Goal: Task Accomplishment & Management: Manage account settings

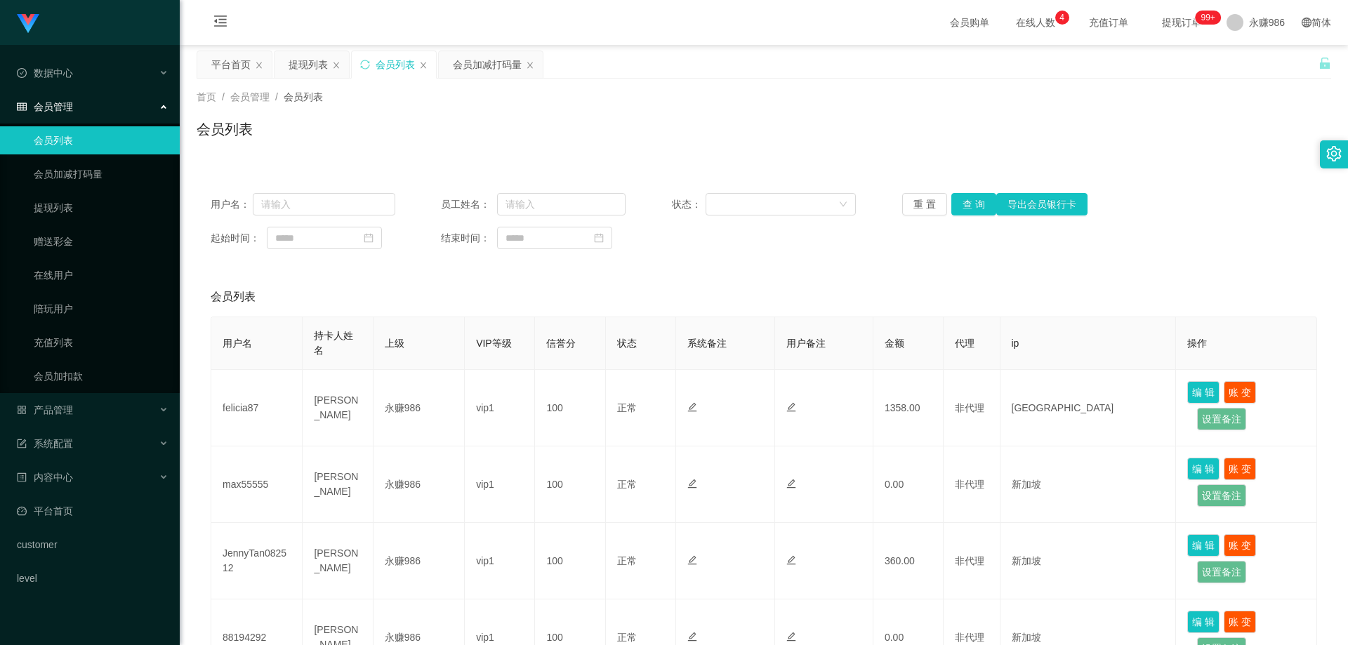
click at [102, 137] on link "会员列表" at bounding box center [101, 140] width 135 height 28
click at [969, 200] on button "查 询" at bounding box center [974, 204] width 45 height 22
click at [967, 201] on button "查 询" at bounding box center [974, 204] width 45 height 22
drag, startPoint x: 320, startPoint y: 199, endPoint x: 319, endPoint y: 214, distance: 15.5
click at [320, 201] on input "text" at bounding box center [324, 204] width 143 height 22
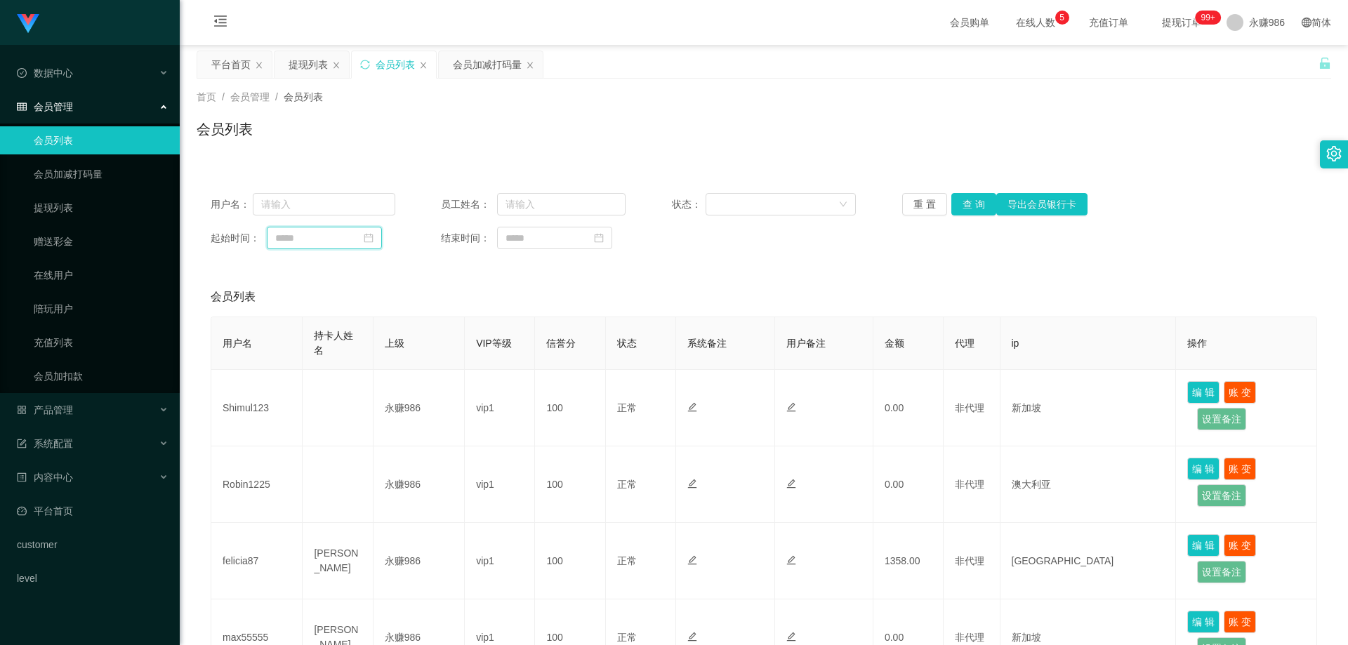
click at [328, 240] on input at bounding box center [324, 238] width 115 height 22
click at [95, 172] on link "会员加减打码量" at bounding box center [101, 174] width 135 height 28
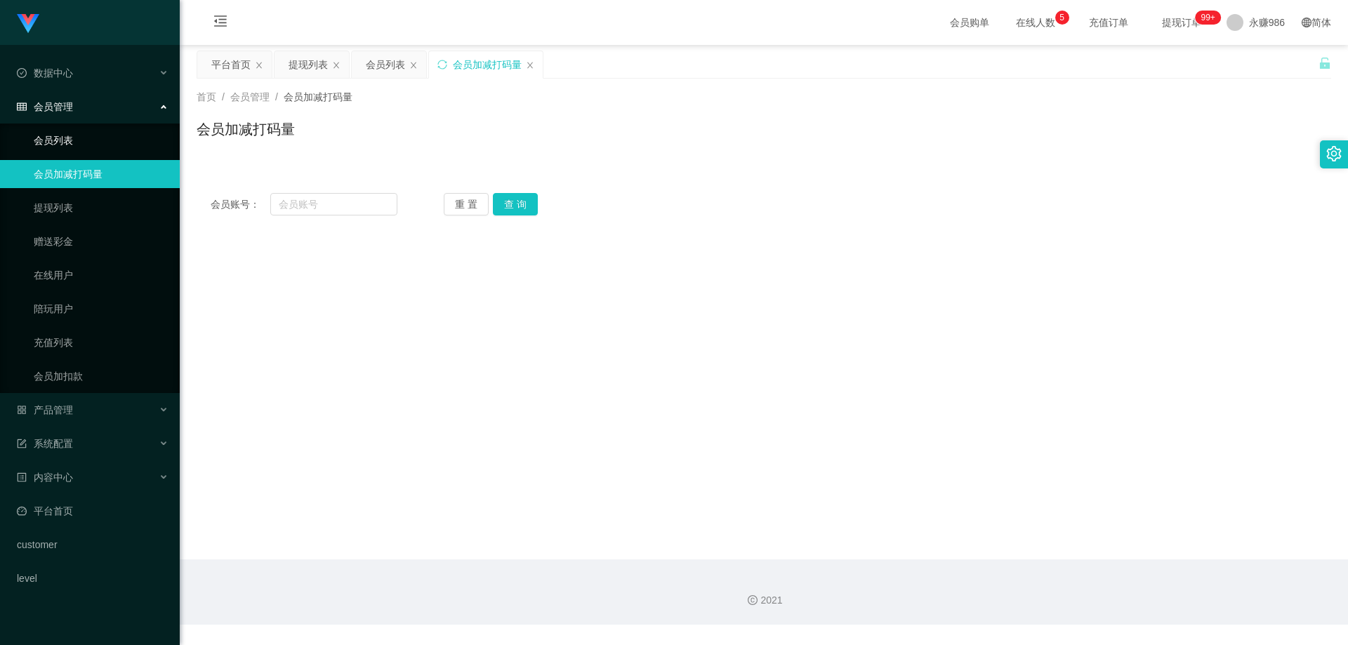
click at [94, 142] on link "会员列表" at bounding box center [101, 140] width 135 height 28
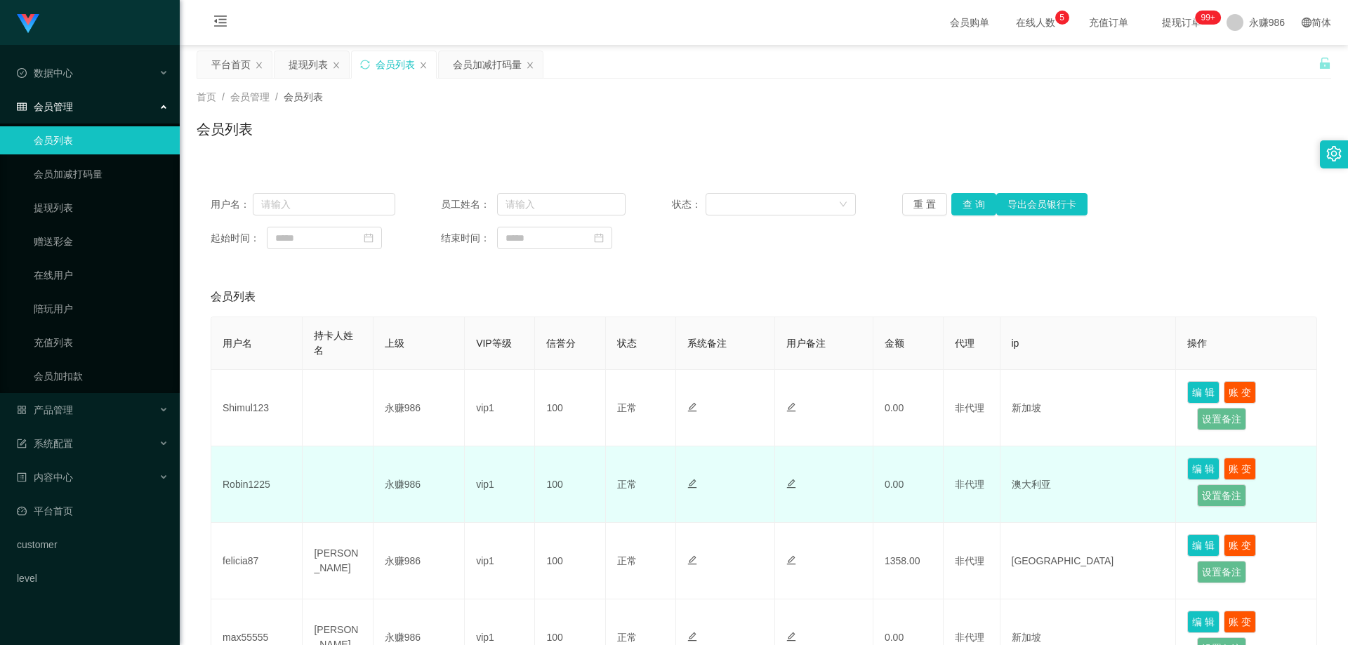
click at [264, 457] on td "Robin1225" at bounding box center [256, 485] width 91 height 77
click at [235, 475] on td "Robin1225" at bounding box center [256, 485] width 91 height 77
copy td "Robin1225"
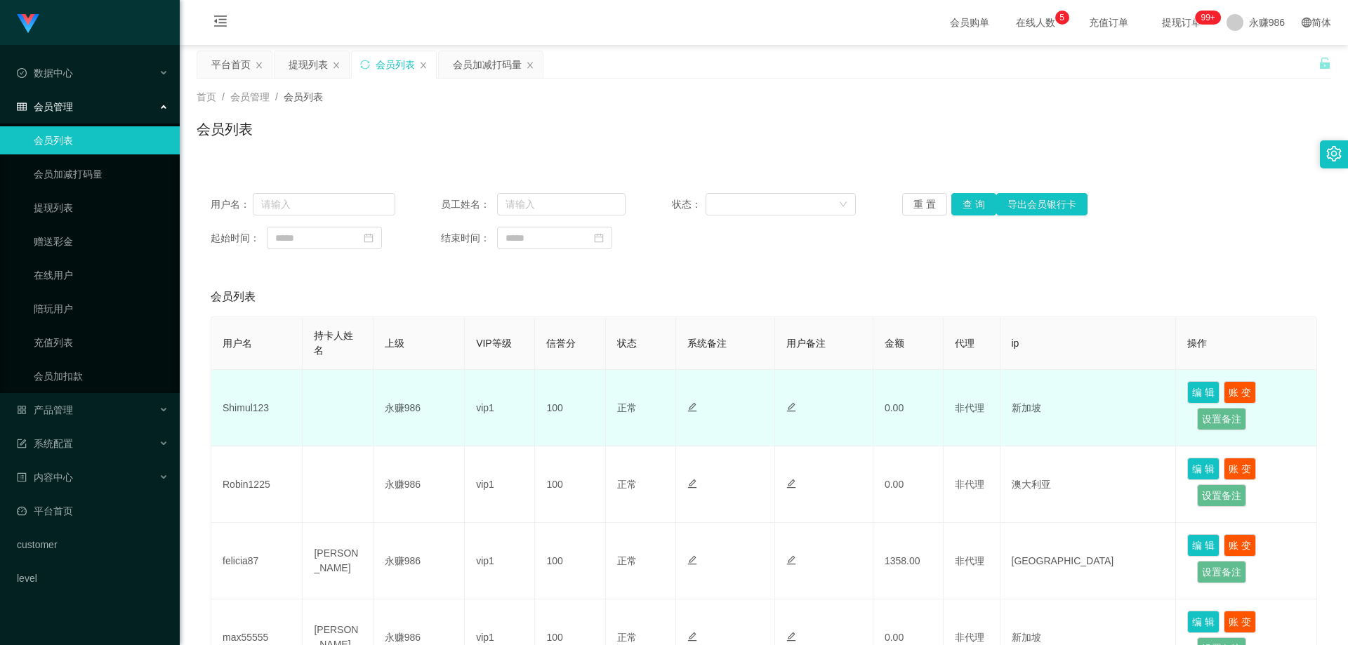
click at [235, 397] on td "Shimul123" at bounding box center [256, 408] width 91 height 77
copy td "Shimul123"
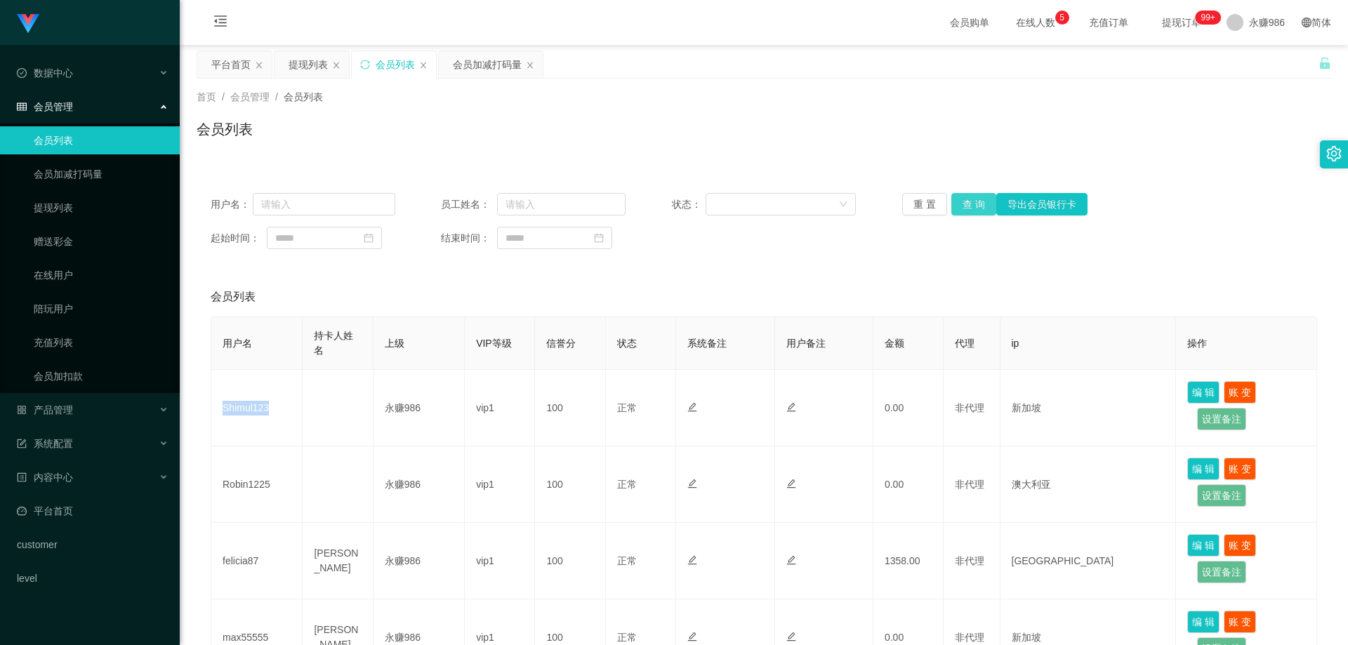
click at [961, 199] on button "查 询" at bounding box center [974, 204] width 45 height 22
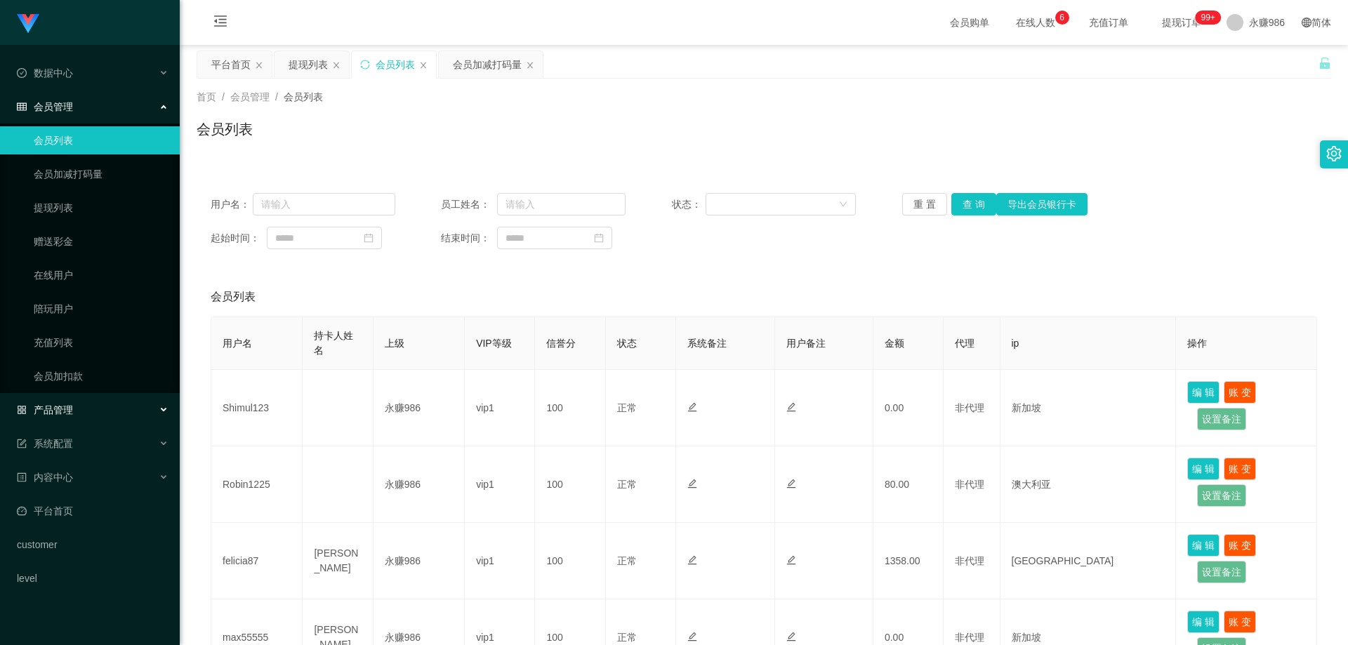
click at [71, 407] on span "产品管理" at bounding box center [45, 410] width 56 height 11
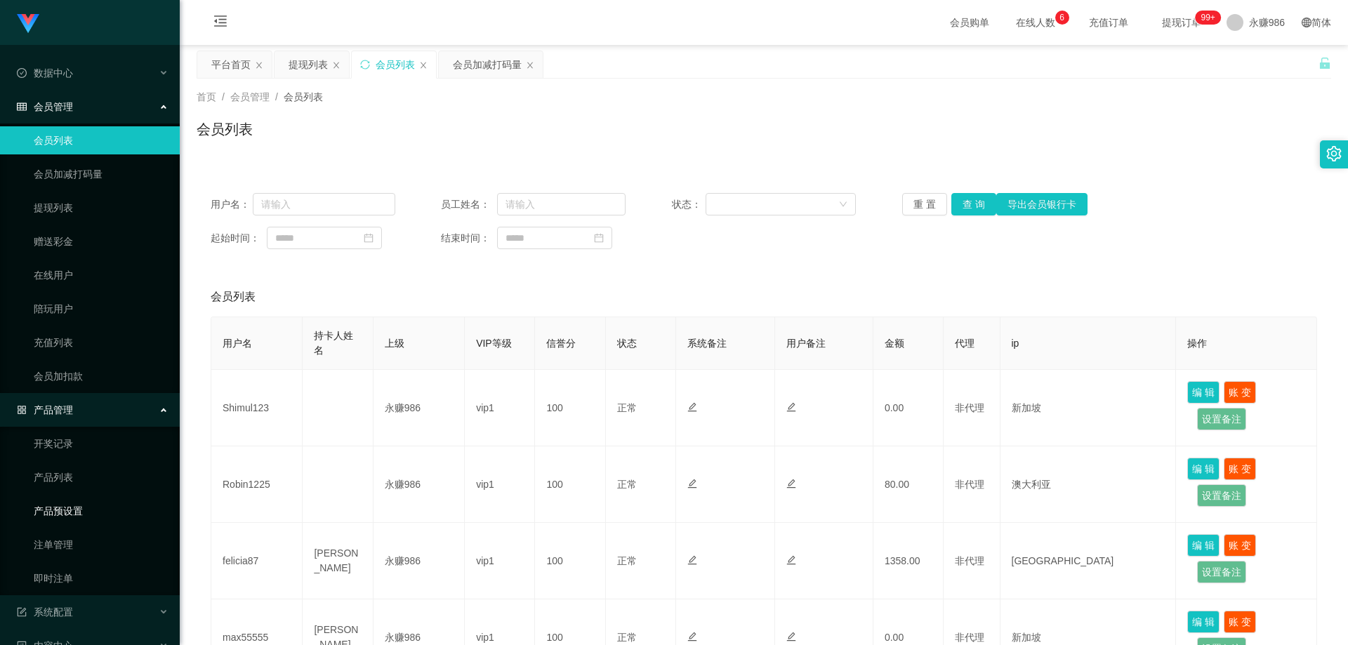
click at [69, 518] on link "产品预设置" at bounding box center [101, 511] width 135 height 28
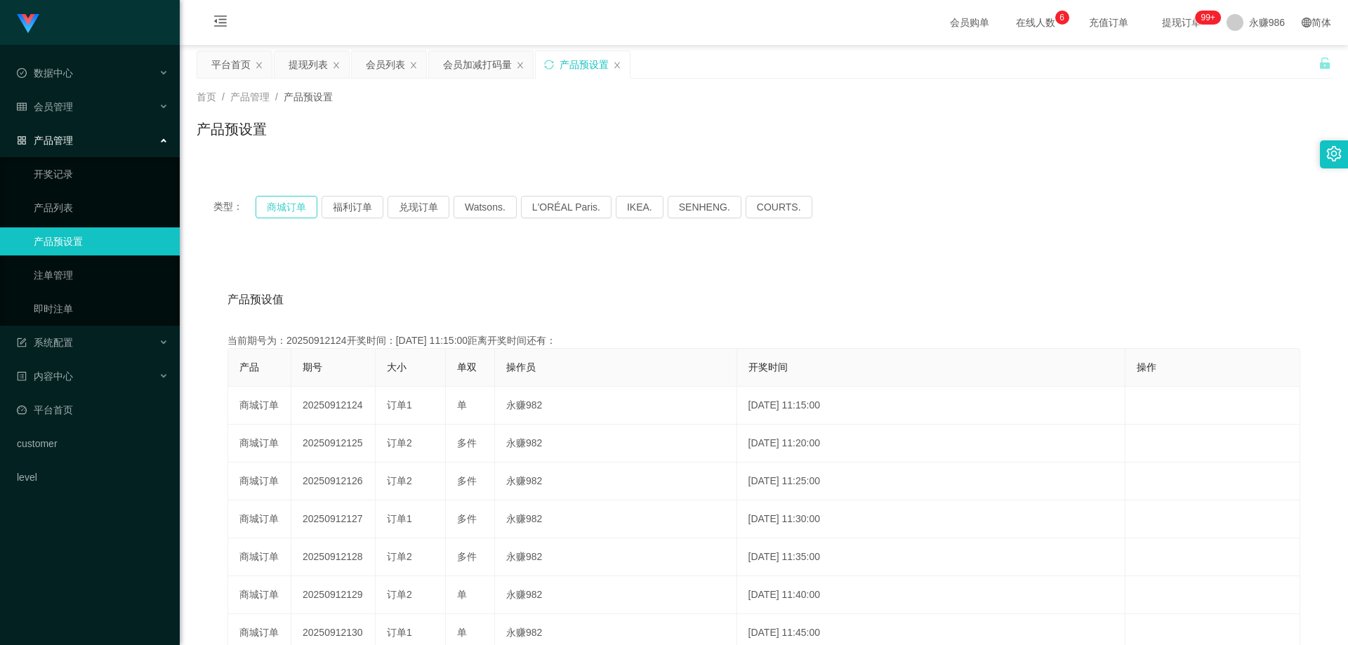
click at [291, 201] on button "商城订单" at bounding box center [287, 207] width 62 height 22
click at [291, 202] on button "商城订单" at bounding box center [287, 207] width 62 height 22
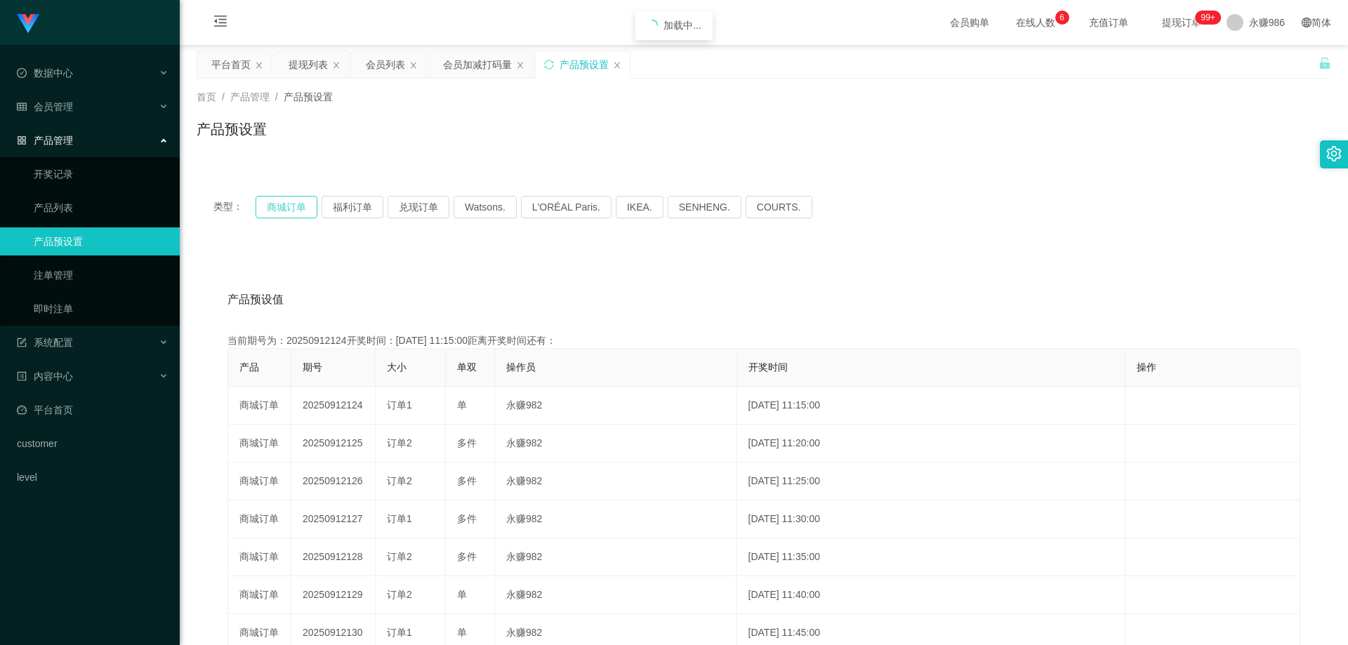
click at [291, 202] on button "商城订单" at bounding box center [287, 207] width 62 height 22
click at [95, 93] on div "会员管理" at bounding box center [90, 107] width 180 height 28
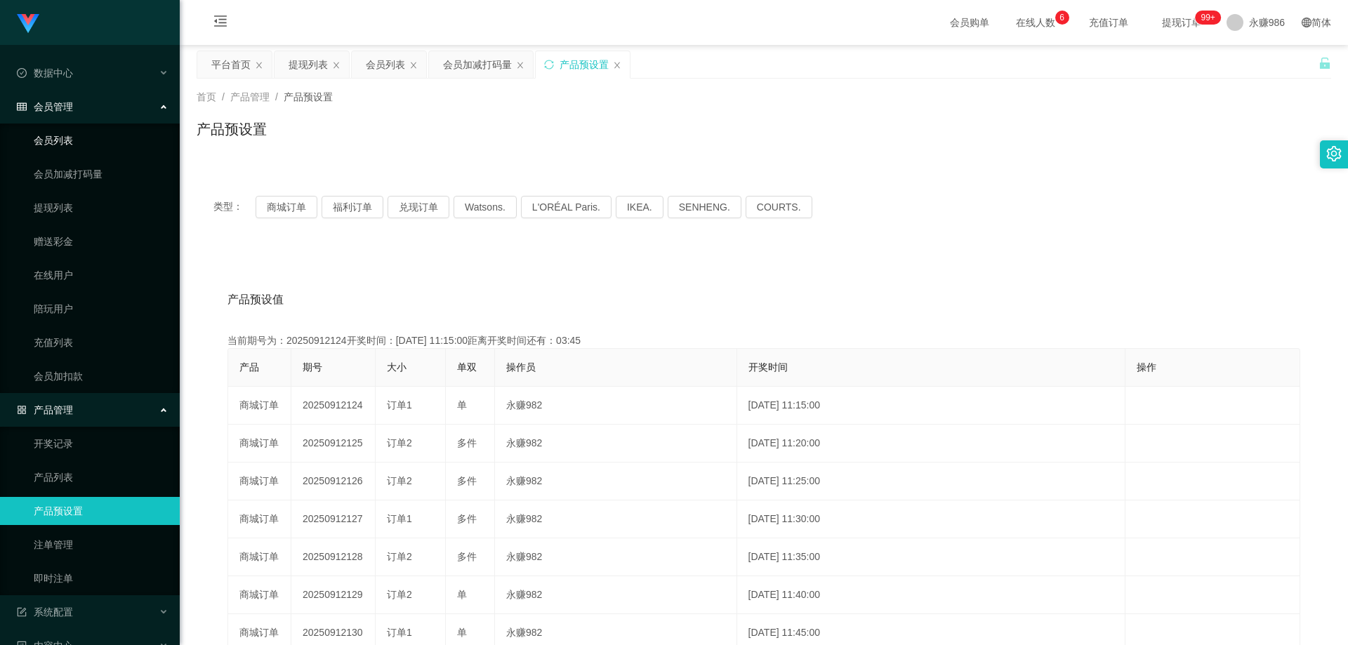
click at [79, 140] on link "会员列表" at bounding box center [101, 140] width 135 height 28
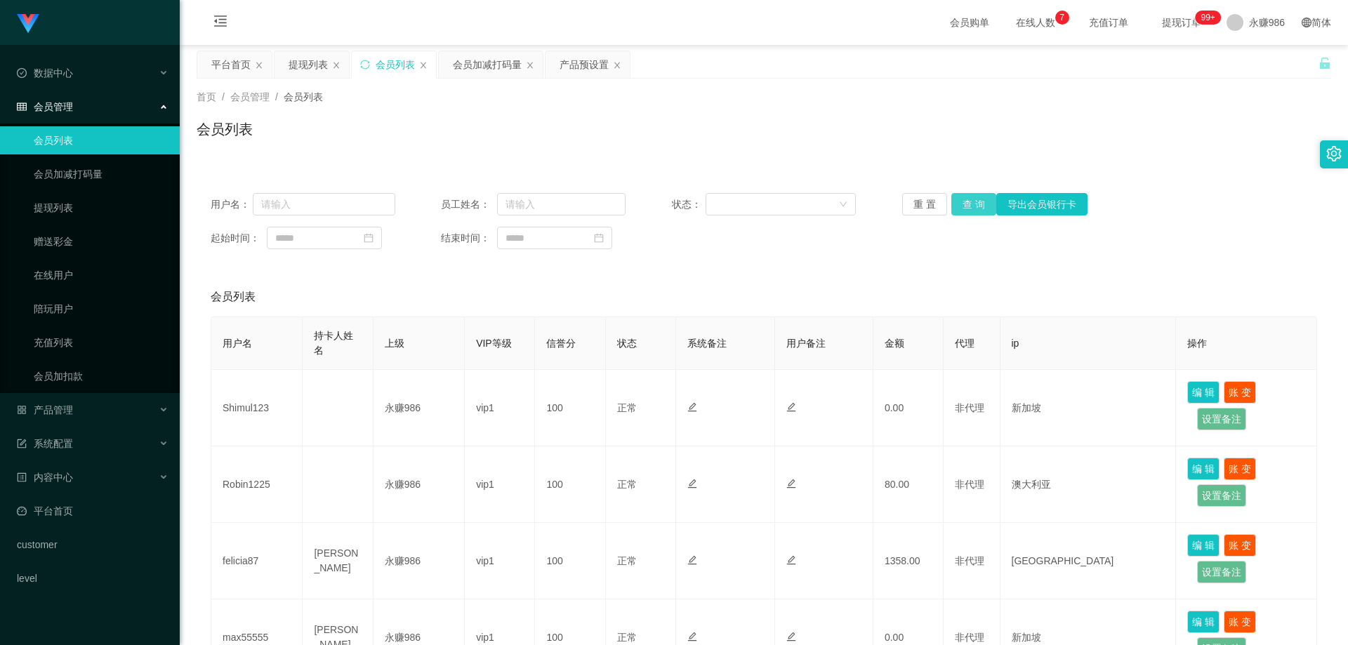
click at [973, 204] on button "查 询" at bounding box center [974, 204] width 45 height 22
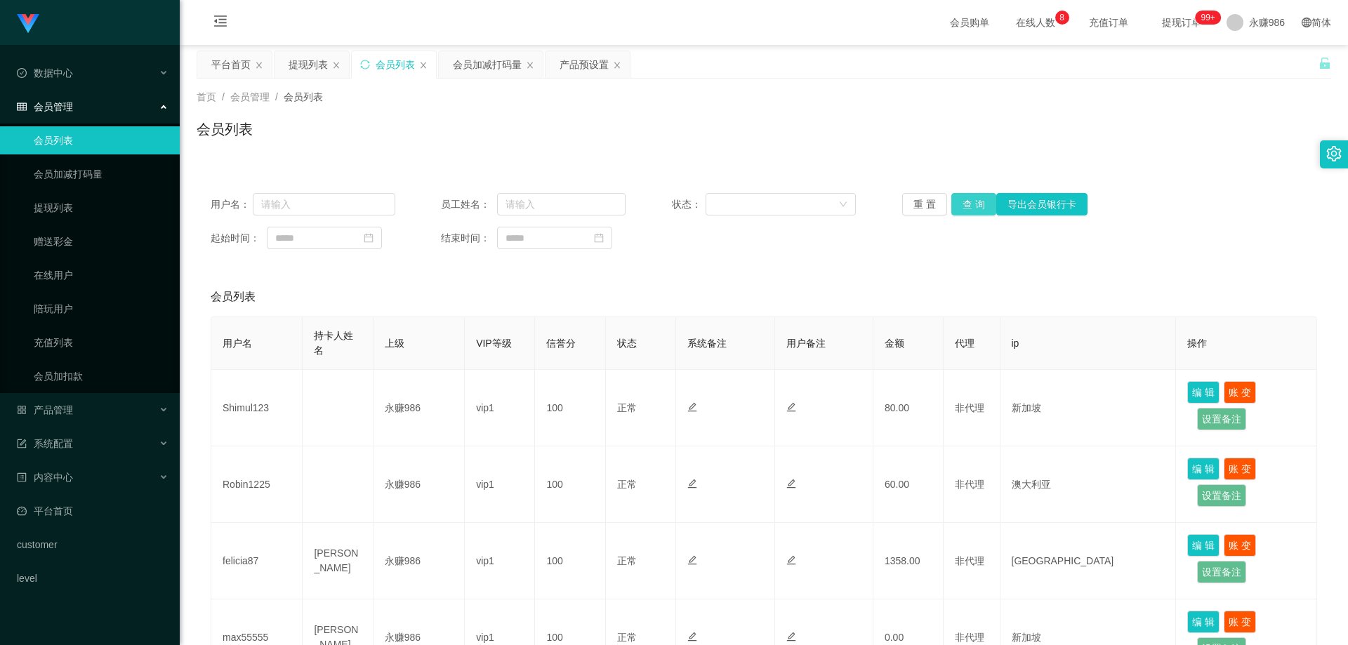
click at [952, 202] on button "查 询" at bounding box center [974, 204] width 45 height 22
click at [77, 402] on div "产品管理" at bounding box center [90, 410] width 180 height 28
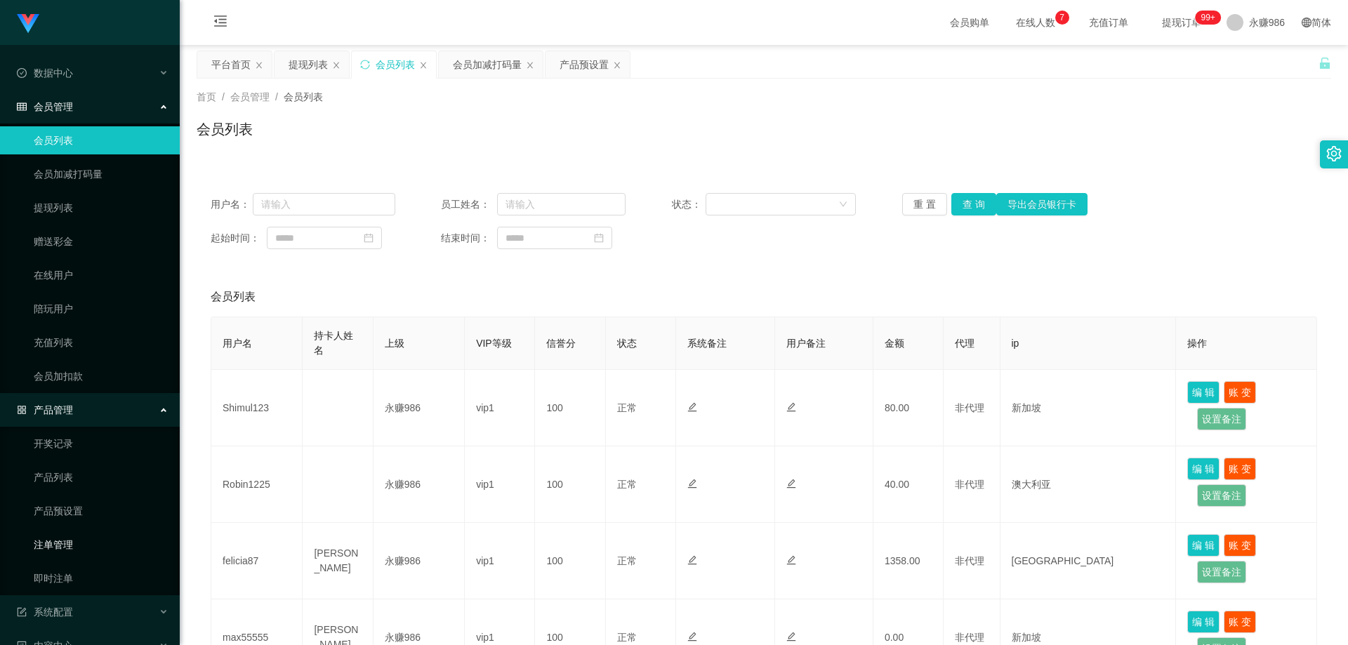
click at [55, 549] on link "注单管理" at bounding box center [101, 545] width 135 height 28
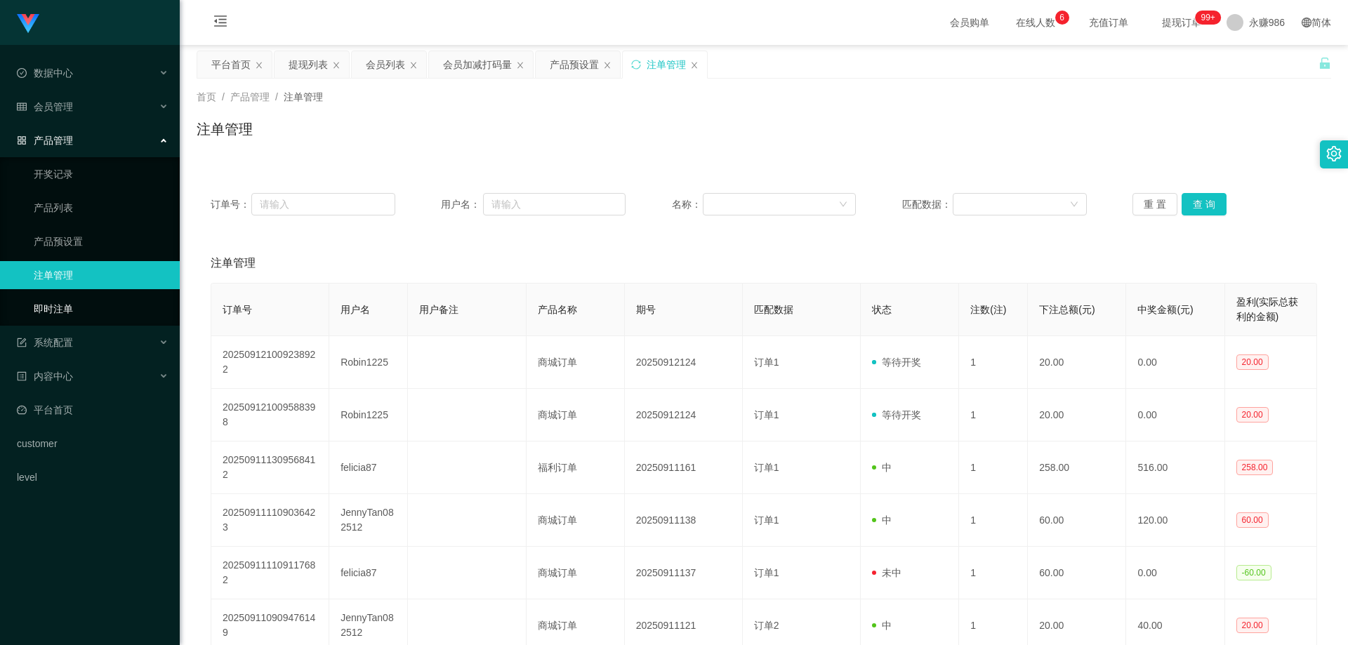
click at [70, 306] on link "即时注单" at bounding box center [101, 309] width 135 height 28
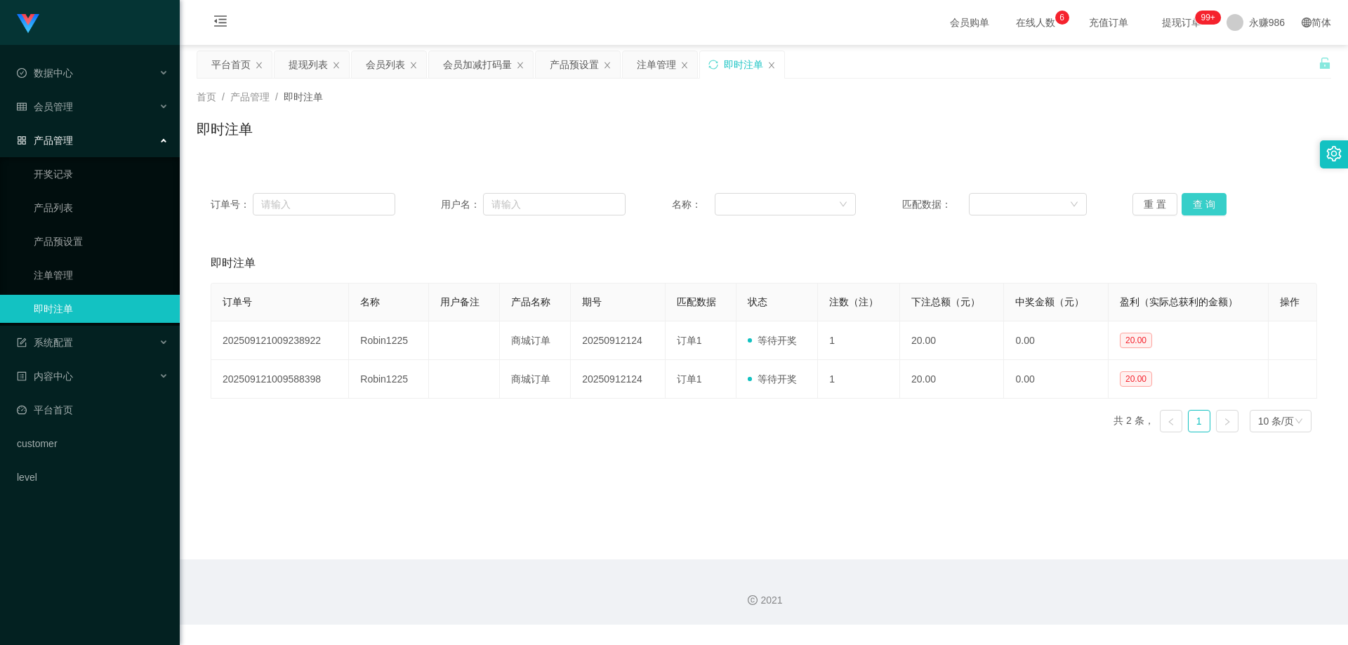
click at [1202, 206] on button "查 询" at bounding box center [1204, 204] width 45 height 22
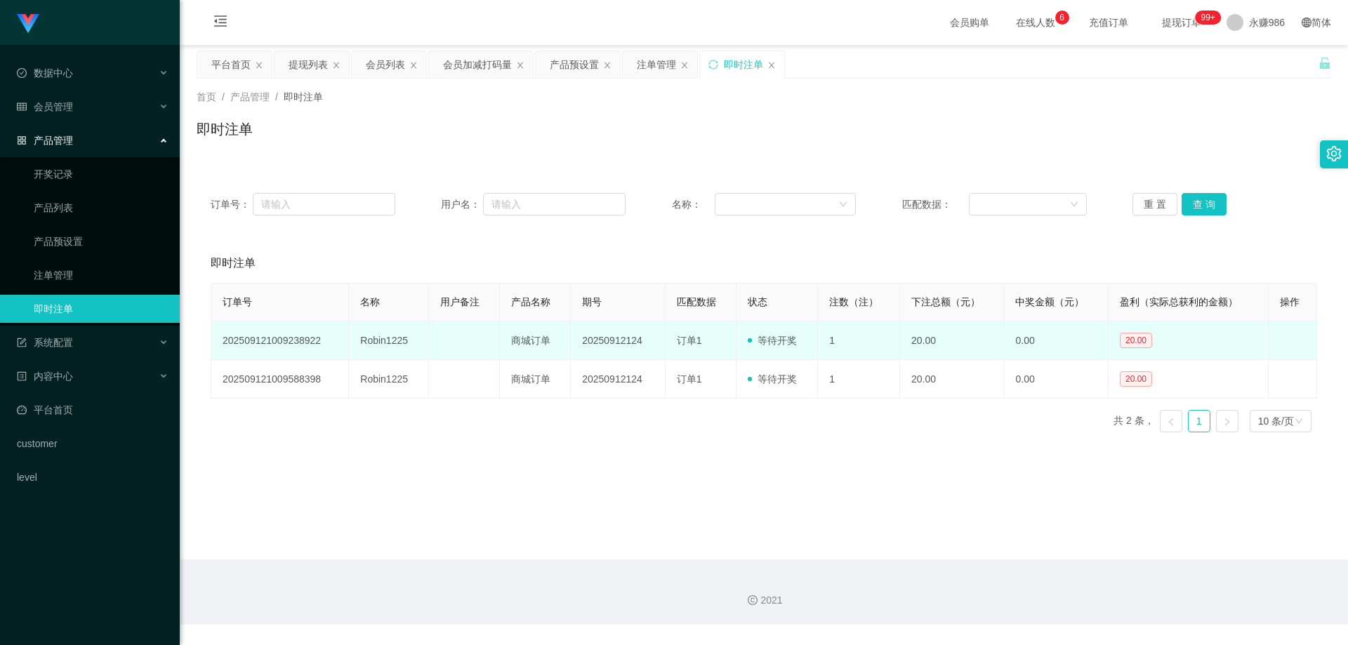
click at [381, 334] on td "Robin1225" at bounding box center [389, 341] width 80 height 39
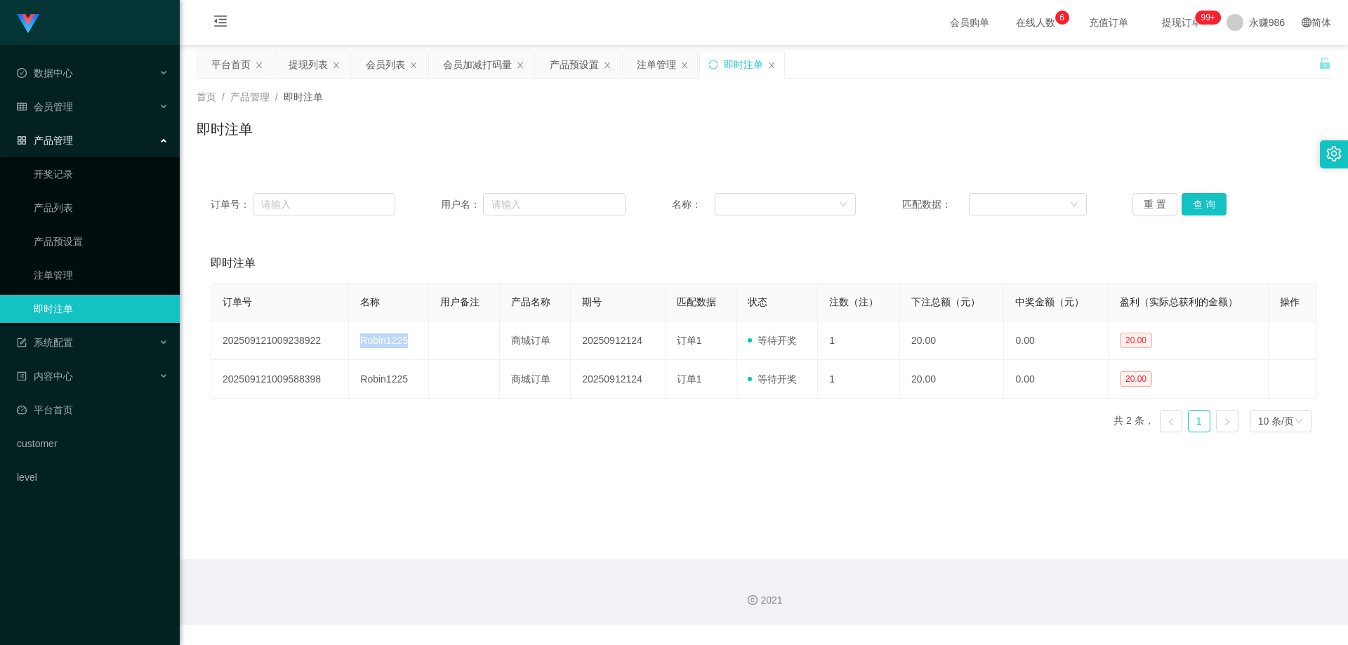
copy td "Robin1225"
click at [1205, 201] on button "查 询" at bounding box center [1204, 204] width 45 height 22
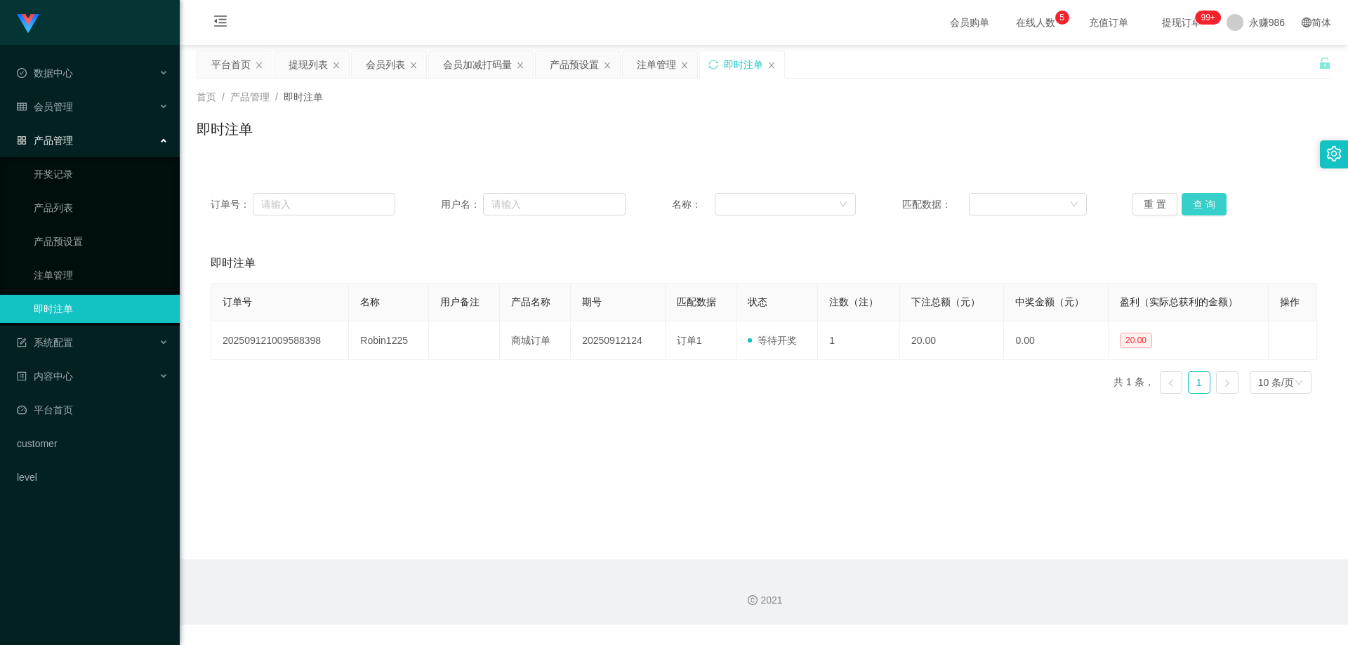
click at [1205, 201] on button "查 询" at bounding box center [1204, 204] width 45 height 22
click at [66, 109] on span "会员管理" at bounding box center [45, 106] width 56 height 11
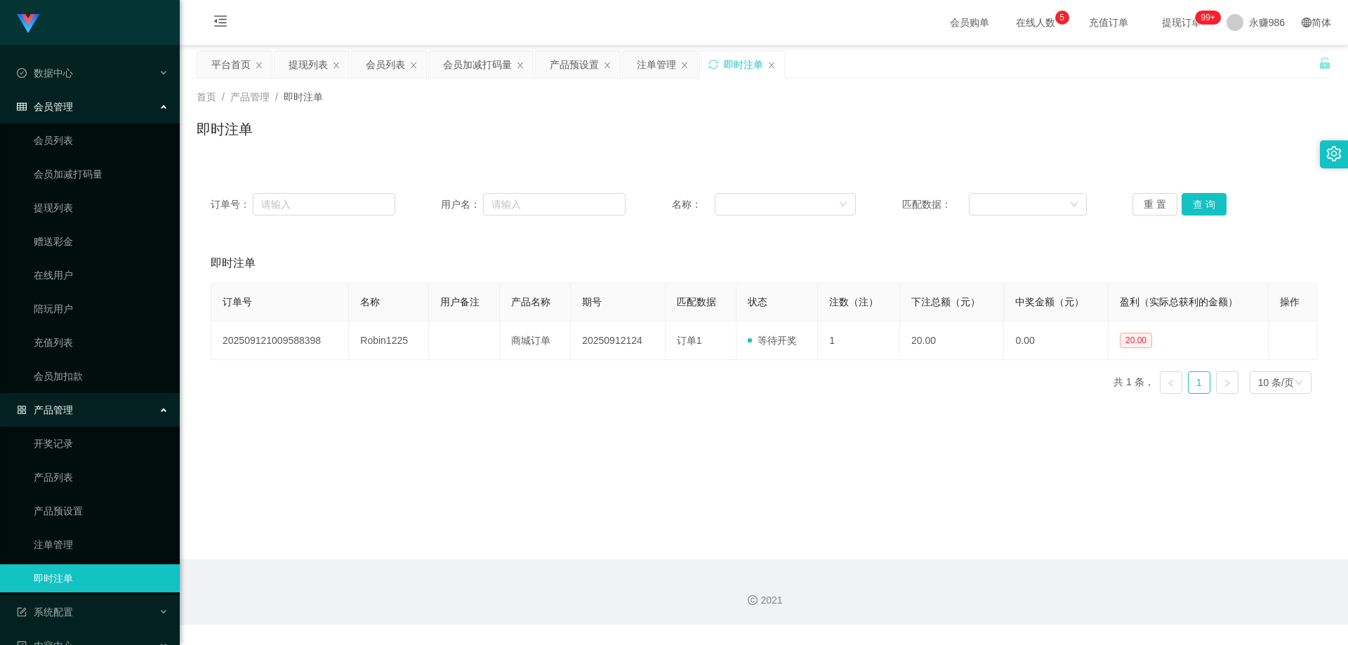
click at [67, 121] on div "会员管理" at bounding box center [90, 107] width 180 height 28
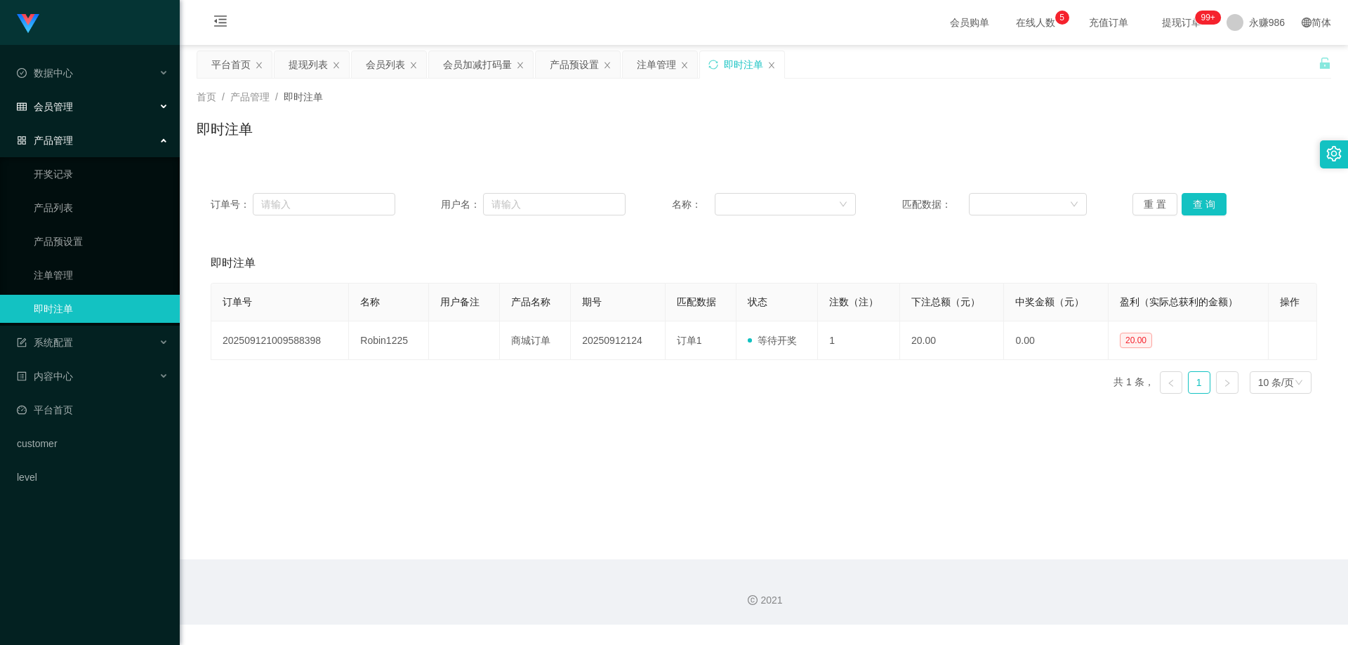
click at [73, 111] on div "会员管理" at bounding box center [90, 107] width 180 height 28
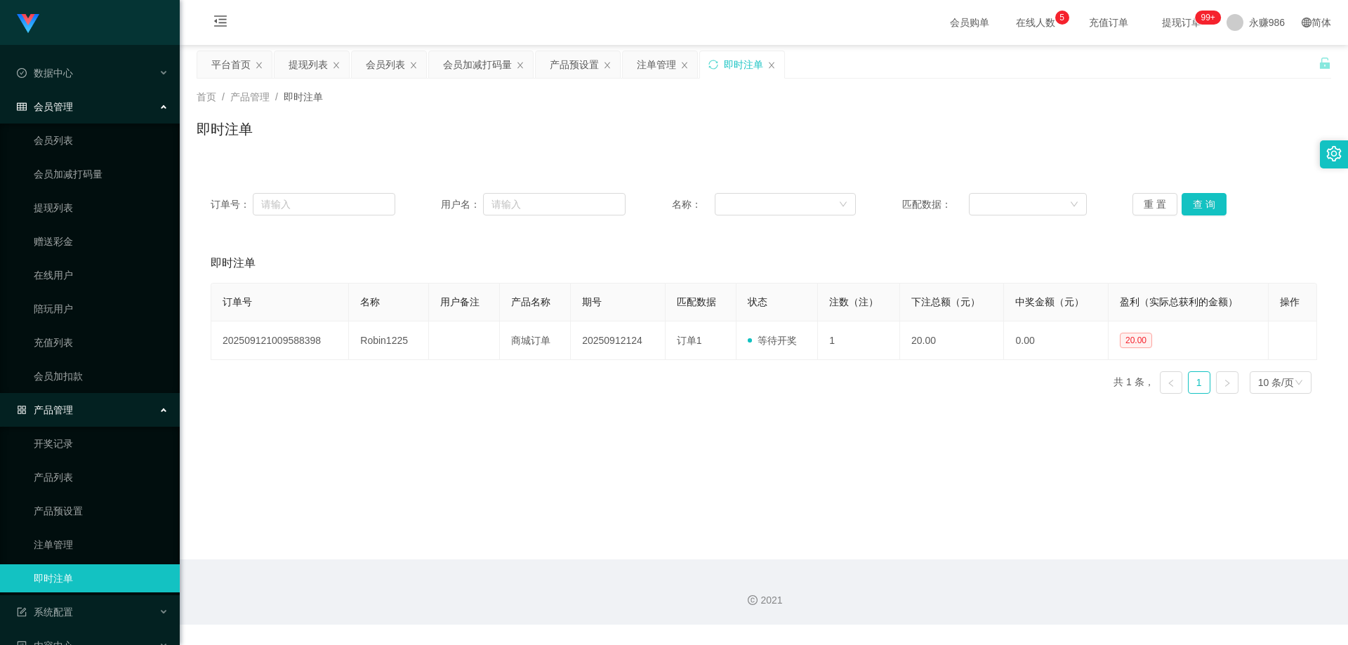
click at [72, 126] on ul "会员列表 会员加减打码量 提现列表 赠送彩金 在线用户 陪玩用户 充值列表 会员加扣款" at bounding box center [90, 259] width 180 height 270
click at [69, 140] on link "会员列表" at bounding box center [101, 140] width 135 height 28
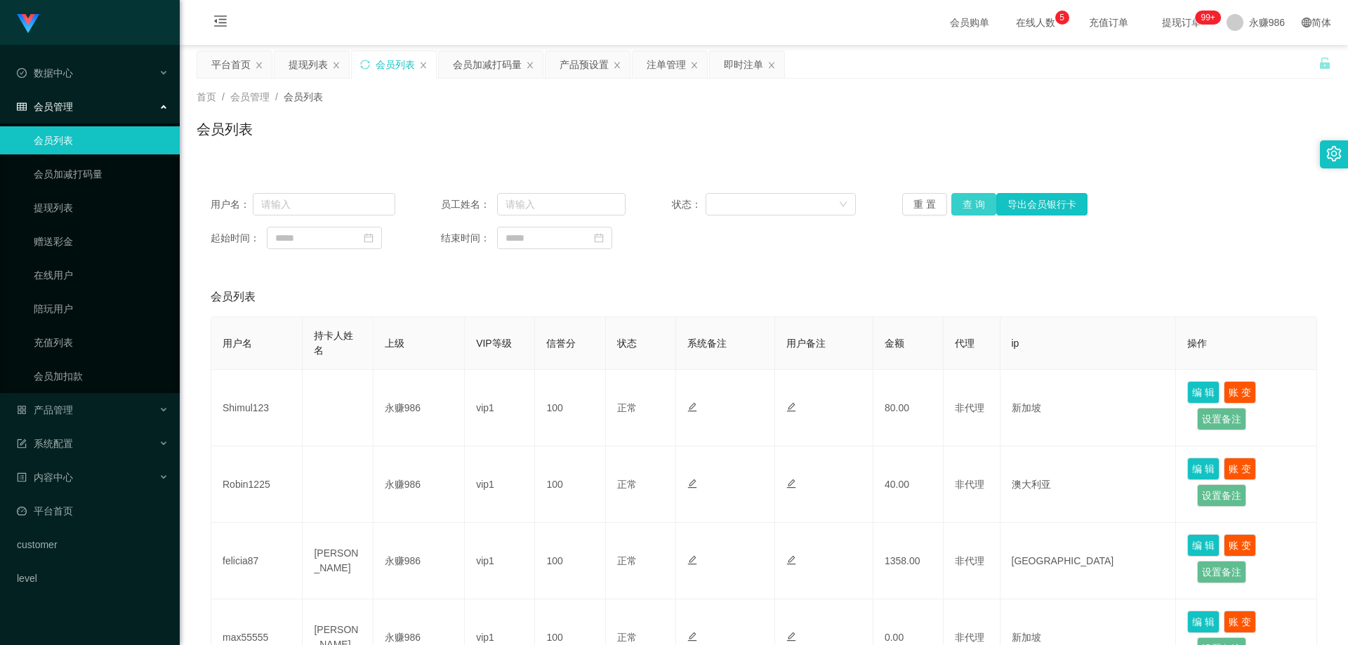
click at [968, 205] on button "查 询" at bounding box center [974, 204] width 45 height 22
click at [1234, 15] on div "永赚986" at bounding box center [1256, 22] width 75 height 45
click at [1251, 65] on span "退出登录" at bounding box center [1249, 61] width 39 height 11
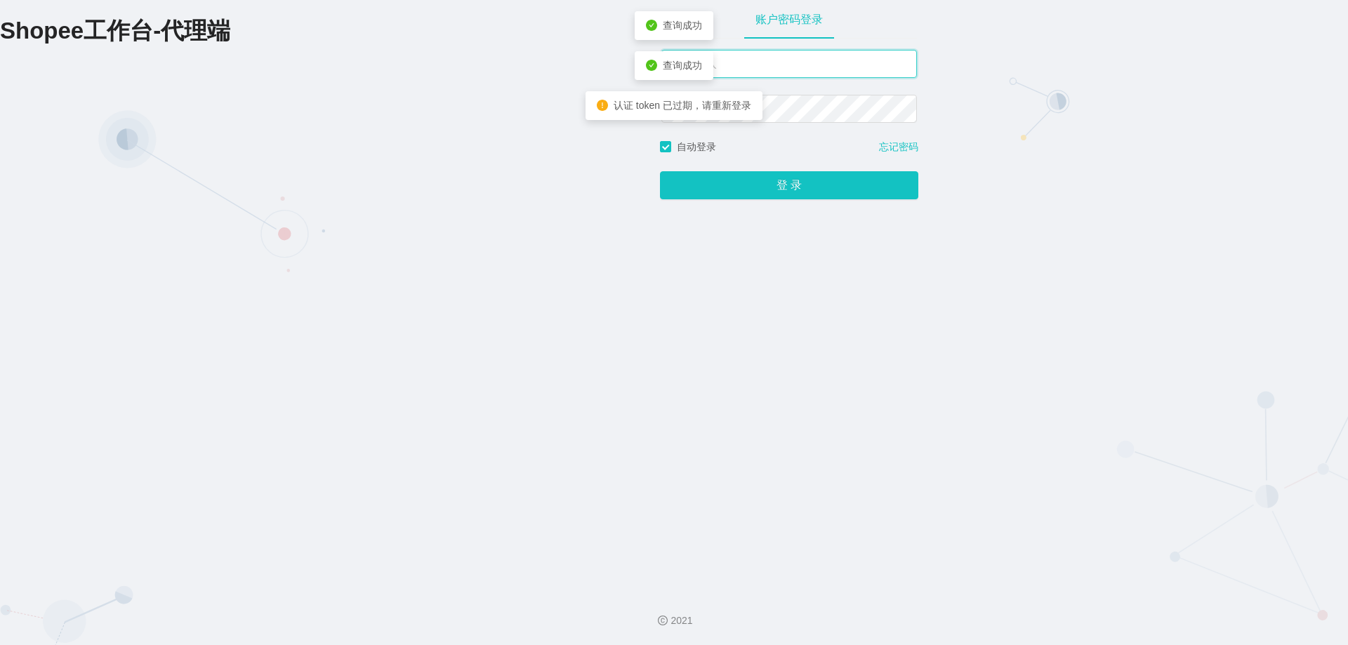
click at [784, 70] on input "text" at bounding box center [790, 64] width 256 height 28
type input "永赚981"
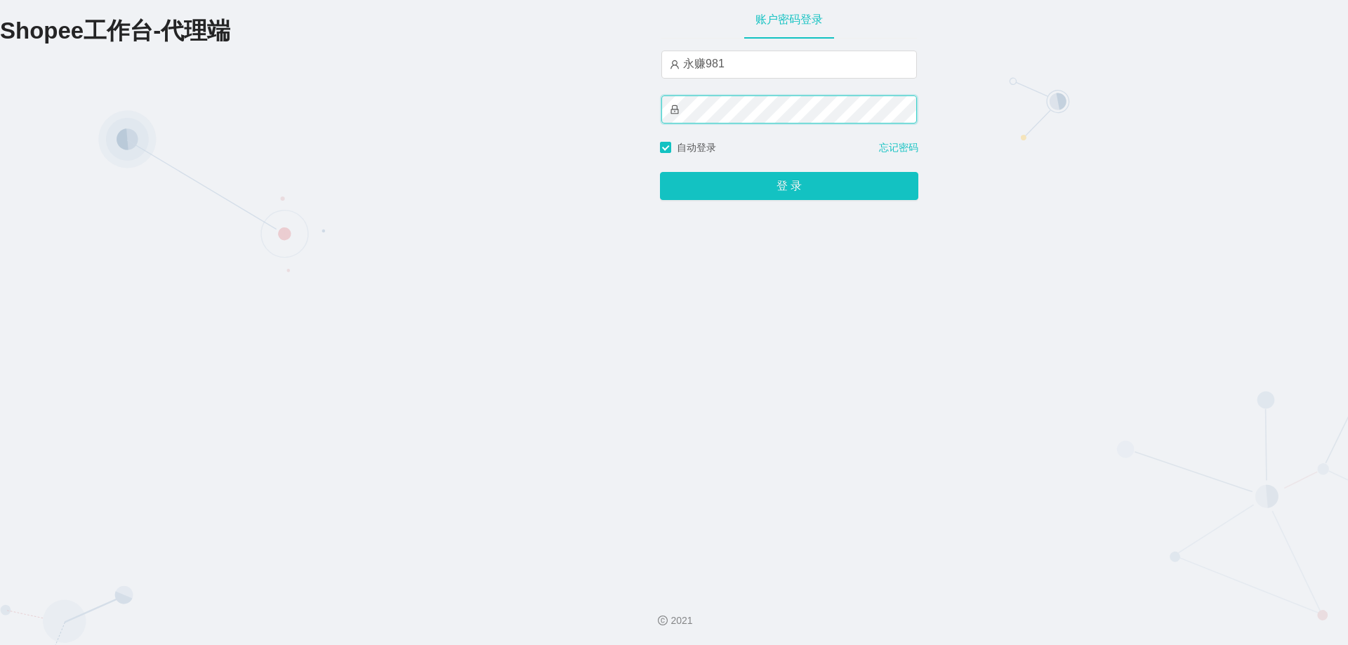
click at [660, 172] on button "登 录" at bounding box center [789, 186] width 258 height 28
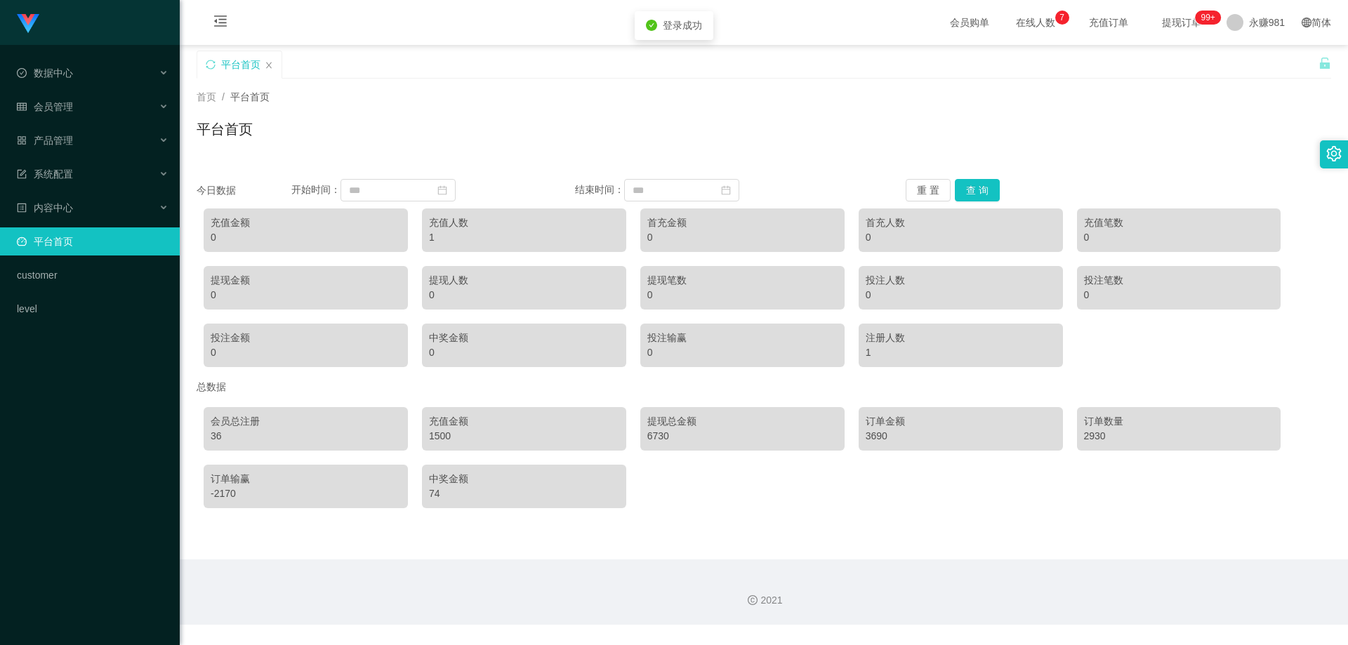
click at [75, 124] on ul "数据中心 会员管理 产品管理 系统配置 内容中心 平台首页 customer level" at bounding box center [90, 191] width 180 height 292
click at [79, 144] on div "产品管理" at bounding box center [90, 140] width 180 height 28
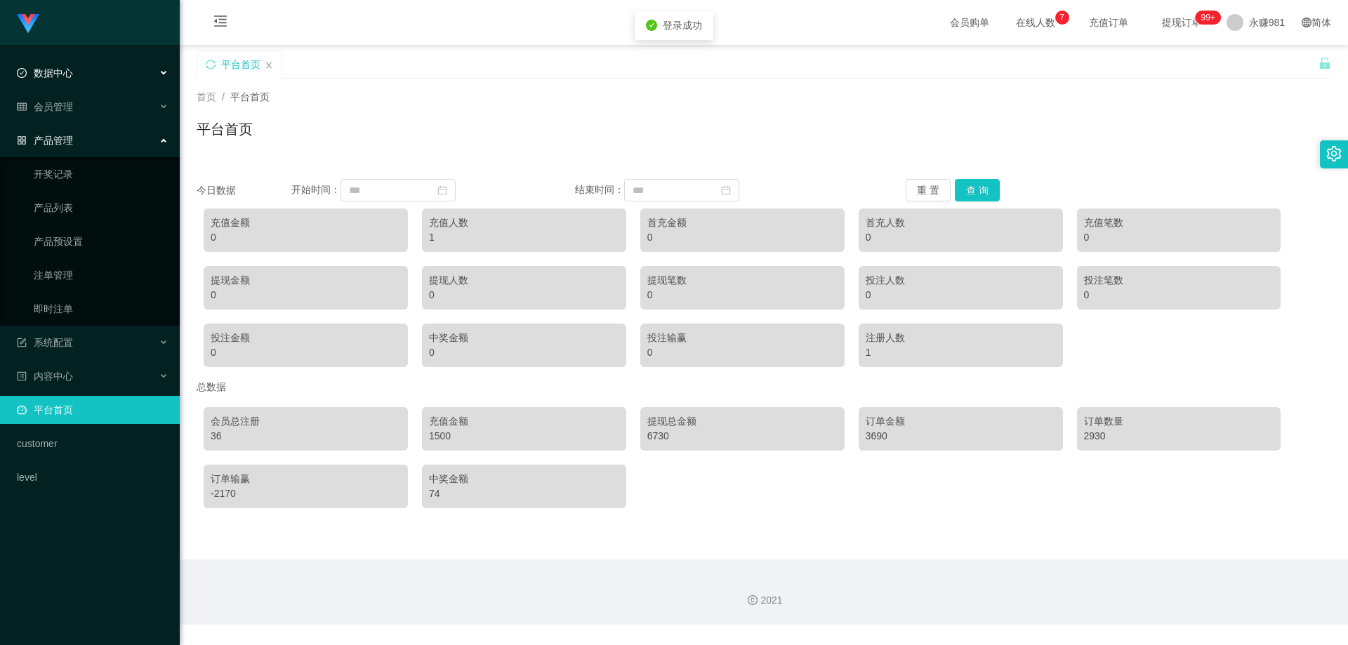
click at [72, 86] on div "数据中心" at bounding box center [90, 73] width 180 height 28
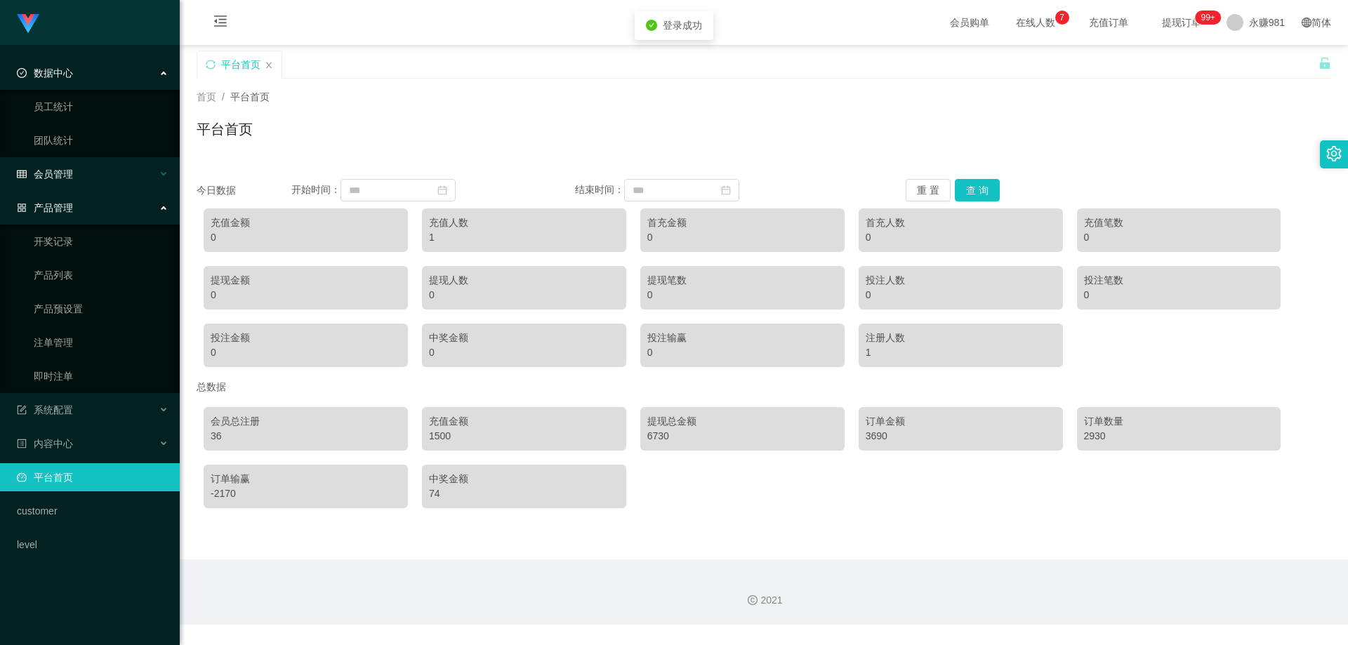
click at [76, 173] on div "会员管理" at bounding box center [90, 174] width 180 height 28
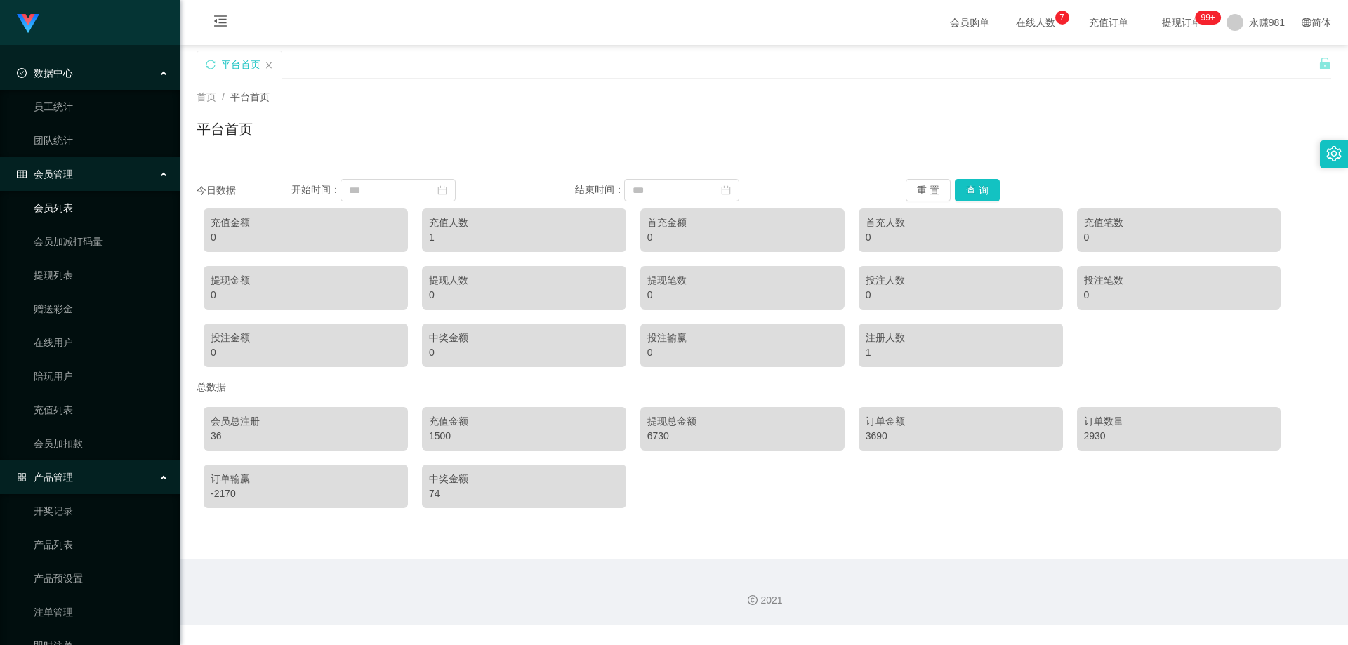
click at [52, 197] on ul "会员列表 会员加减打码量 提现列表 赠送彩金 在线用户 陪玩用户 充值列表 会员加扣款" at bounding box center [90, 326] width 180 height 270
click at [55, 206] on link "会员列表" at bounding box center [101, 208] width 135 height 28
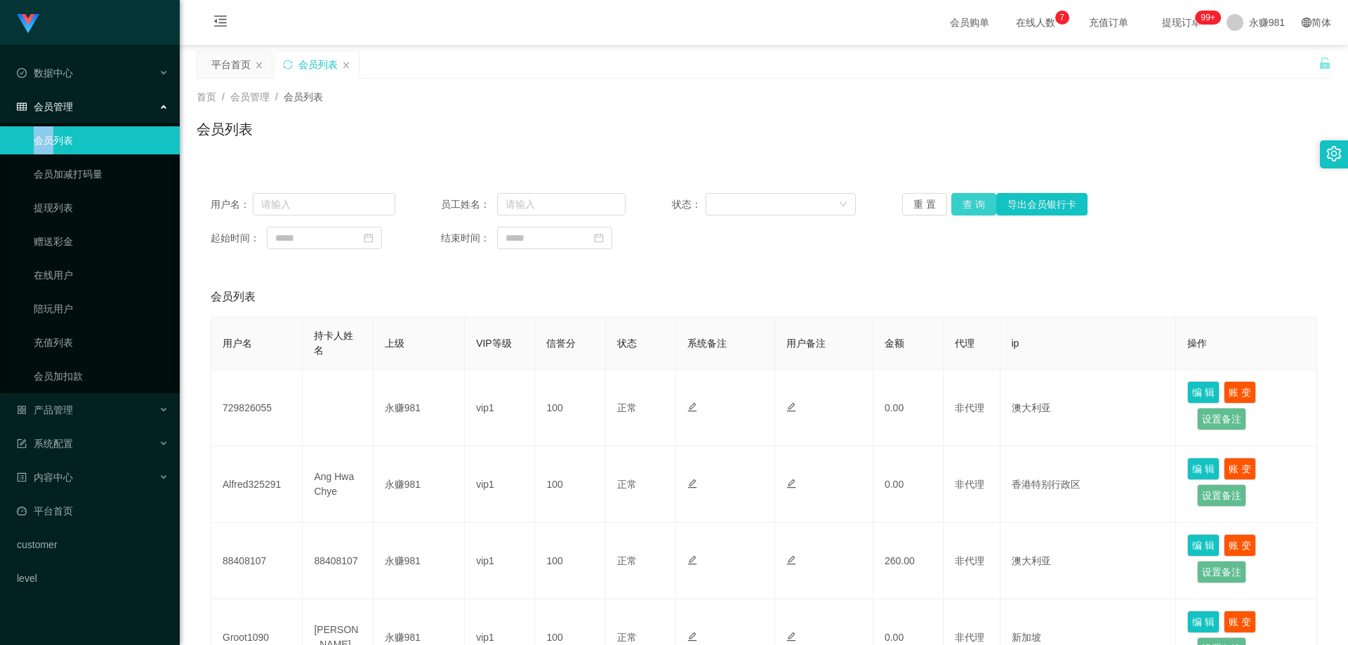
click at [972, 211] on button "查 询" at bounding box center [974, 204] width 45 height 22
click at [973, 210] on button "查 询" at bounding box center [974, 204] width 45 height 22
click at [973, 210] on button "查 询" at bounding box center [982, 204] width 60 height 22
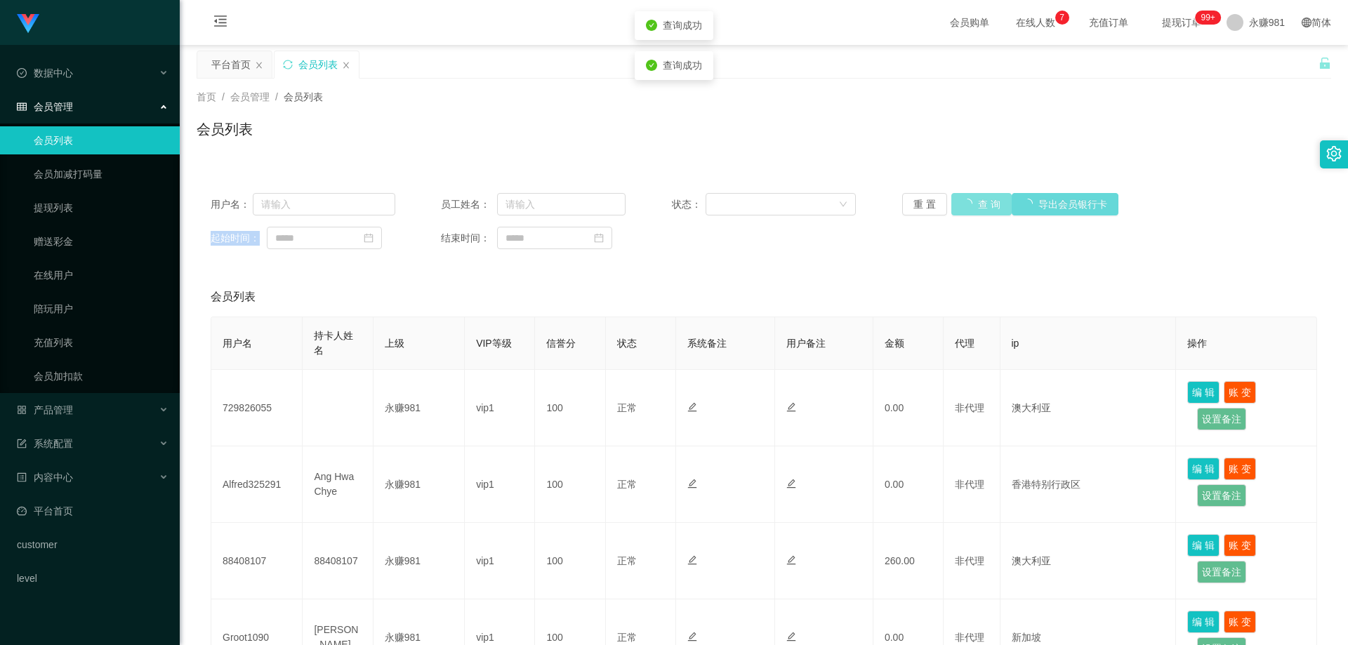
click at [973, 210] on div "重 置 查 询 导出会员银行卡" at bounding box center [994, 204] width 185 height 22
click at [973, 210] on button "查 询" at bounding box center [974, 204] width 45 height 22
click at [973, 210] on div "重 置 查 询 导出会员银行卡" at bounding box center [994, 204] width 185 height 22
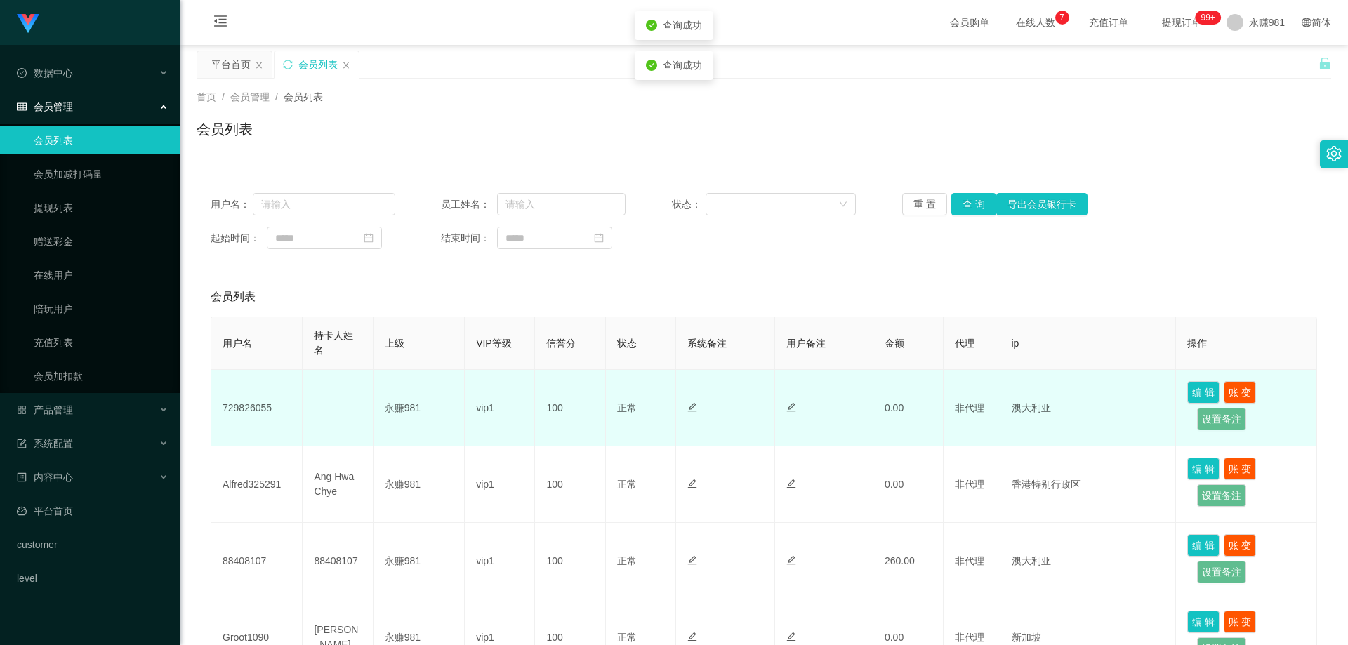
click at [258, 407] on td "729826055" at bounding box center [256, 408] width 91 height 77
copy td "729826055"
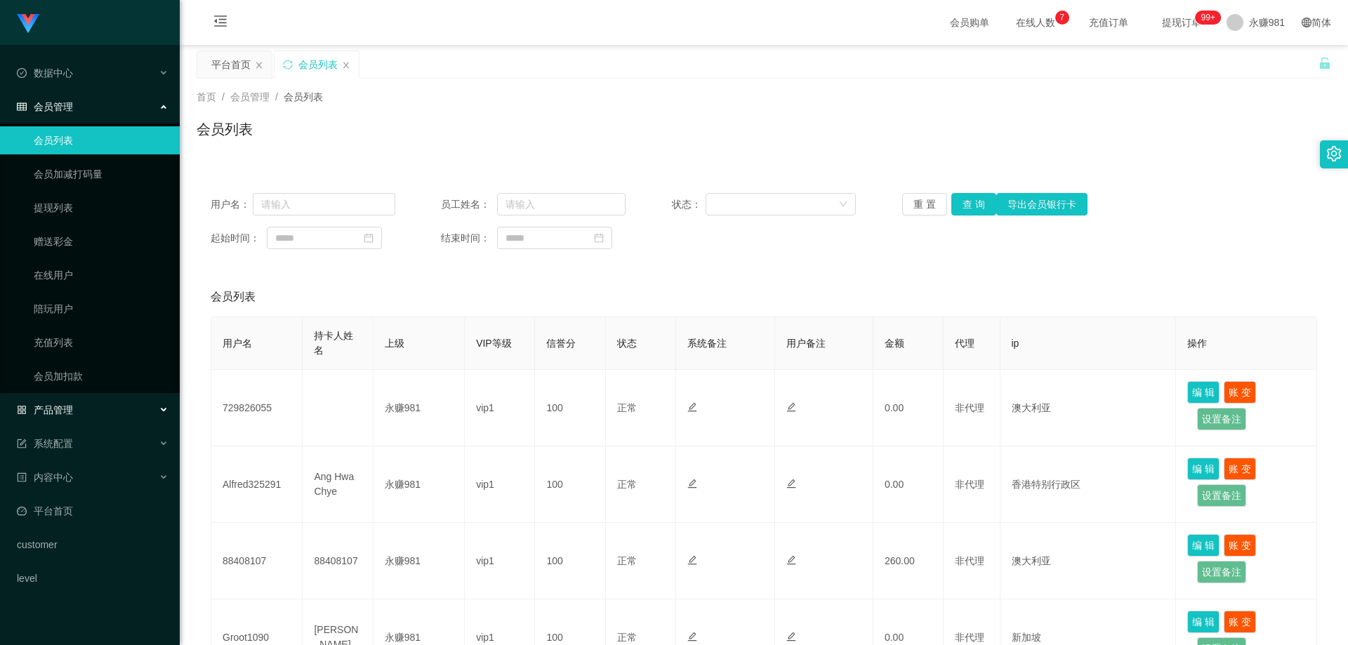
click at [79, 401] on div "产品管理" at bounding box center [90, 410] width 180 height 28
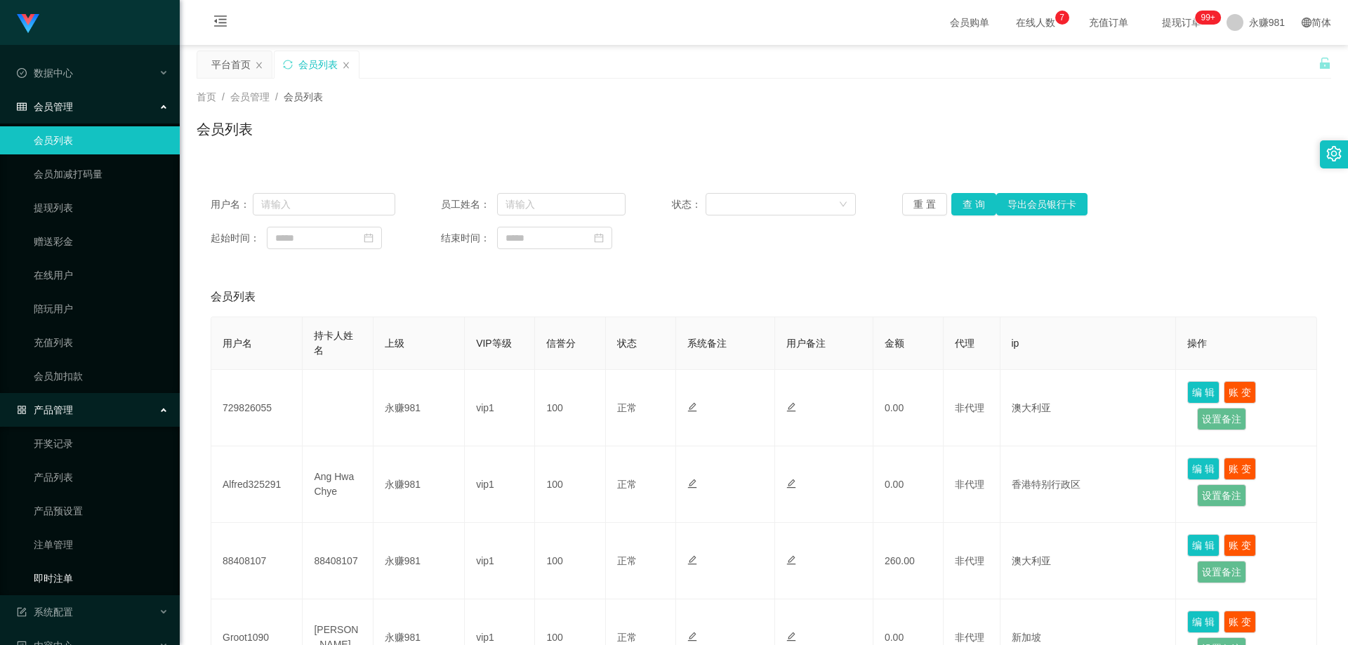
click at [77, 576] on link "即时注单" at bounding box center [101, 579] width 135 height 28
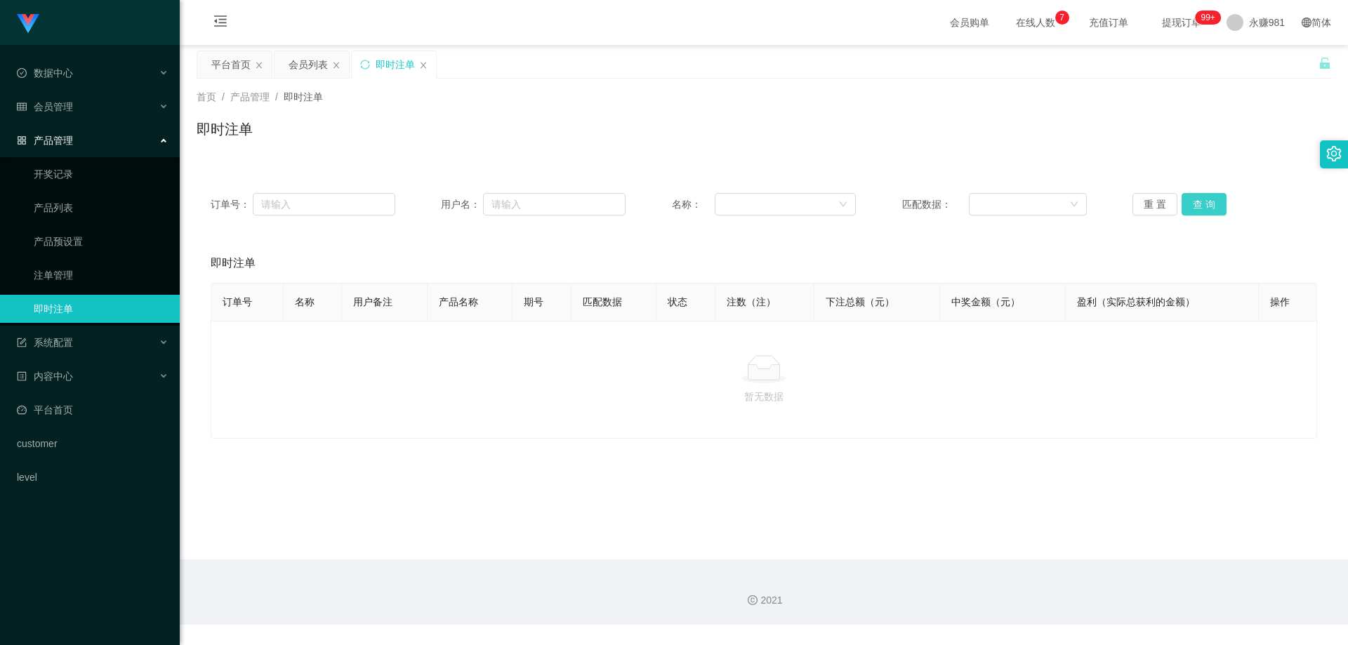
click at [1205, 208] on button "查 询" at bounding box center [1204, 204] width 45 height 22
click at [88, 99] on div "会员管理" at bounding box center [90, 107] width 180 height 28
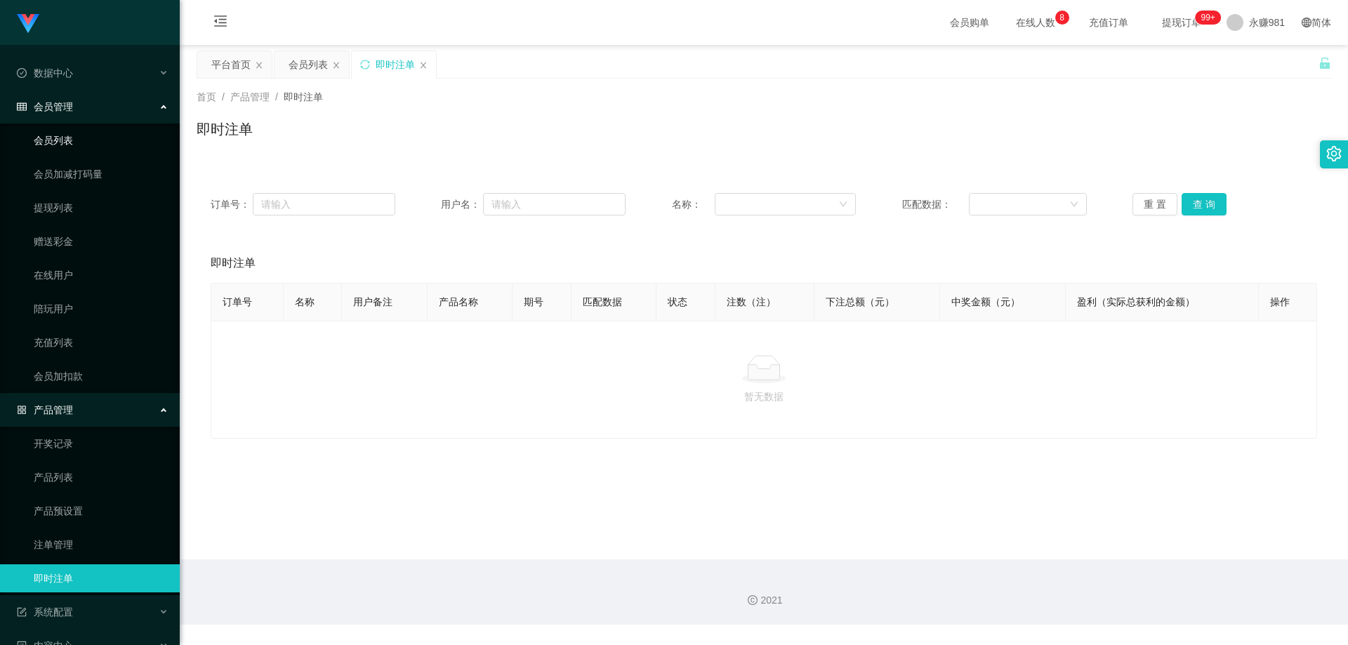
click at [67, 140] on link "会员列表" at bounding box center [101, 140] width 135 height 28
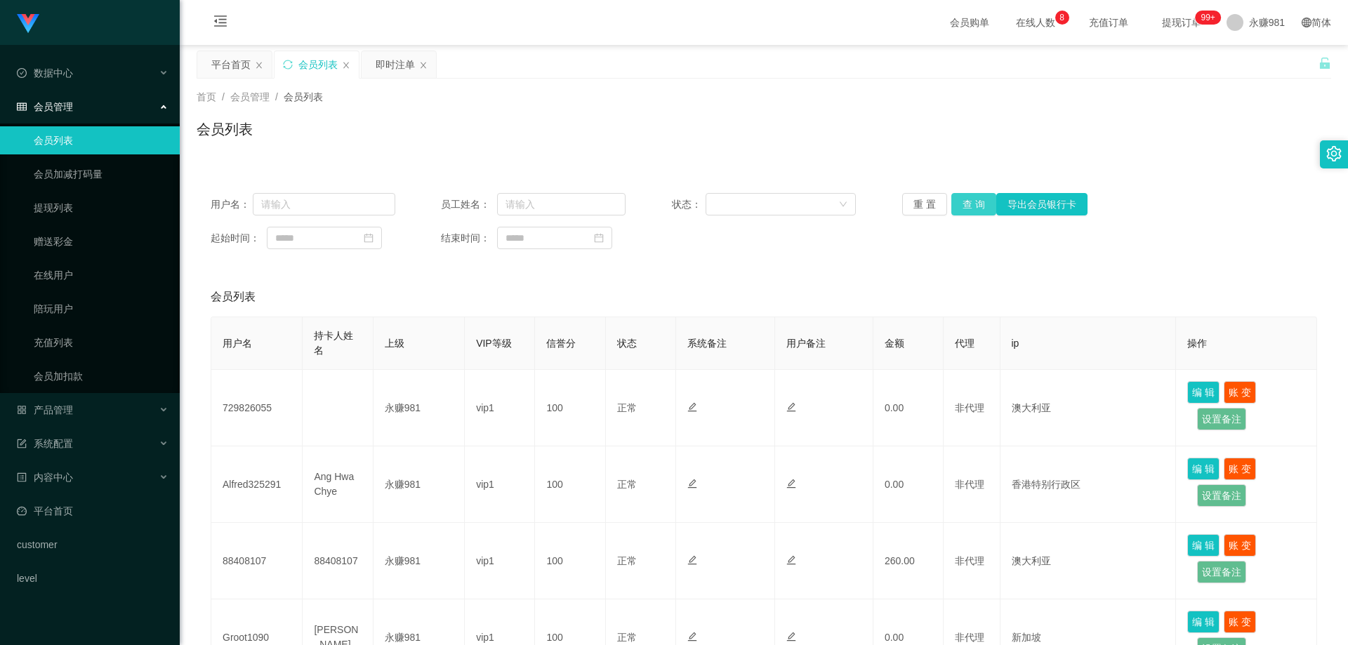
click at [964, 197] on button "查 询" at bounding box center [974, 204] width 45 height 22
click at [964, 197] on div "重 置 查 询 导出会员银行卡" at bounding box center [994, 204] width 185 height 22
click at [964, 197] on button "查 询" at bounding box center [974, 204] width 45 height 22
click at [964, 197] on div "重 置 查 询 导出会员银行卡" at bounding box center [994, 204] width 185 height 22
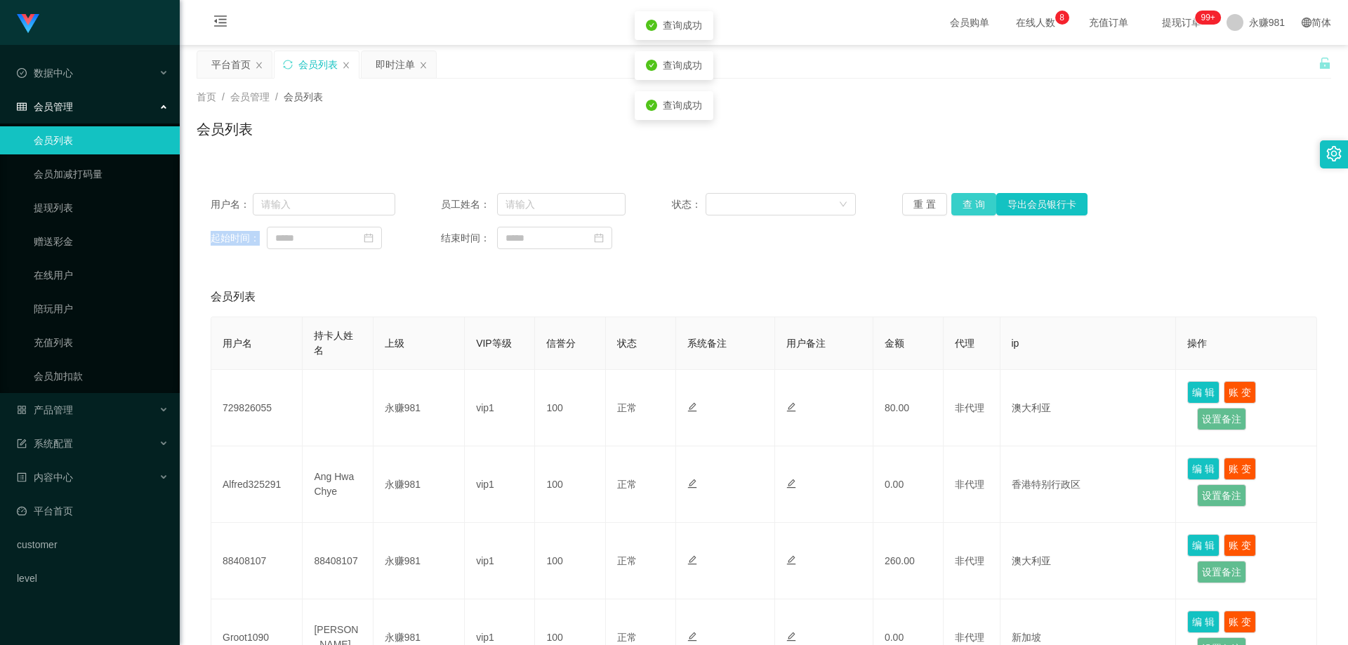
click at [964, 197] on button "查 询" at bounding box center [974, 204] width 45 height 22
click at [964, 197] on div "重 置 查 询 导出会员银行卡" at bounding box center [994, 204] width 185 height 22
click at [964, 197] on button "查 询" at bounding box center [974, 204] width 45 height 22
click at [964, 197] on div "重 置 查 询 导出会员银行卡" at bounding box center [994, 204] width 185 height 22
click at [964, 197] on button "查 询" at bounding box center [974, 204] width 45 height 22
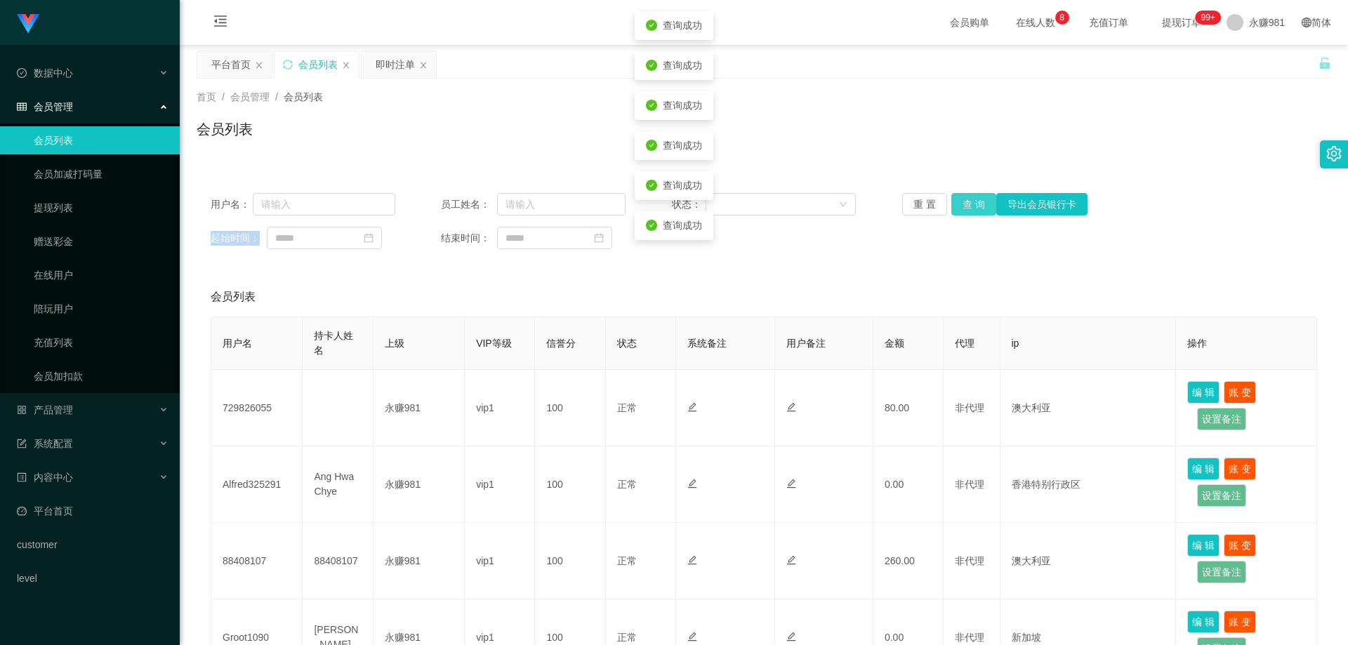
click at [964, 197] on button "查 询" at bounding box center [974, 204] width 45 height 22
click at [960, 198] on button "查 询" at bounding box center [974, 204] width 45 height 22
click at [960, 198] on button "查 询" at bounding box center [982, 204] width 60 height 22
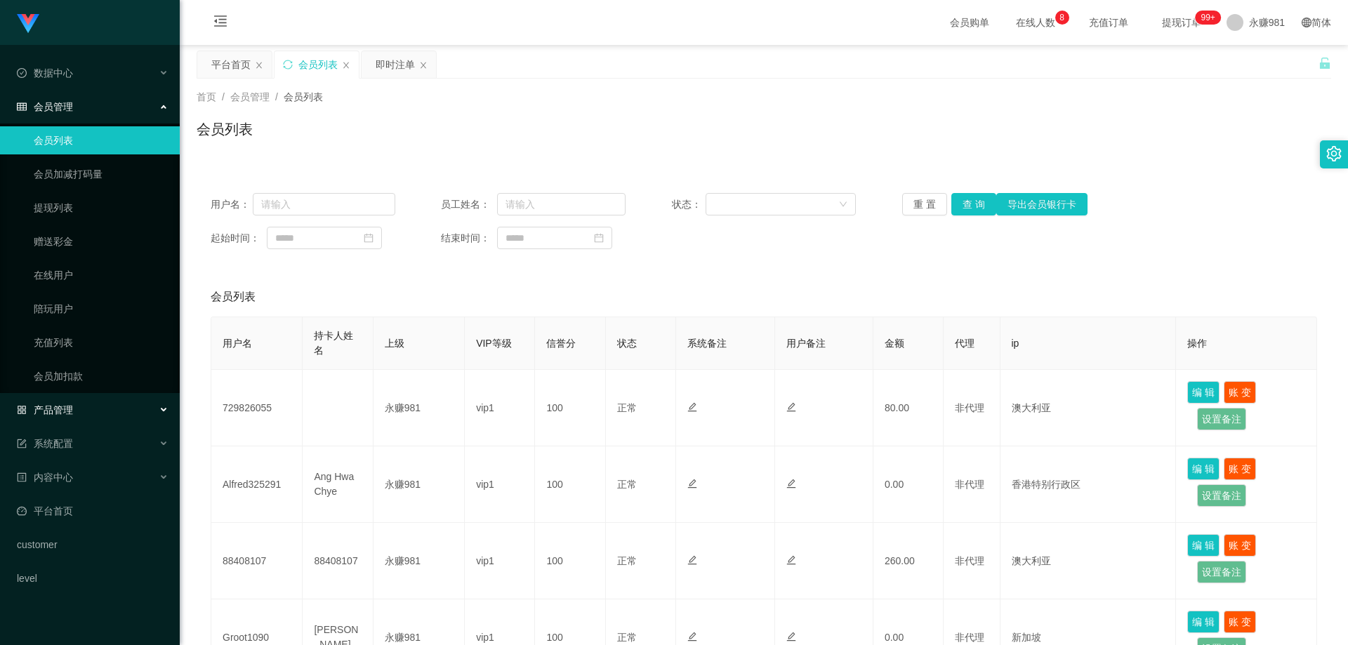
click at [79, 407] on div "产品管理" at bounding box center [90, 410] width 180 height 28
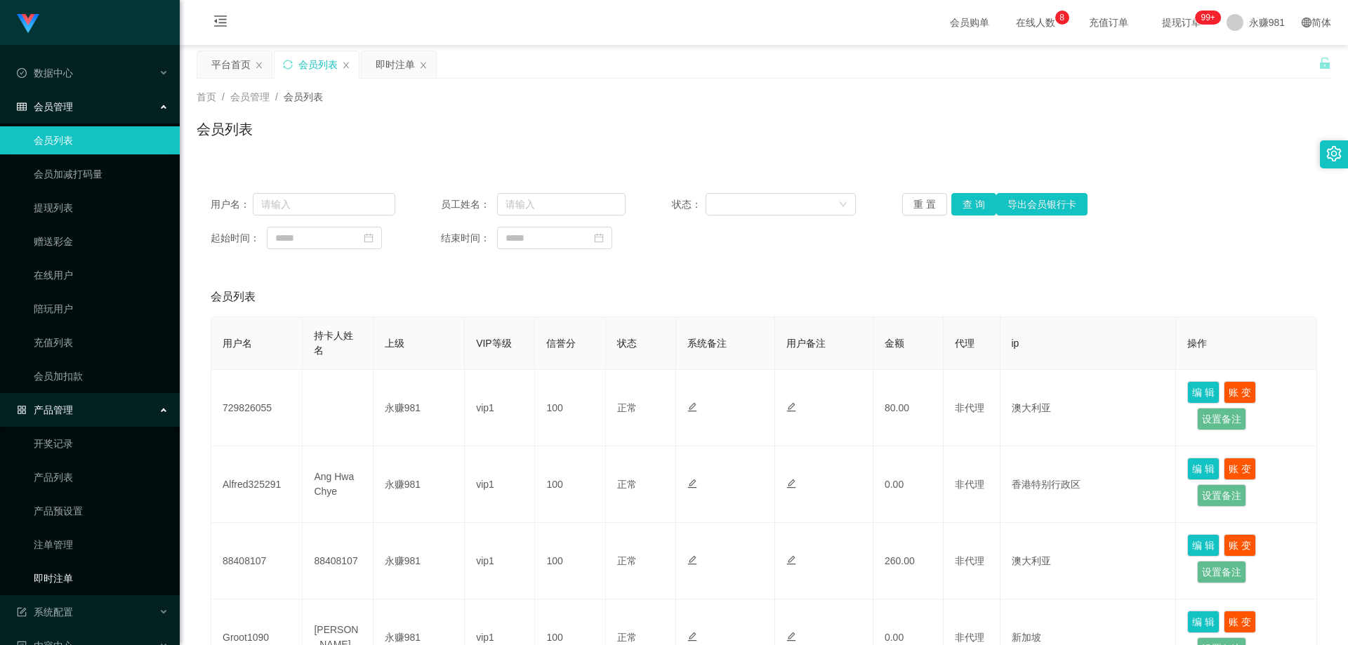
click at [79, 570] on link "即时注单" at bounding box center [101, 579] width 135 height 28
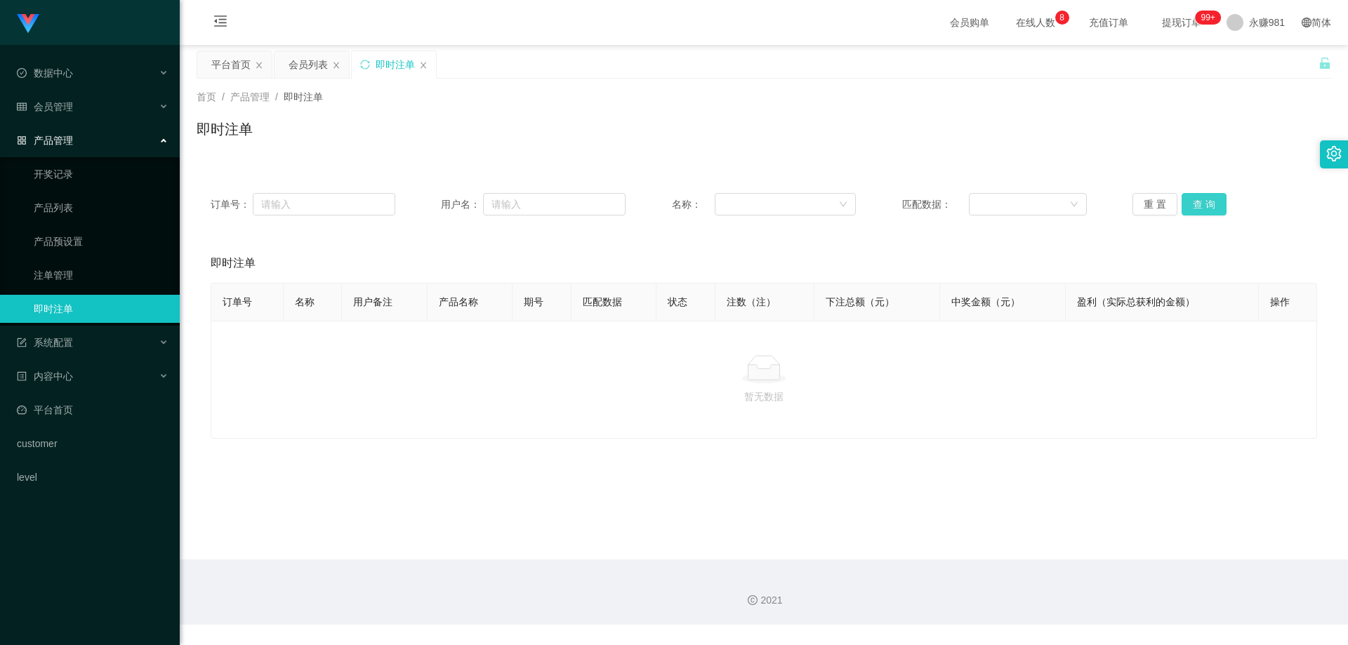
click at [1182, 196] on button "查 询" at bounding box center [1204, 204] width 45 height 22
click at [1184, 197] on button "查 询" at bounding box center [1204, 204] width 45 height 22
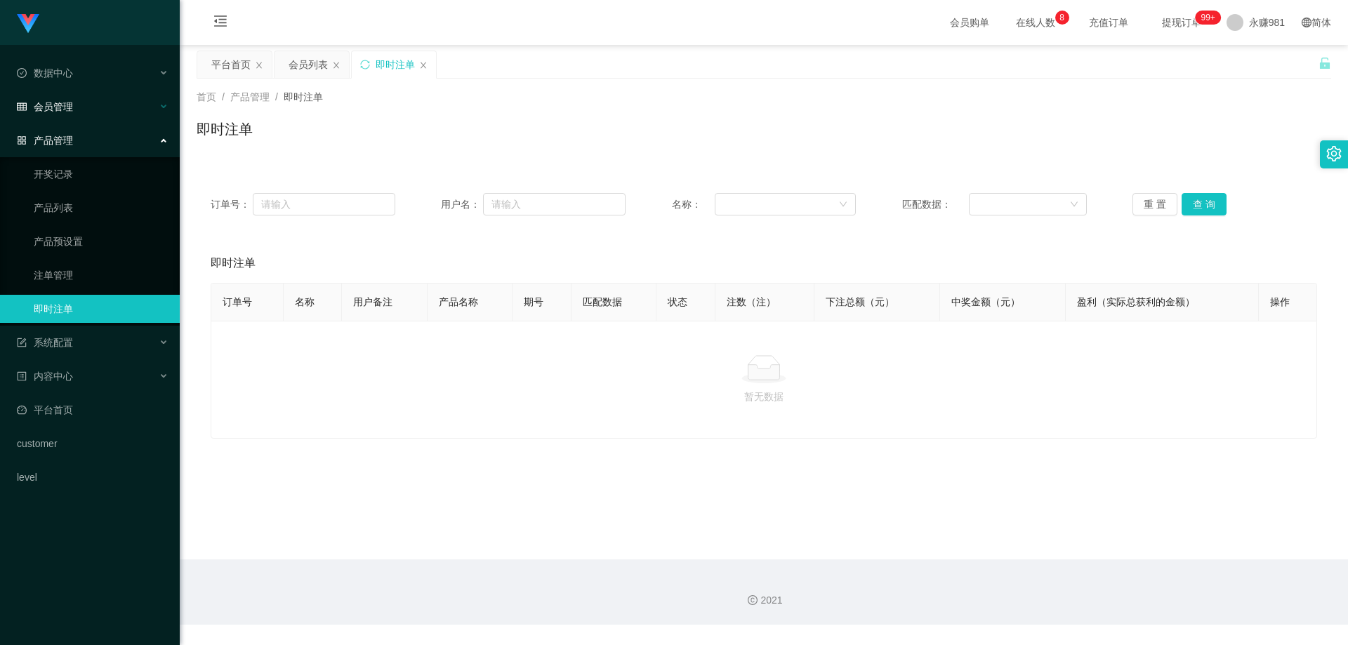
click at [67, 101] on span "会员管理" at bounding box center [45, 106] width 56 height 11
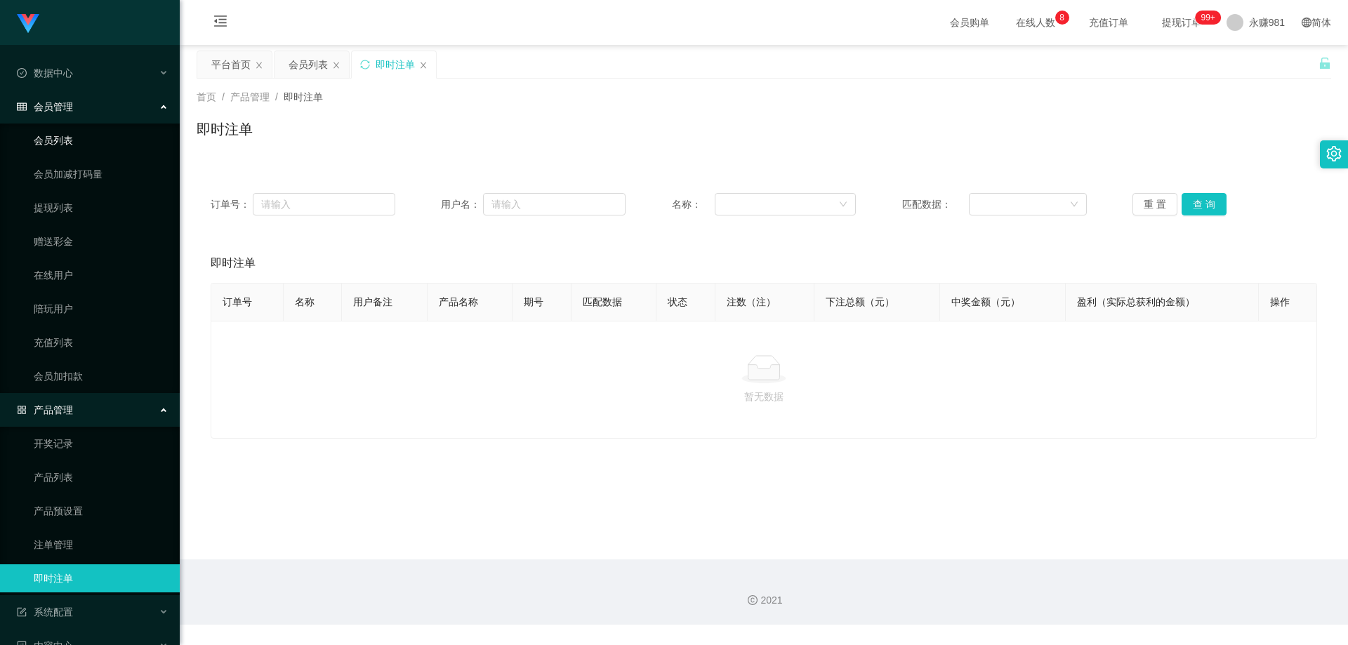
click at [67, 138] on link "会员列表" at bounding box center [101, 140] width 135 height 28
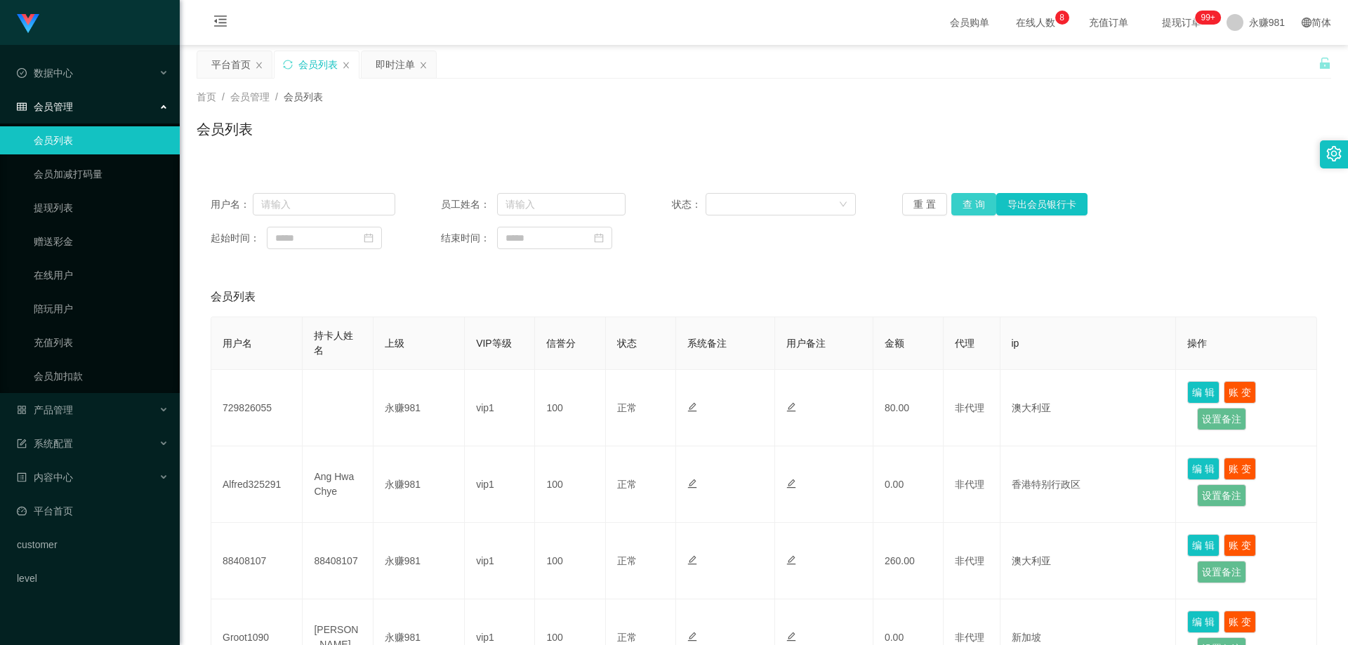
click at [973, 200] on button "查 询" at bounding box center [974, 204] width 45 height 22
click at [981, 185] on div "用户名： 员工姓名： 状态： 重 置 查 询 导出会员银行卡 起始时间： 结束时间：" at bounding box center [764, 221] width 1135 height 84
click at [971, 206] on button "查 询" at bounding box center [974, 204] width 45 height 22
click at [120, 406] on div "产品管理" at bounding box center [90, 410] width 180 height 28
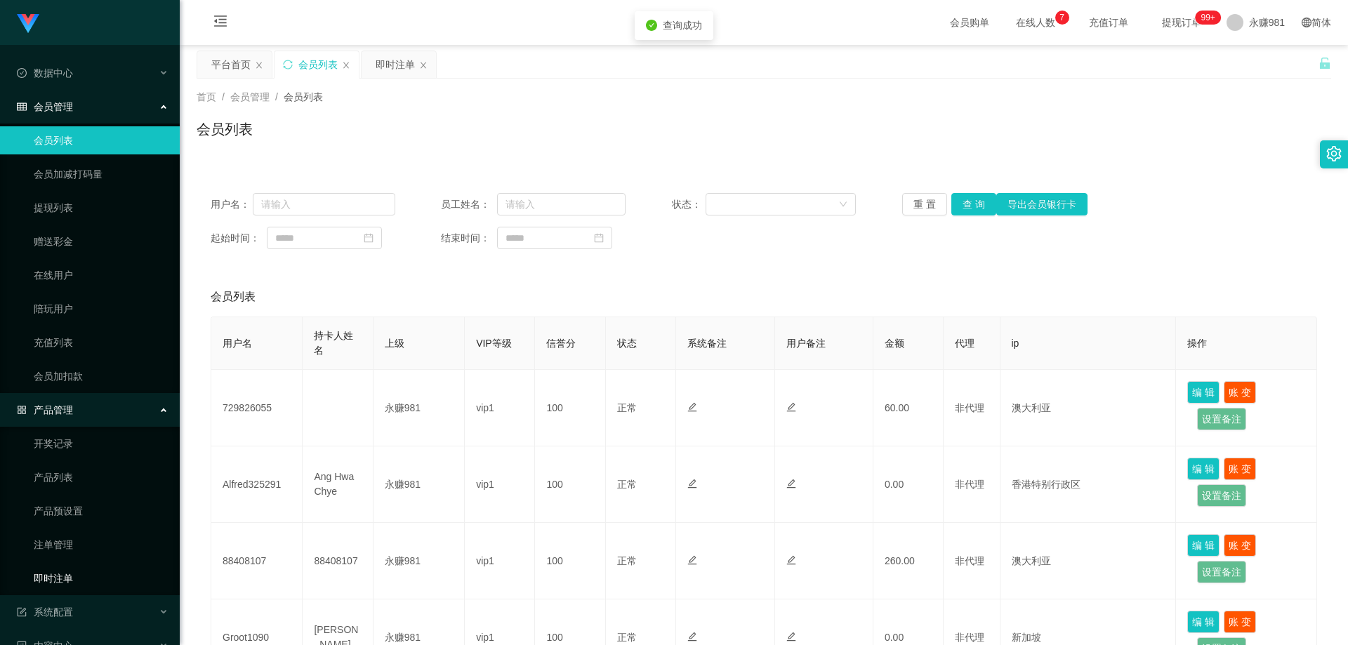
click at [80, 572] on link "即时注单" at bounding box center [101, 579] width 135 height 28
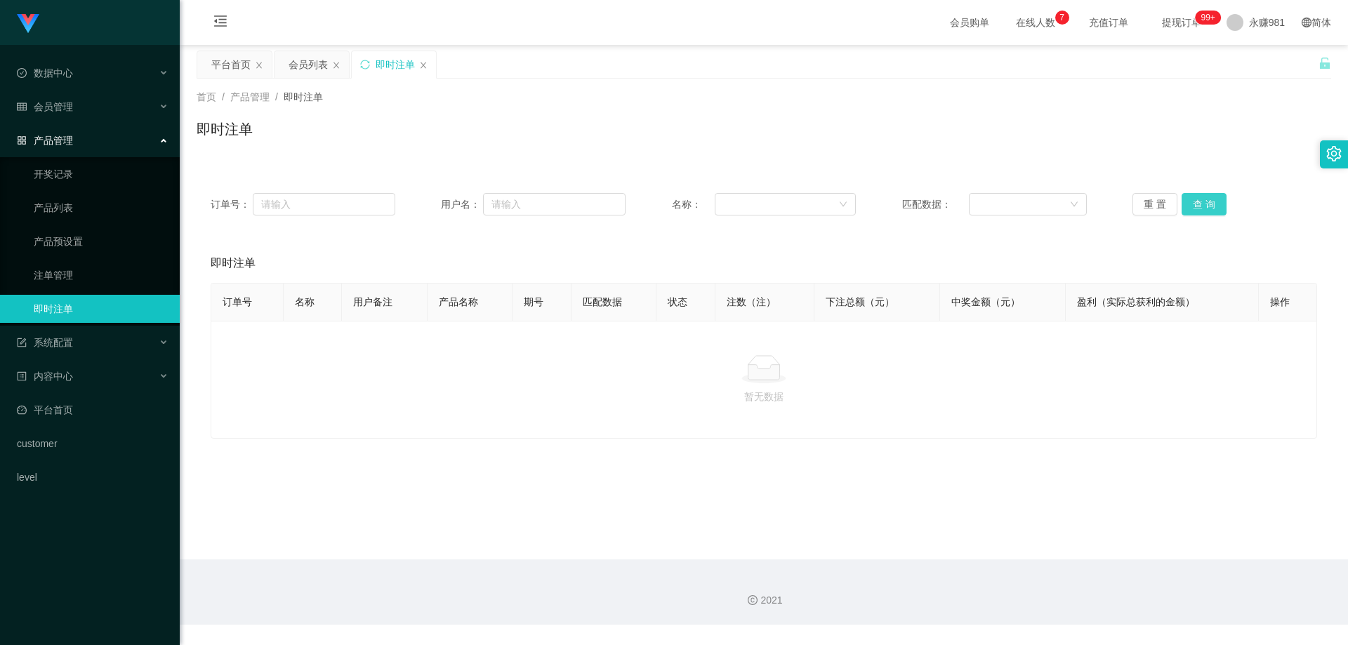
click at [1198, 202] on button "查 询" at bounding box center [1204, 204] width 45 height 22
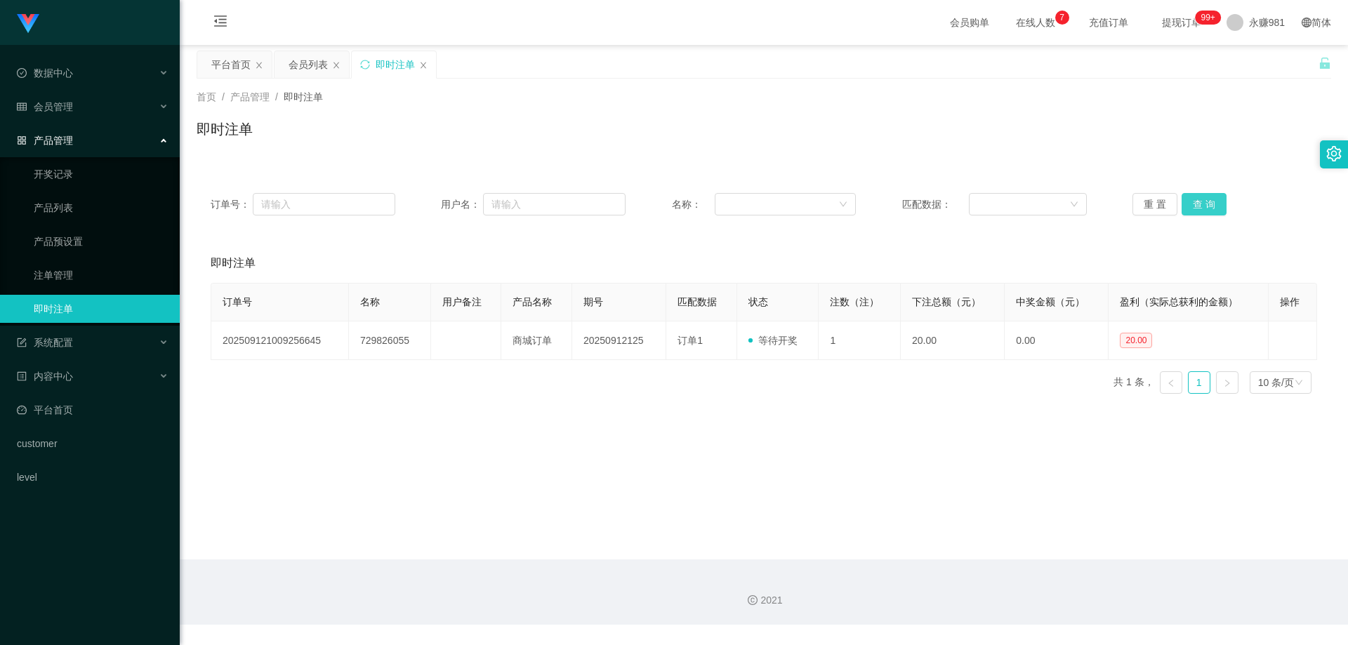
click at [1198, 202] on button "查 询" at bounding box center [1204, 204] width 45 height 22
click at [84, 247] on link "产品预设置" at bounding box center [101, 242] width 135 height 28
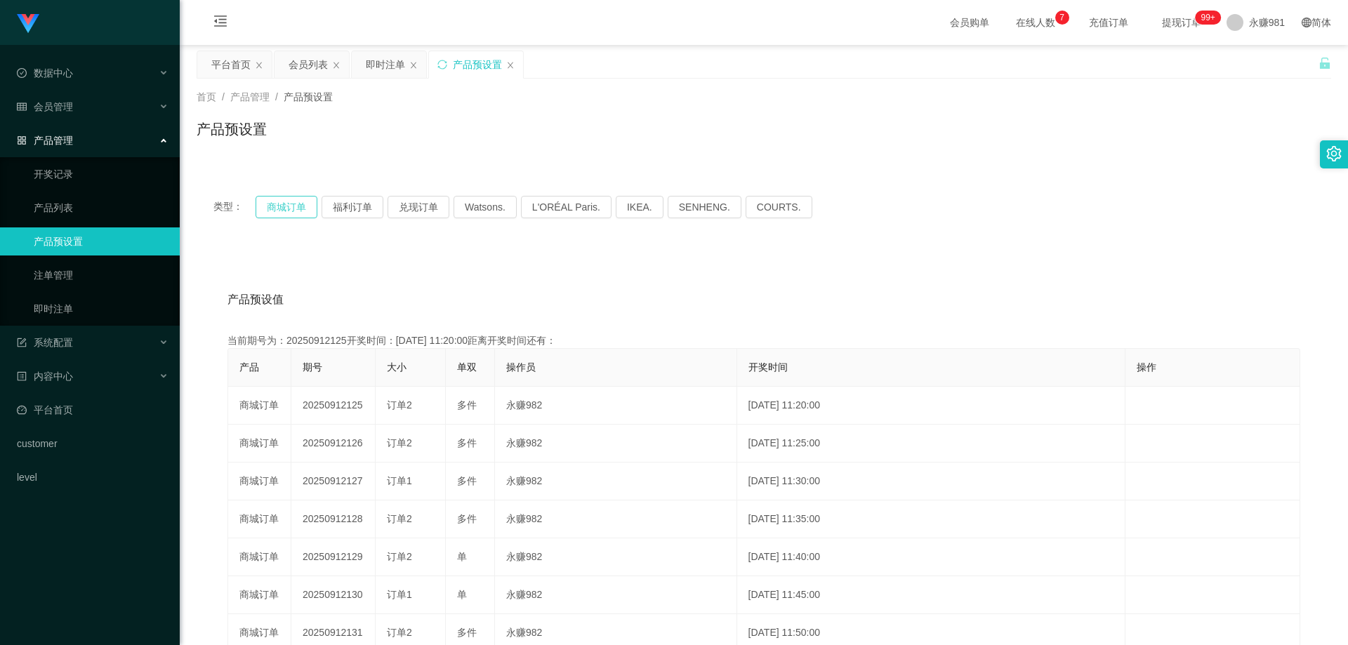
click at [279, 206] on button "商城订单" at bounding box center [287, 207] width 62 height 22
click at [82, 304] on link "即时注单" at bounding box center [101, 309] width 135 height 28
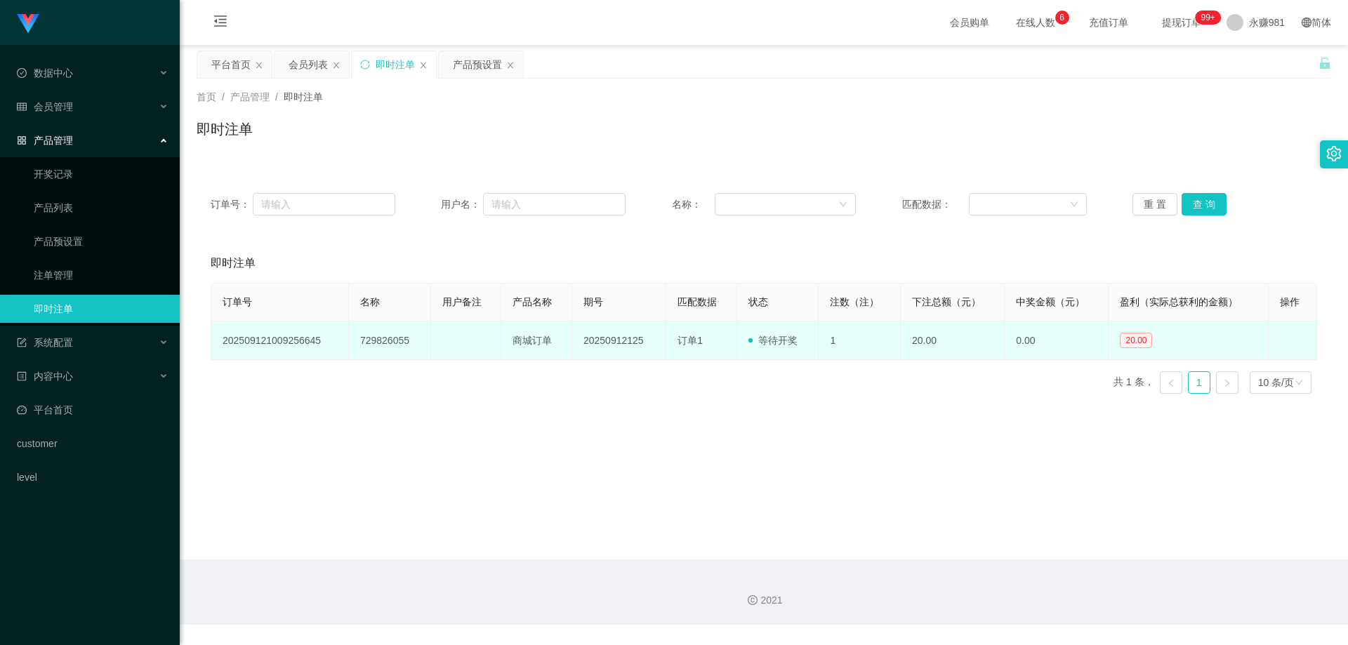
click at [377, 339] on td "729826055" at bounding box center [390, 341] width 82 height 39
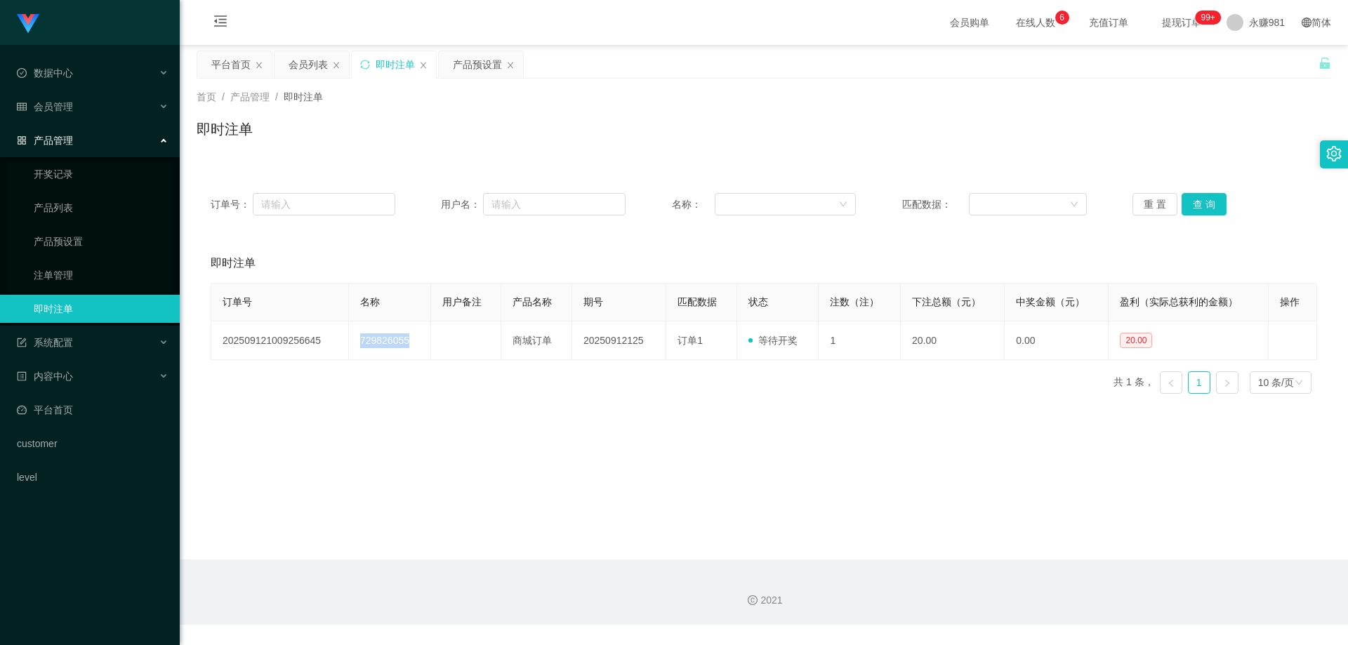
copy td "729826055"
click at [1257, 60] on span "退出登录" at bounding box center [1249, 61] width 39 height 11
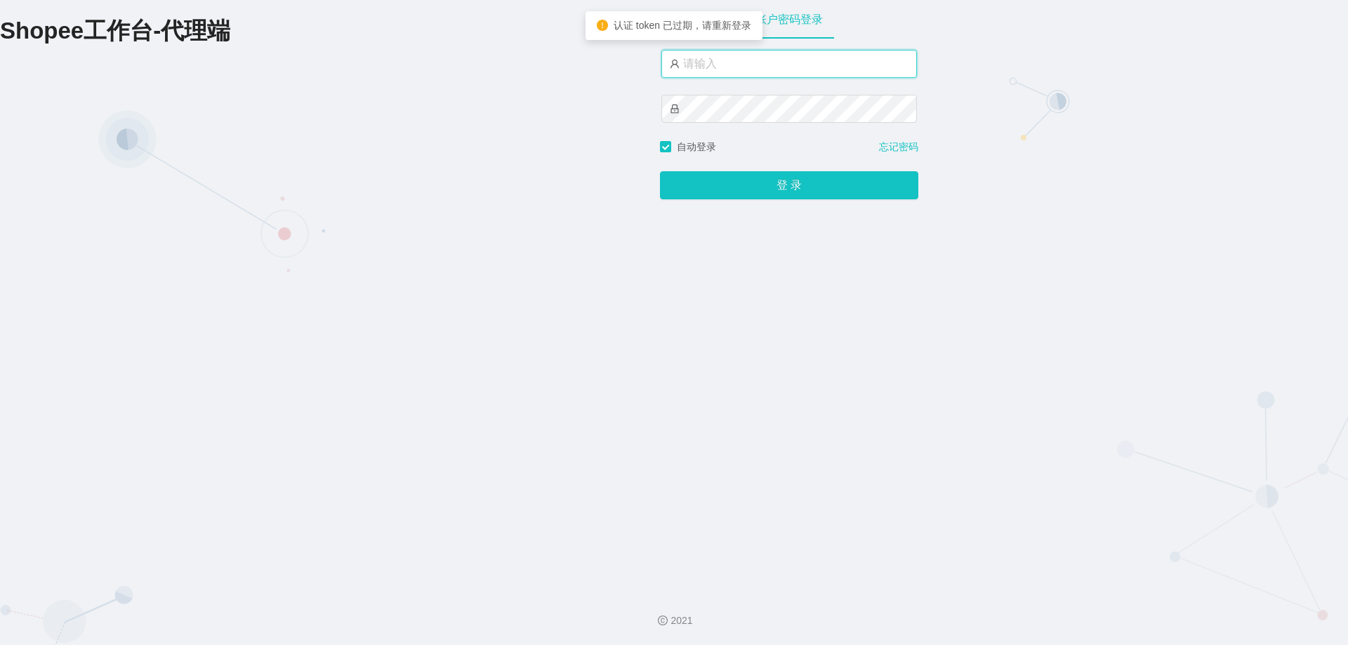
click at [768, 59] on input "text" at bounding box center [790, 64] width 256 height 28
drag, startPoint x: 768, startPoint y: 59, endPoint x: 785, endPoint y: 75, distance: 23.3
click at [768, 59] on input "text" at bounding box center [790, 64] width 256 height 28
type input "永赚986"
click at [660, 172] on button "登 录" at bounding box center [789, 186] width 258 height 28
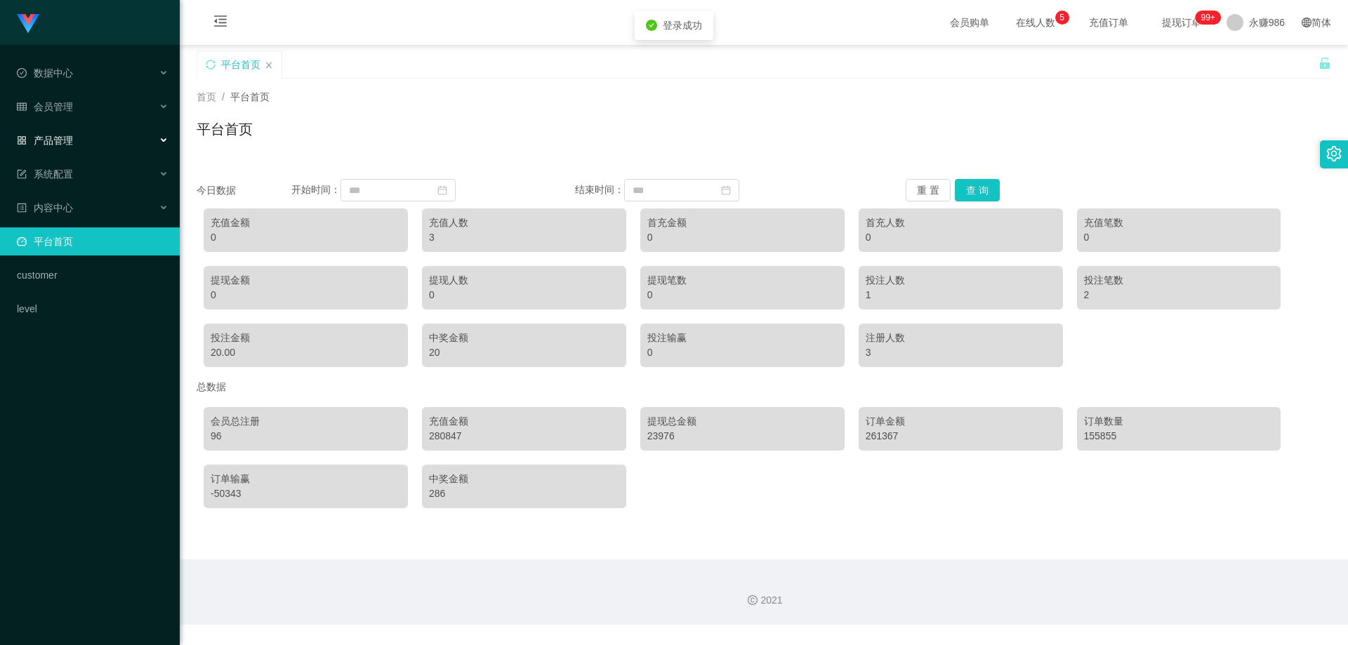
click at [76, 129] on div "产品管理" at bounding box center [90, 140] width 180 height 28
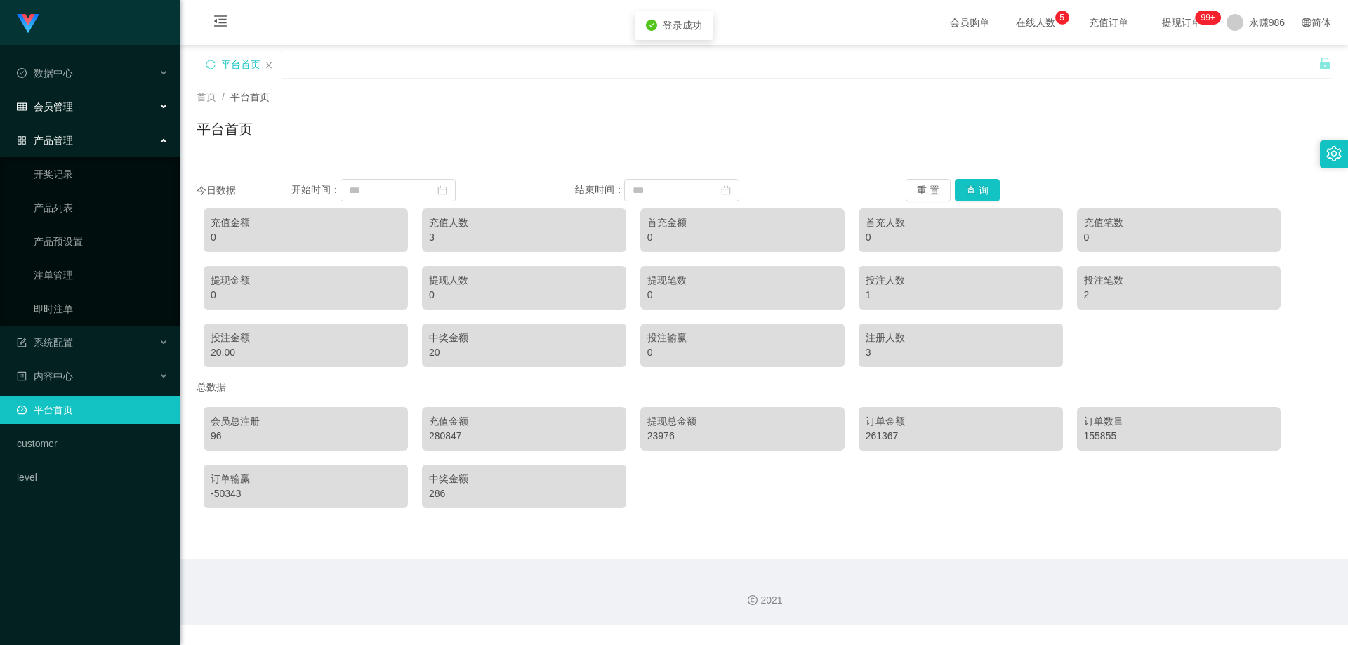
click at [78, 105] on div "会员管理" at bounding box center [90, 107] width 180 height 28
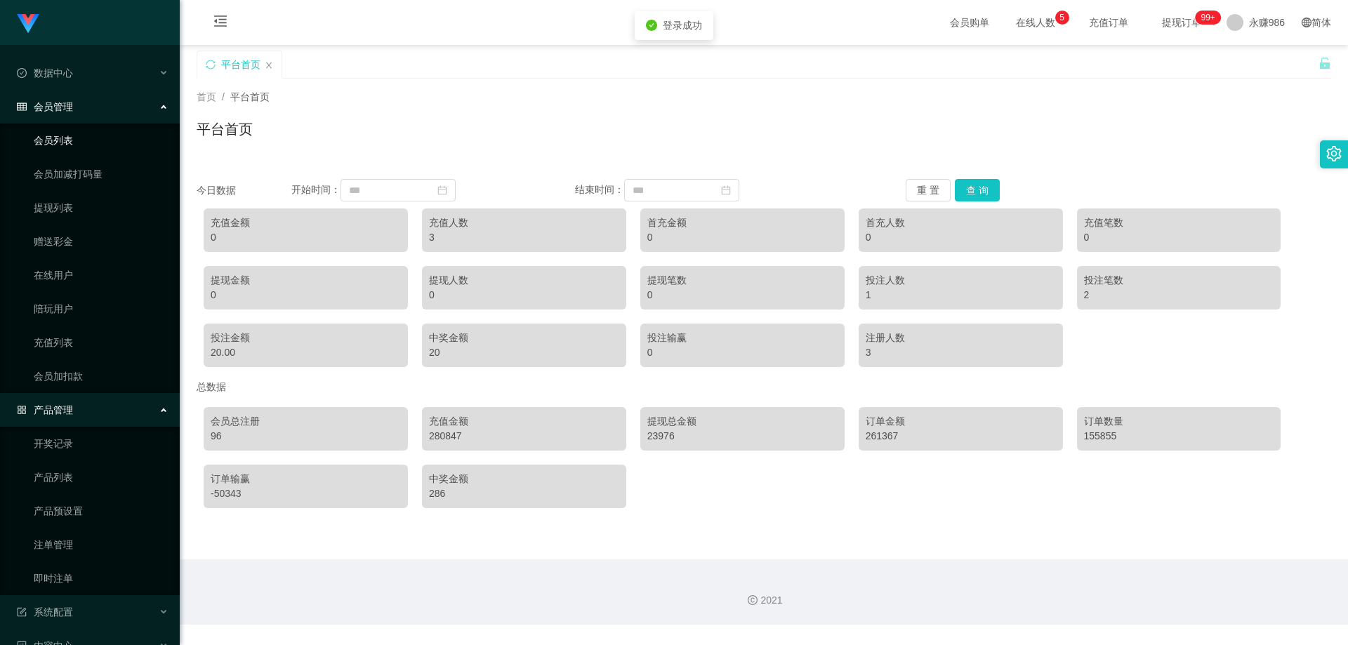
click at [79, 147] on link "会员列表" at bounding box center [101, 140] width 135 height 28
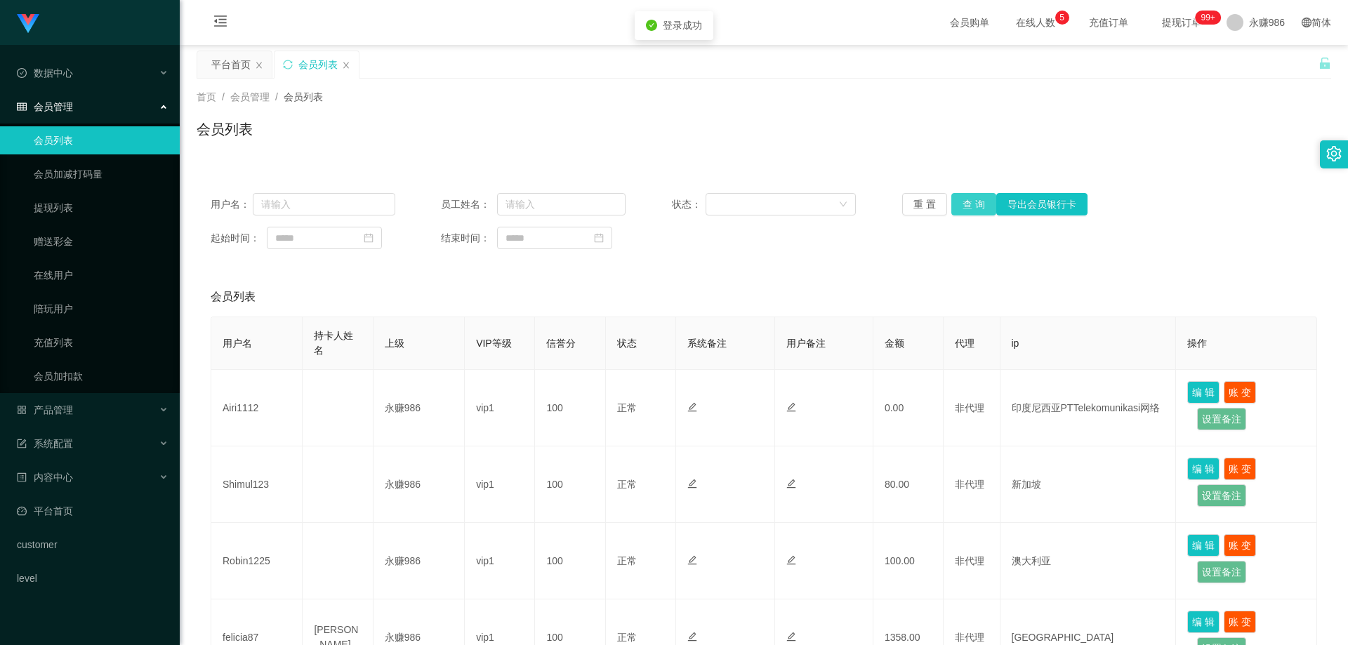
click at [964, 202] on button "查 询" at bounding box center [974, 204] width 45 height 22
click at [964, 202] on div "重 置 查 询 导出会员银行卡" at bounding box center [994, 204] width 185 height 22
click at [964, 202] on button "查 询" at bounding box center [974, 204] width 45 height 22
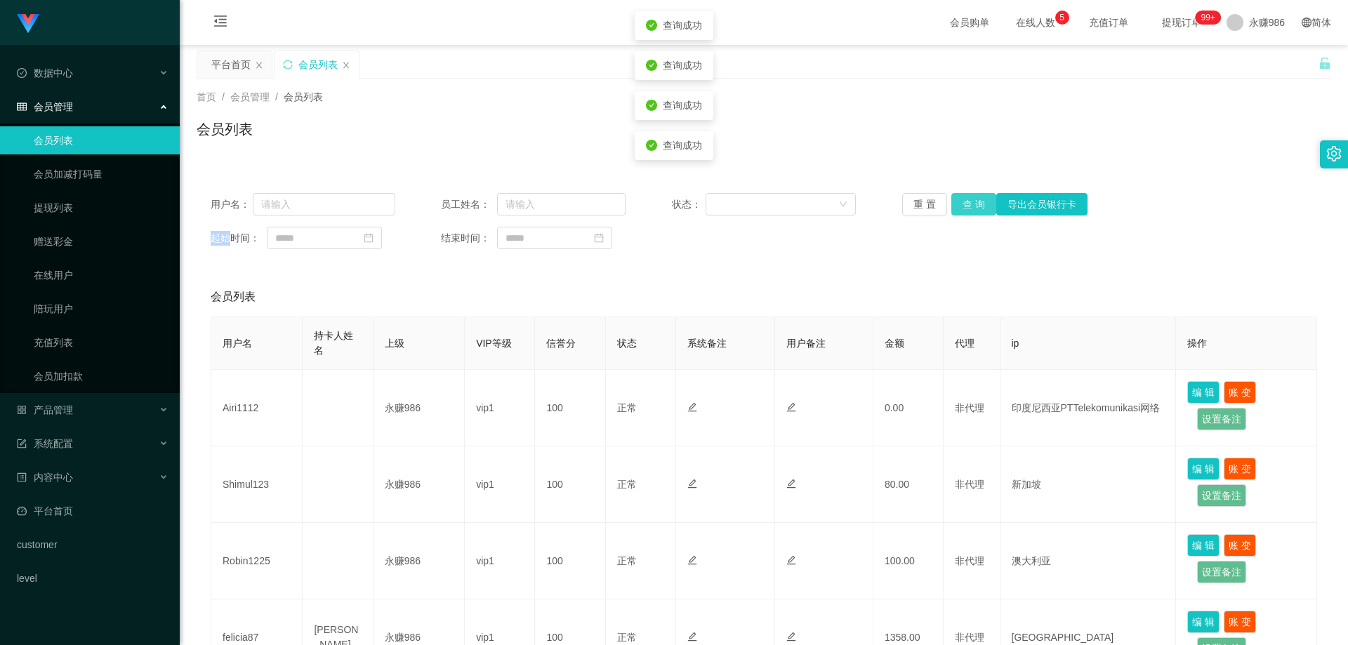
click at [964, 202] on button "查 询" at bounding box center [974, 204] width 45 height 22
click at [964, 202] on div "重 置 查 询 导出会员银行卡" at bounding box center [994, 204] width 185 height 22
click at [964, 202] on button "查 询" at bounding box center [974, 204] width 45 height 22
click at [964, 202] on div "重 置 查 询 导出会员银行卡" at bounding box center [994, 204] width 185 height 22
click at [964, 202] on button "查 询" at bounding box center [974, 204] width 45 height 22
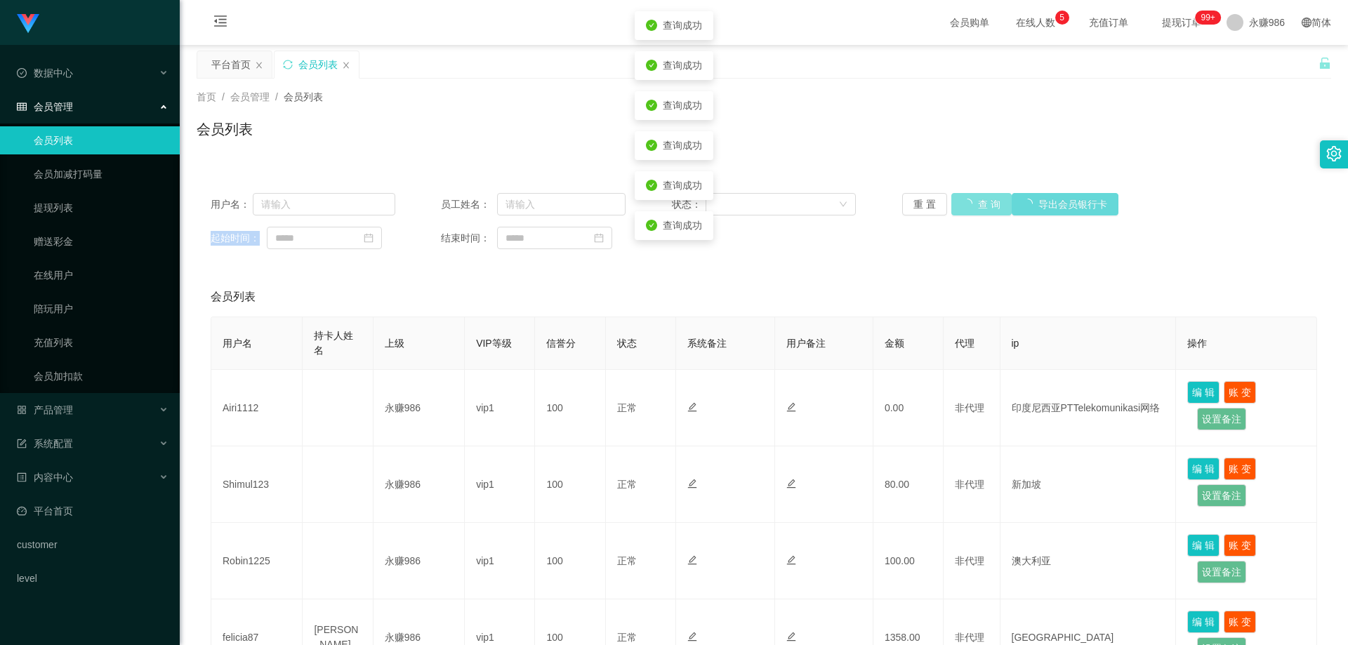
click at [964, 202] on div "重 置 查 询 导出会员银行卡" at bounding box center [994, 204] width 185 height 22
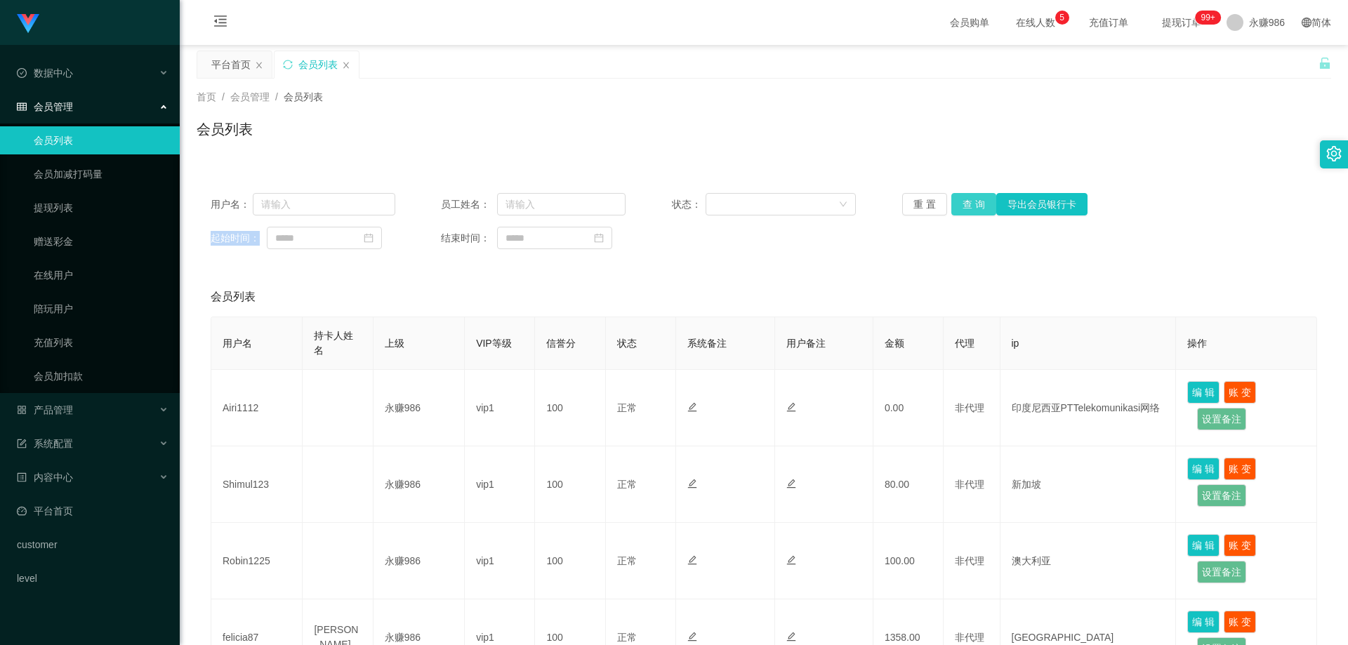
click at [971, 209] on button "查 询" at bounding box center [974, 204] width 45 height 22
click at [1259, 63] on span "退出登录" at bounding box center [1249, 61] width 39 height 11
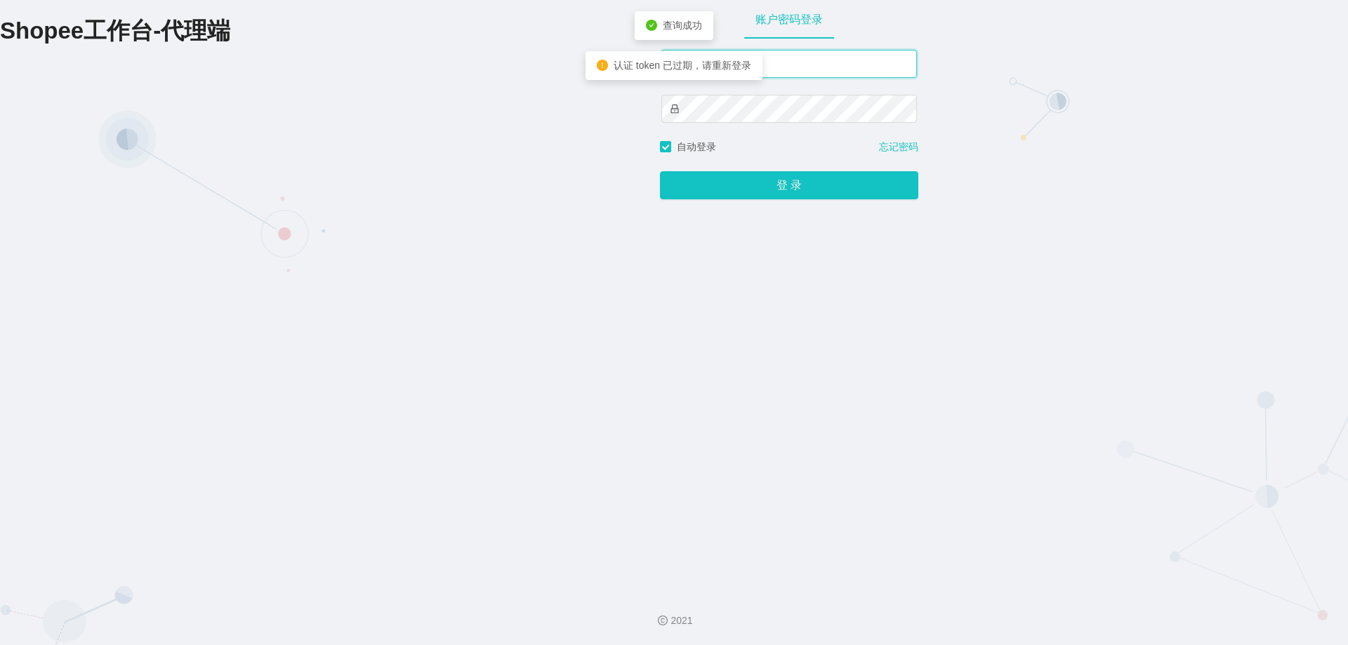
click at [837, 72] on input "text" at bounding box center [790, 64] width 256 height 28
type input "永赚981"
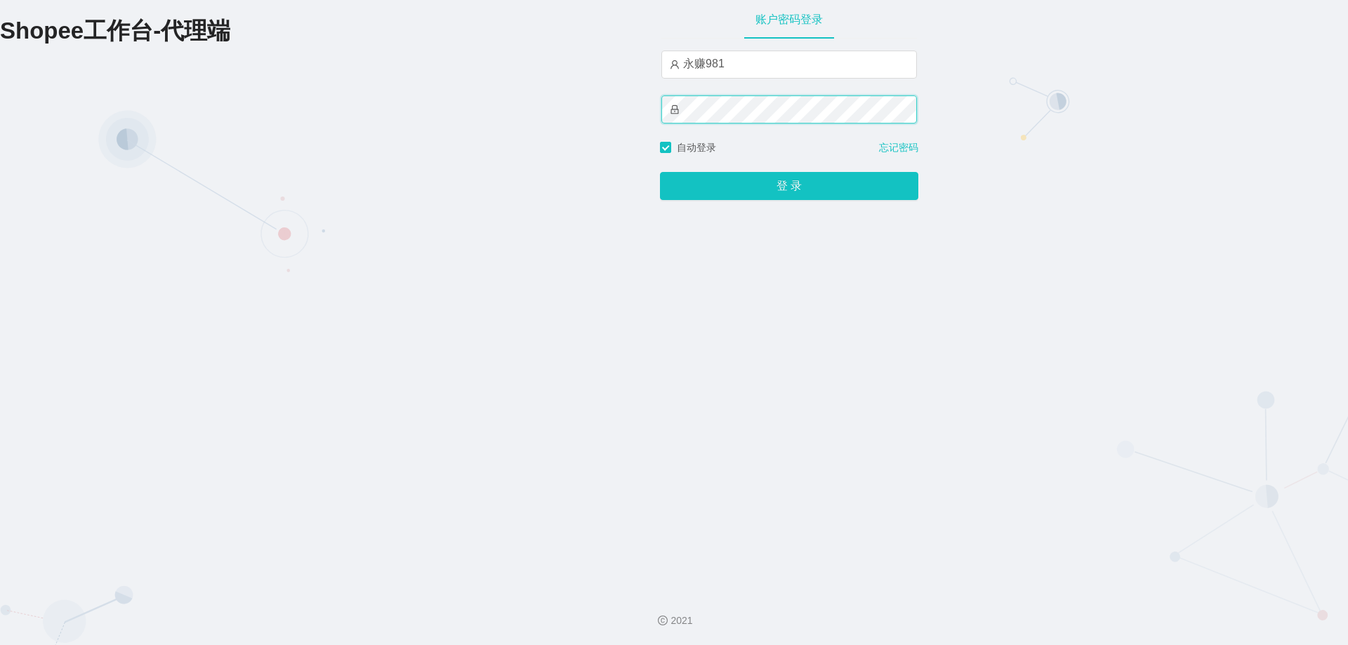
click at [660, 172] on button "登 录" at bounding box center [789, 186] width 258 height 28
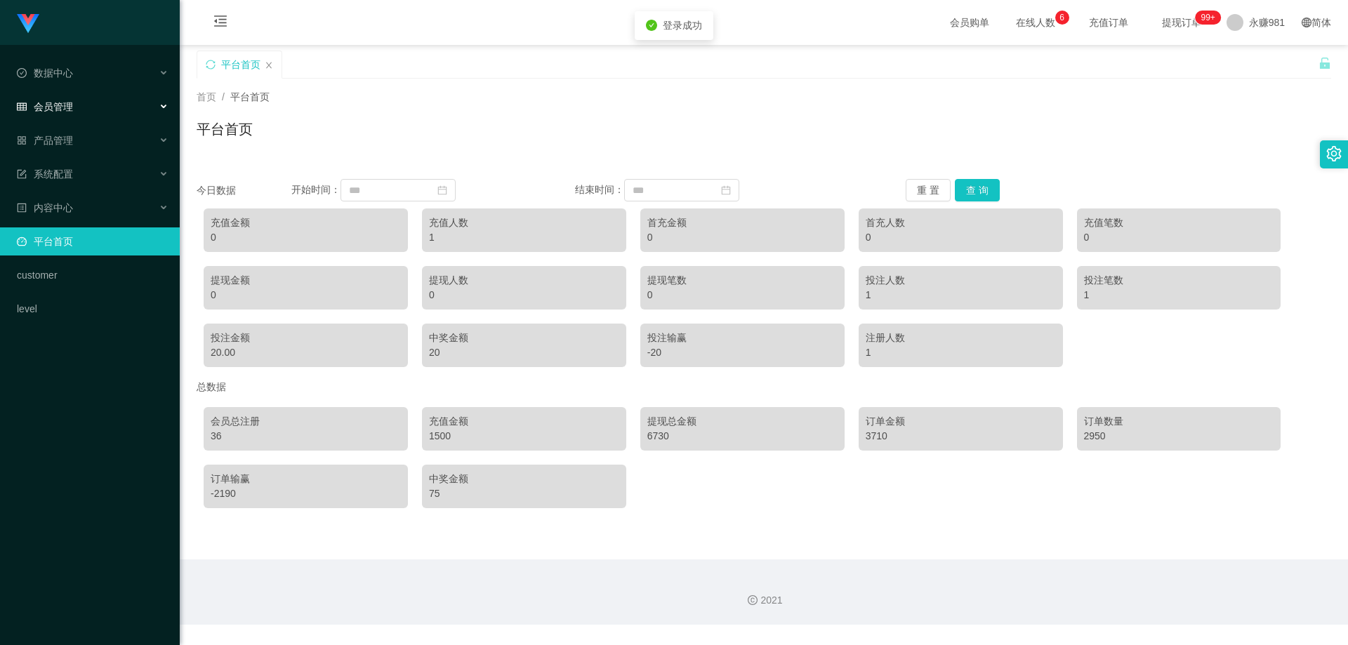
click at [65, 112] on span "会员管理" at bounding box center [45, 106] width 56 height 11
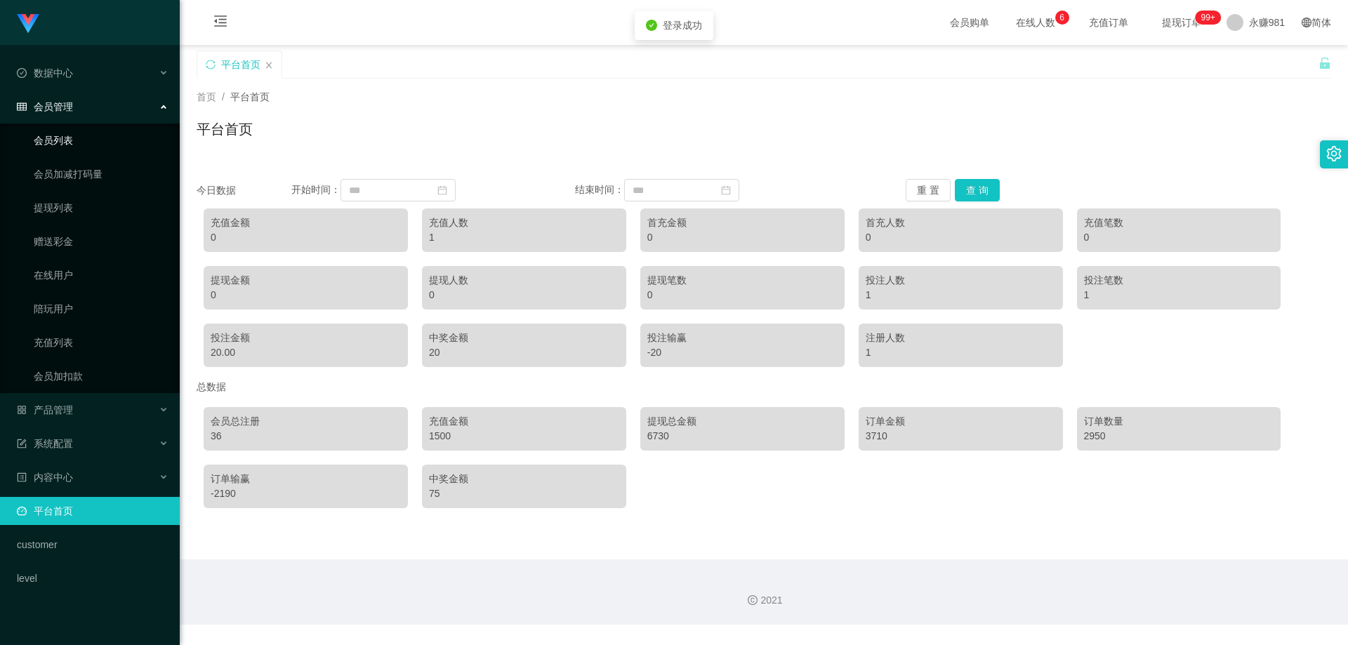
click at [69, 138] on link "会员列表" at bounding box center [101, 140] width 135 height 28
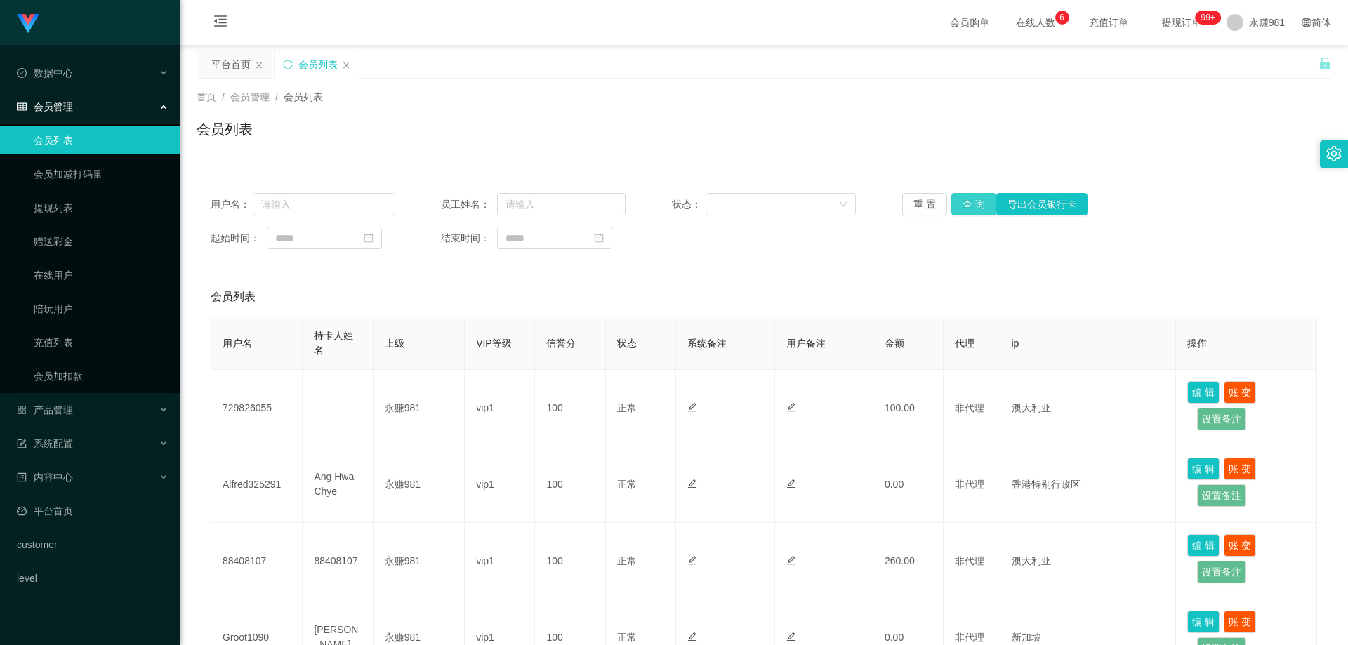
click at [971, 197] on button "查 询" at bounding box center [974, 204] width 45 height 22
click at [971, 197] on button "查 询" at bounding box center [982, 204] width 60 height 22
click at [1247, 56] on span "退出登录" at bounding box center [1249, 61] width 39 height 11
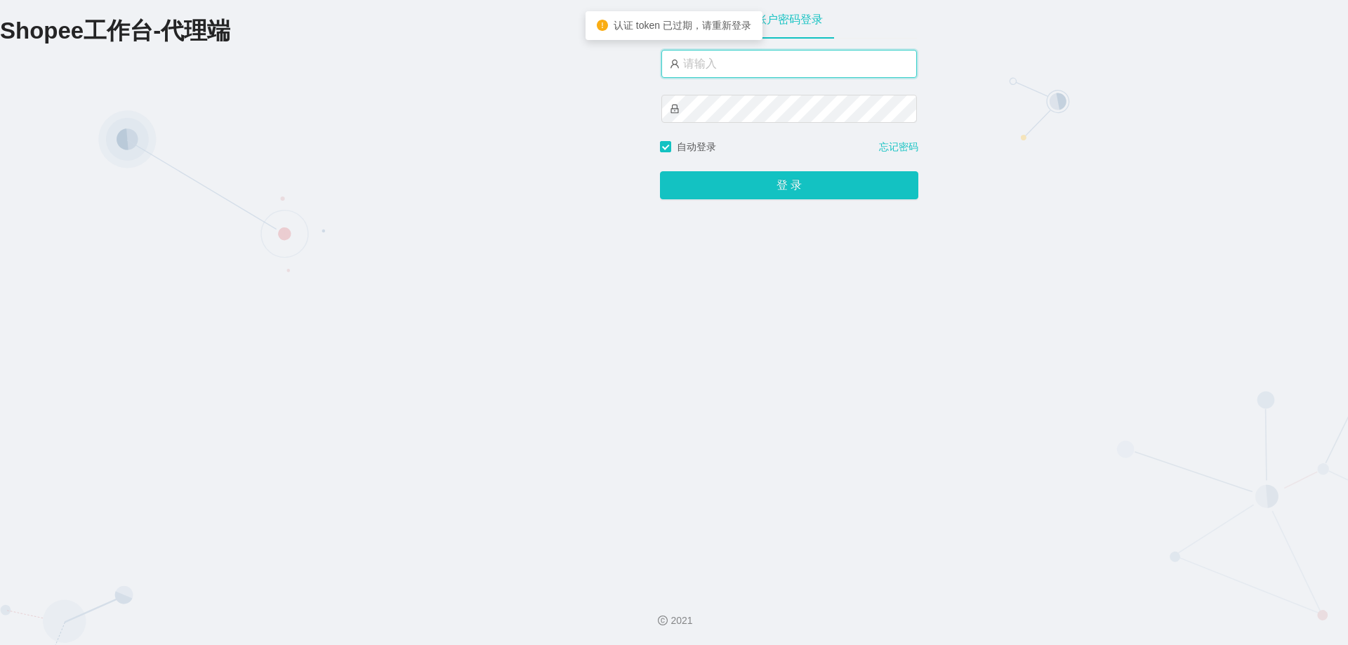
click at [803, 72] on input "text" at bounding box center [790, 64] width 256 height 28
type input "永赚986"
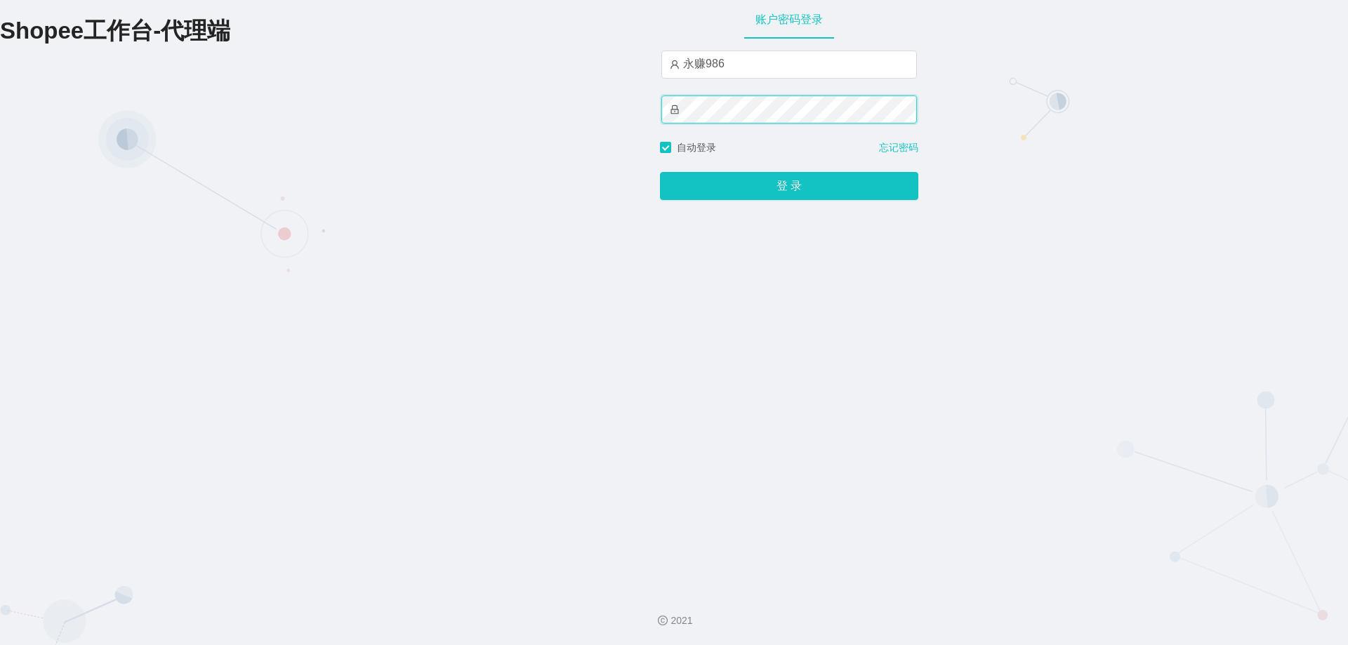
click at [660, 172] on button "登 录" at bounding box center [789, 186] width 258 height 28
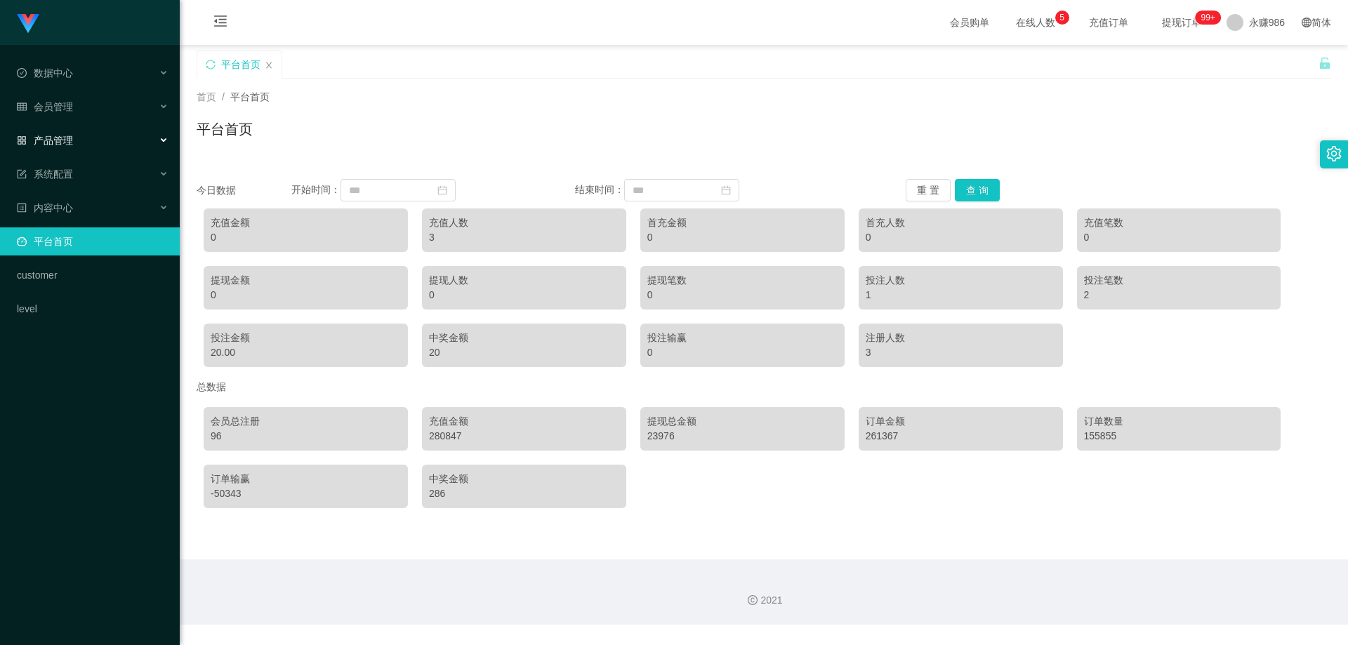
click at [94, 146] on div "产品管理" at bounding box center [90, 140] width 180 height 28
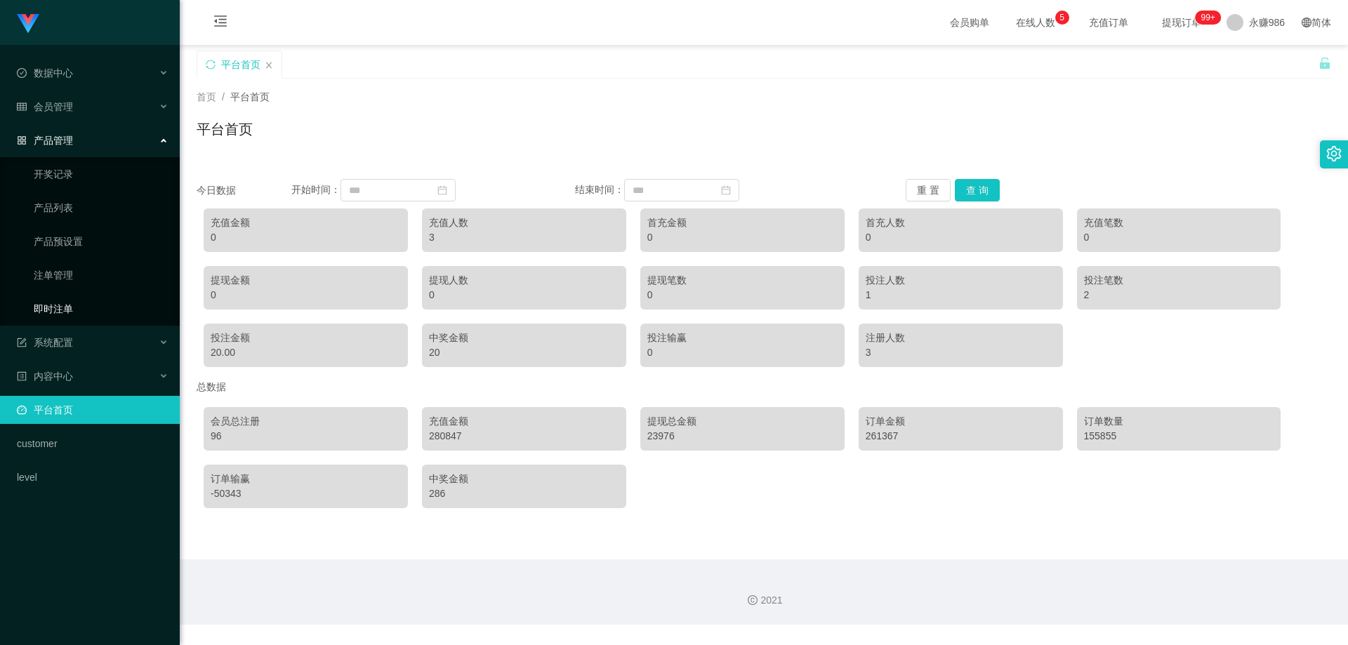
click at [75, 318] on link "即时注单" at bounding box center [101, 309] width 135 height 28
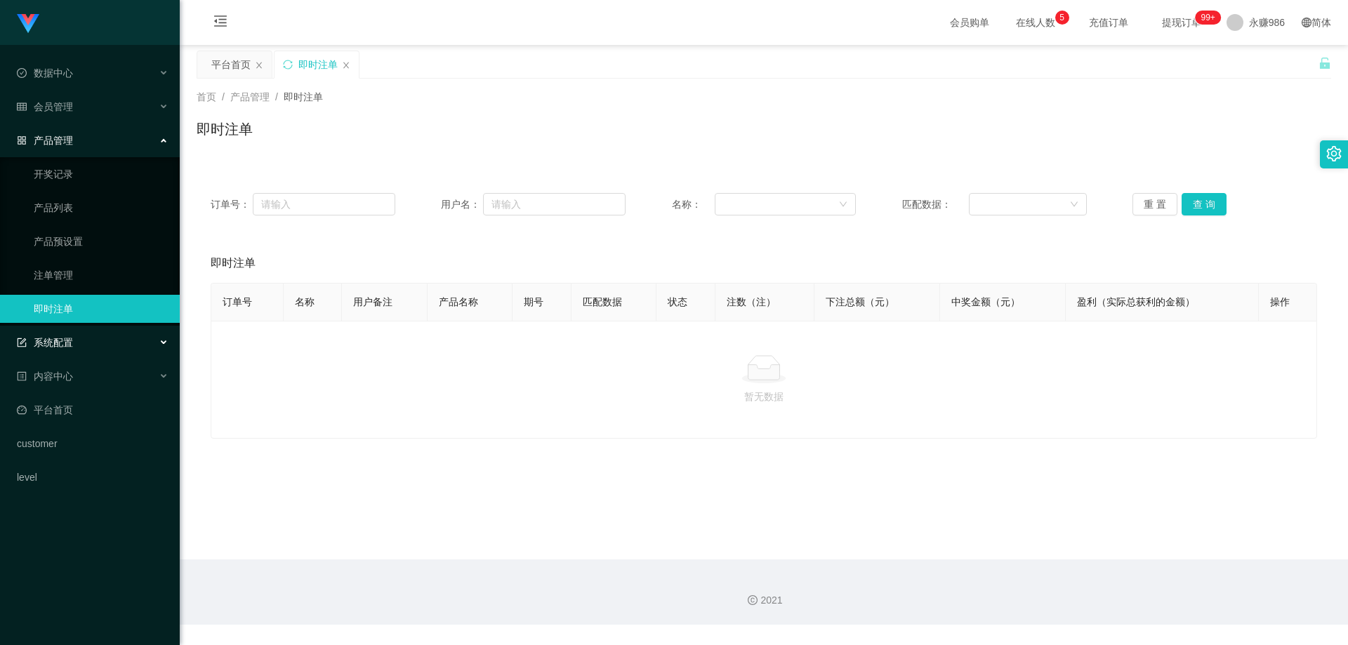
click at [82, 341] on div "系统配置" at bounding box center [90, 343] width 180 height 28
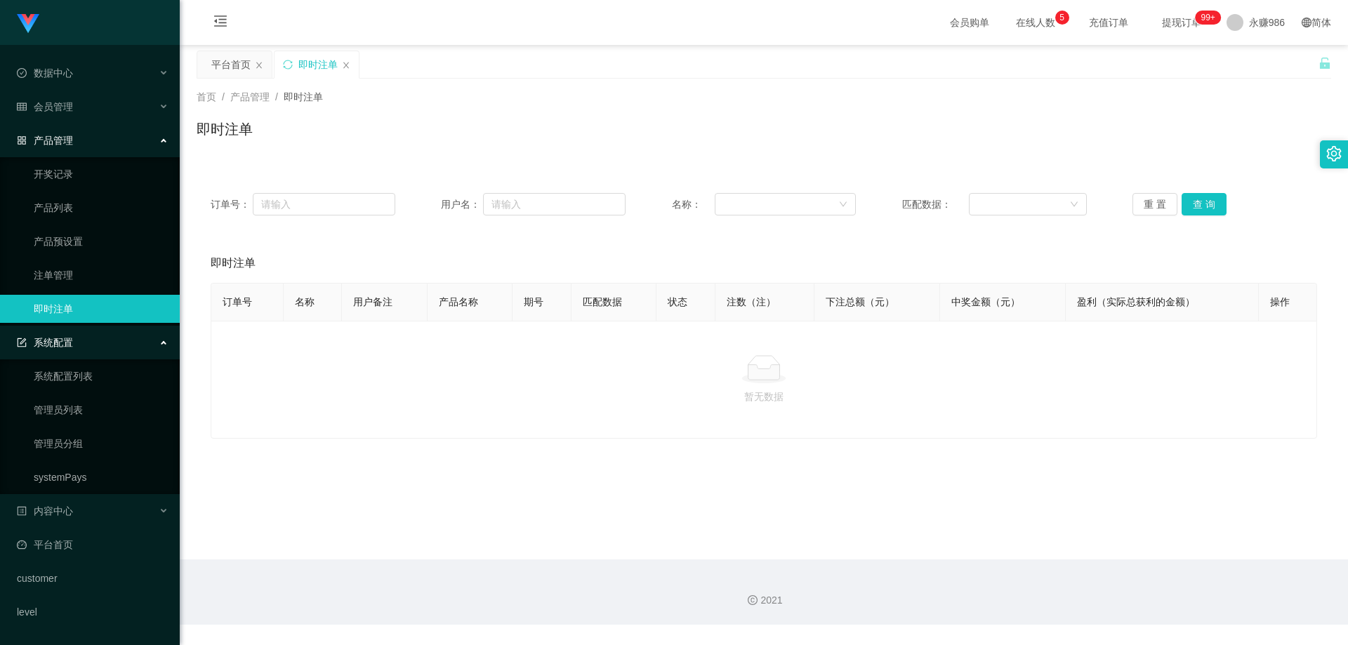
click at [83, 140] on div "产品管理" at bounding box center [90, 140] width 180 height 28
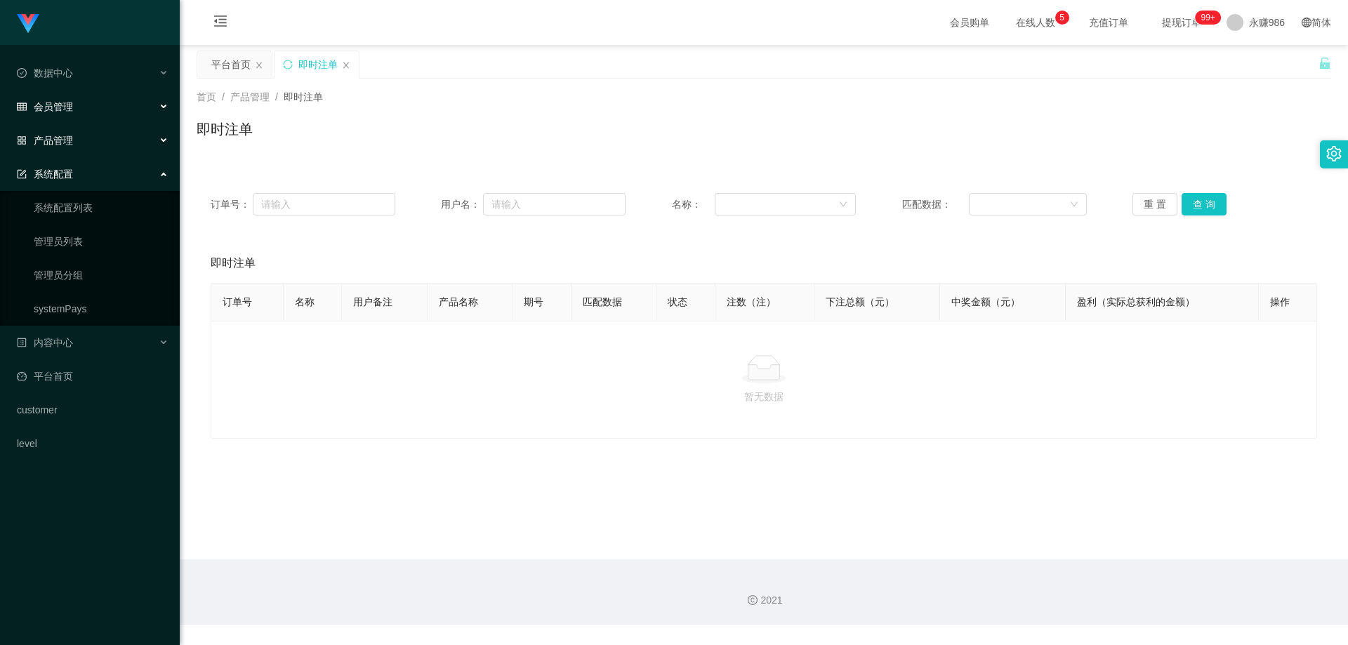
click at [86, 114] on div "会员管理" at bounding box center [90, 107] width 180 height 28
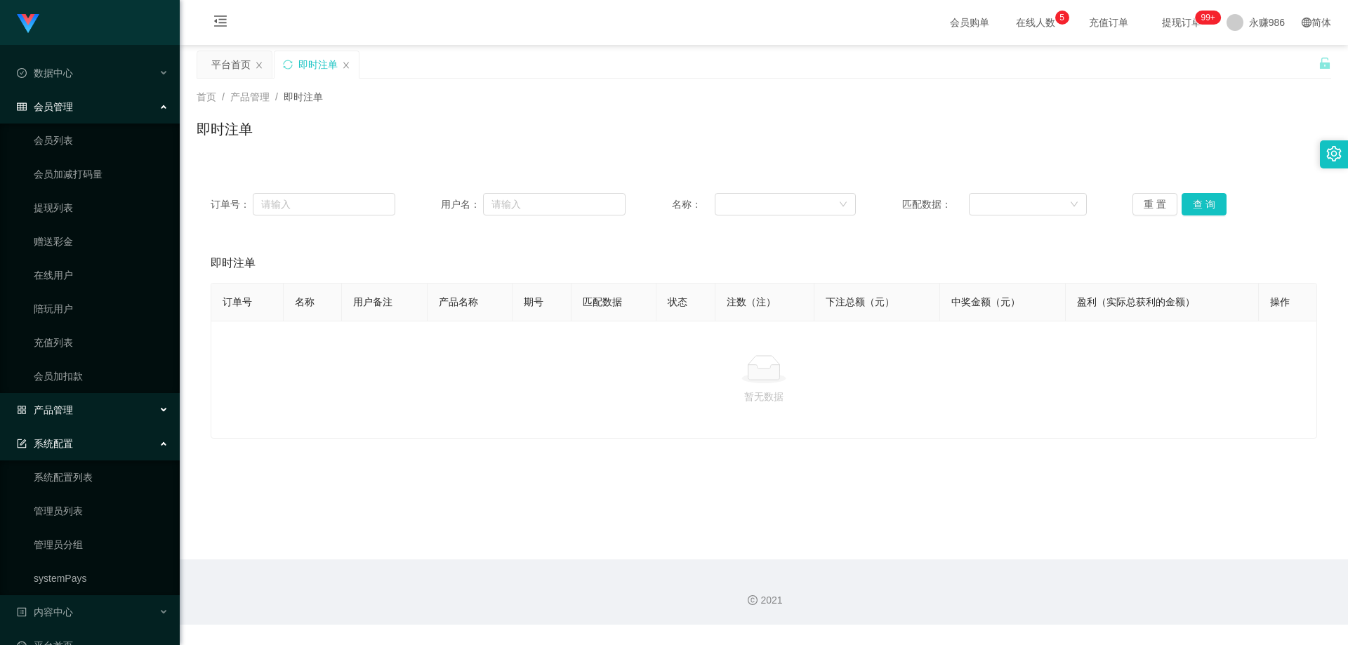
click at [106, 400] on div "产品管理" at bounding box center [90, 410] width 180 height 28
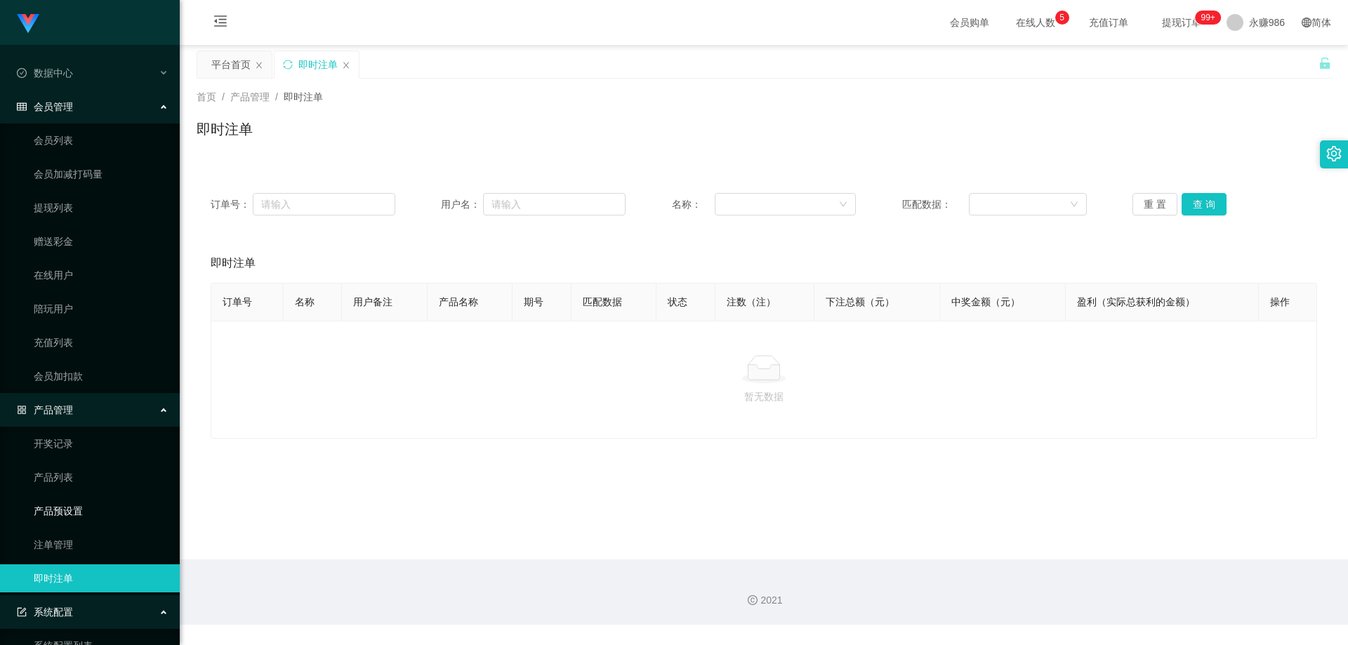
click at [78, 518] on link "产品预设置" at bounding box center [101, 511] width 135 height 28
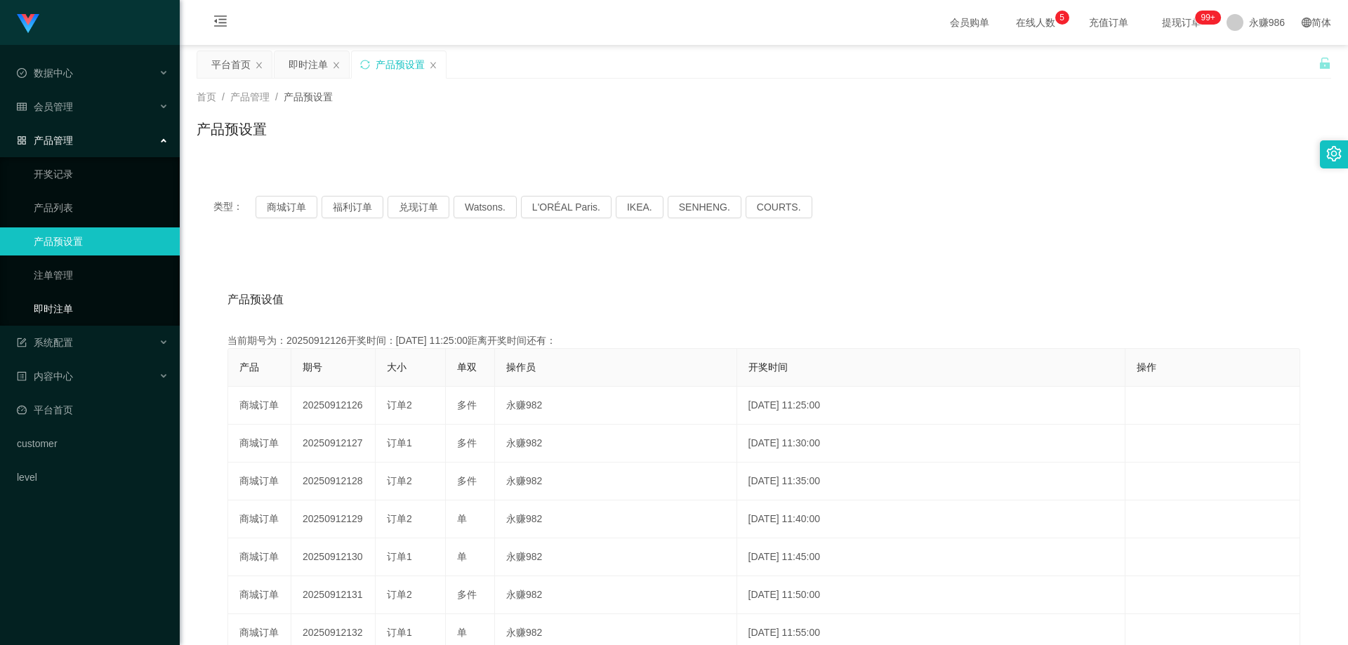
click at [61, 318] on link "即时注单" at bounding box center [101, 309] width 135 height 28
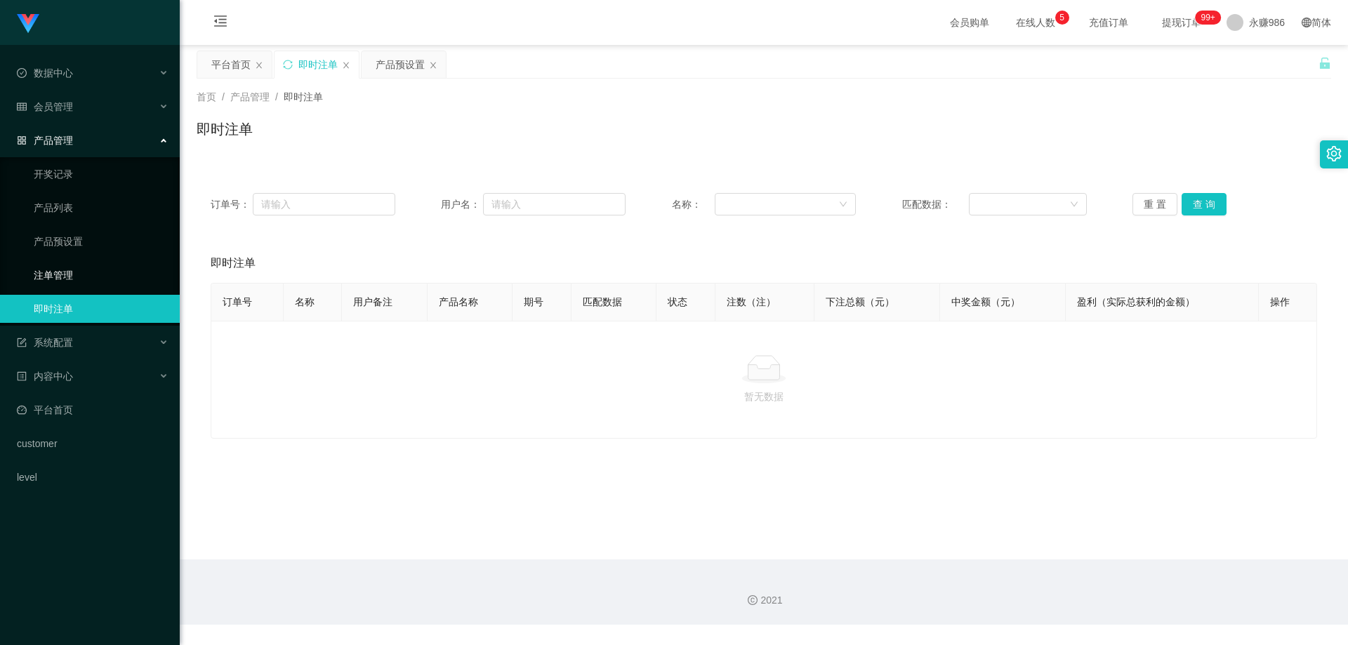
click at [122, 264] on link "注单管理" at bounding box center [101, 275] width 135 height 28
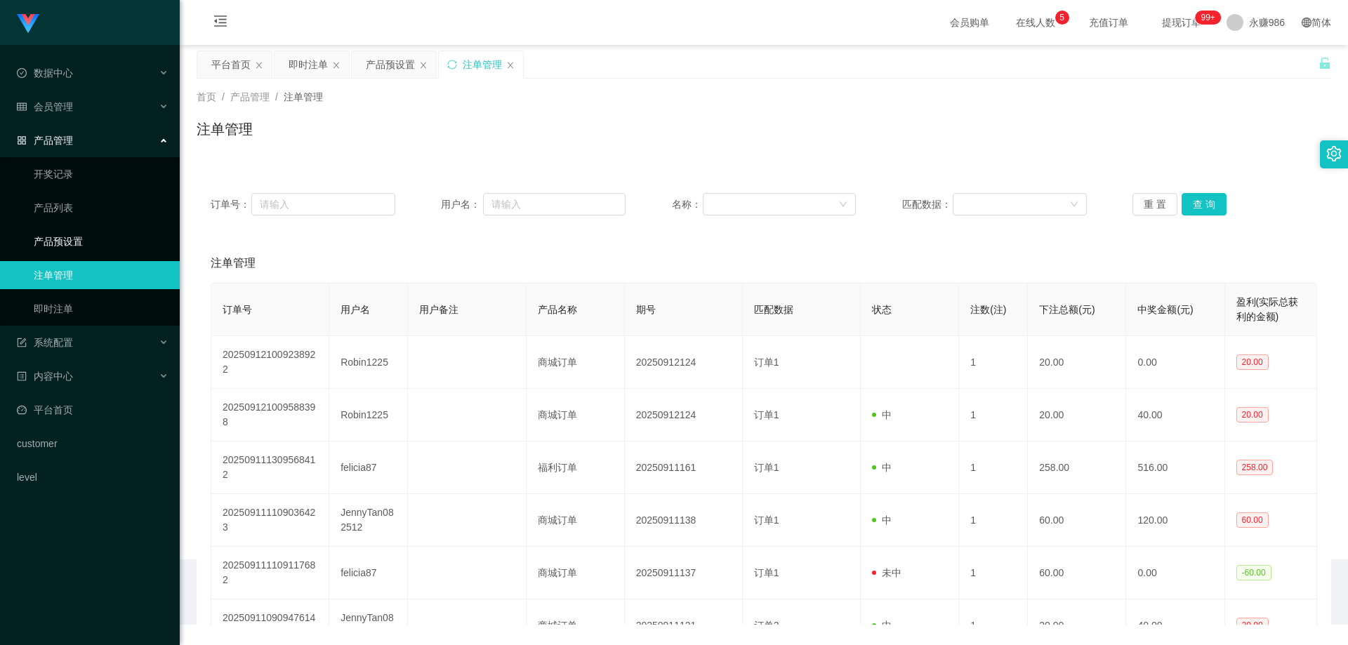
click at [99, 242] on link "产品预设置" at bounding box center [101, 242] width 135 height 28
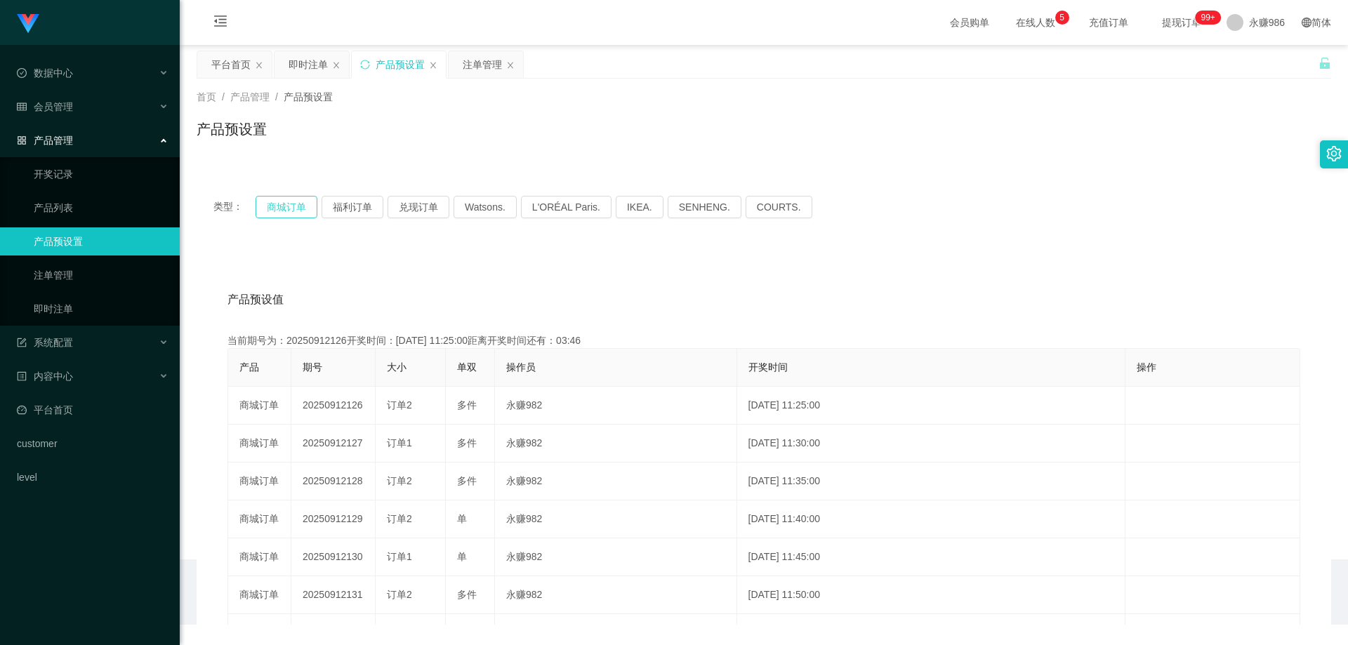
click at [296, 209] on button "商城订单" at bounding box center [287, 207] width 62 height 22
click at [72, 105] on span "会员管理" at bounding box center [45, 106] width 56 height 11
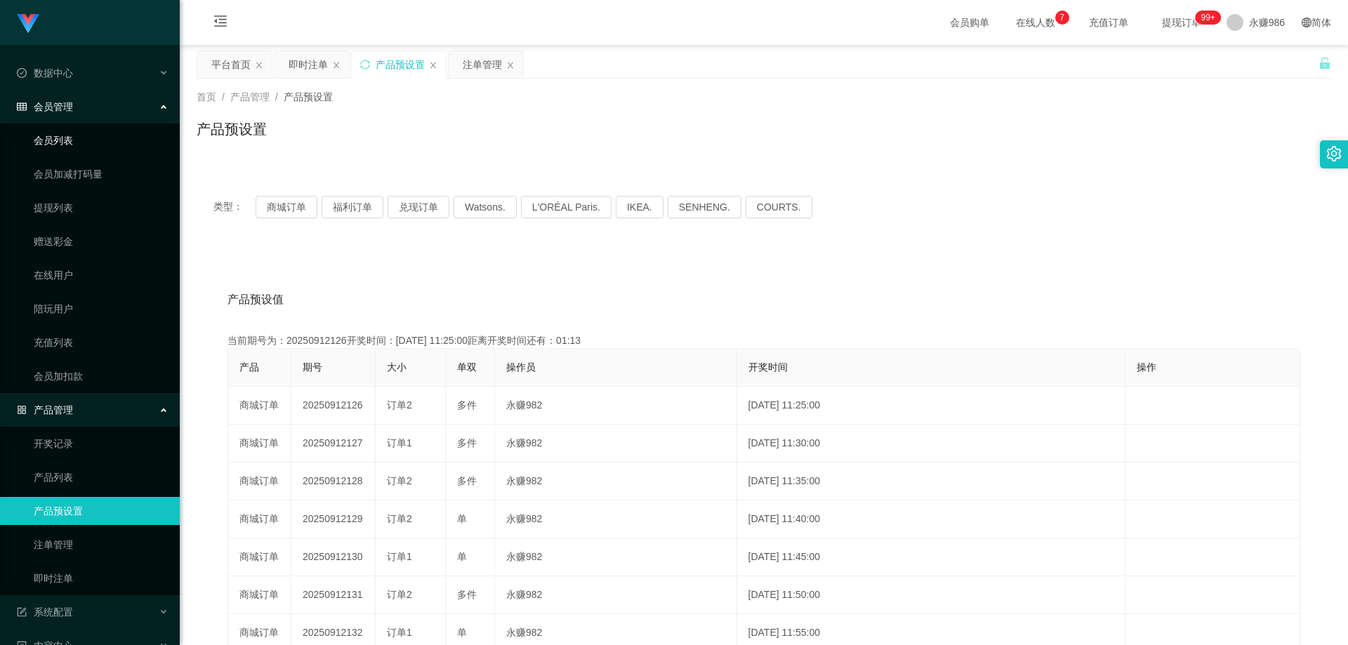
click at [72, 136] on link "会员列表" at bounding box center [101, 140] width 135 height 28
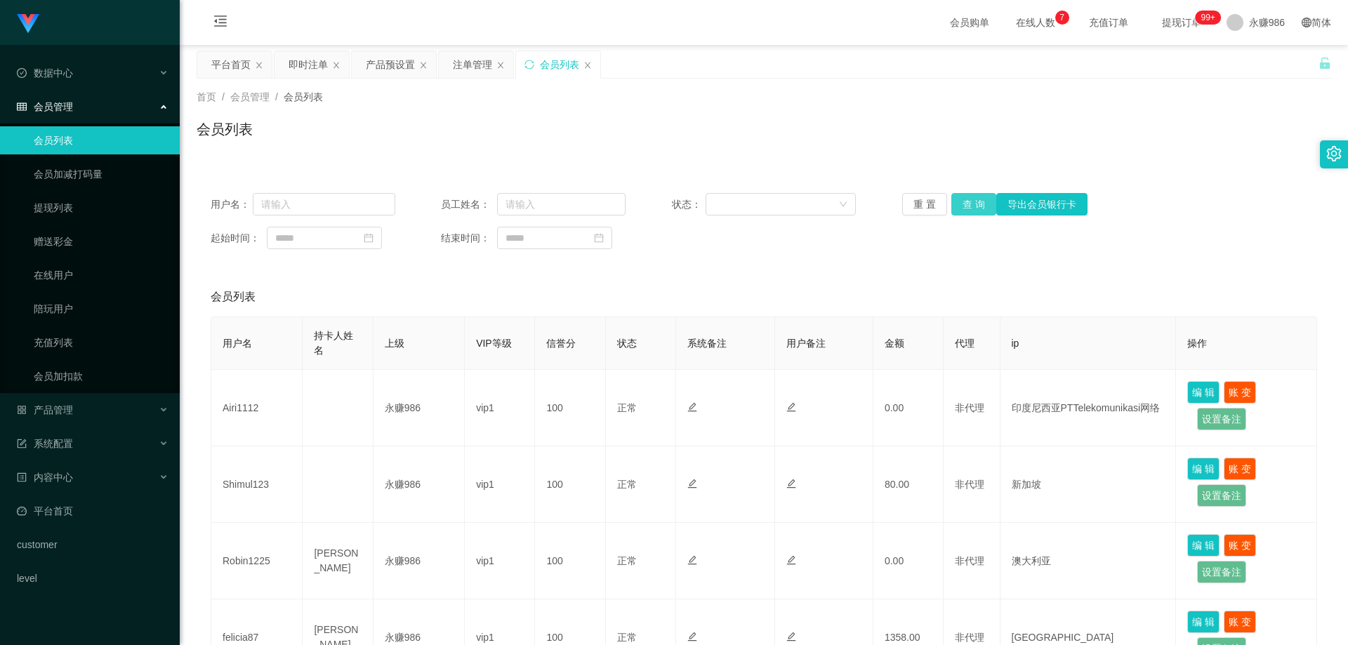
click at [982, 202] on button "查 询" at bounding box center [974, 204] width 45 height 22
click at [982, 202] on div "重 置 查 询 导出会员银行卡" at bounding box center [994, 204] width 185 height 22
click at [982, 202] on button "查 询" at bounding box center [974, 204] width 45 height 22
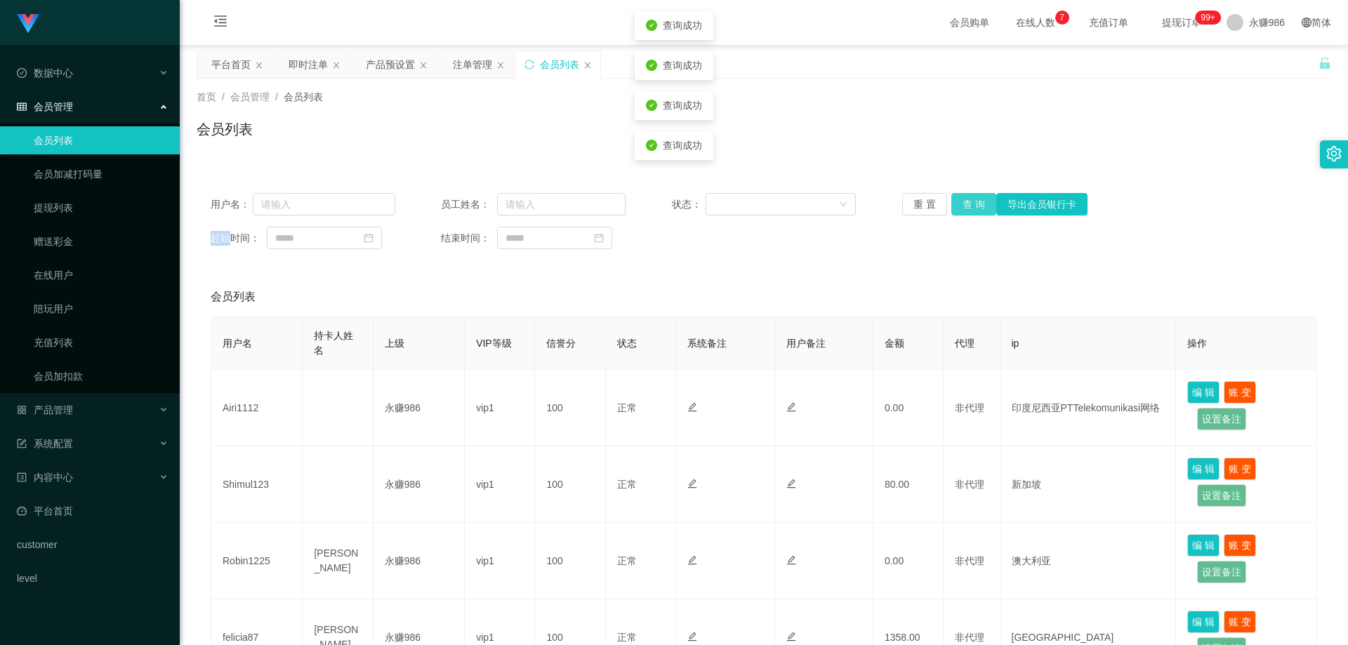
click at [978, 202] on button "查 询" at bounding box center [974, 204] width 45 height 22
click at [85, 204] on link "提现列表" at bounding box center [101, 208] width 135 height 28
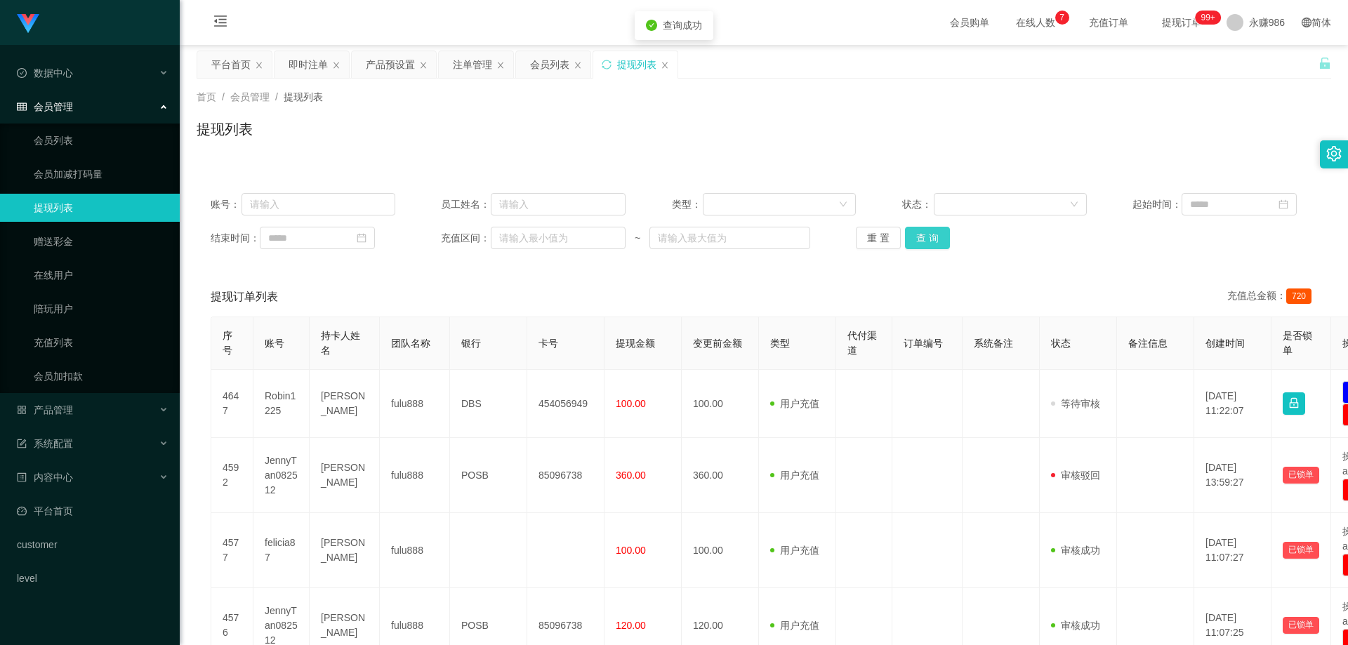
click at [932, 241] on button "查 询" at bounding box center [927, 238] width 45 height 22
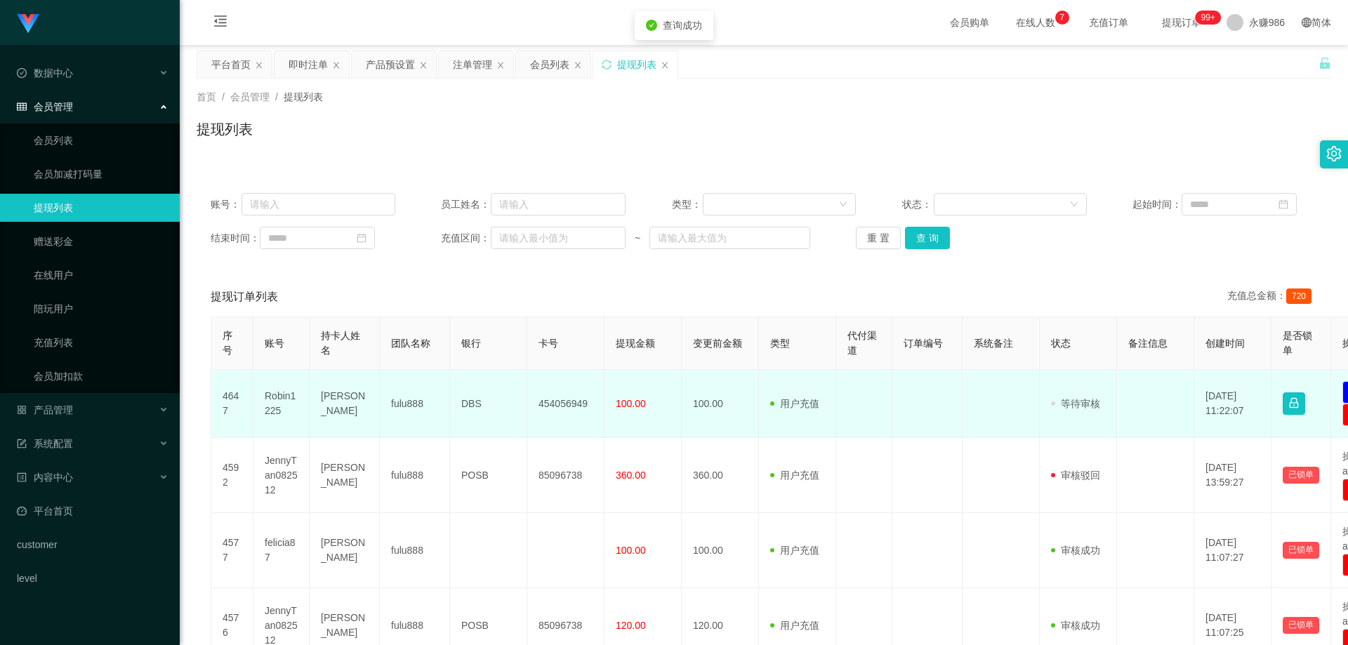
click at [579, 398] on td "454056949" at bounding box center [565, 404] width 77 height 68
click at [580, 398] on td "454056949" at bounding box center [565, 404] width 77 height 68
copy td "454056949"
click at [350, 386] on td "[PERSON_NAME]" at bounding box center [345, 404] width 70 height 68
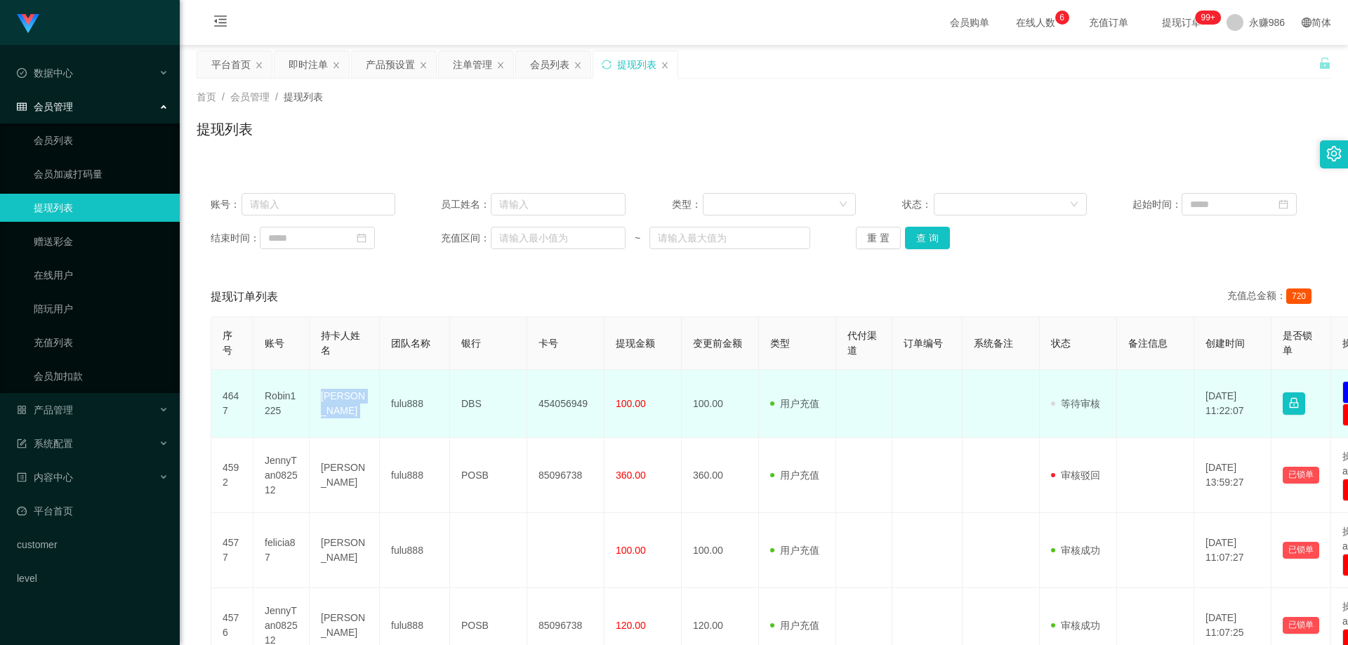
click at [350, 386] on td "[PERSON_NAME]" at bounding box center [345, 404] width 70 height 68
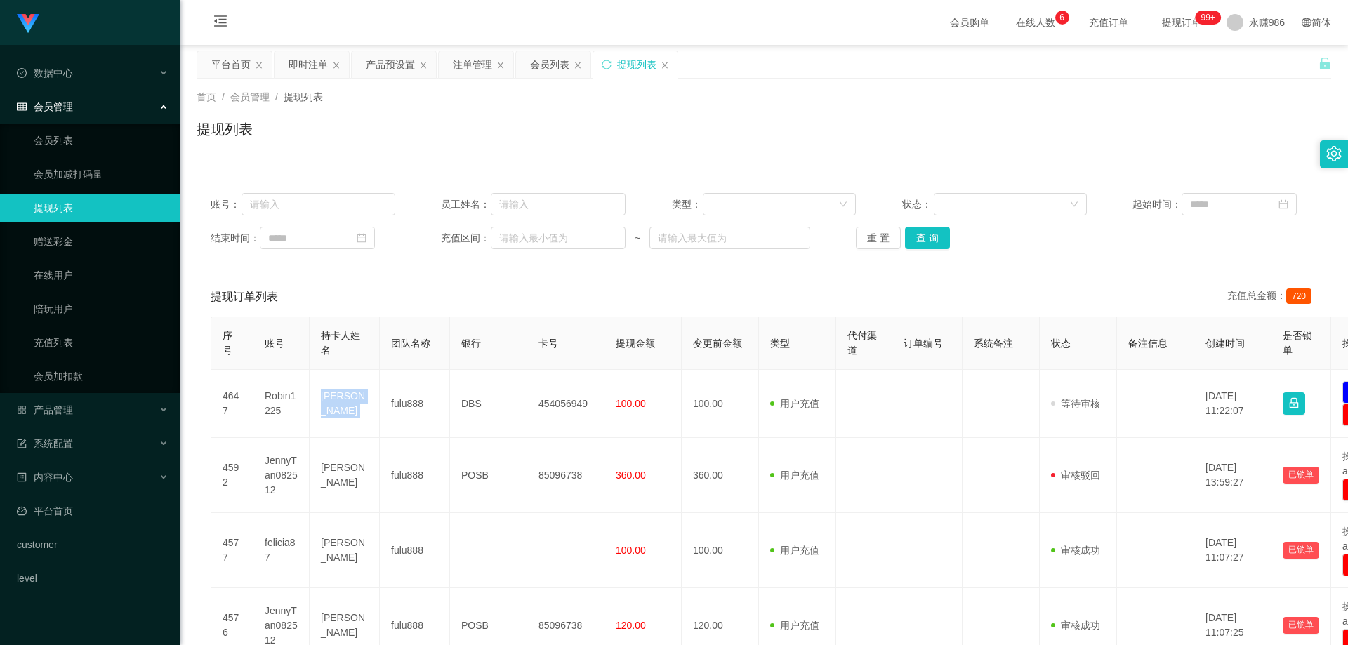
copy td "[PERSON_NAME]"
click at [928, 239] on button "查 询" at bounding box center [927, 238] width 45 height 22
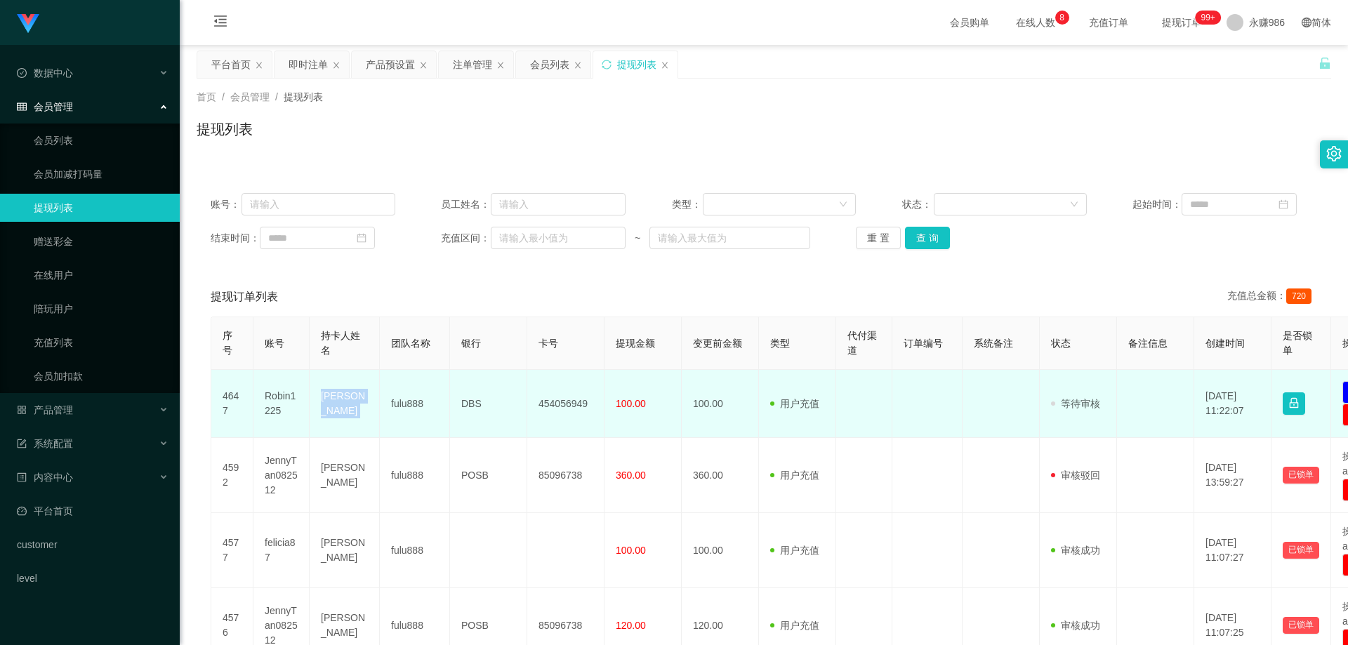
click at [336, 398] on td "[PERSON_NAME]" at bounding box center [345, 404] width 70 height 68
click at [409, 407] on td "fulu888" at bounding box center [415, 404] width 70 height 68
click at [553, 401] on td "454056949" at bounding box center [565, 404] width 77 height 68
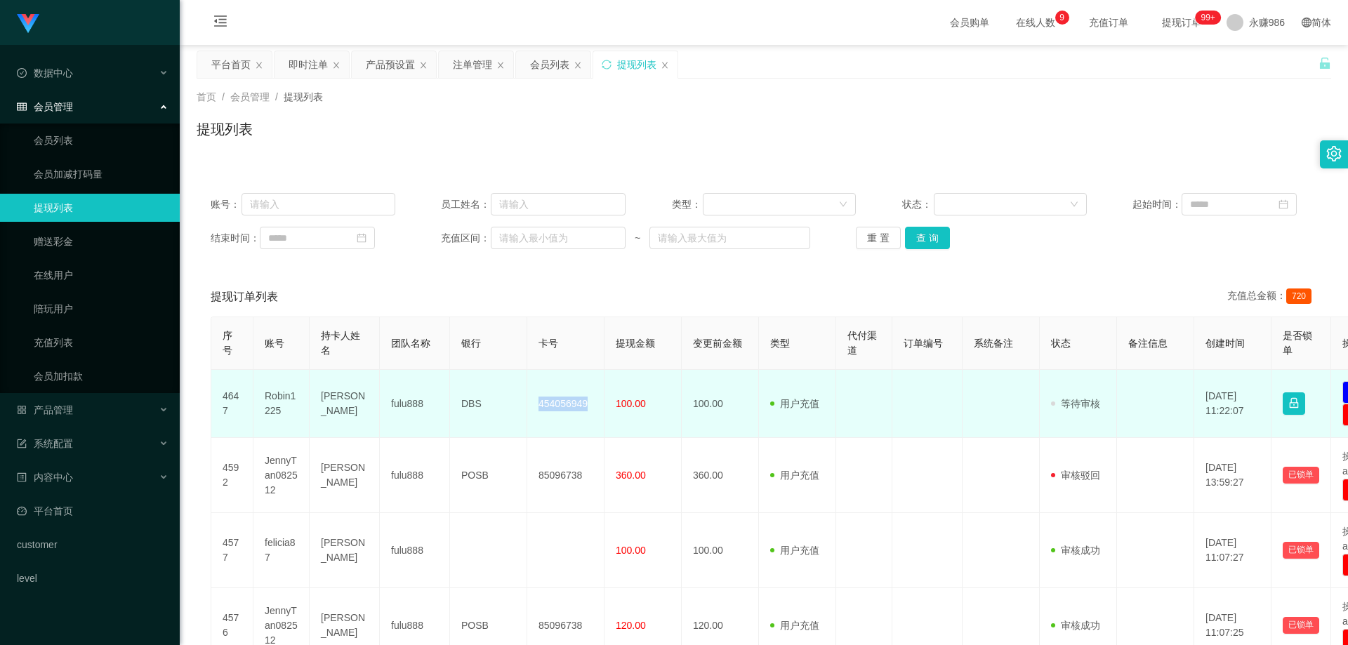
click at [553, 401] on td "454056949" at bounding box center [565, 404] width 77 height 68
copy td "454056949"
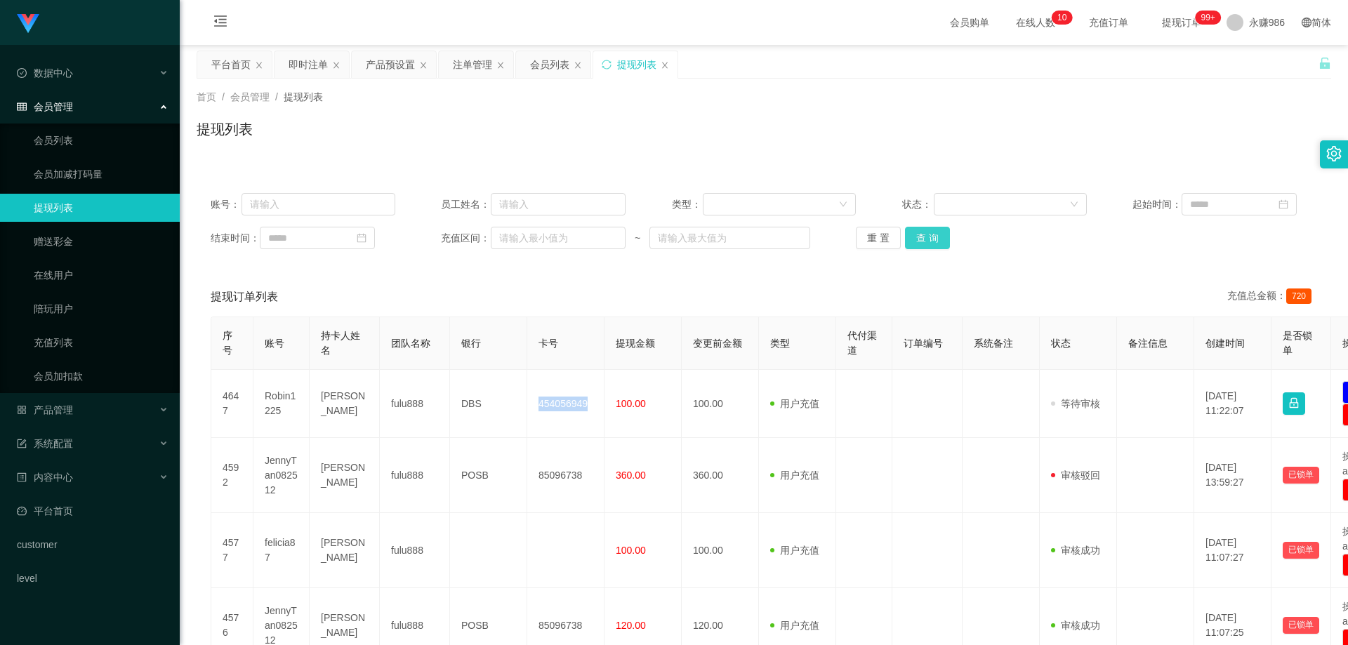
click at [923, 228] on button "查 询" at bounding box center [927, 238] width 45 height 22
click at [924, 234] on button "查 询" at bounding box center [927, 238] width 45 height 22
click at [924, 234] on div "重 置 查 询" at bounding box center [948, 238] width 185 height 22
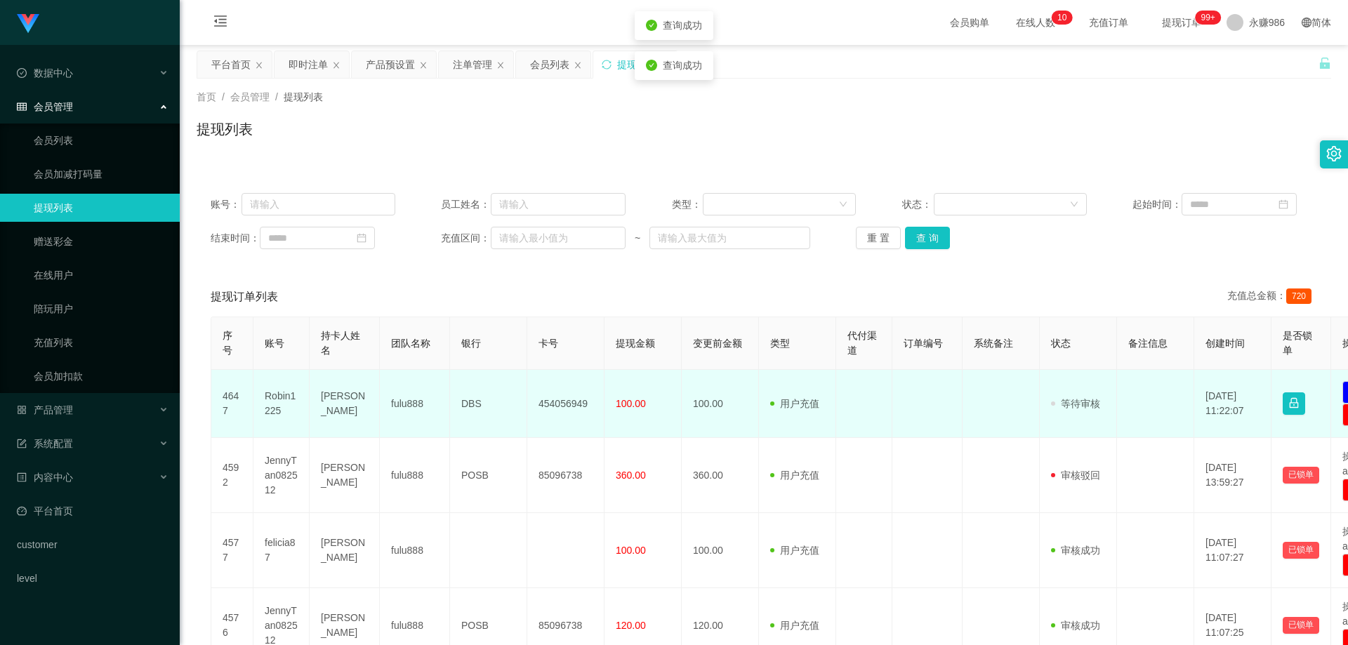
click at [284, 398] on td "Robin1225" at bounding box center [282, 404] width 56 height 68
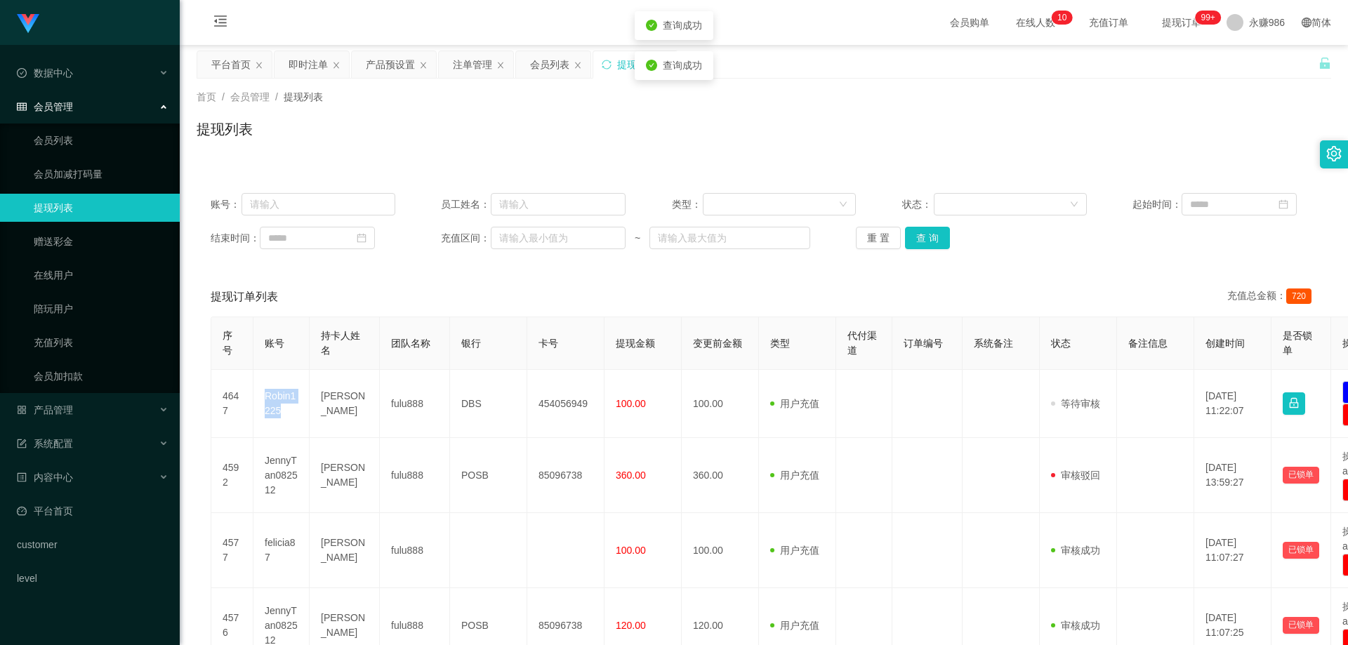
copy td "Robin1225"
click at [1245, 59] on span "退出登录" at bounding box center [1249, 61] width 39 height 11
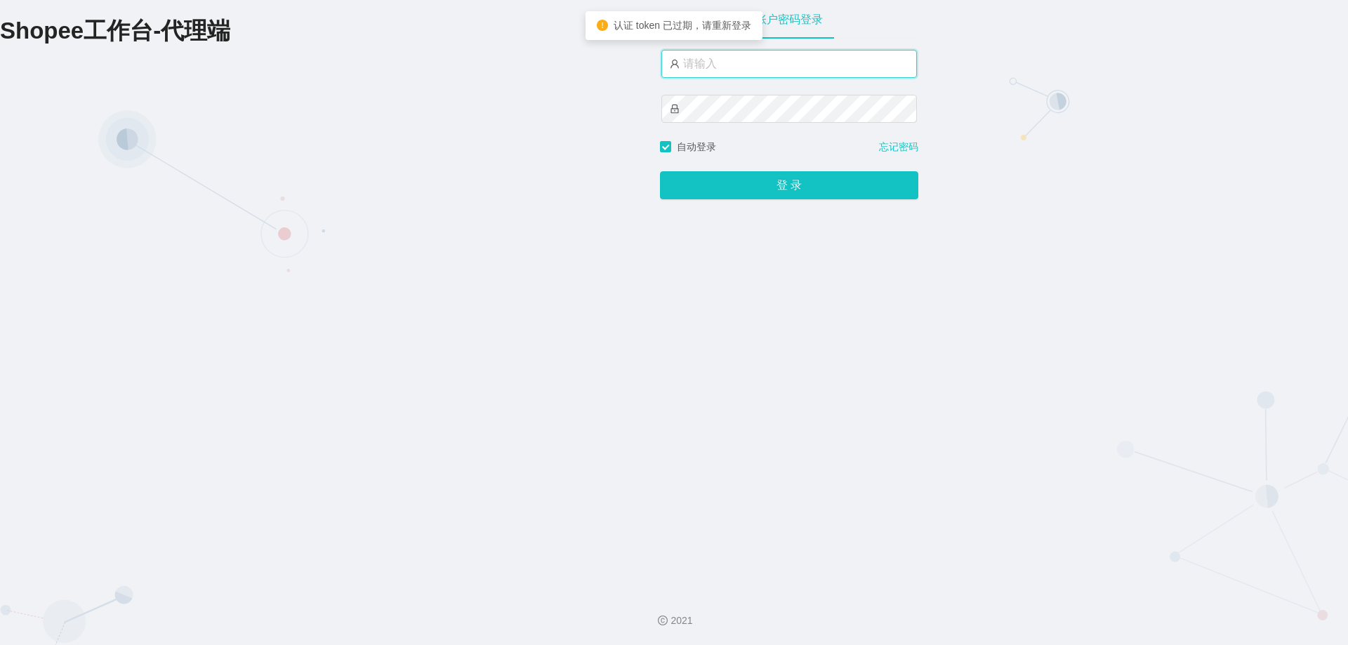
click at [734, 61] on input "text" at bounding box center [790, 64] width 256 height 28
drag, startPoint x: 734, startPoint y: 61, endPoint x: 749, endPoint y: 78, distance: 22.9
click at [735, 60] on input "text" at bounding box center [790, 64] width 256 height 28
type input "永赚981"
click at [660, 172] on button "登 录" at bounding box center [789, 186] width 258 height 28
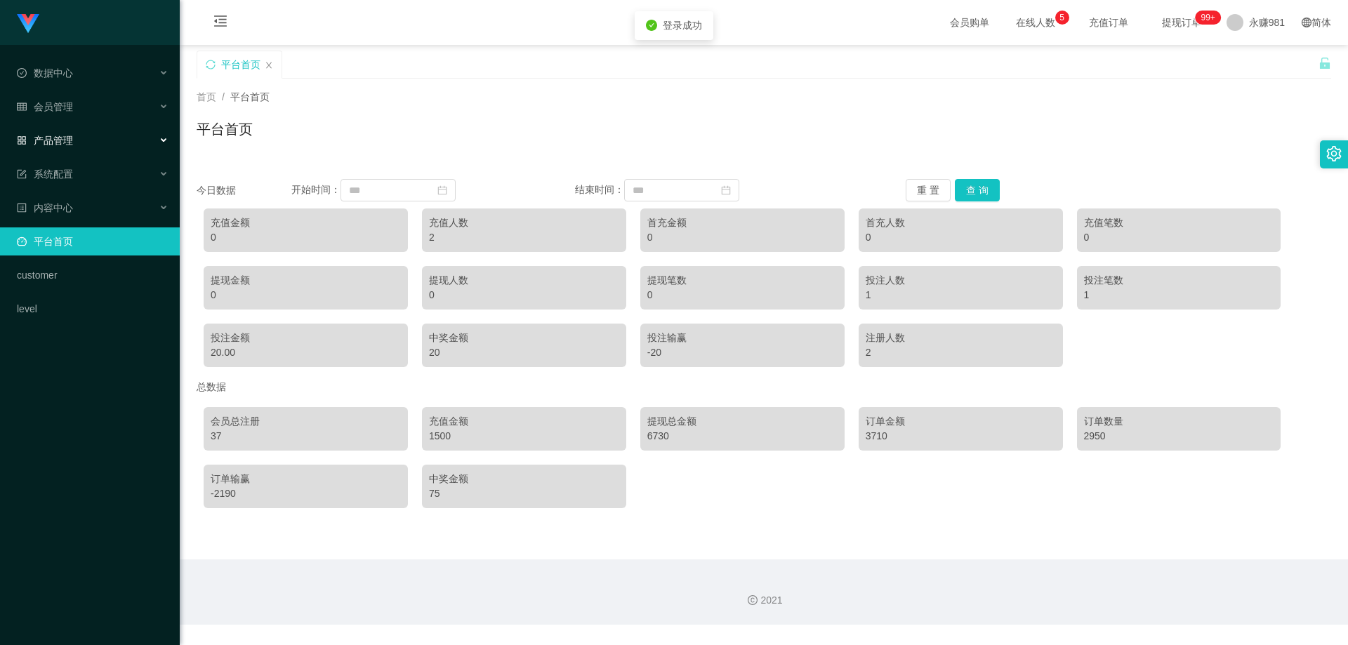
click at [103, 147] on div "产品管理" at bounding box center [90, 140] width 180 height 28
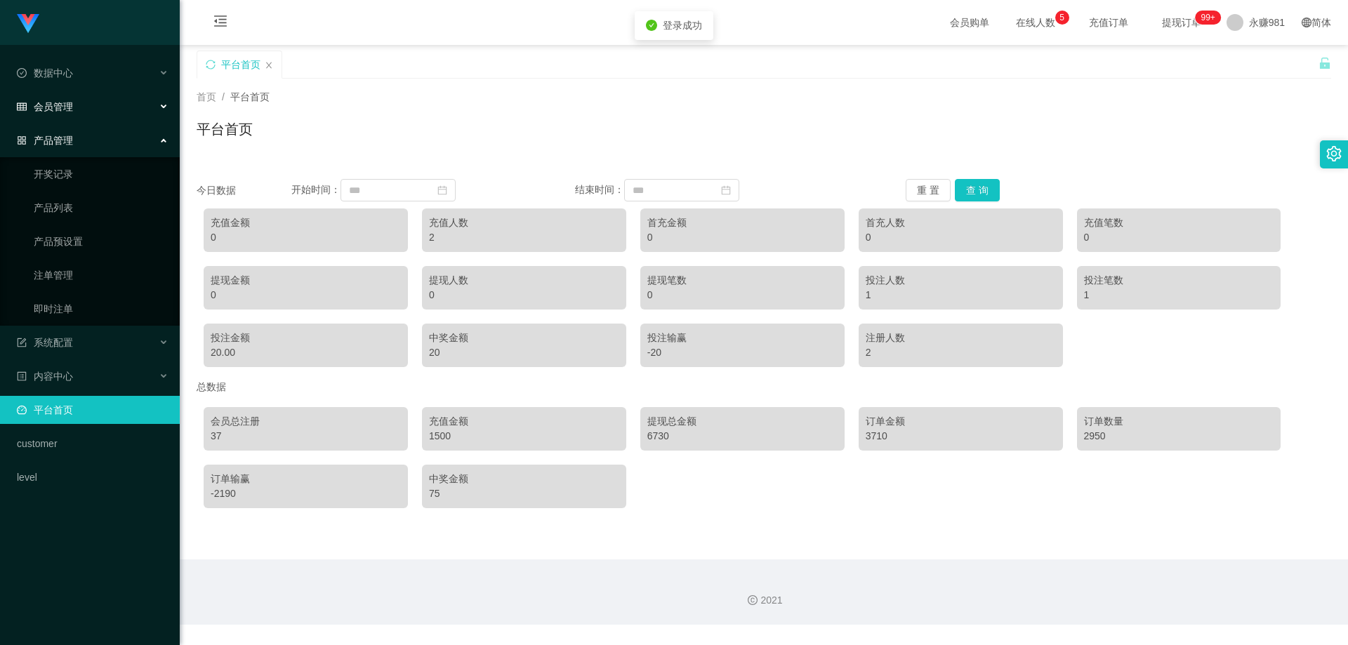
click at [82, 119] on div "会员管理" at bounding box center [90, 107] width 180 height 28
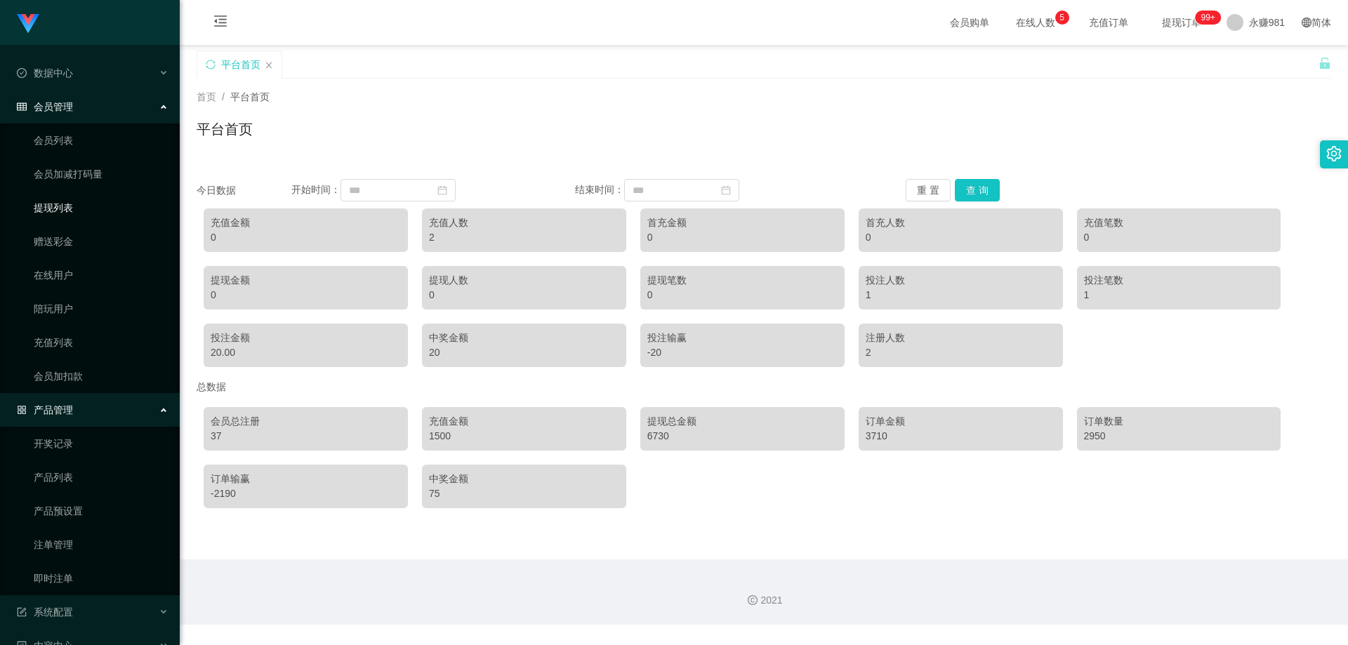
click at [74, 217] on link "提现列表" at bounding box center [101, 208] width 135 height 28
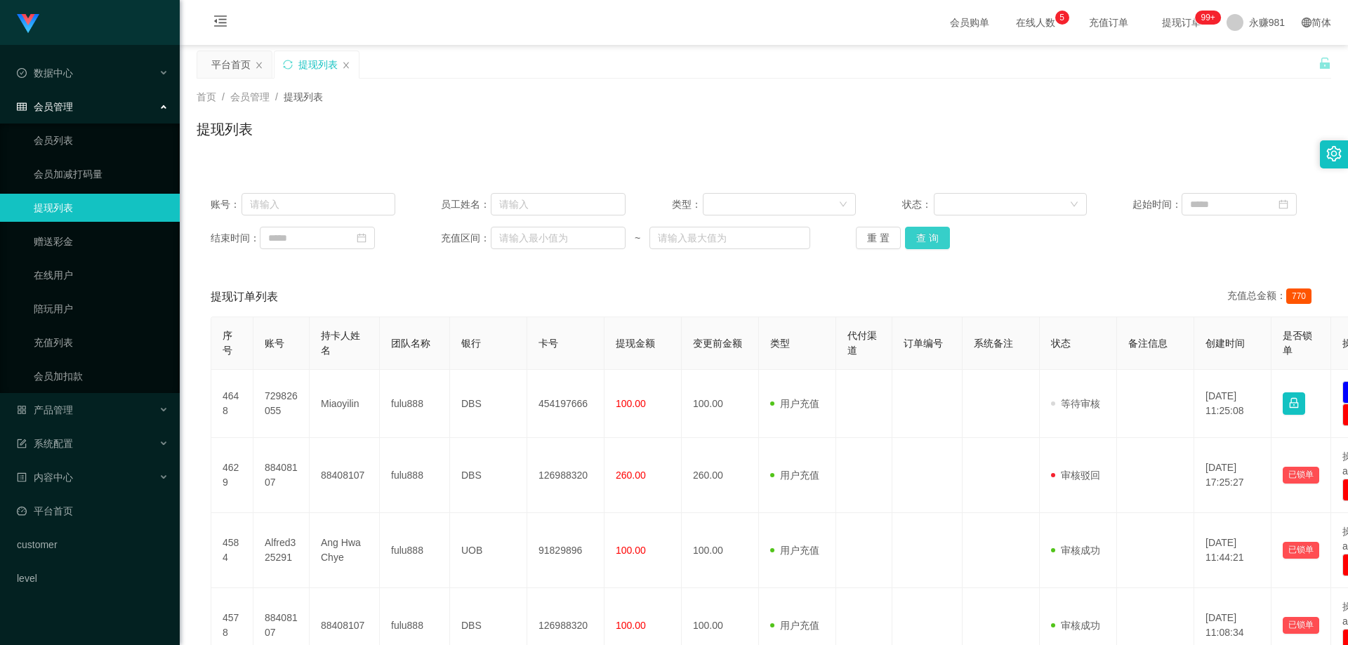
click at [921, 230] on button "查 询" at bounding box center [927, 238] width 45 height 22
click at [923, 234] on button "查 询" at bounding box center [927, 238] width 45 height 22
click at [923, 234] on div "重 置 查 询" at bounding box center [948, 238] width 185 height 22
click at [923, 234] on button "查 询" at bounding box center [927, 238] width 45 height 22
click at [923, 234] on div "重 置 查 询" at bounding box center [948, 238] width 185 height 22
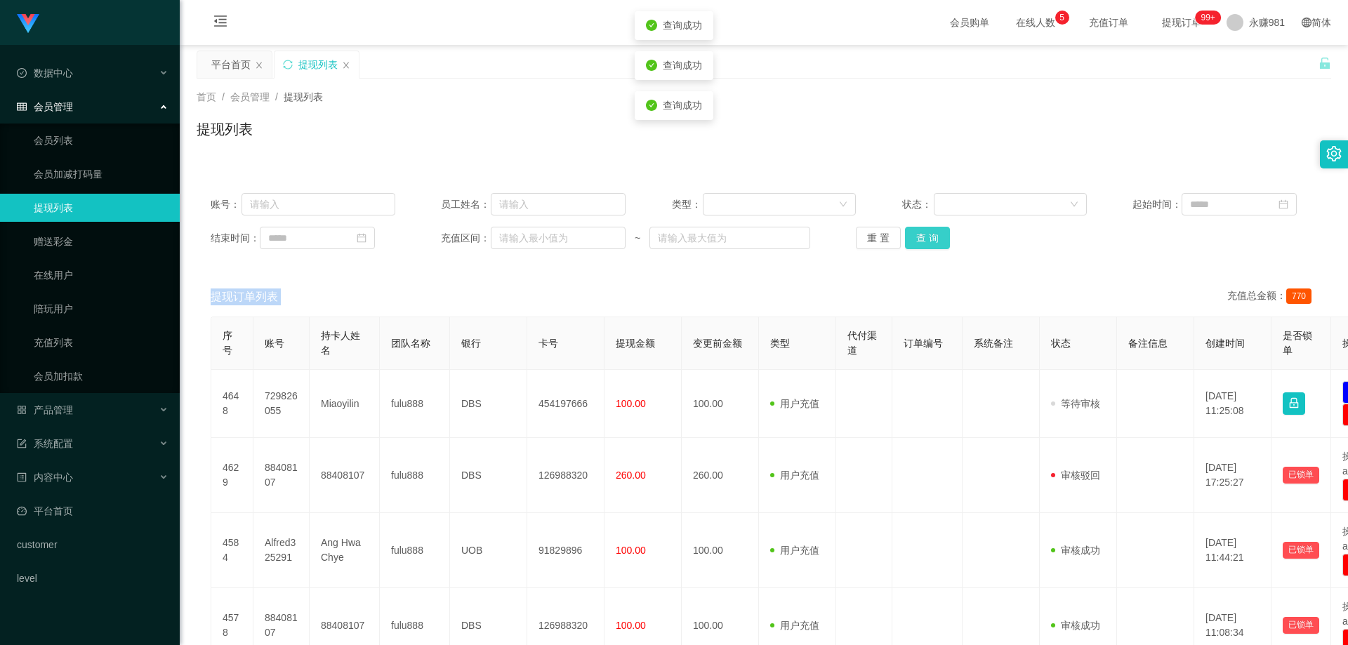
click at [923, 234] on button "查 询" at bounding box center [927, 238] width 45 height 22
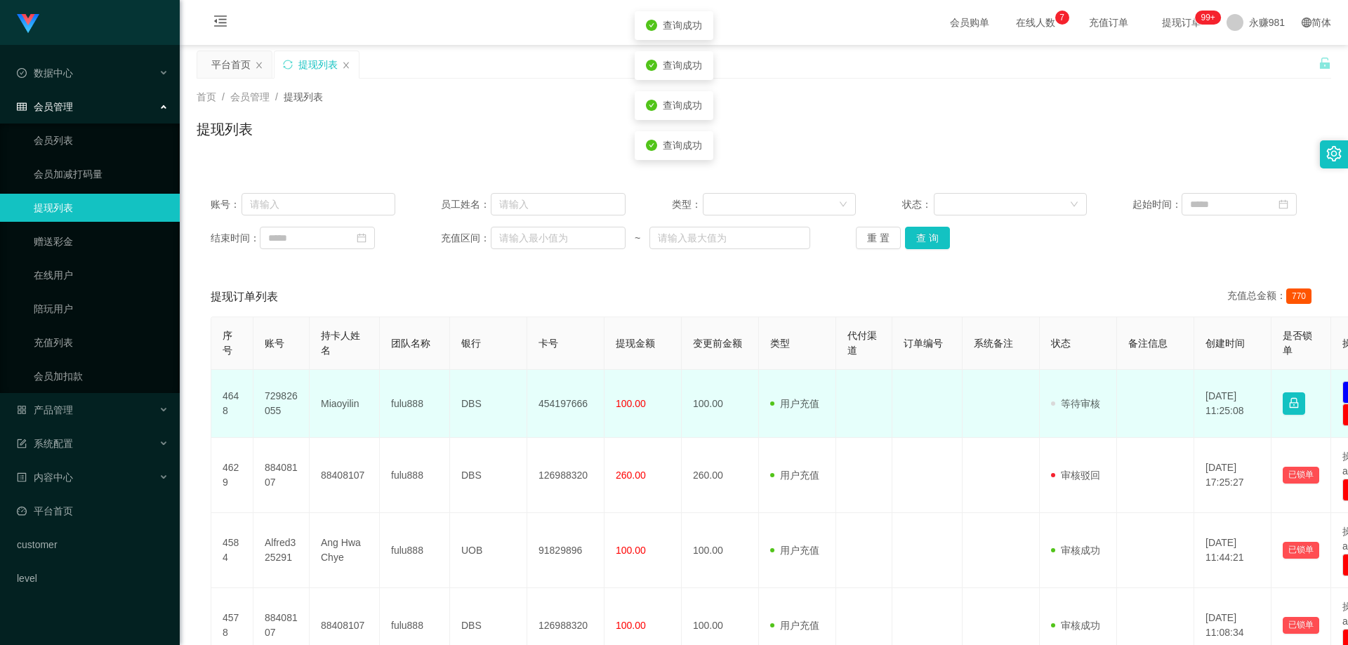
click at [347, 406] on td "Miaoyilin" at bounding box center [345, 404] width 70 height 68
copy td "Miaoyilin"
click at [328, 398] on td "Miaoyilin" at bounding box center [345, 404] width 70 height 68
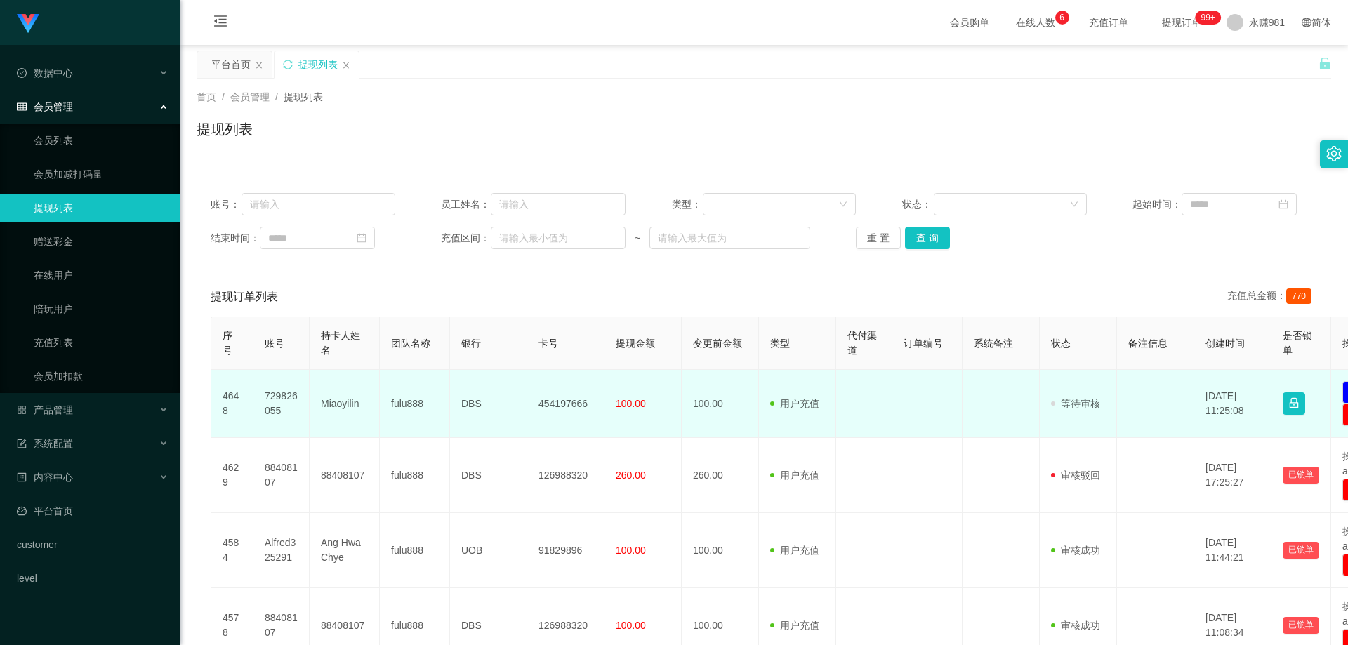
click at [553, 398] on td "454197666" at bounding box center [565, 404] width 77 height 68
click at [454, 405] on td "DBS" at bounding box center [488, 404] width 77 height 68
click at [625, 409] on span "100.00" at bounding box center [631, 403] width 30 height 11
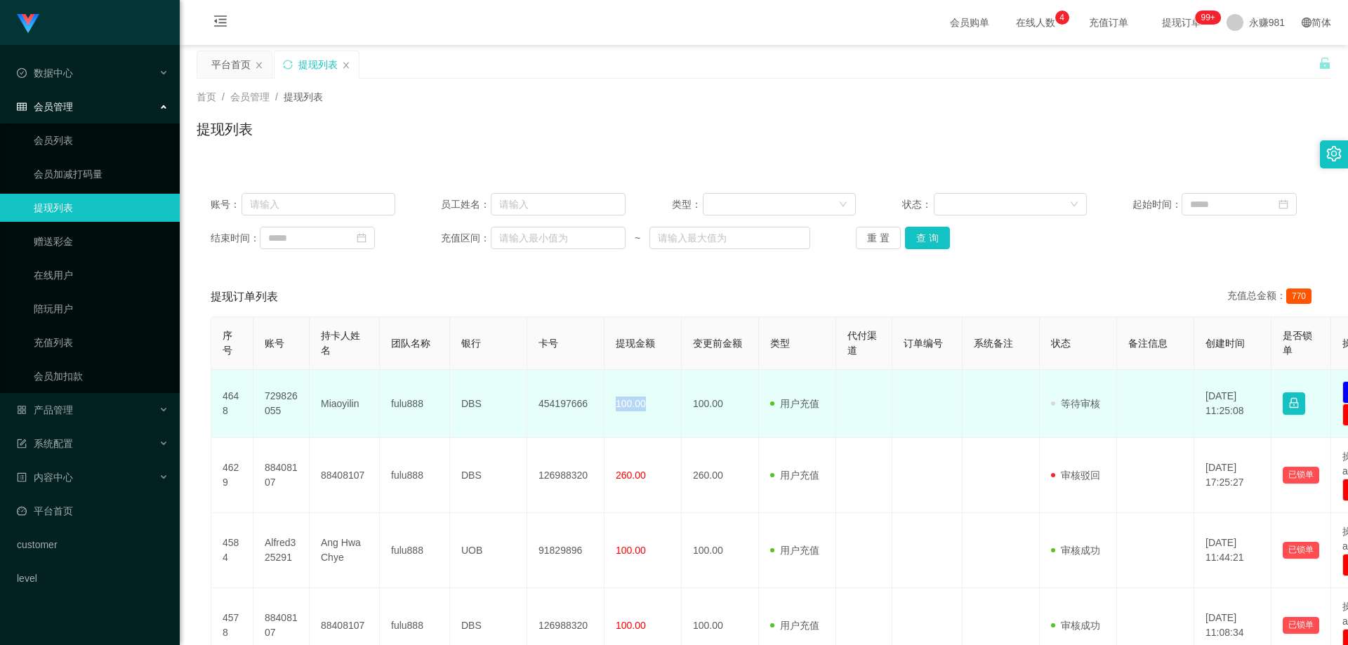
click at [625, 409] on span "100.00" at bounding box center [631, 403] width 30 height 11
click at [271, 405] on td "729826055" at bounding box center [282, 404] width 56 height 68
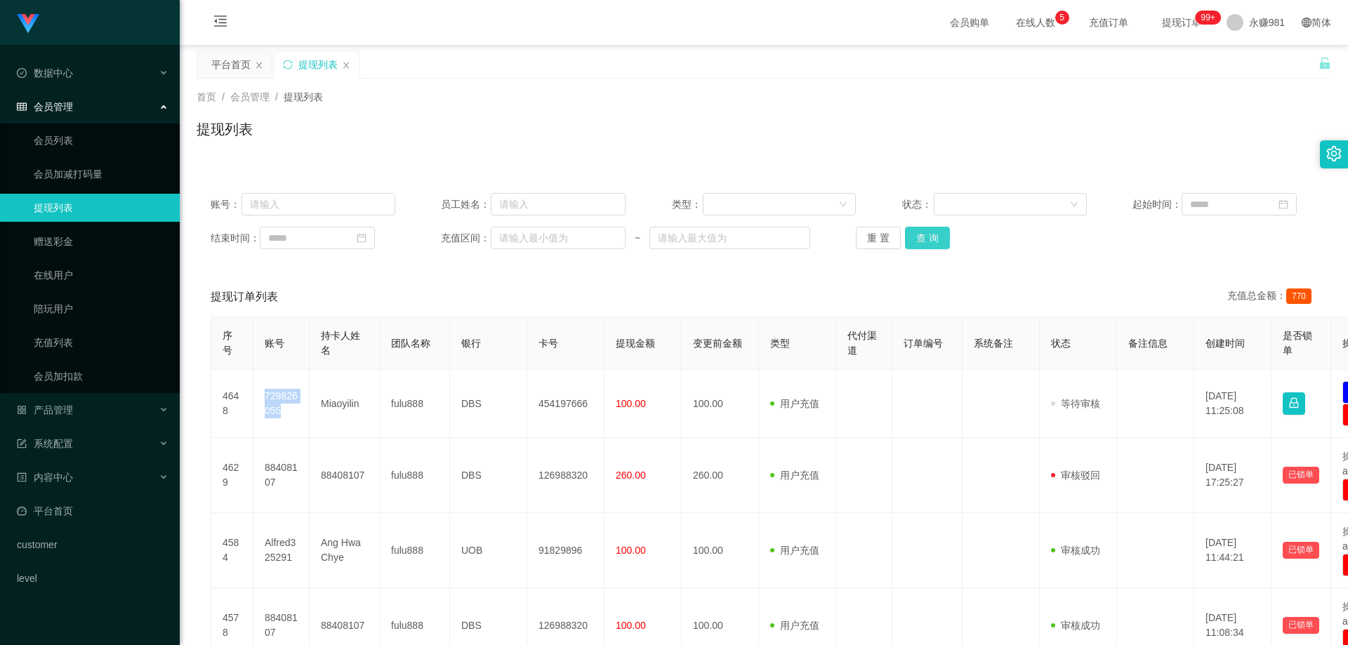
click at [920, 237] on button "查 询" at bounding box center [927, 238] width 45 height 22
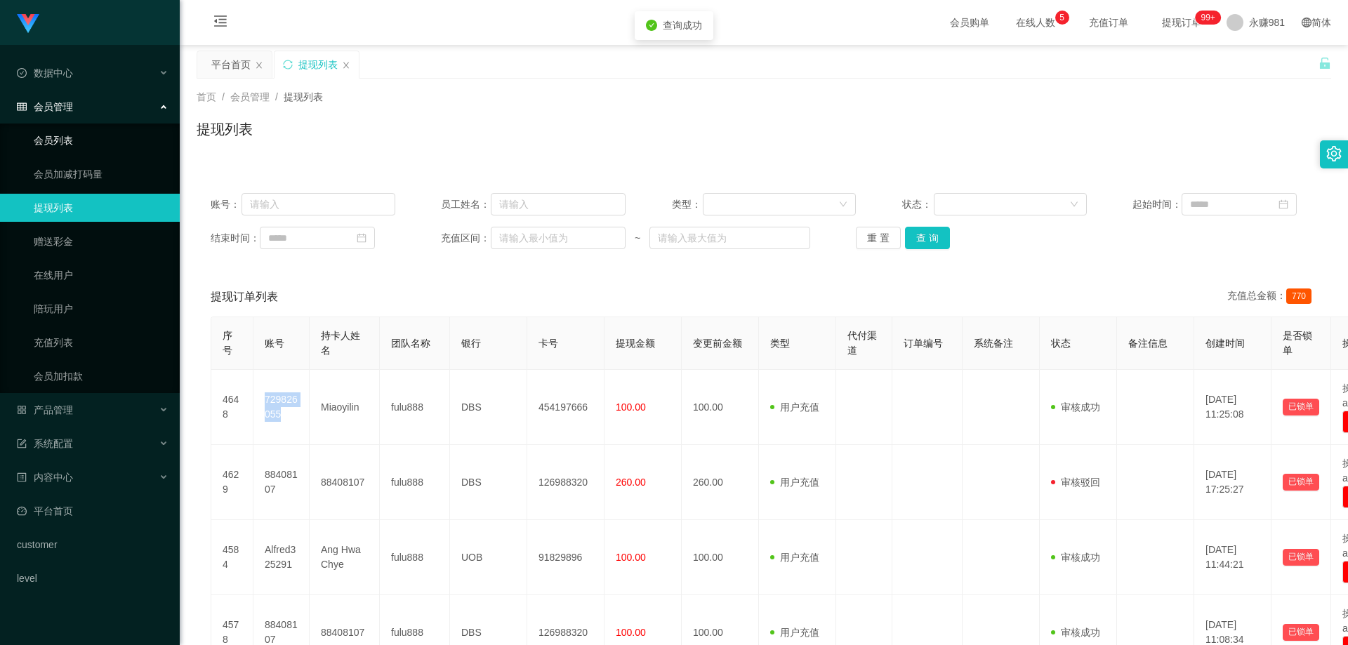
click at [39, 134] on link "会员列表" at bounding box center [101, 140] width 135 height 28
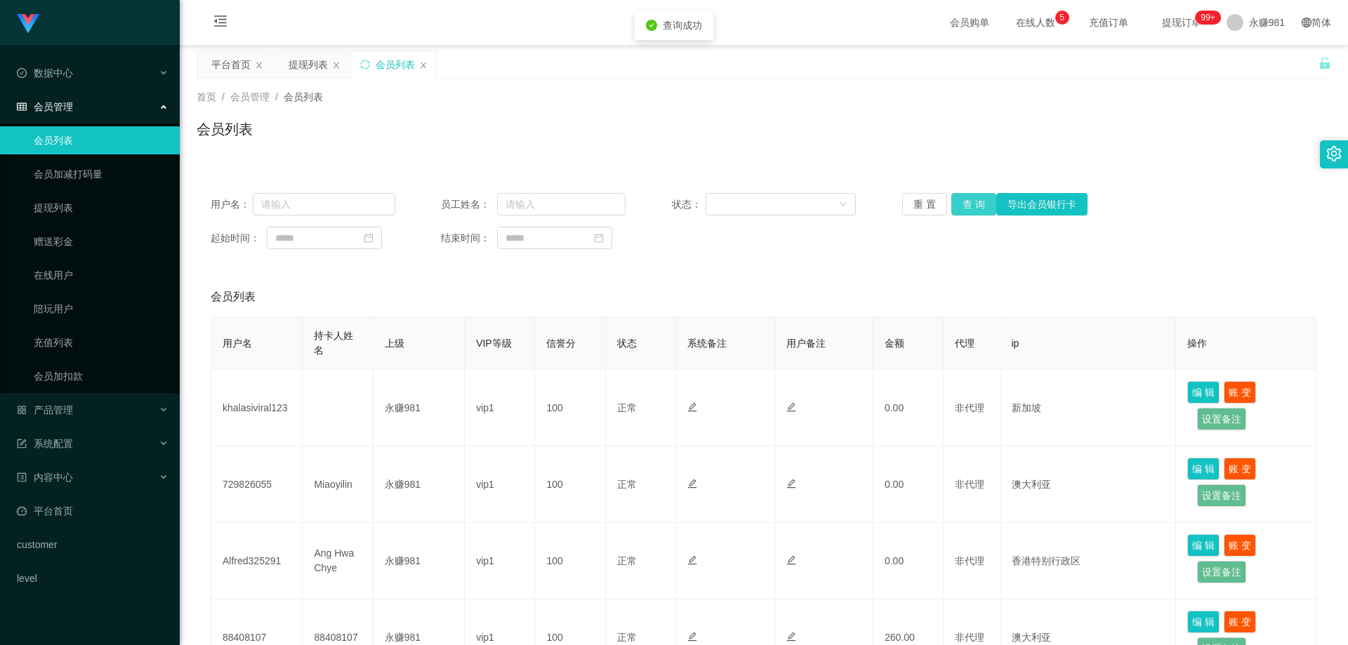
click at [966, 209] on button "查 询" at bounding box center [974, 204] width 45 height 22
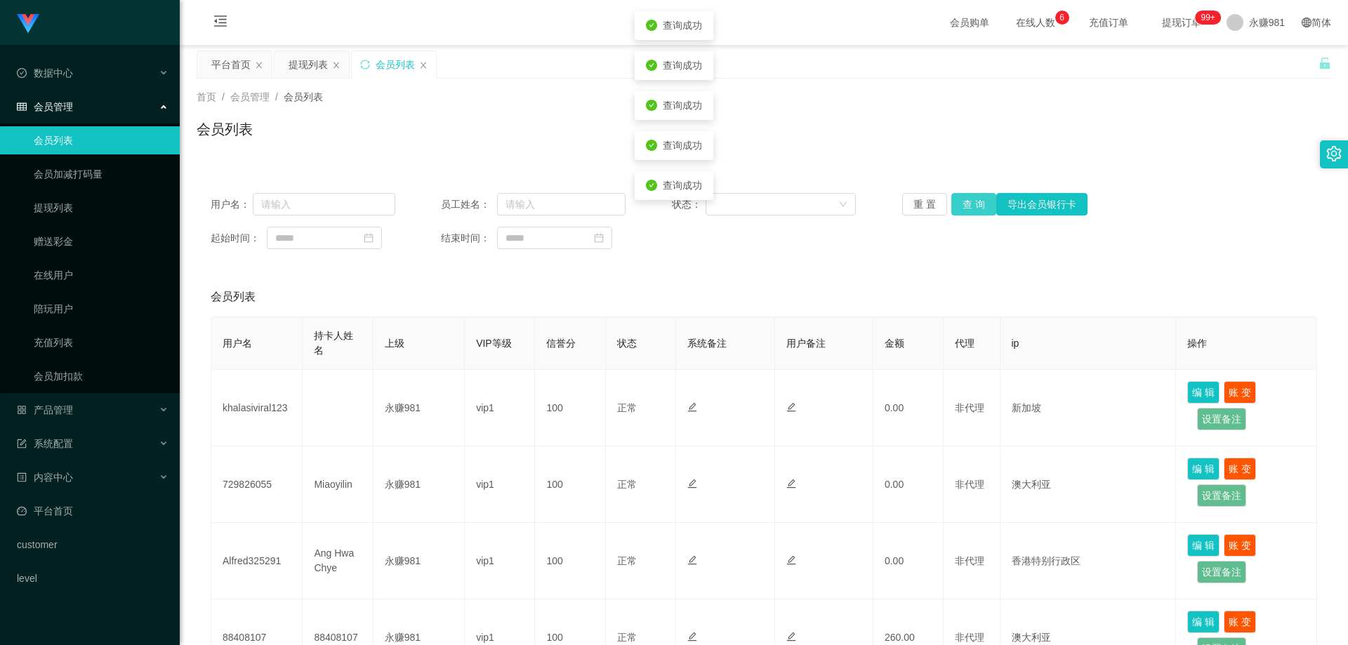
click at [966, 209] on button "查 询" at bounding box center [974, 204] width 45 height 22
click at [966, 209] on div "重 置 查 询 导出会员银行卡" at bounding box center [994, 204] width 185 height 22
click at [966, 209] on button "查 询" at bounding box center [974, 204] width 45 height 22
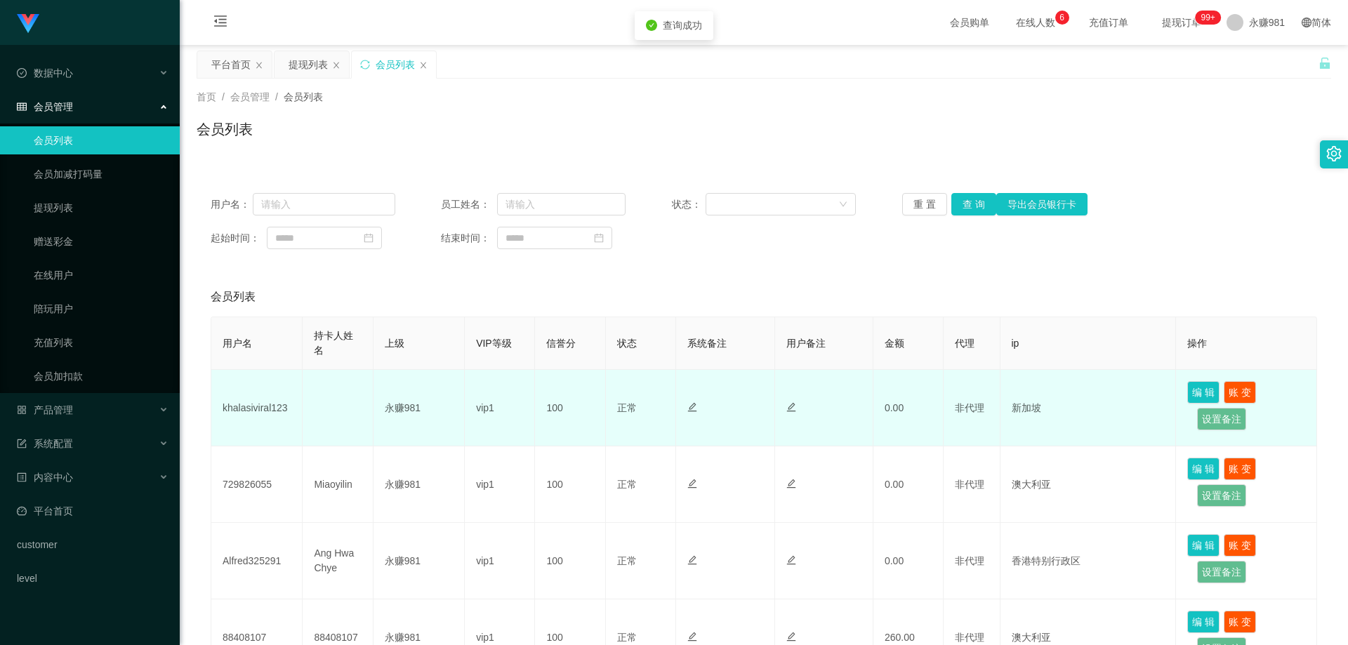
click at [279, 395] on td "khalasiviral123" at bounding box center [256, 408] width 91 height 77
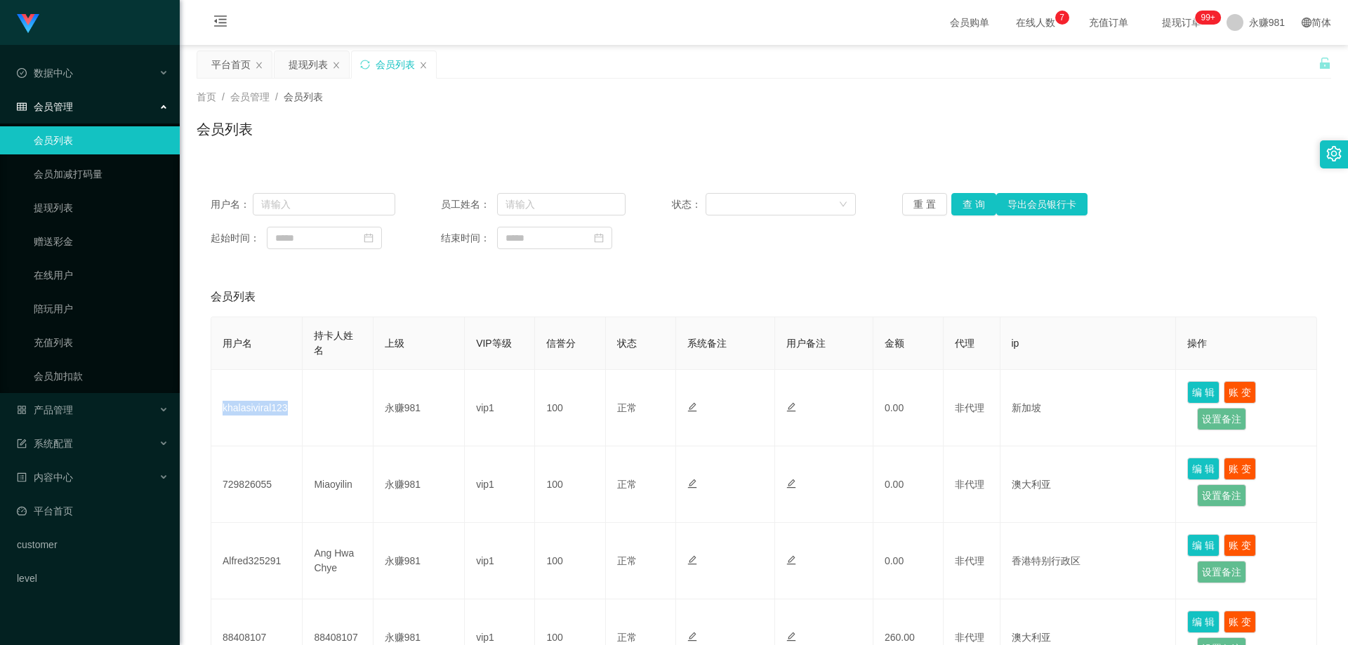
click at [978, 128] on div "会员列表" at bounding box center [764, 135] width 1135 height 32
click at [1255, 64] on span "退出登录" at bounding box center [1249, 61] width 39 height 11
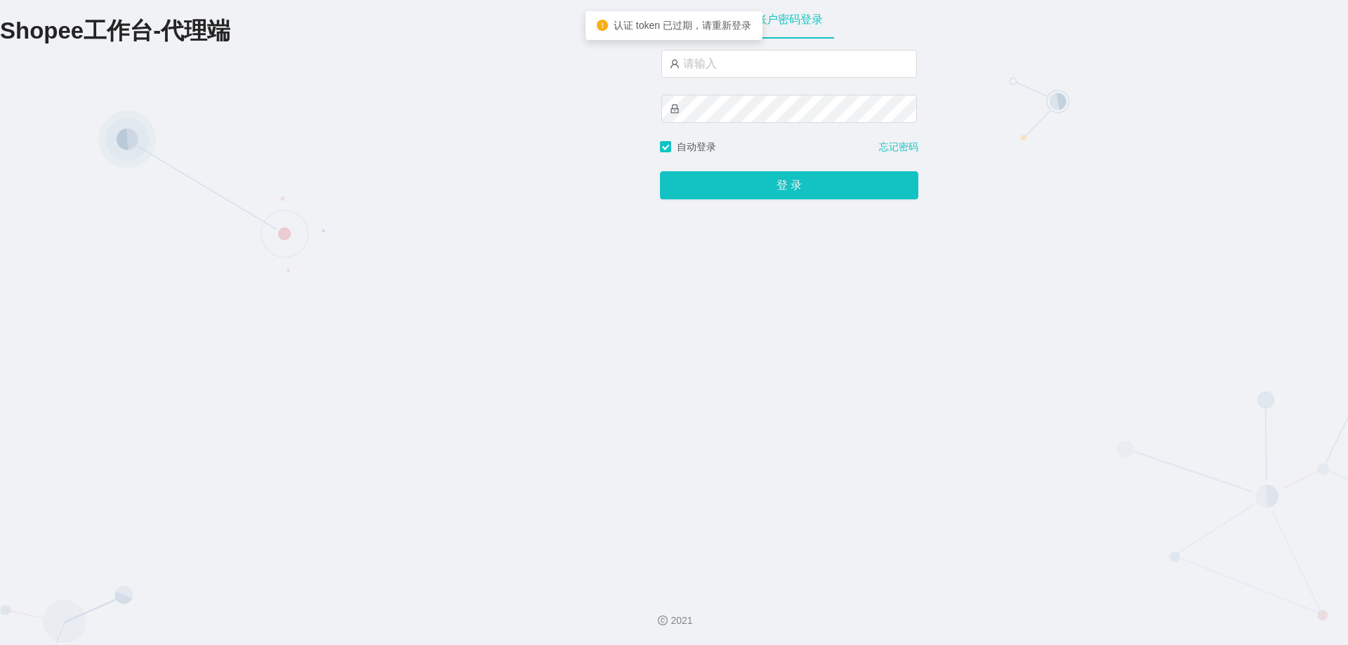
click at [744, 78] on div at bounding box center [790, 64] width 256 height 28
click at [745, 70] on input "text" at bounding box center [790, 64] width 256 height 28
type input "永赚986"
click at [660, 172] on button "登 录" at bounding box center [789, 186] width 258 height 28
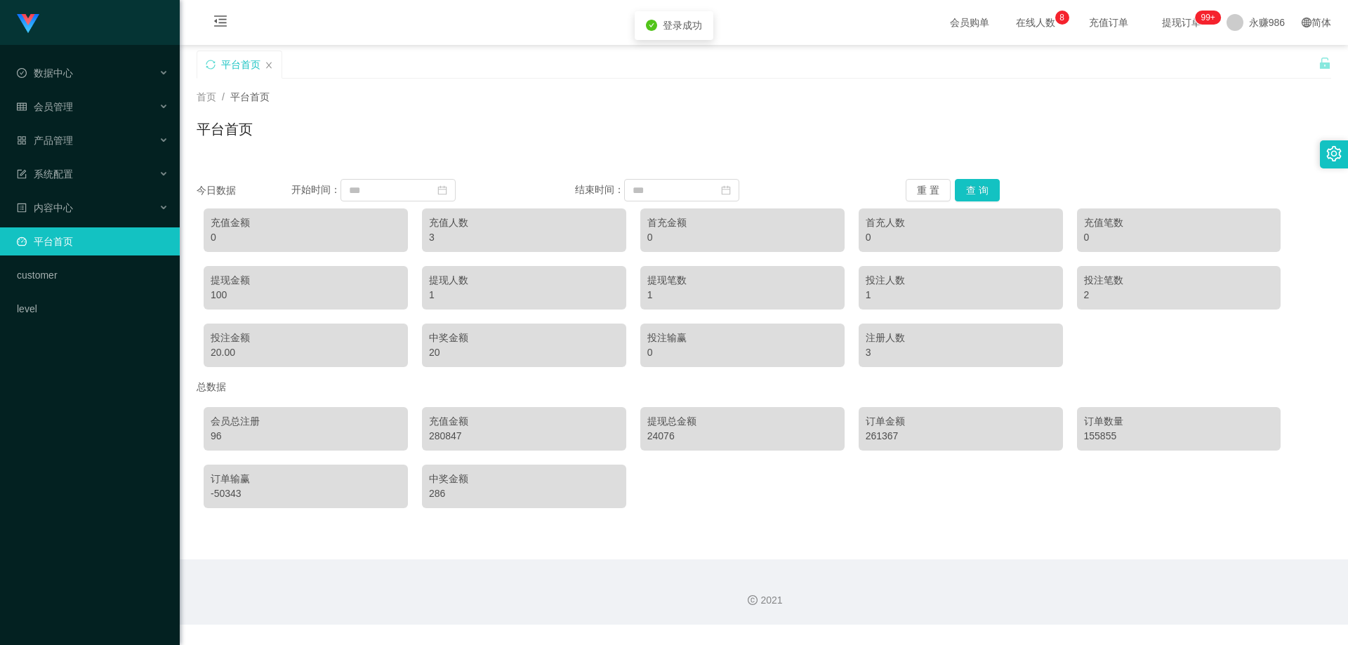
click at [45, 155] on li "产品管理" at bounding box center [90, 141] width 180 height 31
click at [88, 204] on div "内容中心" at bounding box center [90, 208] width 180 height 28
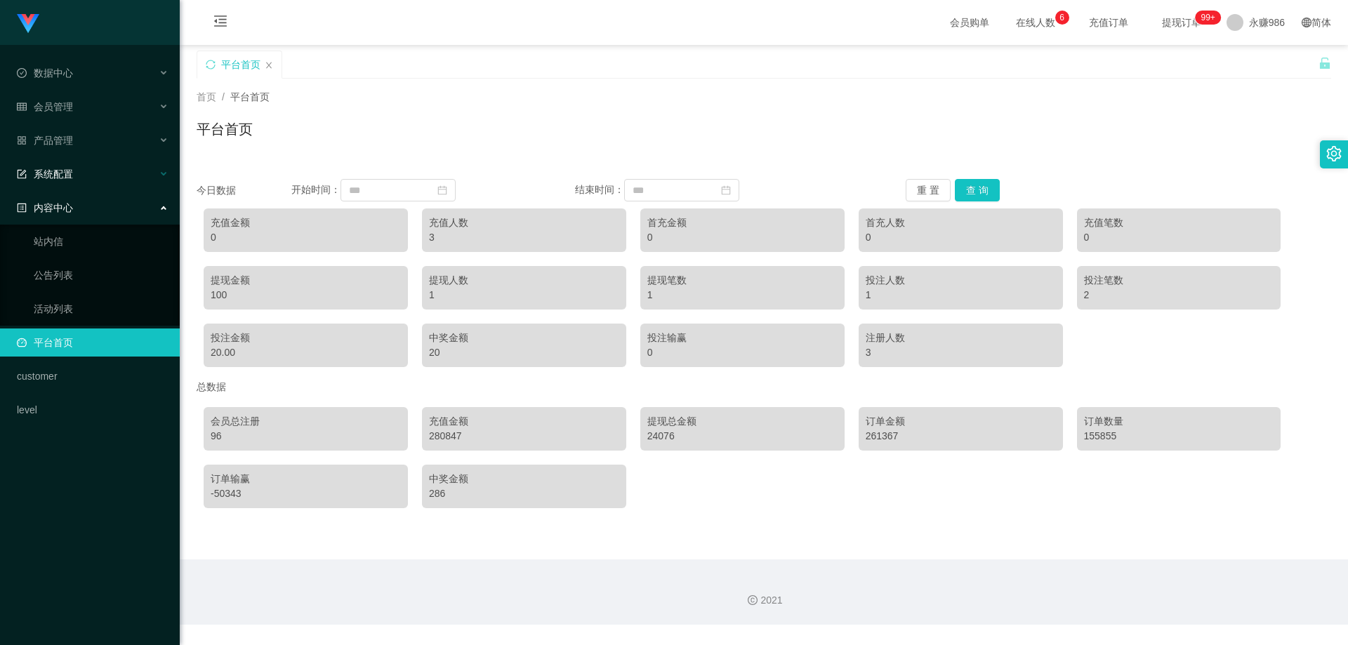
click at [88, 178] on div "系统配置" at bounding box center [90, 174] width 180 height 28
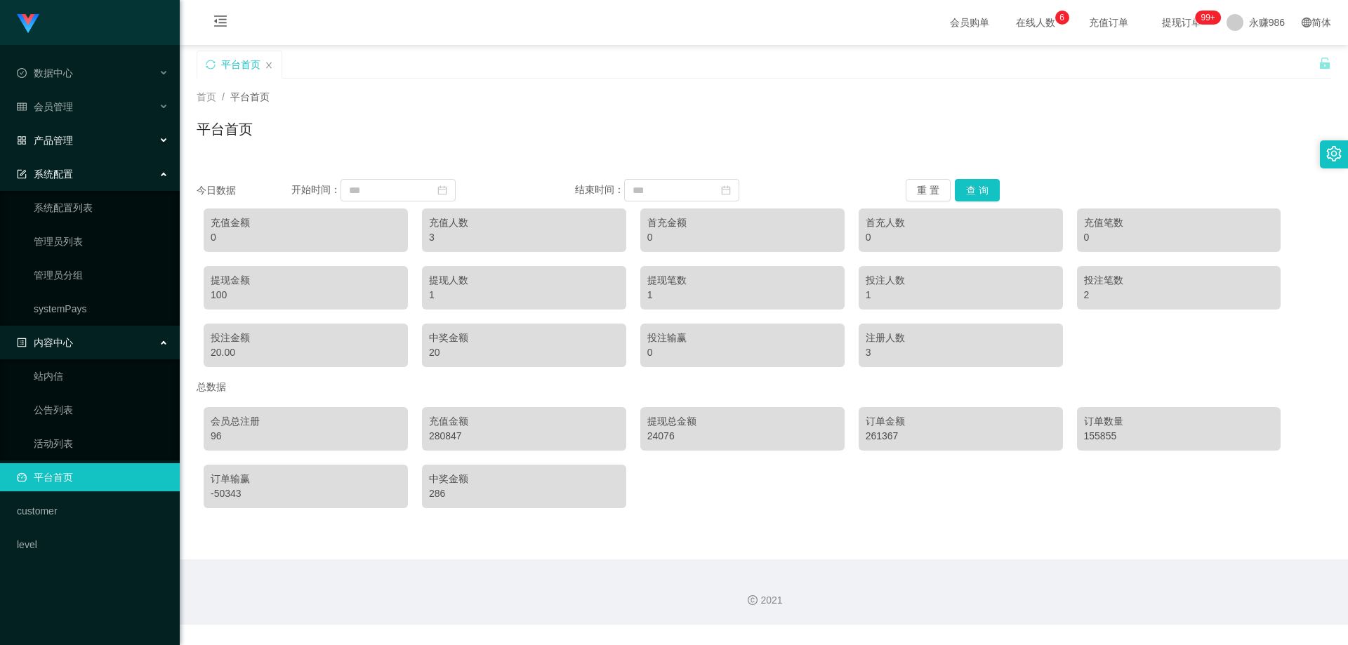
click at [95, 143] on div "产品管理" at bounding box center [90, 140] width 180 height 28
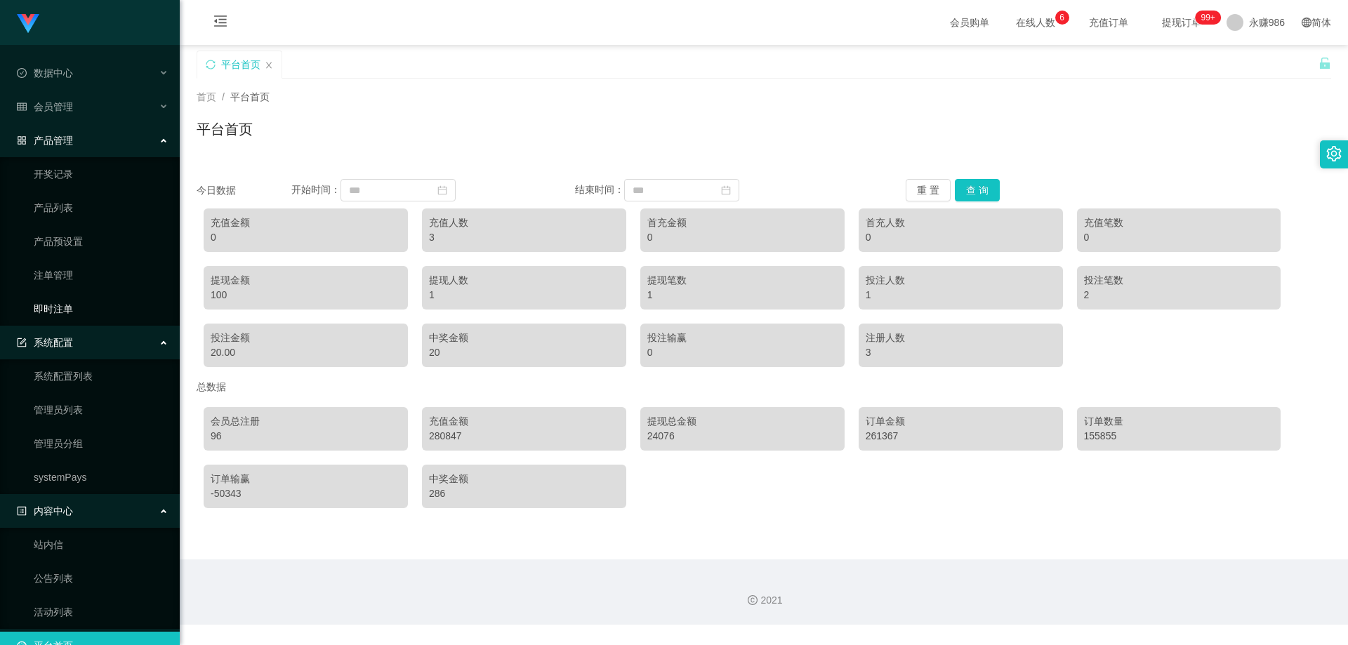
click at [73, 301] on link "即时注单" at bounding box center [101, 309] width 135 height 28
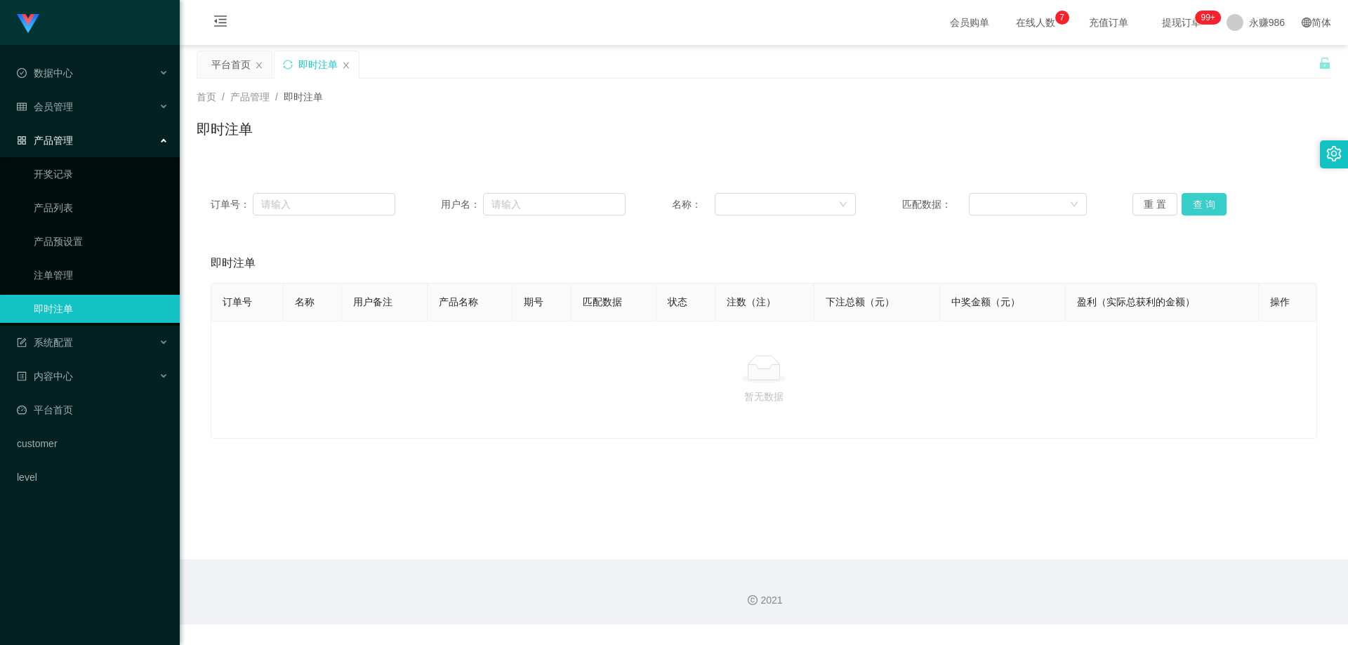
click at [1189, 204] on button "查 询" at bounding box center [1204, 204] width 45 height 22
click at [108, 98] on div "会员管理" at bounding box center [90, 107] width 180 height 28
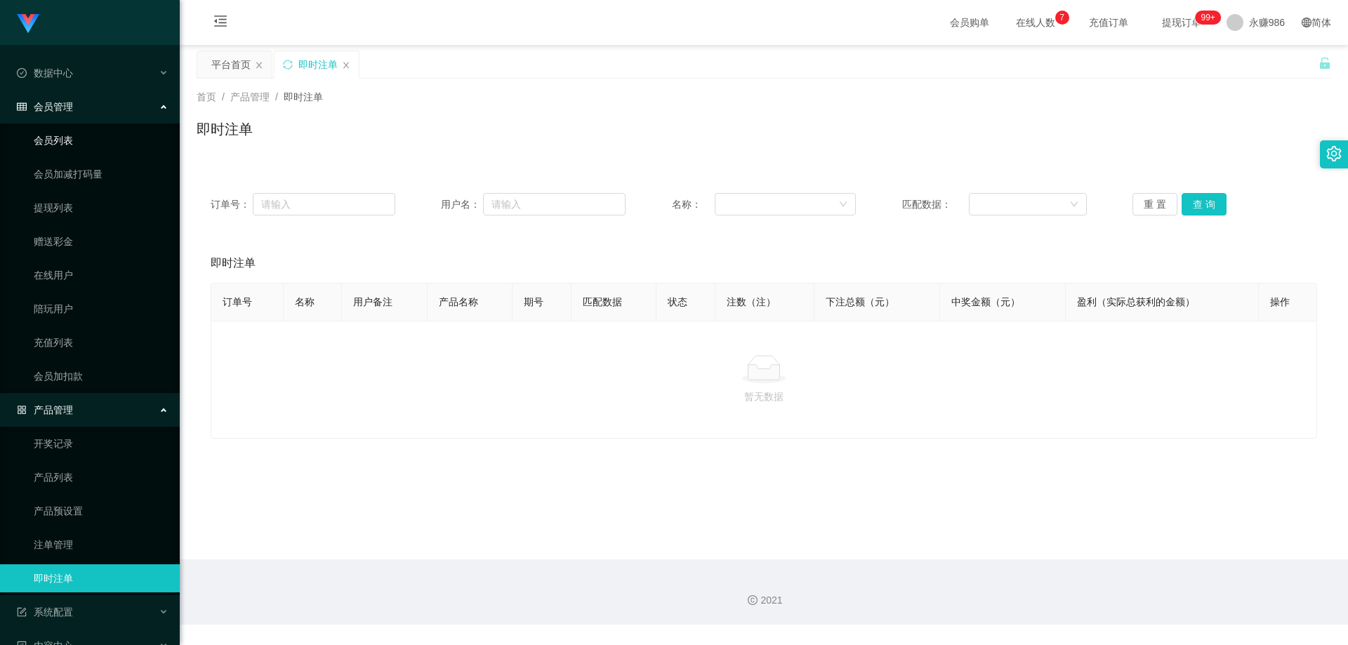
click at [78, 127] on link "会员列表" at bounding box center [101, 140] width 135 height 28
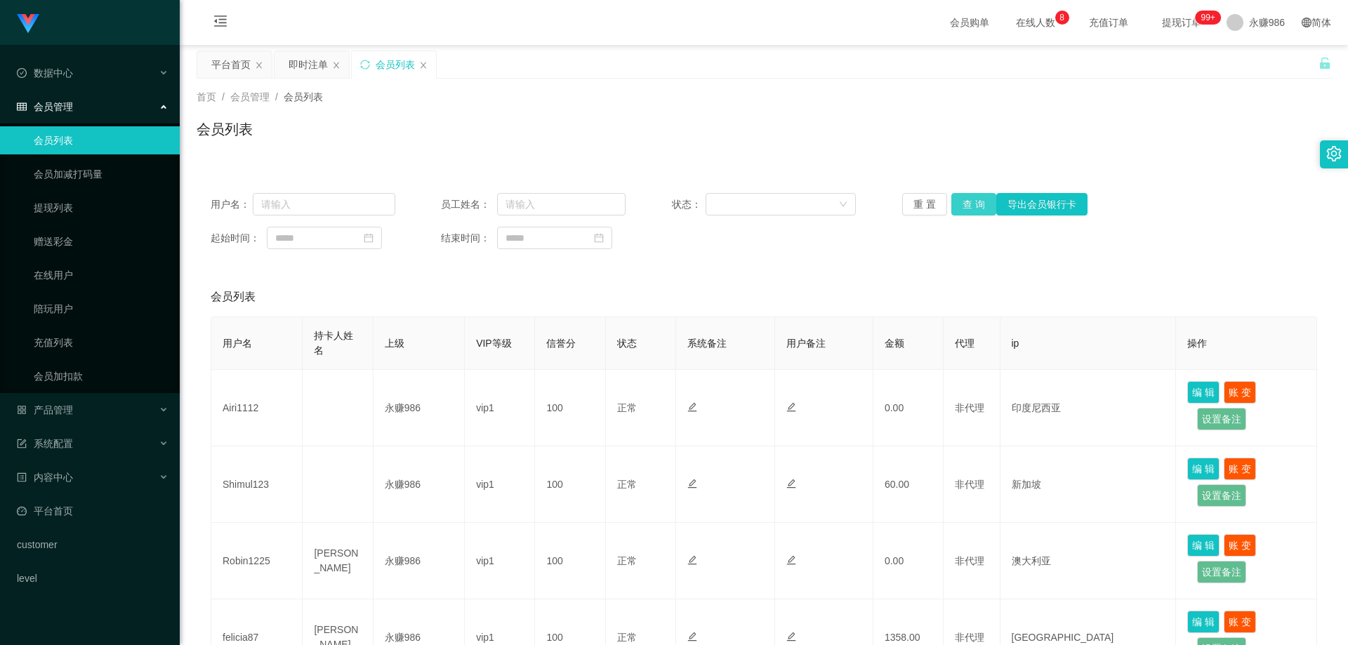
click at [961, 215] on button "查 询" at bounding box center [974, 204] width 45 height 22
click at [961, 211] on button "查 询" at bounding box center [974, 204] width 45 height 22
click at [961, 211] on div "重 置 查 询 导出会员银行卡" at bounding box center [994, 204] width 185 height 22
click at [961, 211] on button "查 询" at bounding box center [974, 204] width 45 height 22
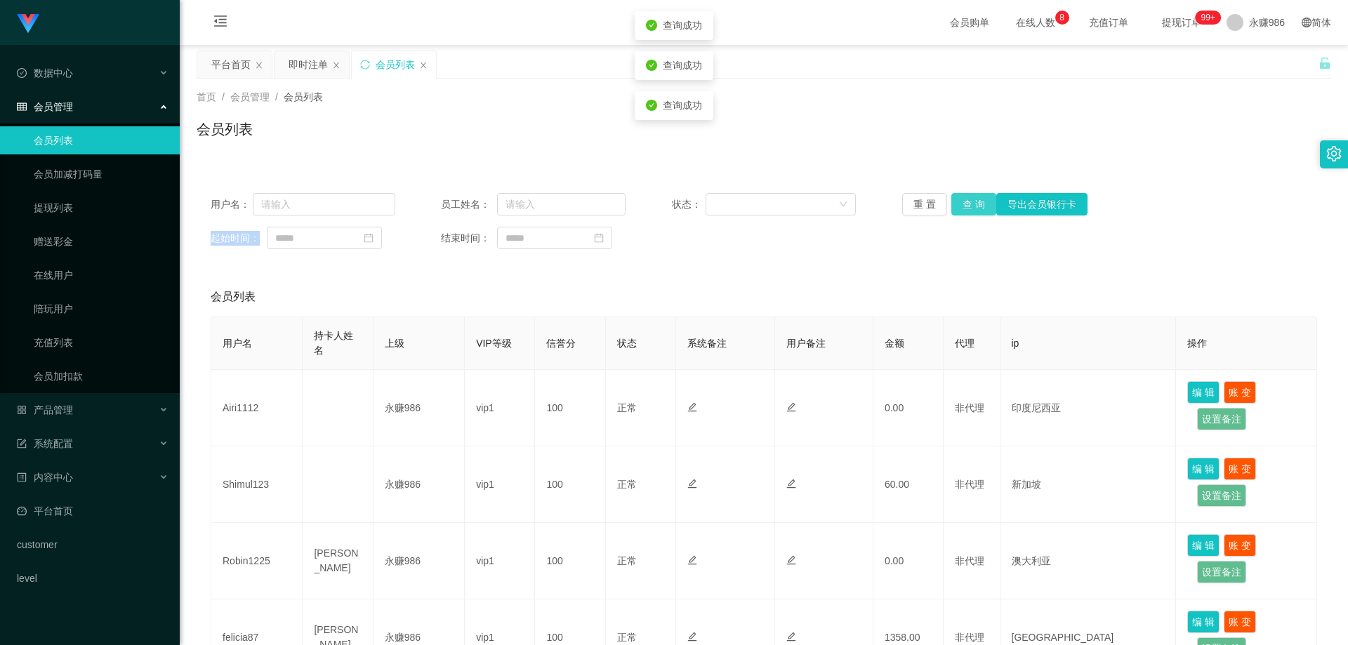
click at [961, 211] on button "查 询" at bounding box center [974, 204] width 45 height 22
click at [961, 211] on div "重 置 查 询 导出会员银行卡" at bounding box center [994, 204] width 185 height 22
click at [961, 211] on button "查 询" at bounding box center [974, 204] width 45 height 22
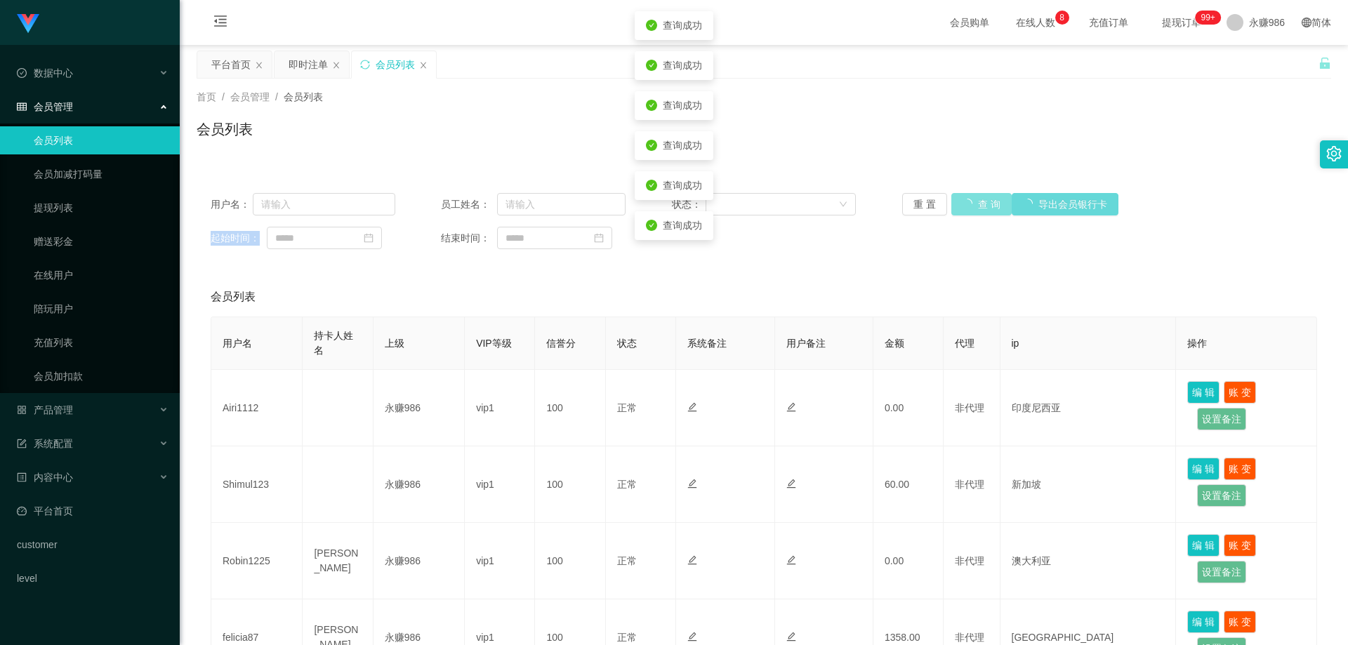
click at [961, 211] on div "重 置 查 询 导出会员银行卡" at bounding box center [994, 204] width 185 height 22
click at [961, 211] on button "查 询" at bounding box center [974, 204] width 45 height 22
click at [961, 211] on div "重 置 查 询 导出会员银行卡" at bounding box center [994, 204] width 185 height 22
click at [86, 409] on div "产品管理" at bounding box center [90, 410] width 180 height 28
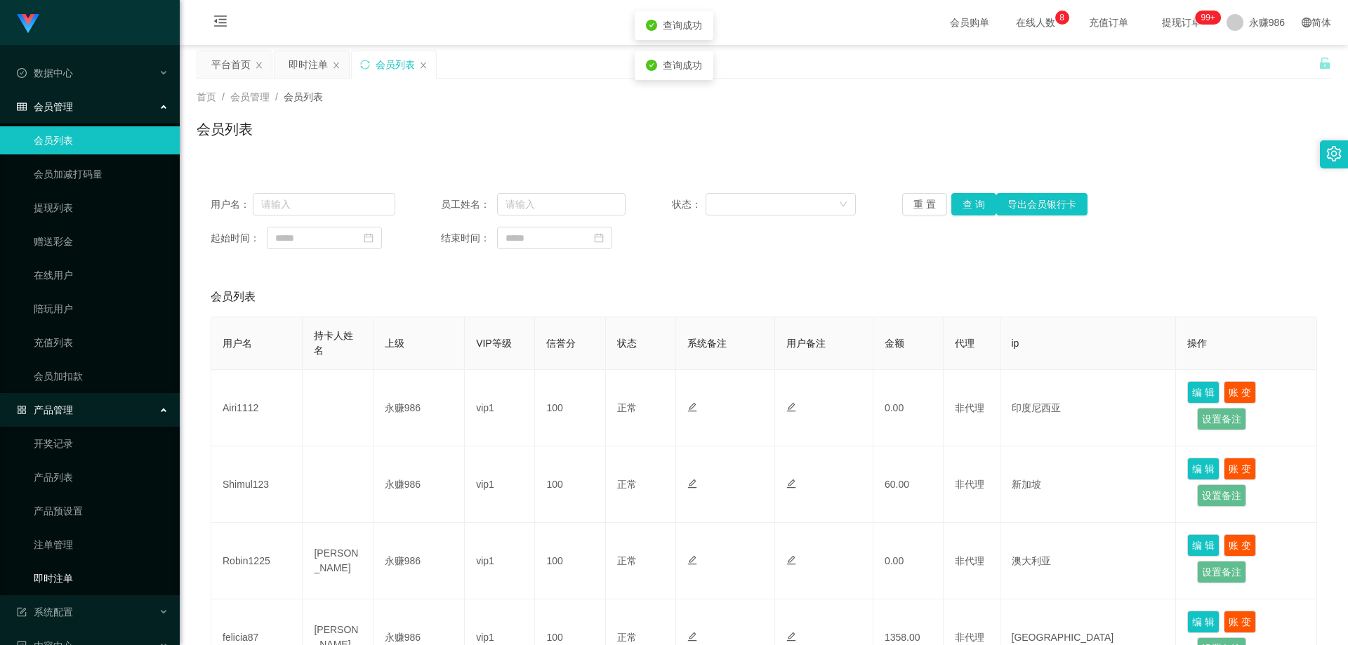
click at [65, 580] on link "即时注单" at bounding box center [101, 579] width 135 height 28
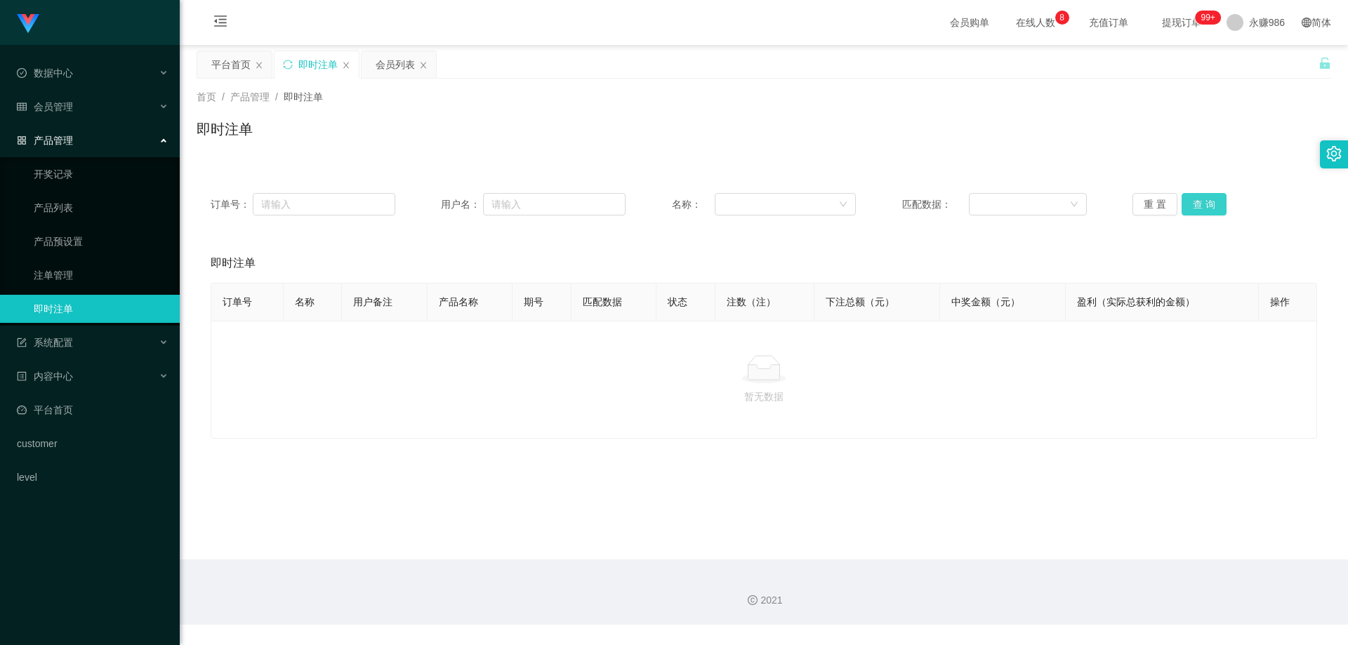
click at [1192, 201] on button "查 询" at bounding box center [1204, 204] width 45 height 22
click at [111, 273] on link "注单管理" at bounding box center [101, 275] width 135 height 28
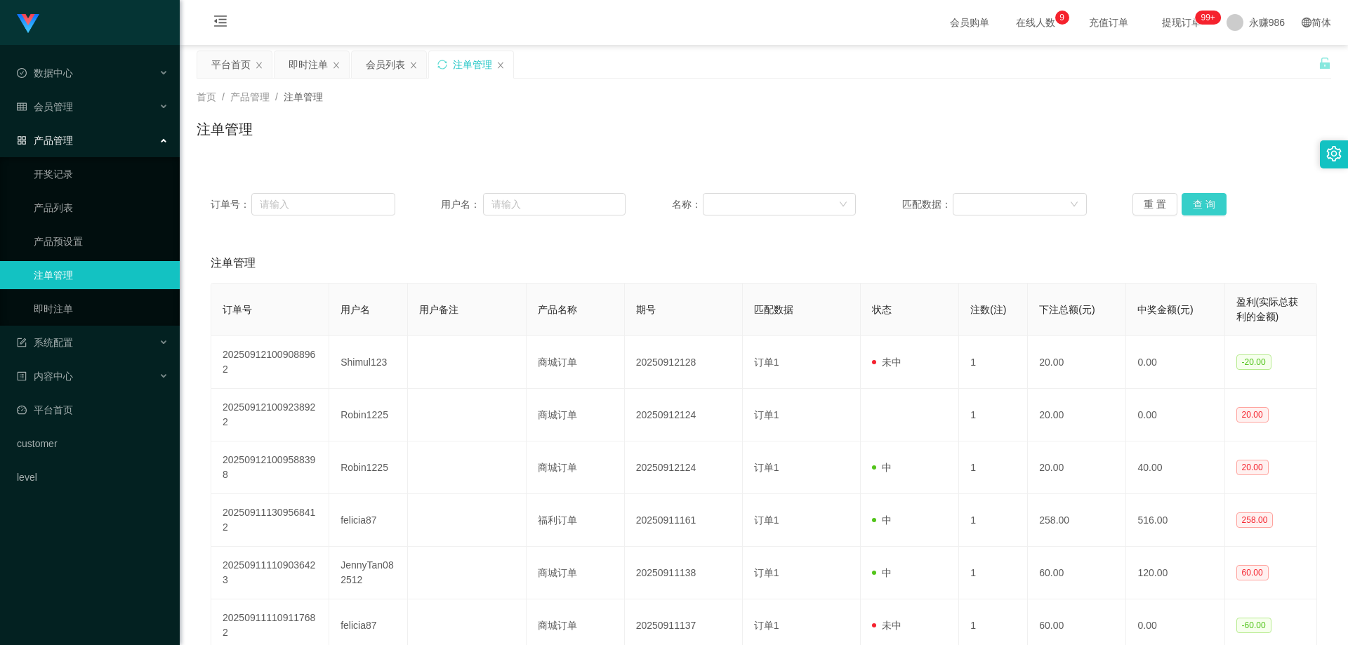
click at [1206, 209] on button "查 询" at bounding box center [1204, 204] width 45 height 22
click at [1206, 209] on div "重 置 查 询" at bounding box center [1225, 204] width 185 height 22
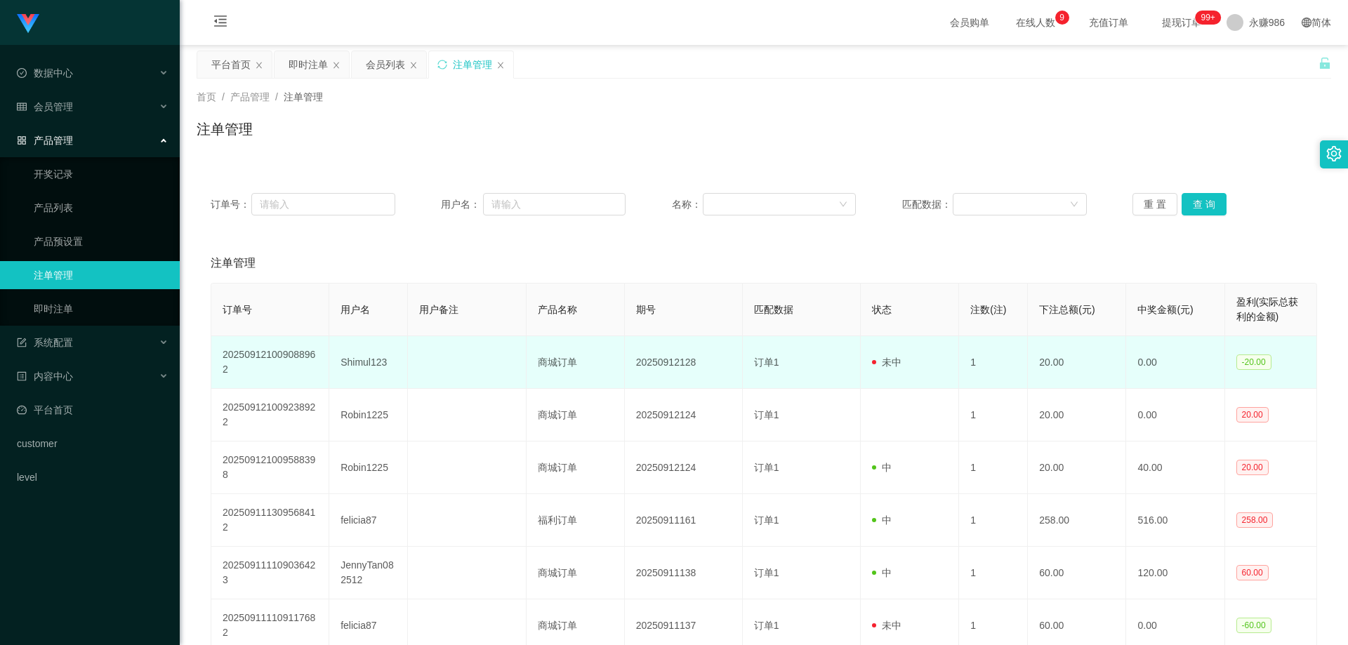
click at [351, 357] on td "Shimul123" at bounding box center [368, 362] width 79 height 53
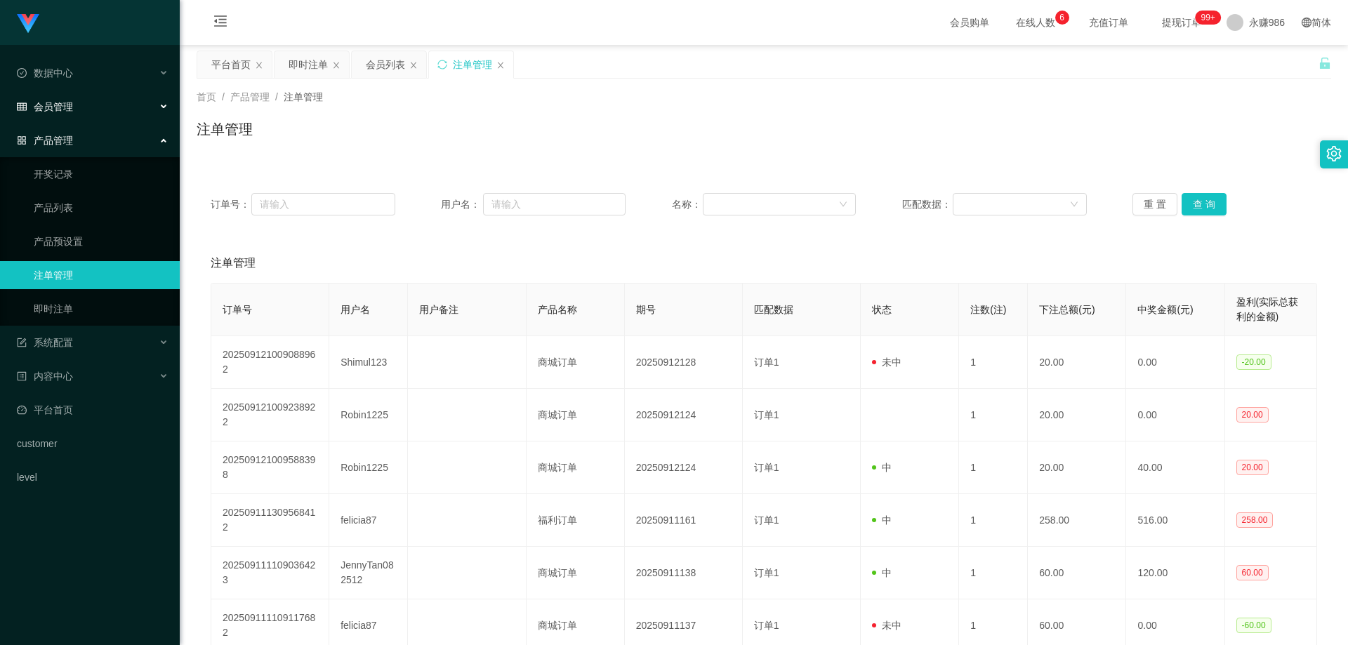
click at [63, 109] on span "会员管理" at bounding box center [45, 106] width 56 height 11
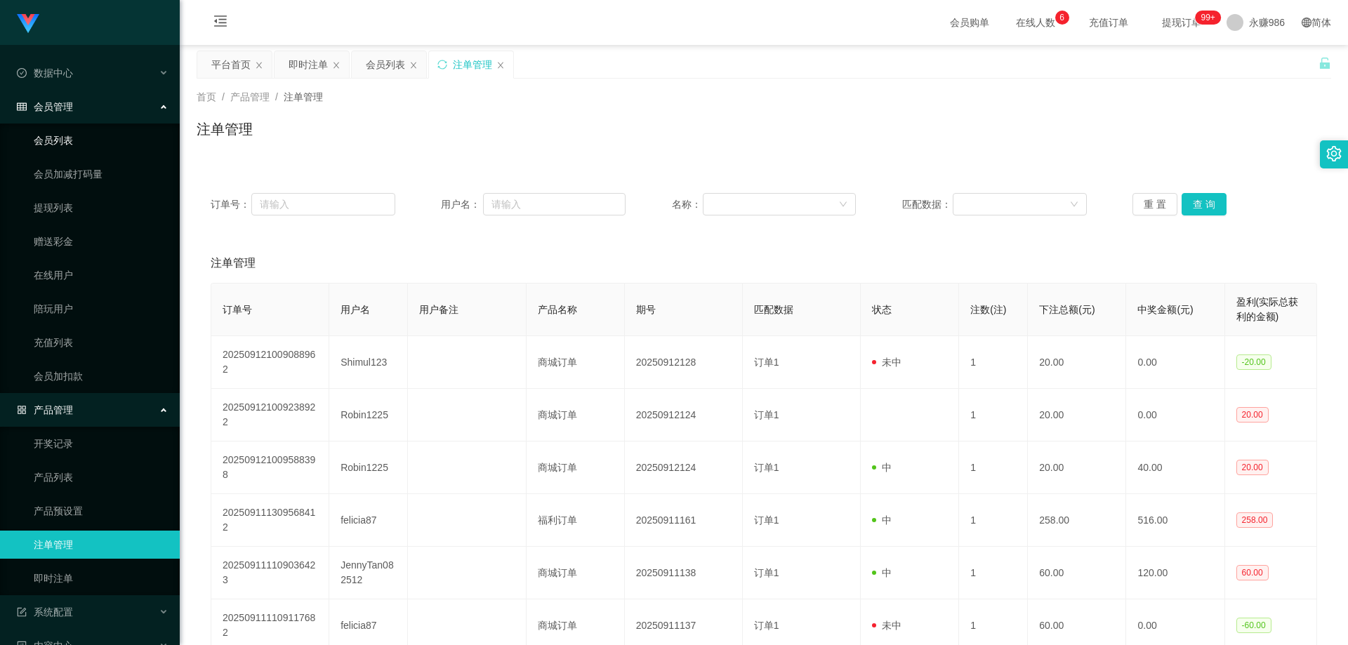
click at [72, 131] on link "会员列表" at bounding box center [101, 140] width 135 height 28
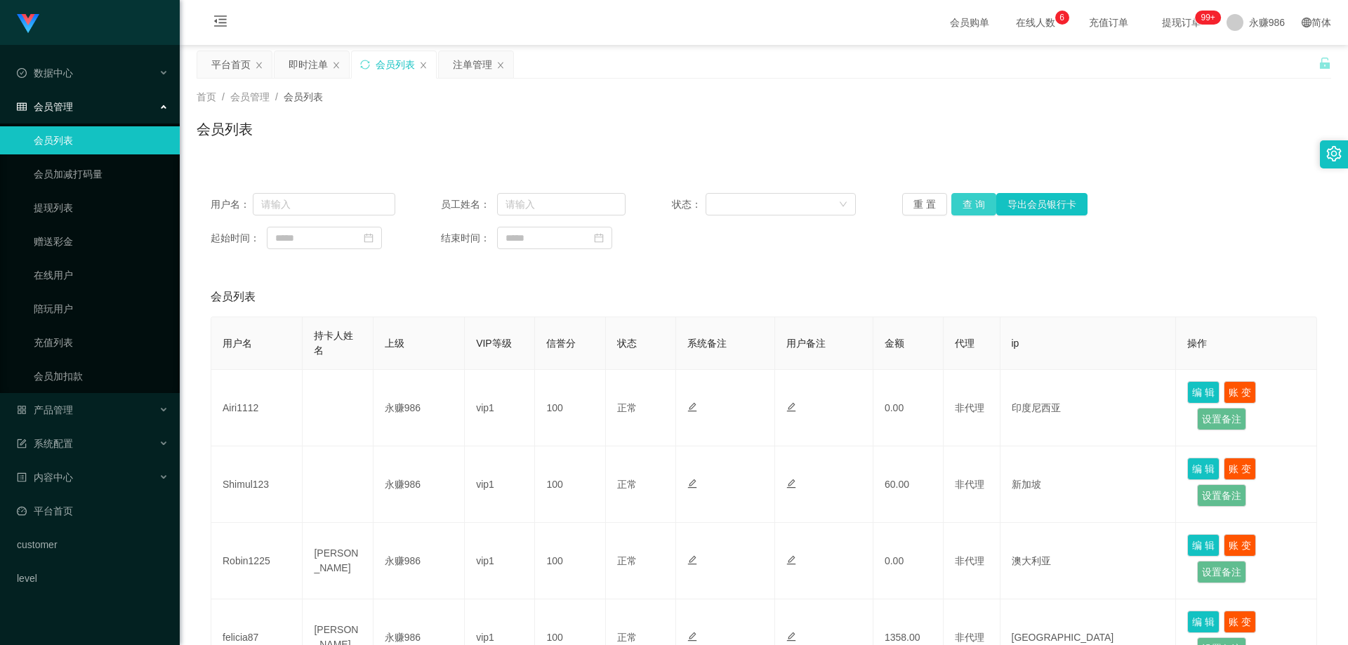
click at [976, 194] on button "查 询" at bounding box center [974, 204] width 45 height 22
click at [975, 197] on button "查 询" at bounding box center [974, 204] width 45 height 22
click at [975, 197] on div "重 置 查 询 导出会员银行卡" at bounding box center [994, 204] width 185 height 22
click at [975, 197] on button "查 询" at bounding box center [974, 204] width 45 height 22
click at [975, 197] on div "重 置 查 询 导出会员银行卡" at bounding box center [994, 204] width 185 height 22
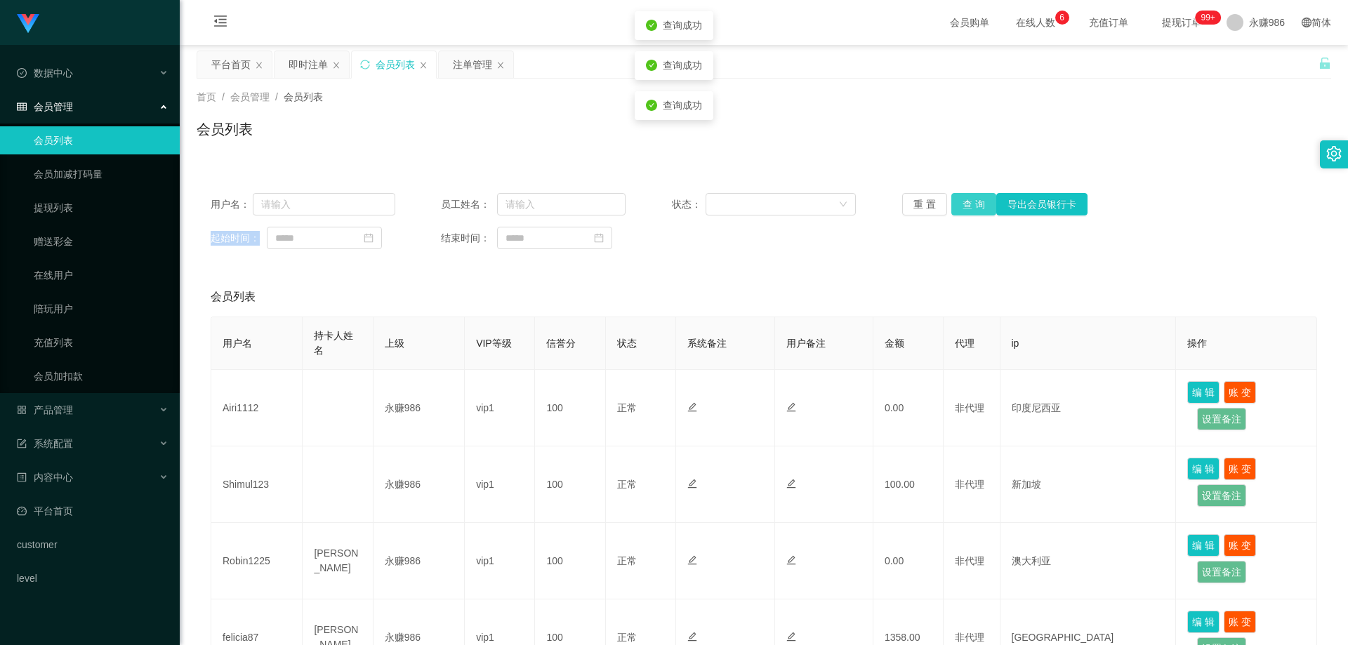
click at [975, 197] on button "查 询" at bounding box center [974, 204] width 45 height 22
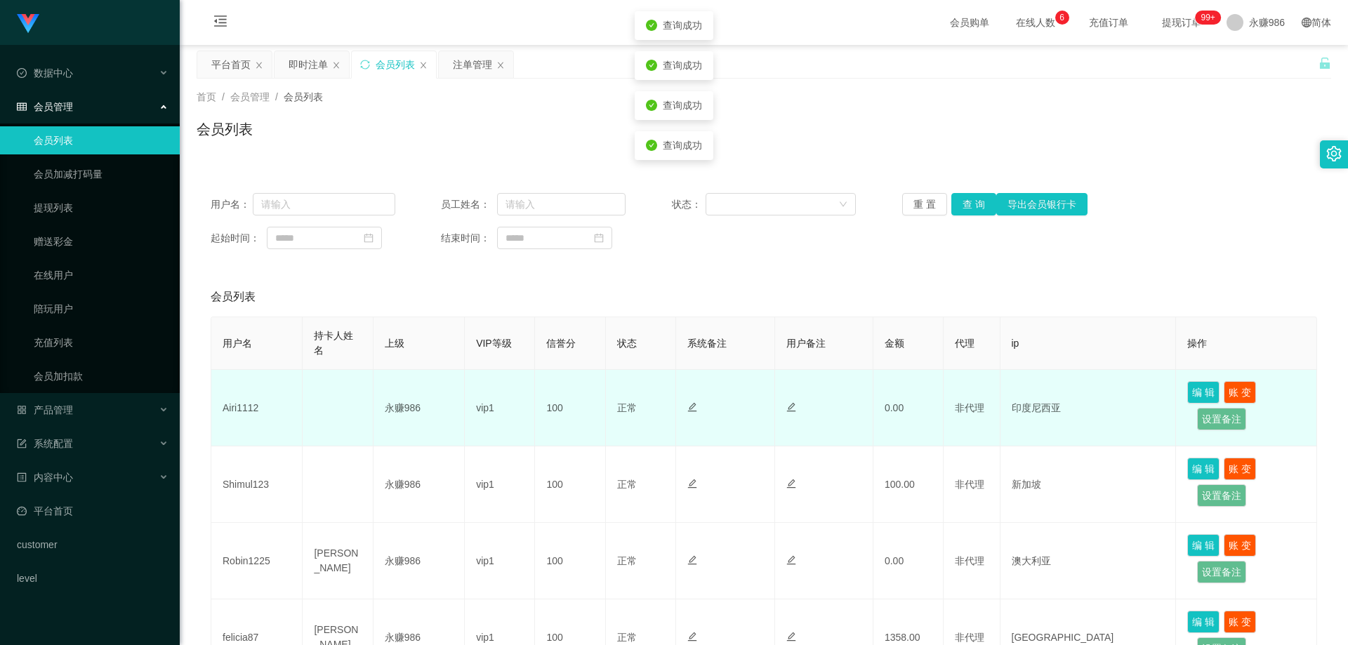
click at [247, 413] on td "Airi1112" at bounding box center [256, 408] width 91 height 77
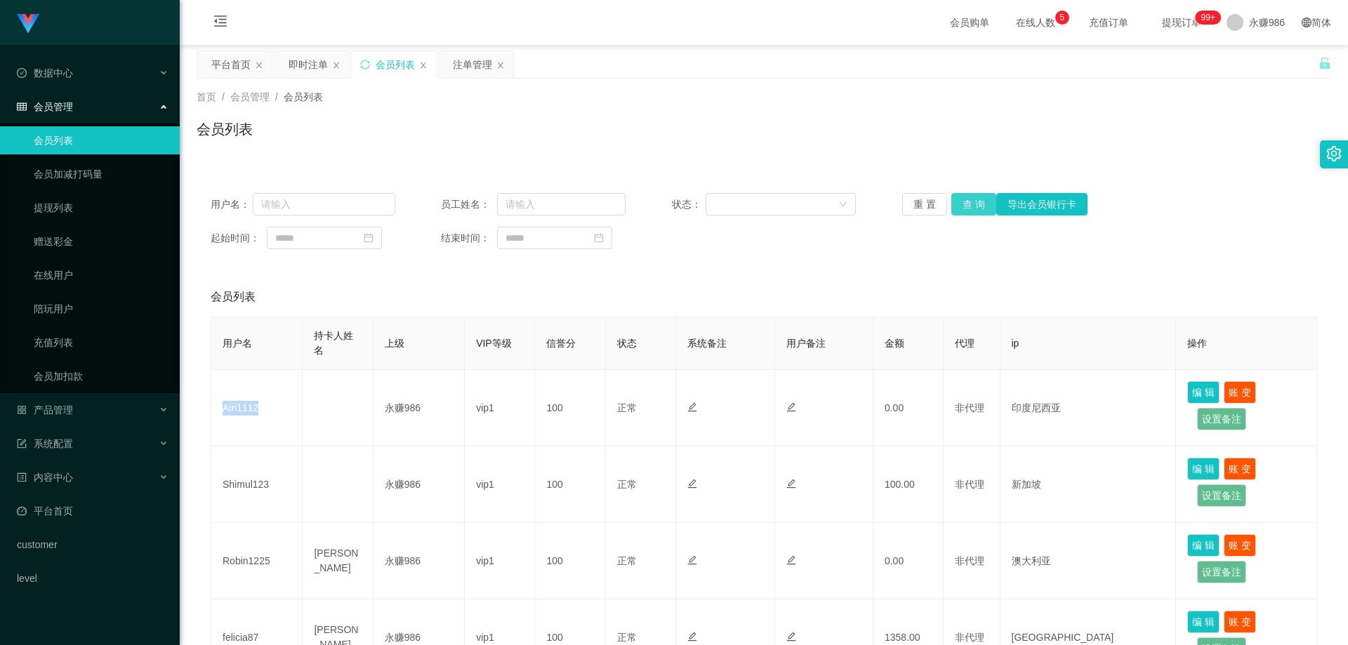
click at [957, 200] on button "查 询" at bounding box center [974, 204] width 45 height 22
click at [961, 205] on button "查 询" at bounding box center [974, 204] width 45 height 22
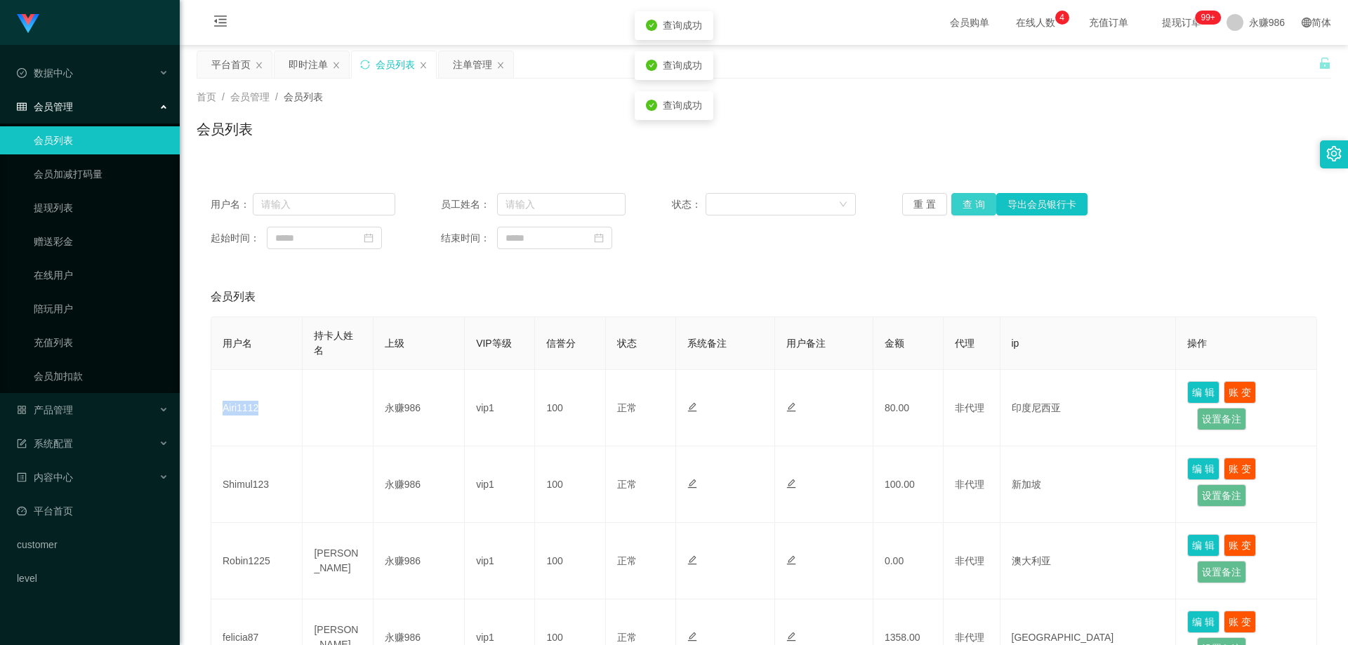
click at [961, 205] on button "查 询" at bounding box center [974, 204] width 45 height 22
click at [961, 205] on div "重 置 查 询 导出会员银行卡" at bounding box center [994, 204] width 185 height 22
click at [961, 205] on button "查 询" at bounding box center [974, 204] width 45 height 22
click at [973, 208] on button "查 询" at bounding box center [974, 204] width 45 height 22
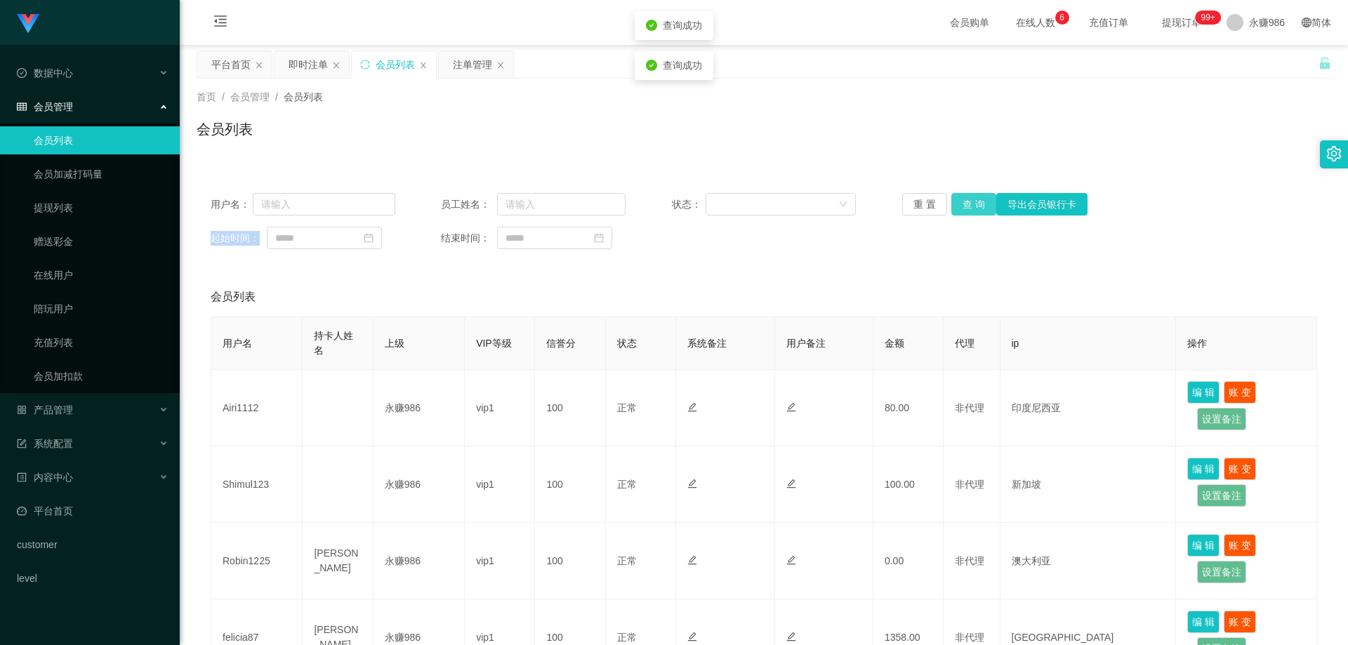
click at [973, 208] on button "查 询" at bounding box center [974, 204] width 45 height 22
click at [973, 208] on div "重 置 查 询 导出会员银行卡" at bounding box center [994, 204] width 185 height 22
click at [84, 432] on div "系统配置" at bounding box center [90, 444] width 180 height 28
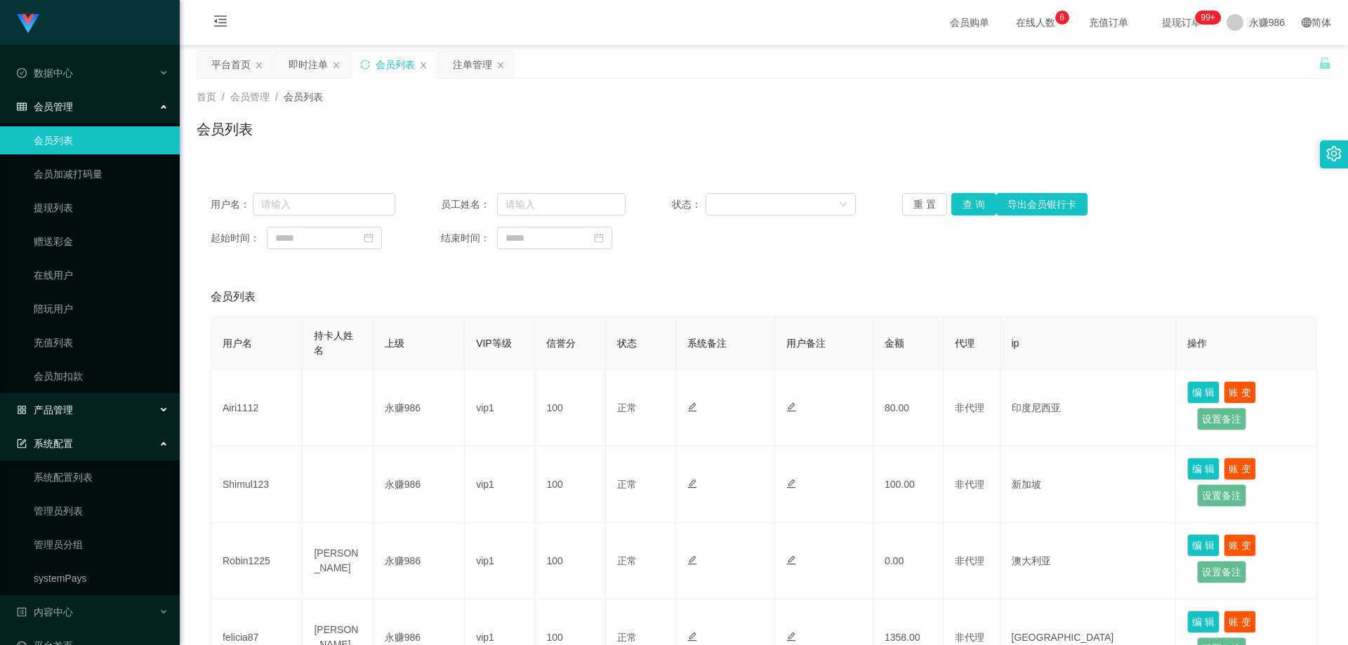
click at [89, 406] on div "产品管理" at bounding box center [90, 410] width 180 height 28
drag, startPoint x: 85, startPoint y: 510, endPoint x: 93, endPoint y: 499, distance: 13.1
click at [85, 510] on link "产品预设置" at bounding box center [101, 511] width 135 height 28
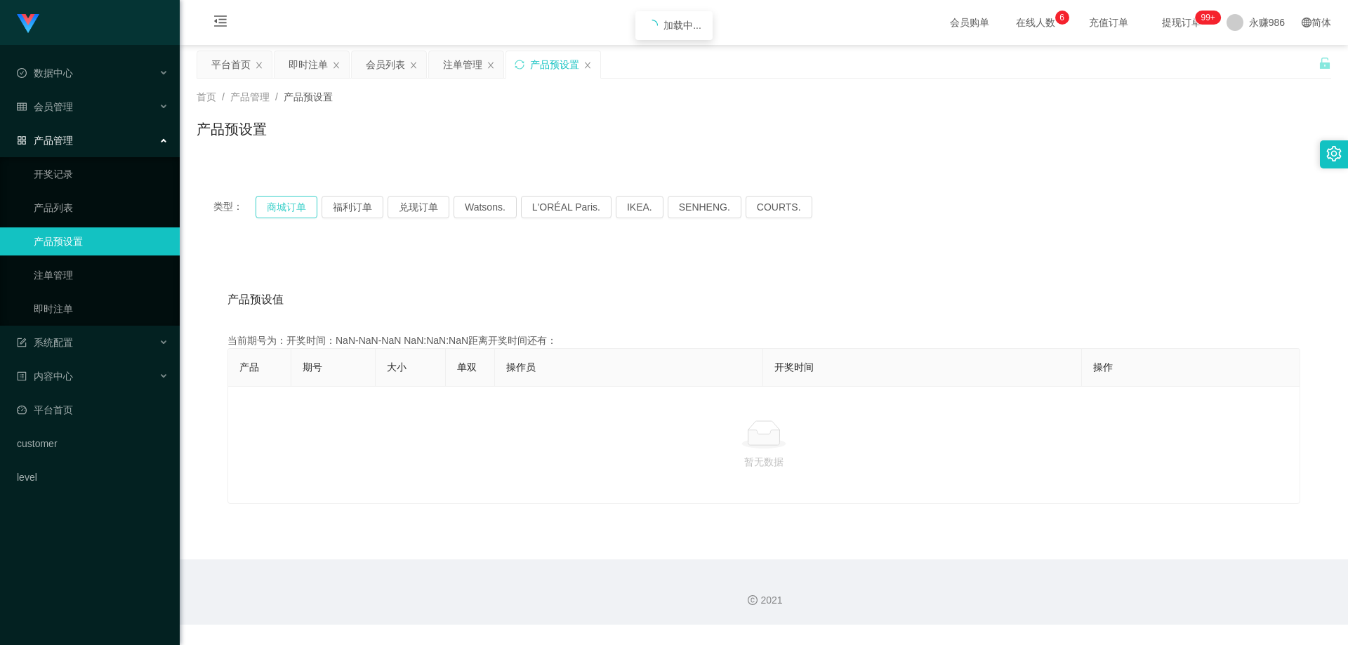
click at [293, 206] on button "商城订单" at bounding box center [287, 207] width 62 height 22
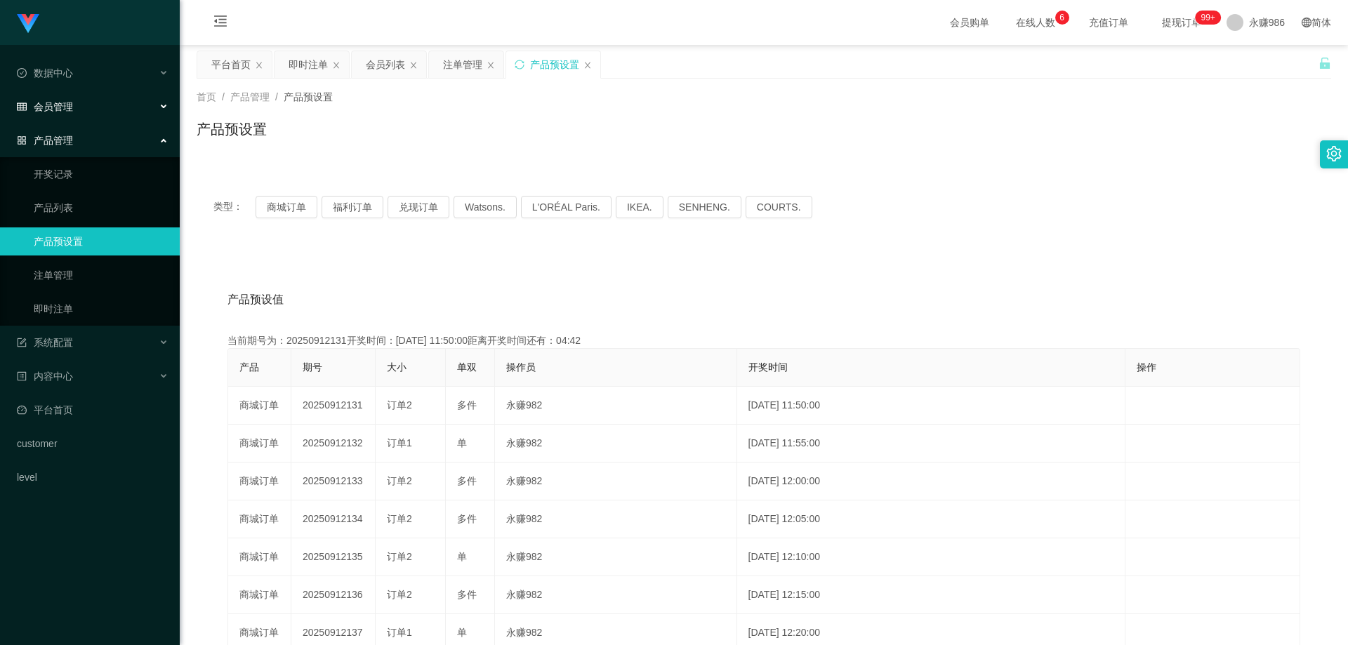
click at [96, 115] on div "会员管理" at bounding box center [90, 107] width 180 height 28
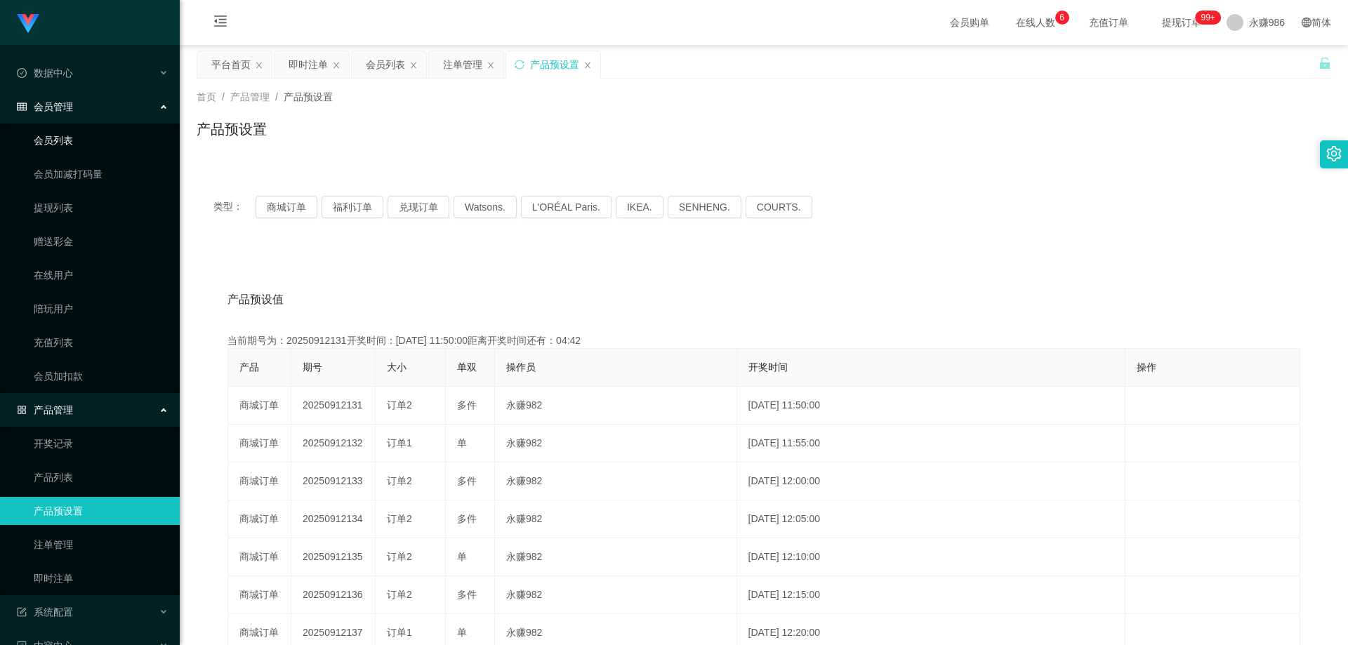
click at [81, 139] on link "会员列表" at bounding box center [101, 140] width 135 height 28
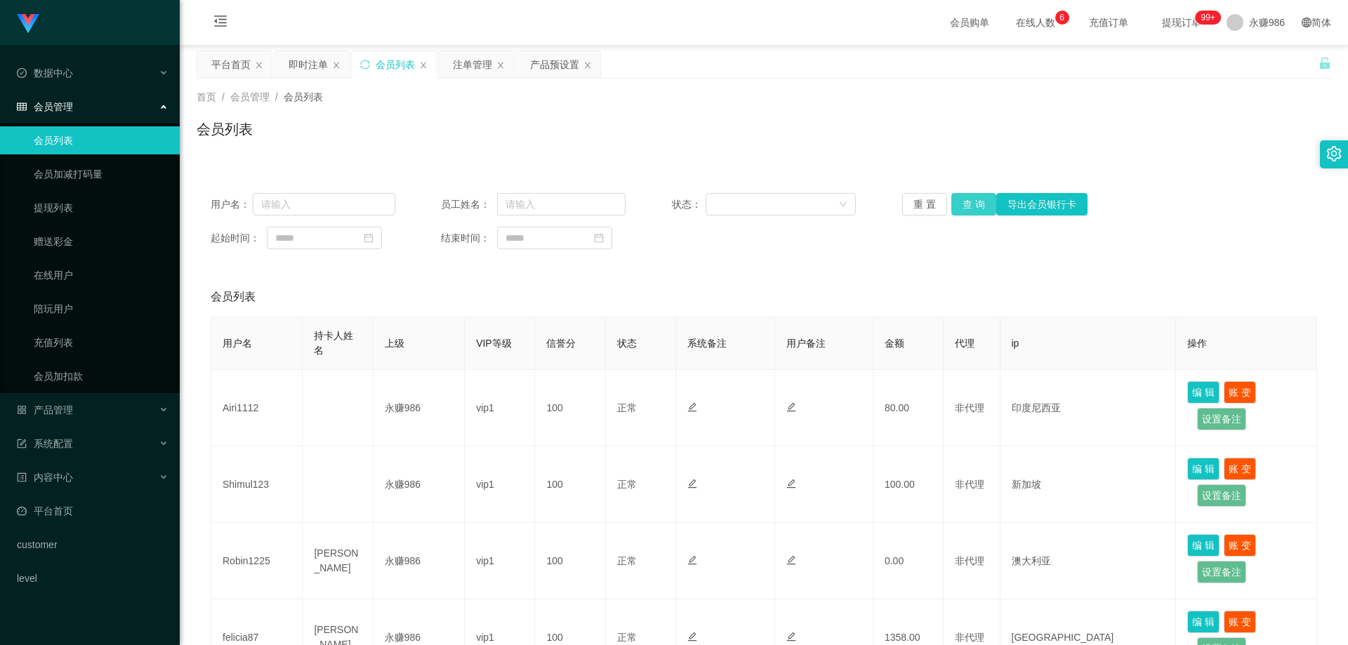
click at [966, 206] on button "查 询" at bounding box center [974, 204] width 45 height 22
click at [966, 207] on div "重 置 查 询 导出会员银行卡" at bounding box center [994, 204] width 185 height 22
click at [966, 207] on button "查 询" at bounding box center [974, 204] width 45 height 22
click at [966, 207] on div "重 置 查 询 导出会员银行卡" at bounding box center [994, 204] width 185 height 22
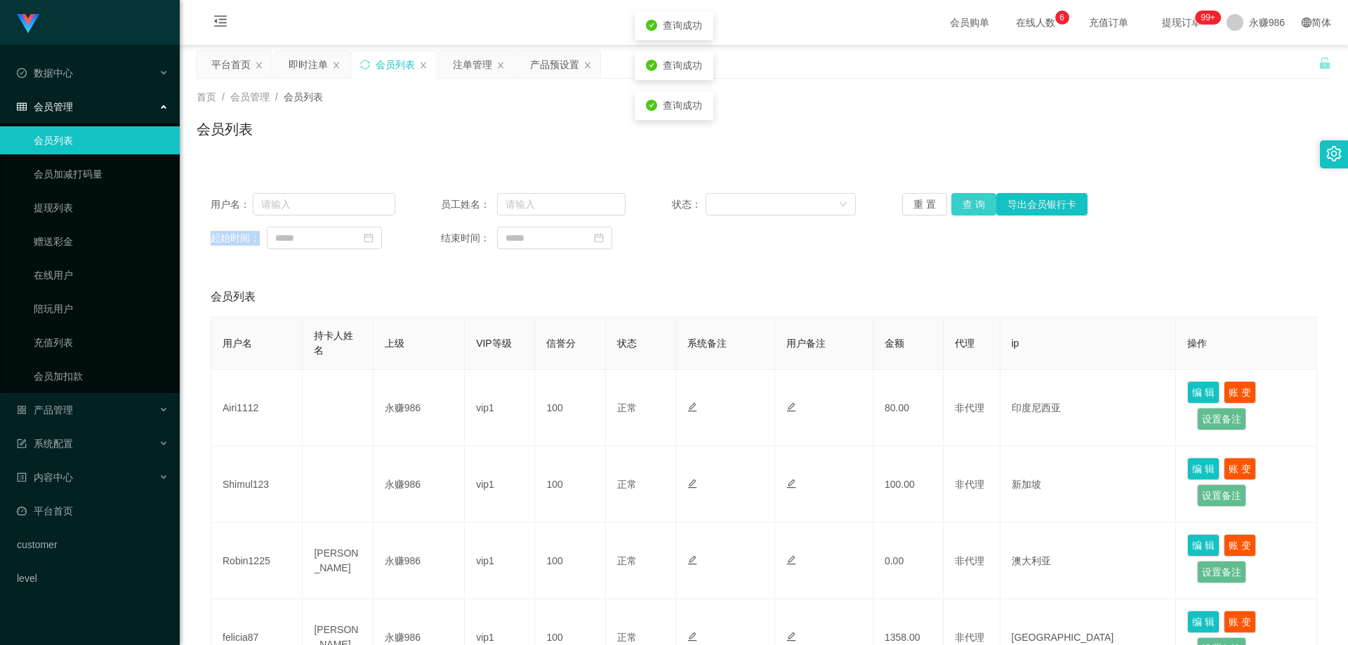
click at [966, 207] on button "查 询" at bounding box center [974, 204] width 45 height 22
click at [966, 207] on div "重 置 查 询 导出会员银行卡" at bounding box center [994, 204] width 185 height 22
click at [966, 207] on button "查 询" at bounding box center [974, 204] width 45 height 22
click at [966, 207] on div "重 置 查 询 导出会员银行卡" at bounding box center [994, 204] width 185 height 22
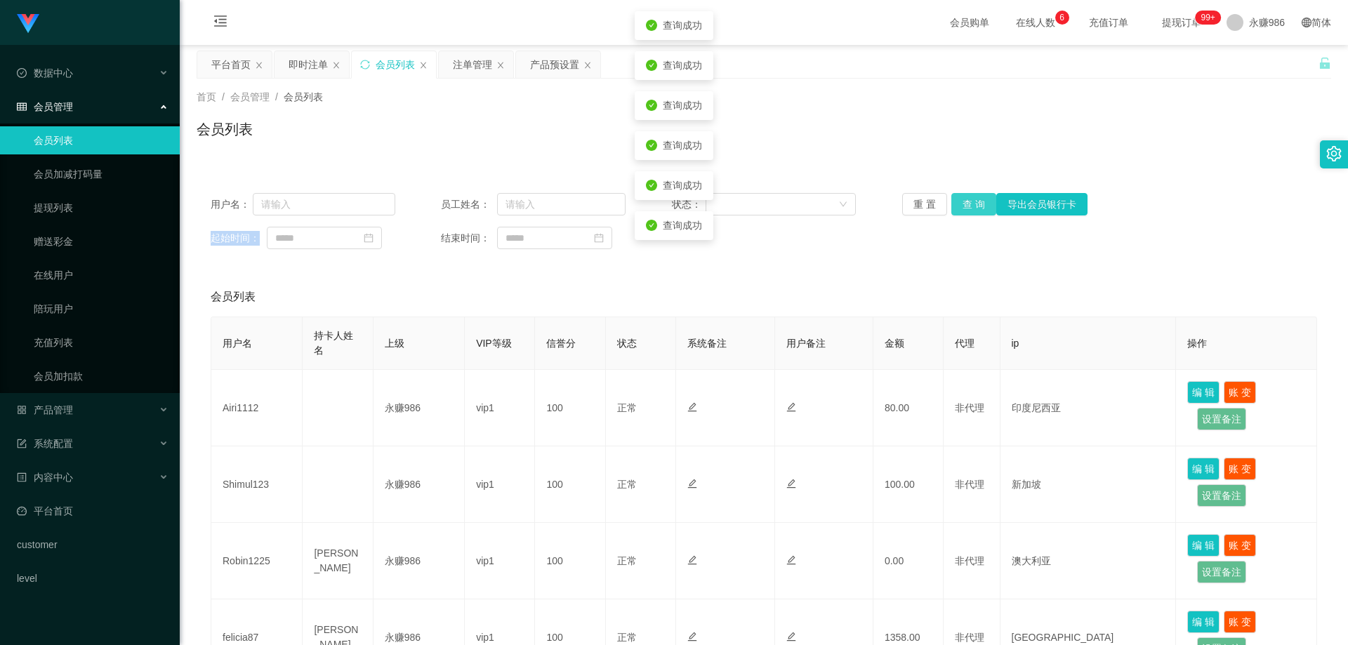
click at [966, 207] on button "查 询" at bounding box center [974, 204] width 45 height 22
click at [966, 207] on div "重 置 查 询 导出会员银行卡" at bounding box center [994, 204] width 185 height 22
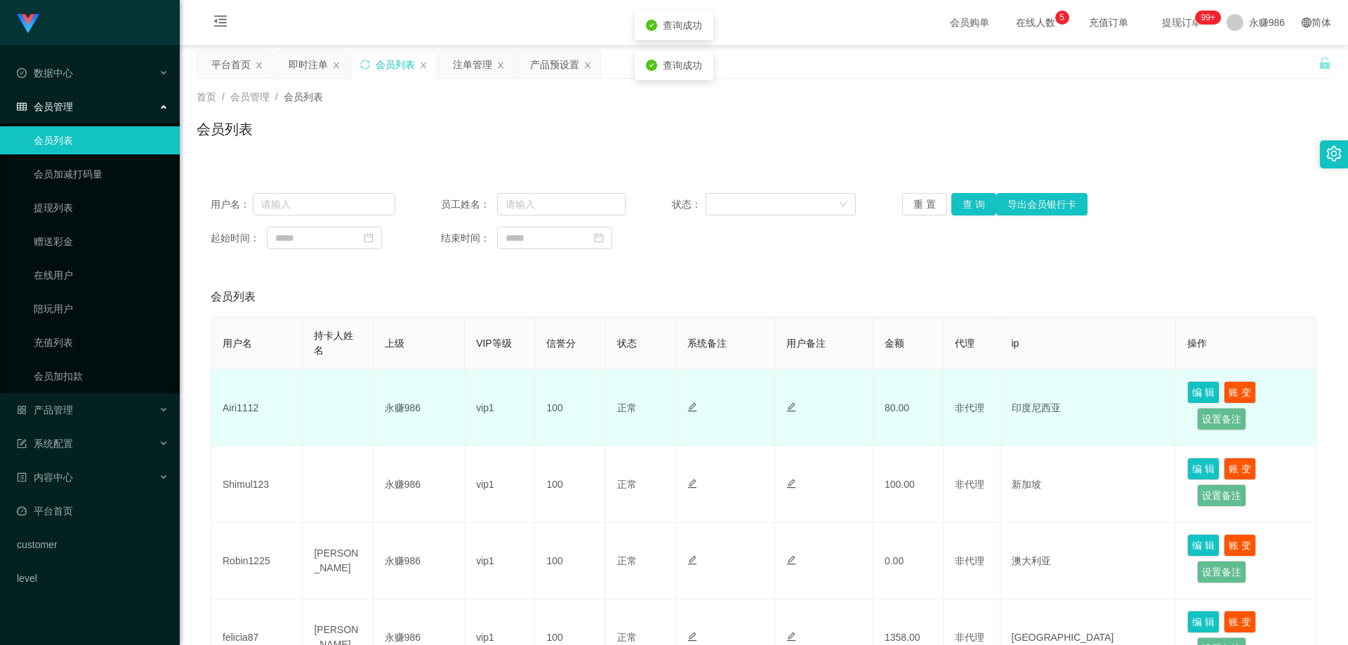
click at [249, 407] on td "Airi1112" at bounding box center [256, 408] width 91 height 77
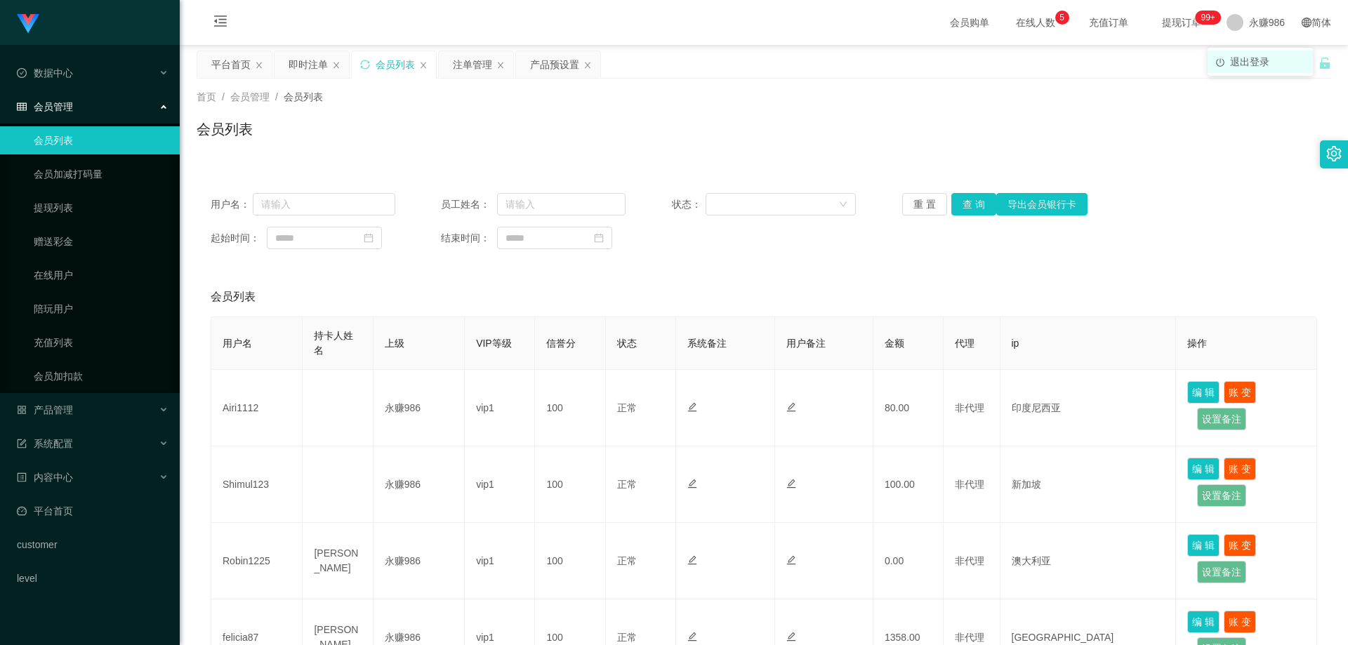
click at [1257, 56] on span "退出登录" at bounding box center [1249, 61] width 39 height 11
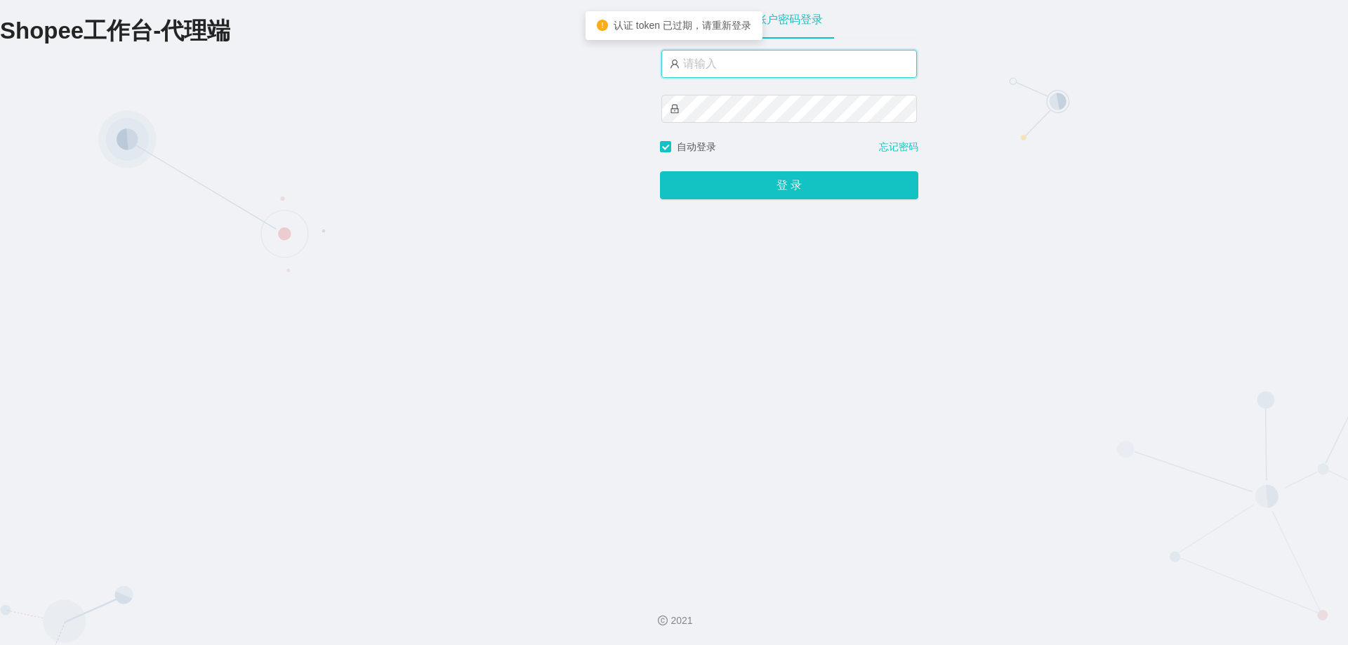
click at [703, 54] on input "text" at bounding box center [790, 64] width 256 height 28
drag, startPoint x: 703, startPoint y: 54, endPoint x: 770, endPoint y: 75, distance: 70.6
click at [709, 58] on input "text" at bounding box center [790, 64] width 256 height 28
type input "永赚981"
click at [660, 172] on button "登 录" at bounding box center [789, 186] width 258 height 28
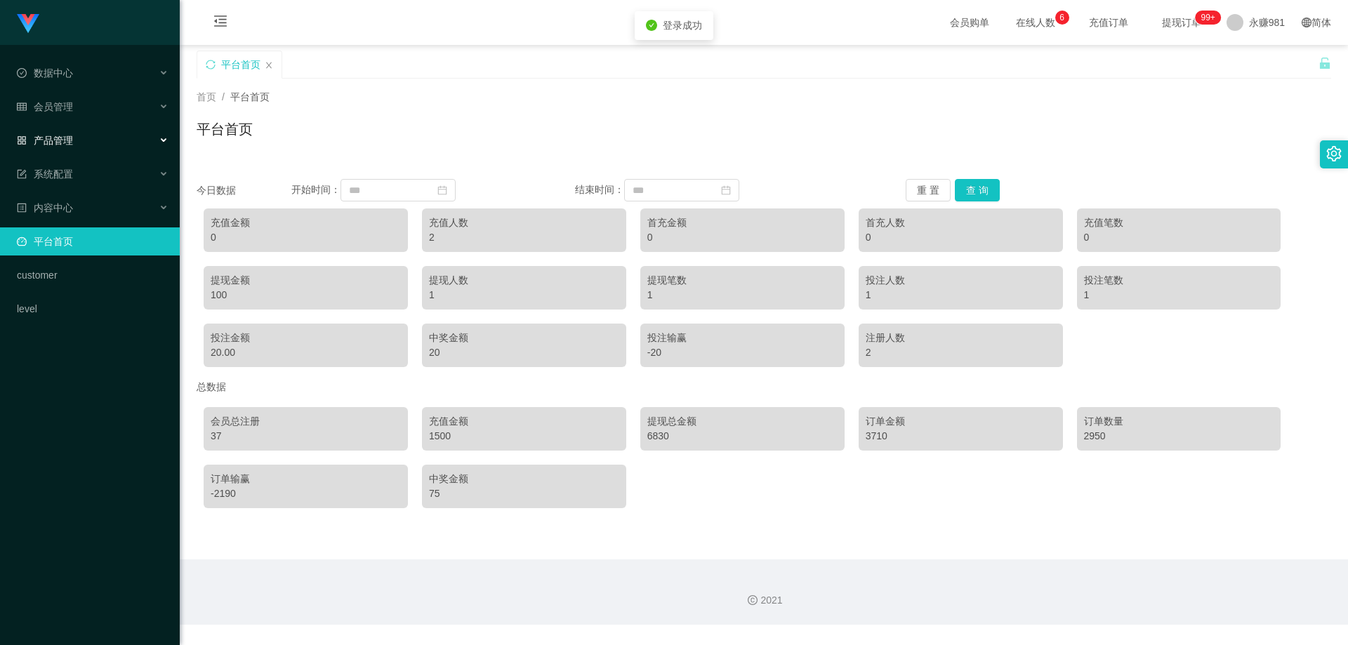
click at [88, 127] on div "产品管理" at bounding box center [90, 140] width 180 height 28
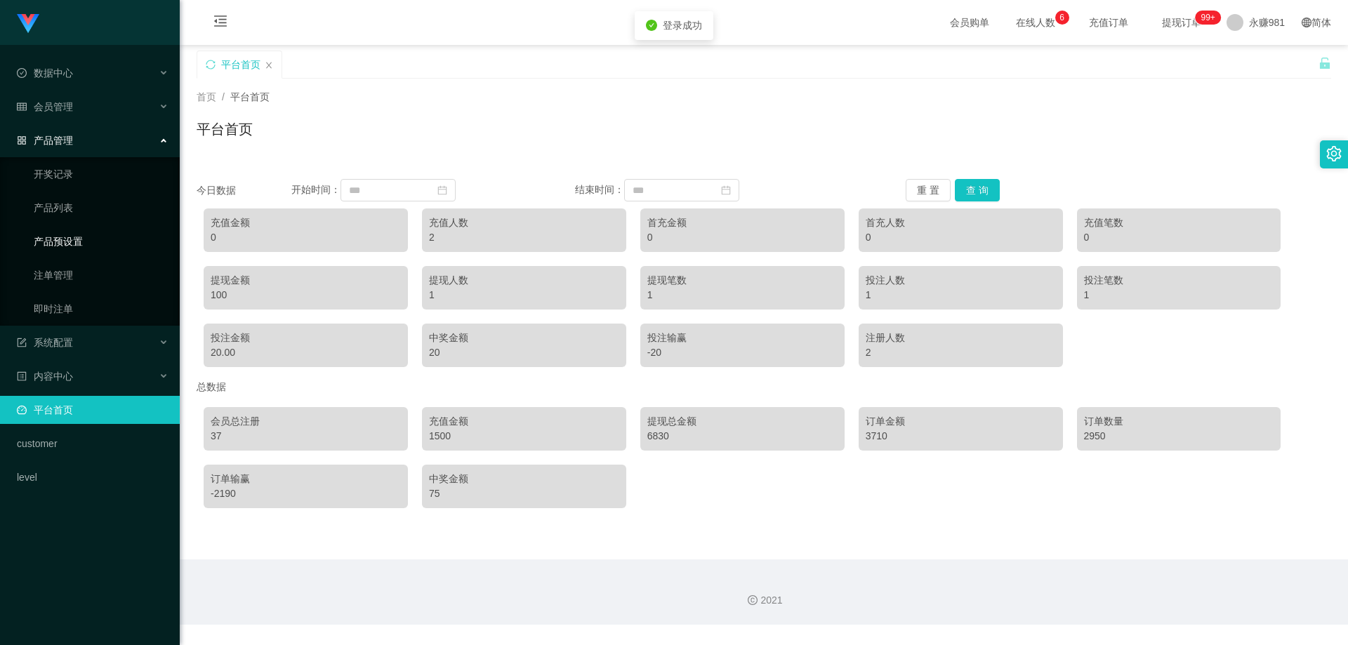
click at [81, 242] on link "产品预设置" at bounding box center [101, 242] width 135 height 28
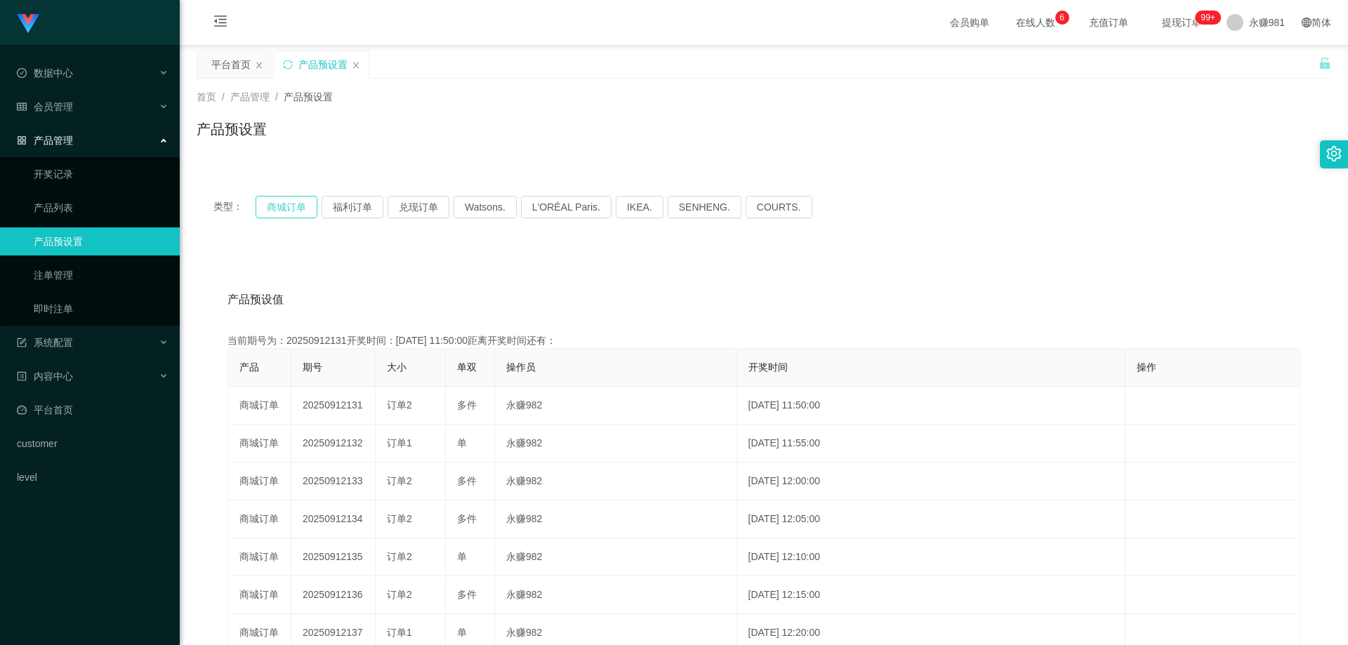
click at [275, 200] on button "商城订单" at bounding box center [287, 207] width 62 height 22
click at [86, 323] on link "即时注单" at bounding box center [101, 309] width 135 height 28
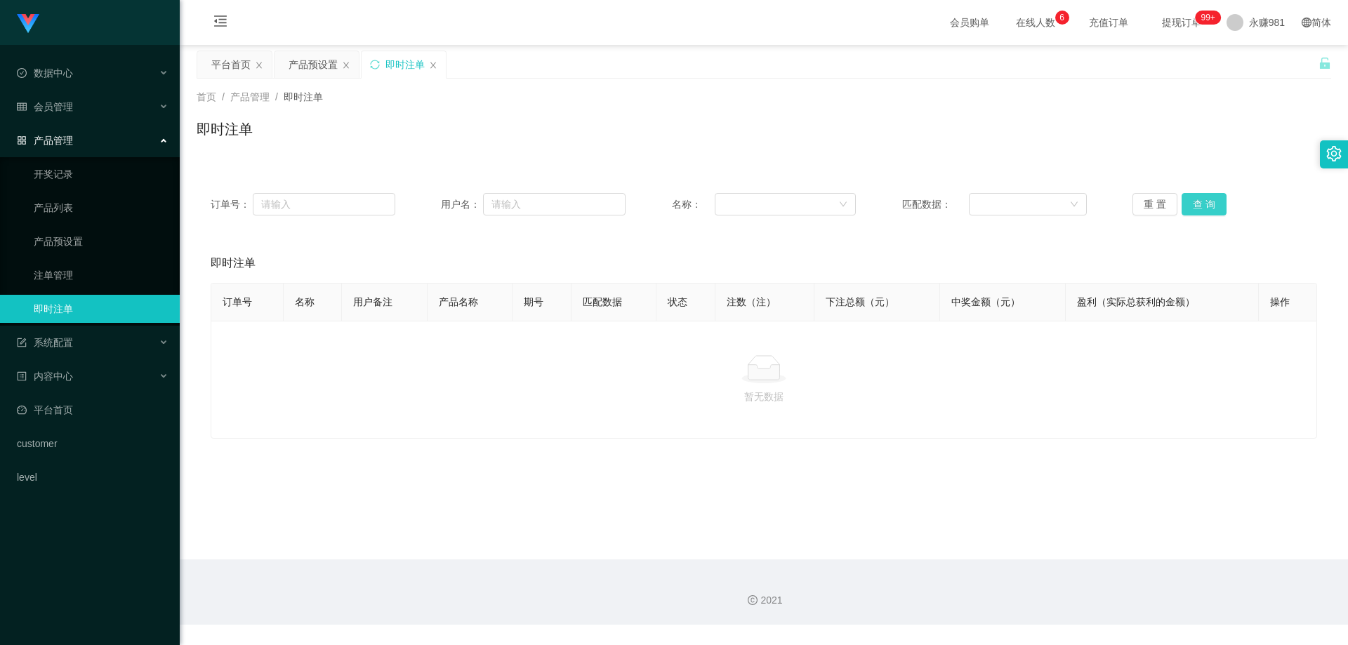
click at [1206, 207] on button "查 询" at bounding box center [1204, 204] width 45 height 22
drag, startPoint x: 1204, startPoint y: 207, endPoint x: 251, endPoint y: 169, distance: 954.5
click at [1204, 207] on button "查 询" at bounding box center [1204, 204] width 45 height 22
click at [110, 82] on div "数据中心" at bounding box center [90, 73] width 180 height 28
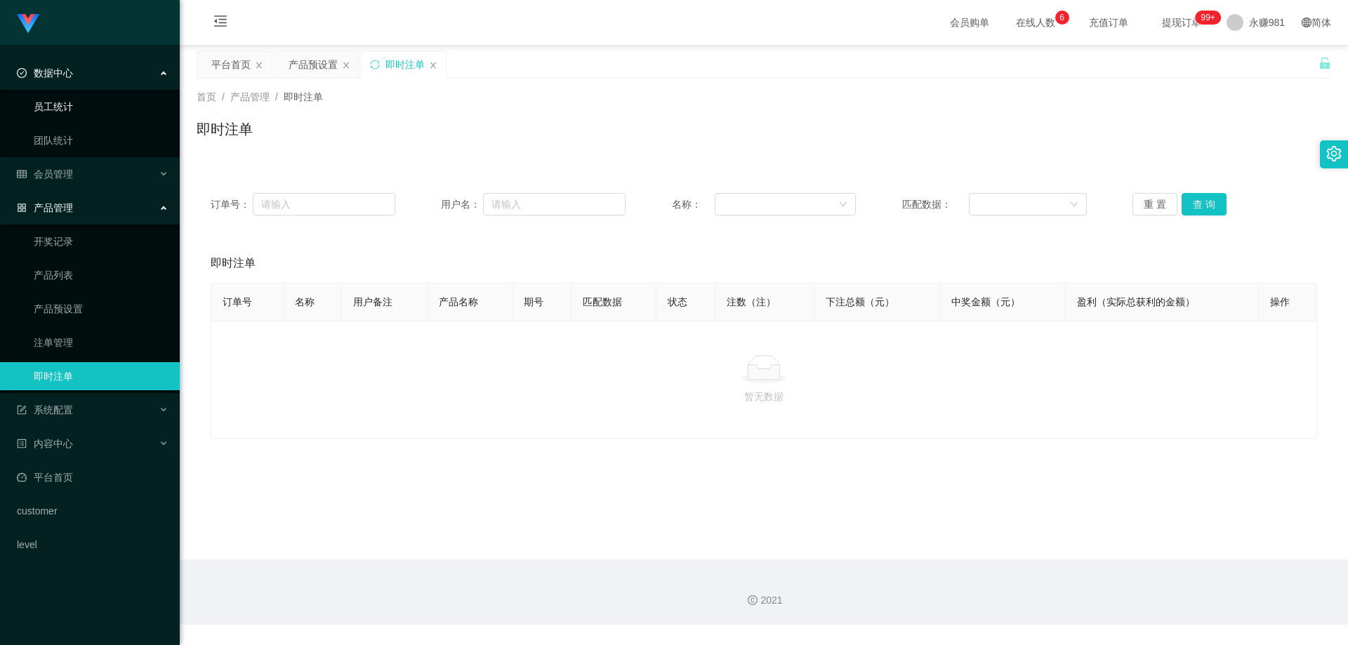
click at [100, 105] on link "员工统计" at bounding box center [101, 107] width 135 height 28
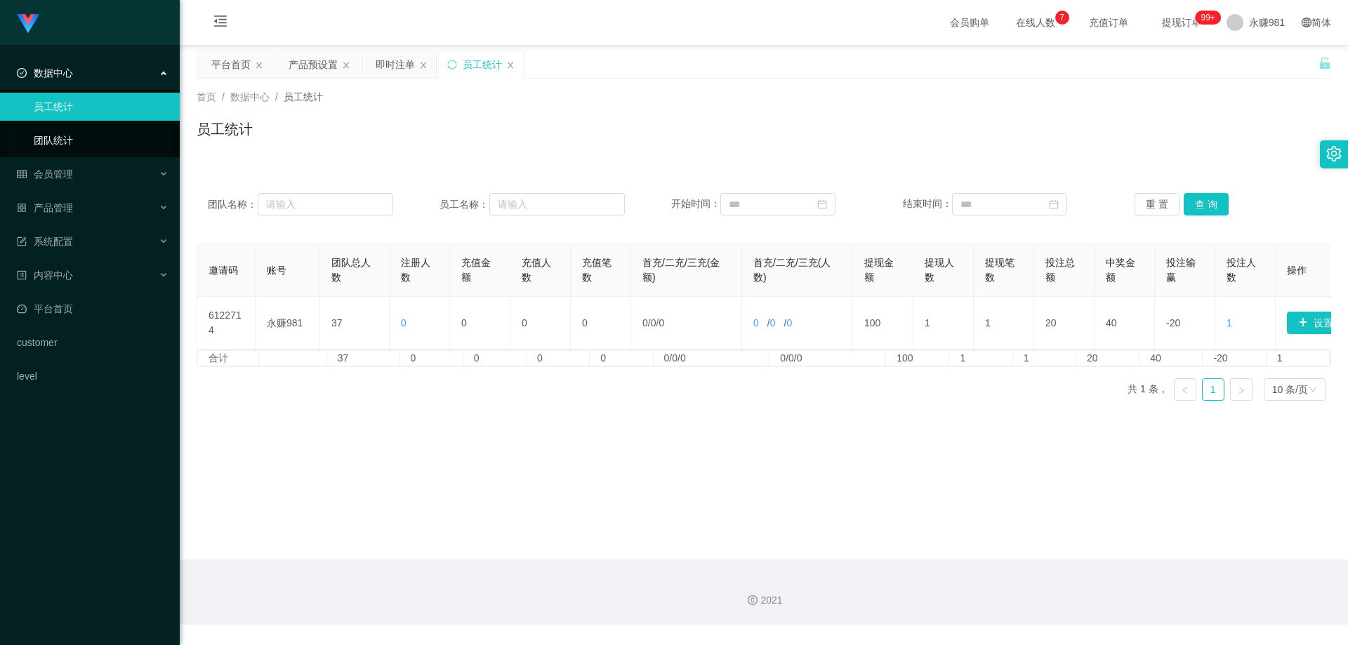
click at [75, 159] on ul "数据中心 员工统计 团队统计 会员管理 产品管理 开奖记录 产品列表 产品预设置 注单管理 即时注单 系统配置 内容中心 平台首页 customer level" at bounding box center [90, 225] width 180 height 360
click at [81, 178] on div "会员管理" at bounding box center [90, 174] width 180 height 28
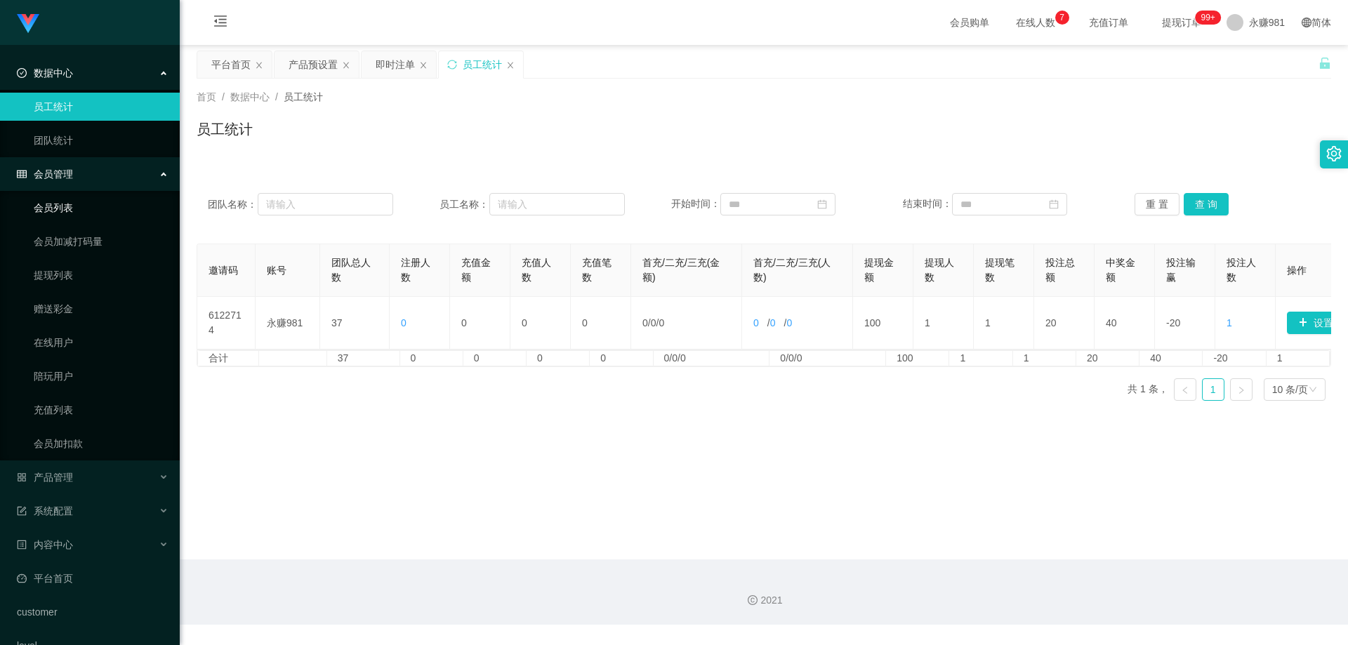
click at [76, 197] on link "会员列表" at bounding box center [101, 208] width 135 height 28
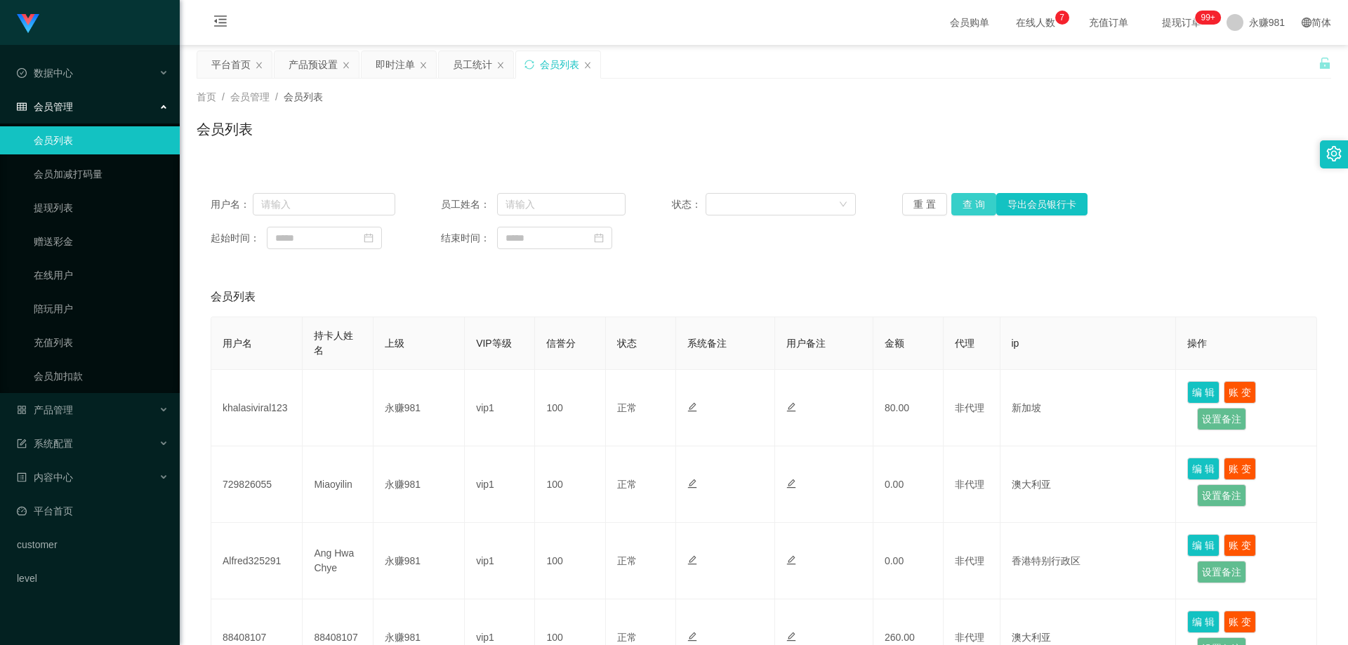
click at [962, 201] on button "查 询" at bounding box center [974, 204] width 45 height 22
click at [983, 198] on button "查 询" at bounding box center [974, 204] width 45 height 22
click at [92, 413] on div "产品管理" at bounding box center [90, 410] width 180 height 28
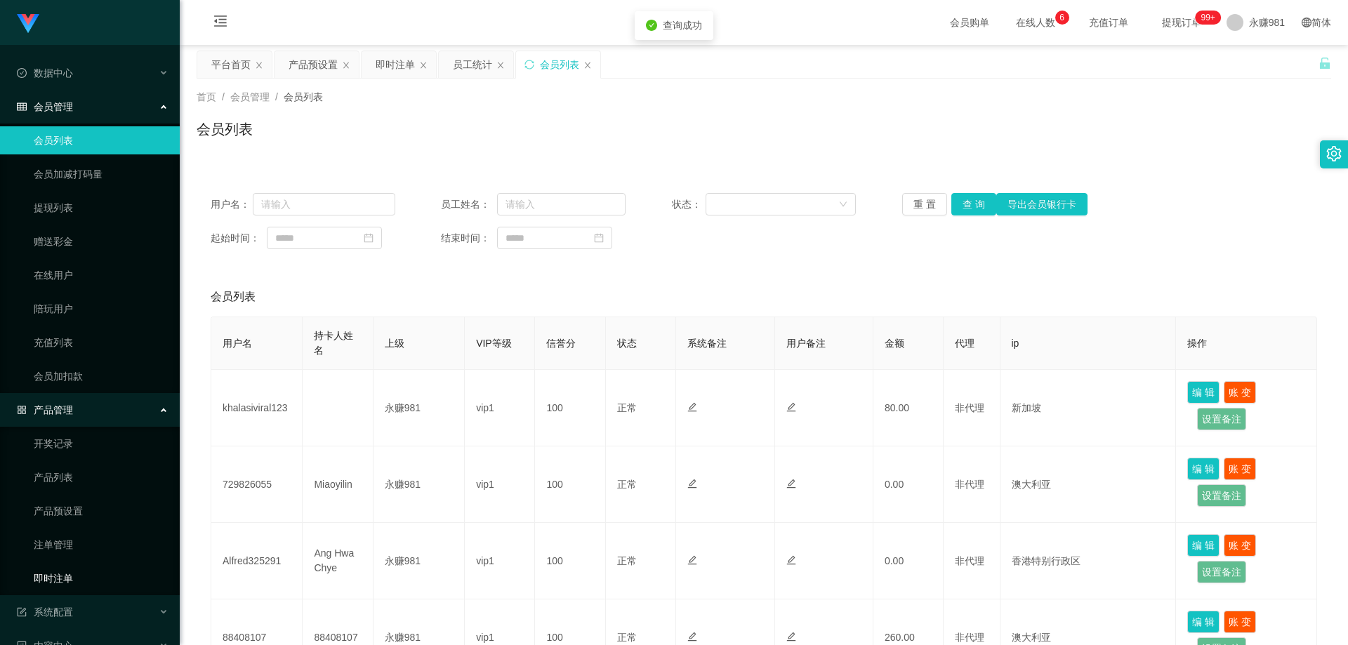
click at [61, 579] on link "即时注单" at bounding box center [101, 579] width 135 height 28
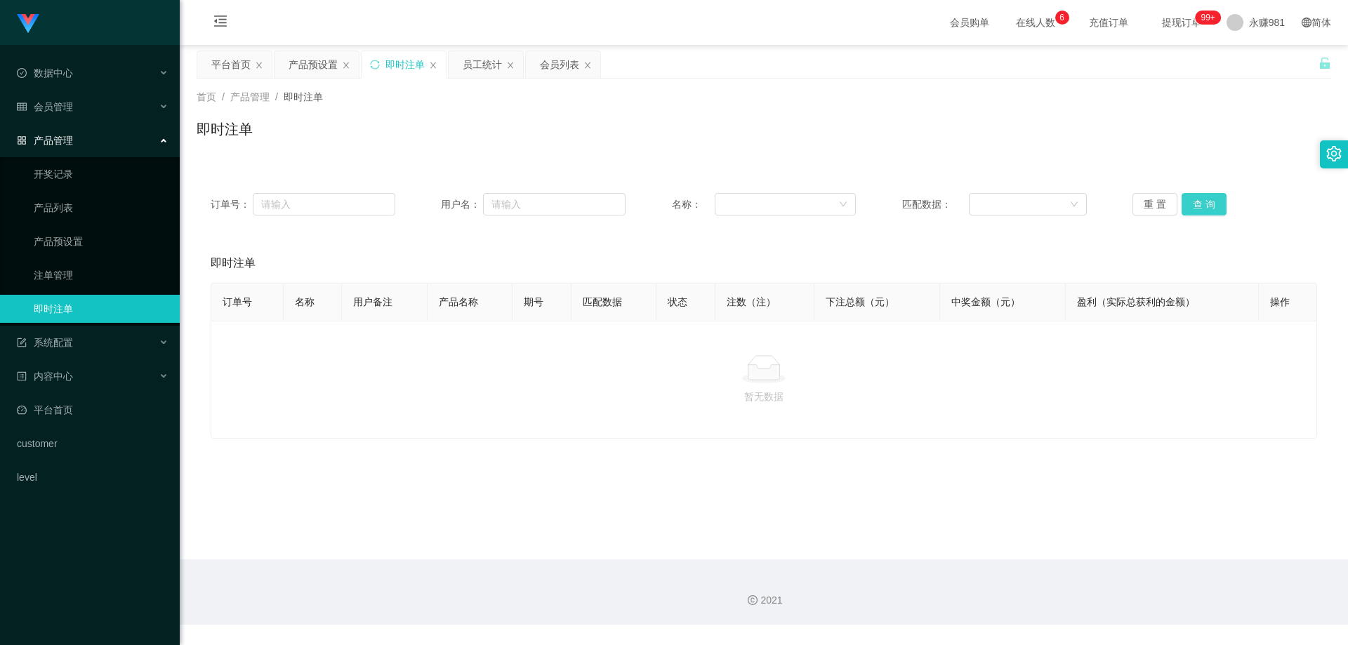
click at [1213, 206] on button "查 询" at bounding box center [1204, 204] width 45 height 22
click at [1204, 208] on button "查 询" at bounding box center [1204, 204] width 45 height 22
click at [1261, 65] on span "退出登录" at bounding box center [1249, 61] width 39 height 11
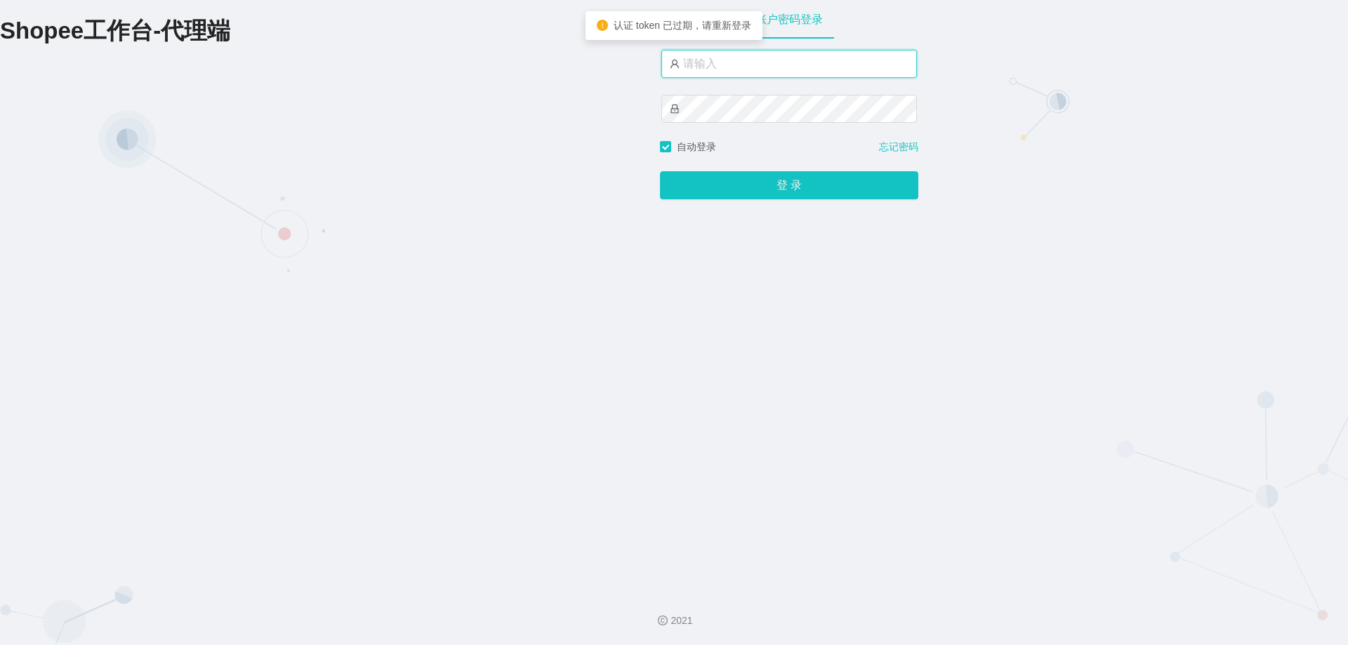
click at [742, 72] on input "text" at bounding box center [790, 64] width 256 height 28
type input "永赚986"
click at [660, 172] on button "登 录" at bounding box center [789, 186] width 258 height 28
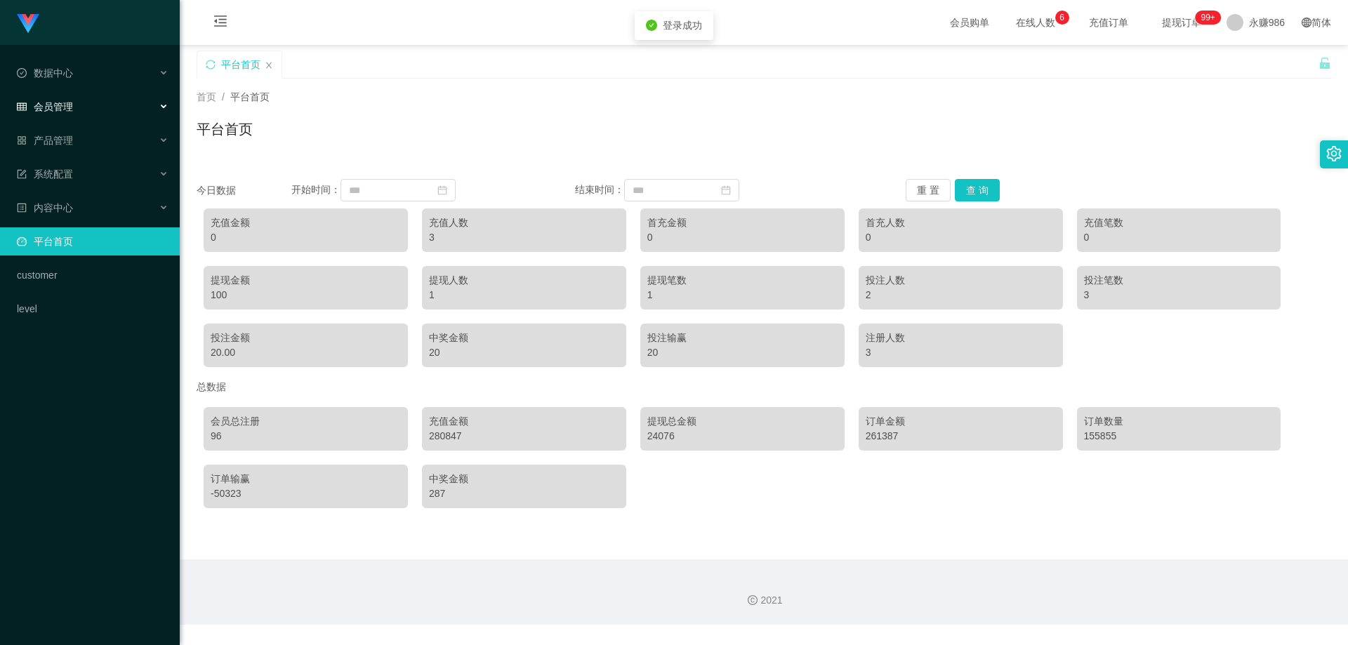
drag, startPoint x: 119, startPoint y: 102, endPoint x: 112, endPoint y: 112, distance: 11.7
click at [119, 102] on div "会员管理" at bounding box center [90, 107] width 180 height 28
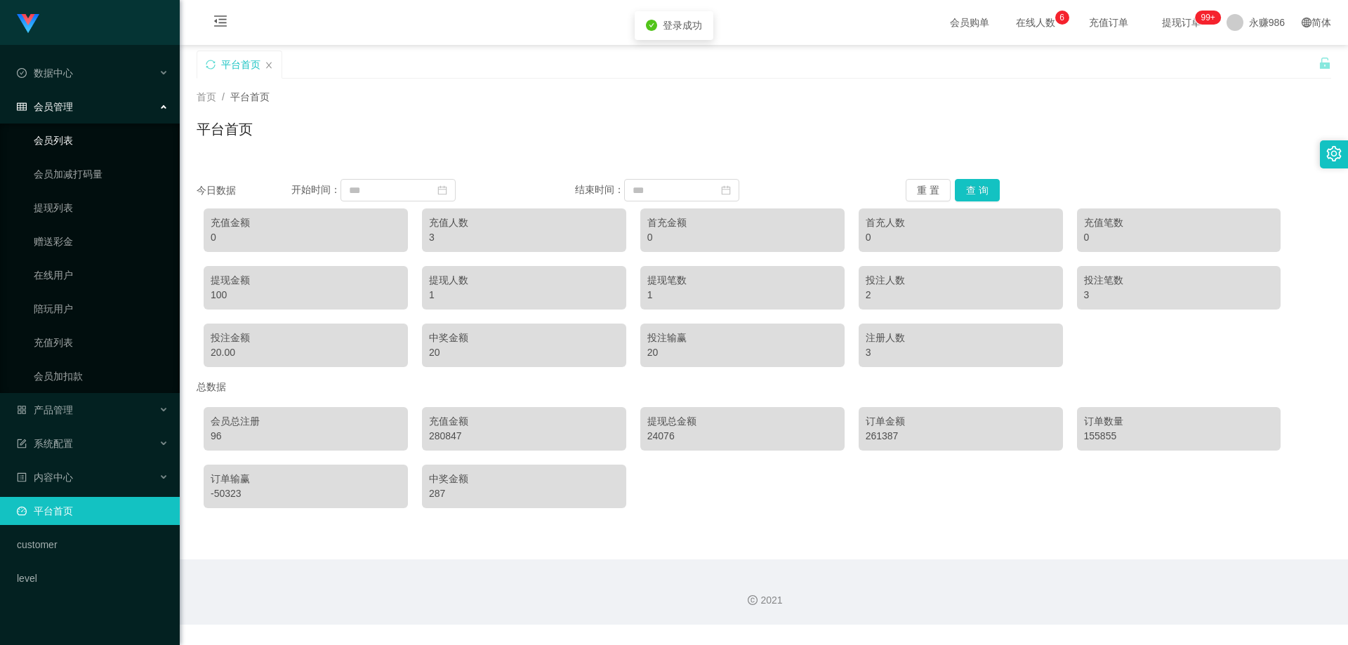
click at [66, 138] on link "会员列表" at bounding box center [101, 140] width 135 height 28
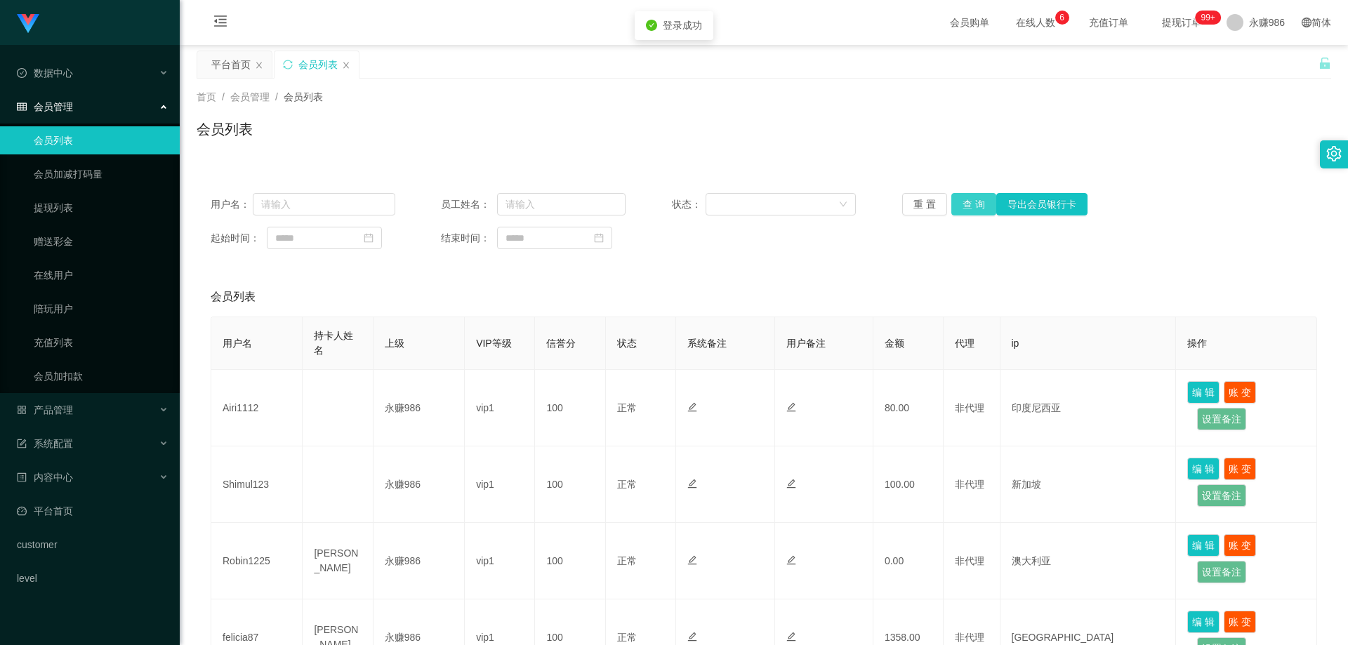
click at [963, 202] on button "查 询" at bounding box center [974, 204] width 45 height 22
click at [963, 202] on div "重 置 查 询 导出会员银行卡" at bounding box center [994, 204] width 185 height 22
click at [963, 206] on button "查 询" at bounding box center [974, 204] width 45 height 22
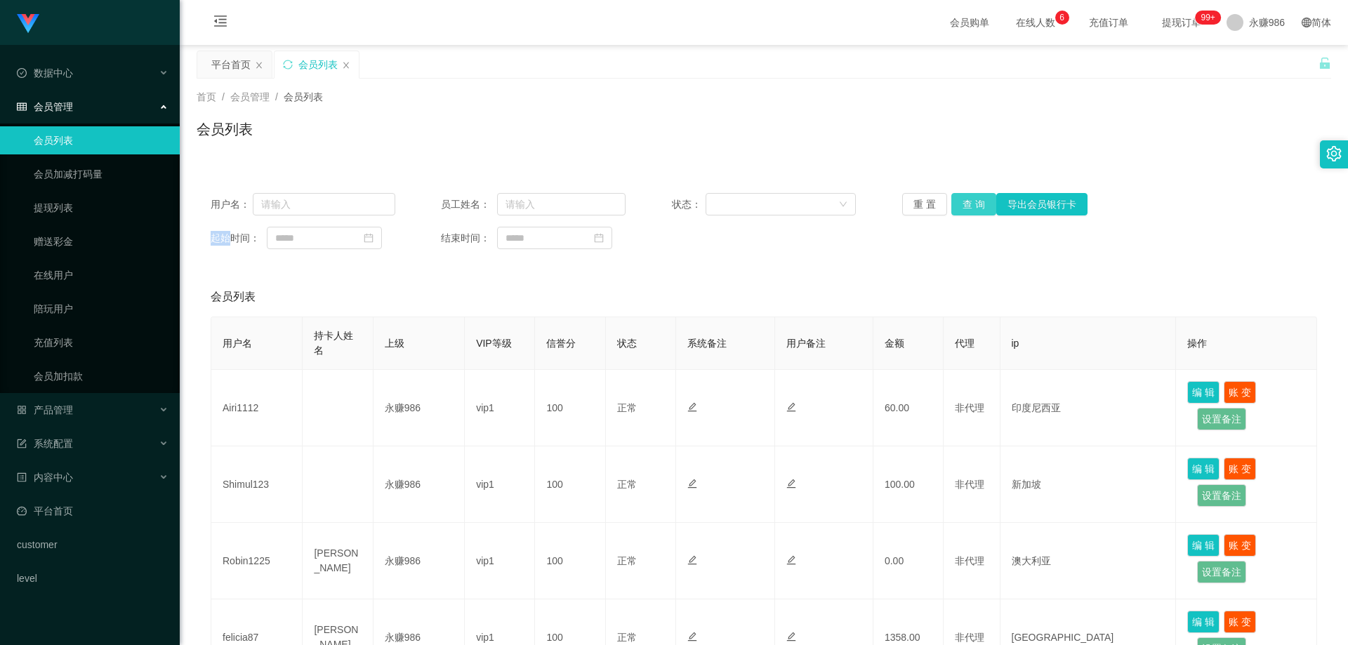
click at [960, 197] on button "查 询" at bounding box center [974, 204] width 45 height 22
click at [96, 405] on div "产品管理" at bounding box center [90, 410] width 180 height 28
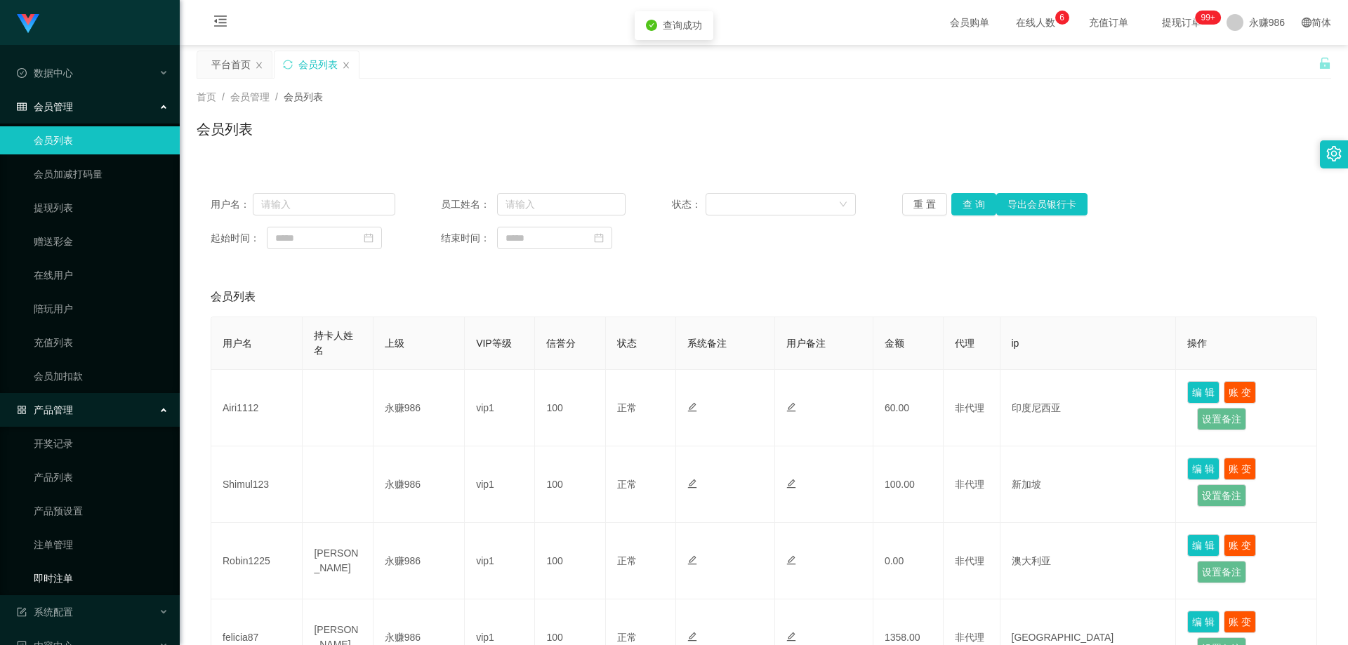
click at [72, 577] on link "即时注单" at bounding box center [101, 579] width 135 height 28
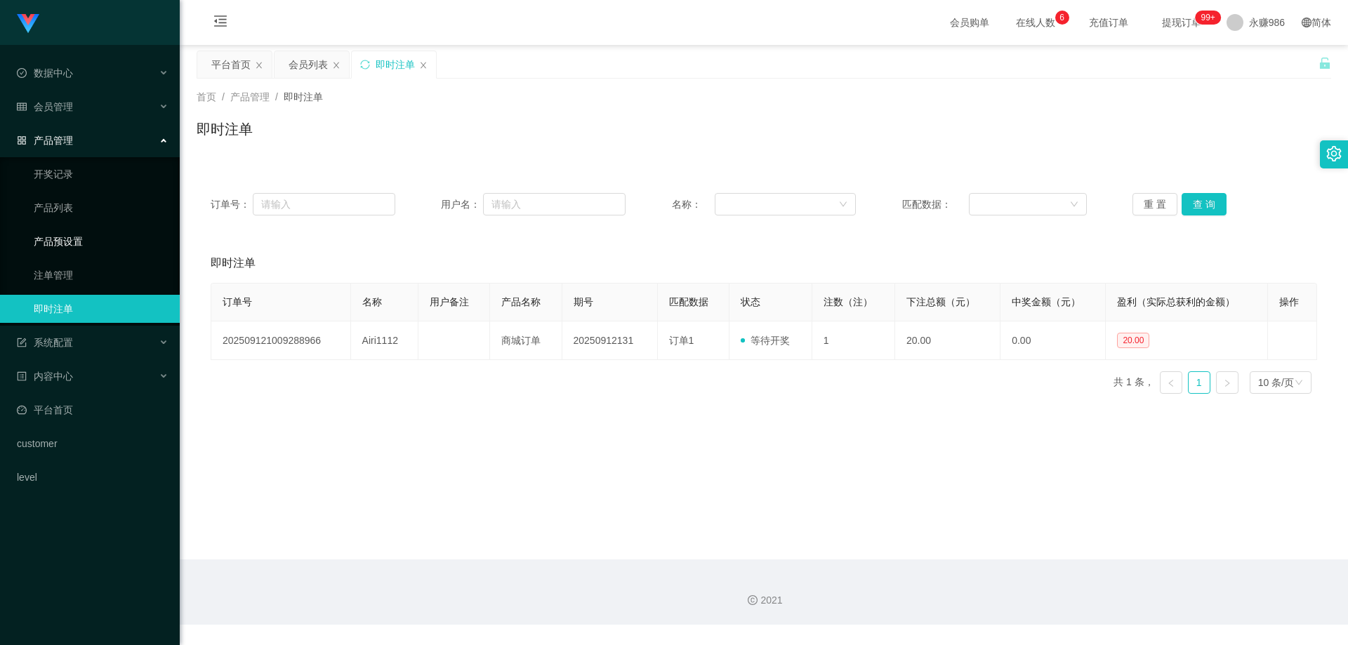
click at [74, 240] on link "产品预设置" at bounding box center [101, 242] width 135 height 28
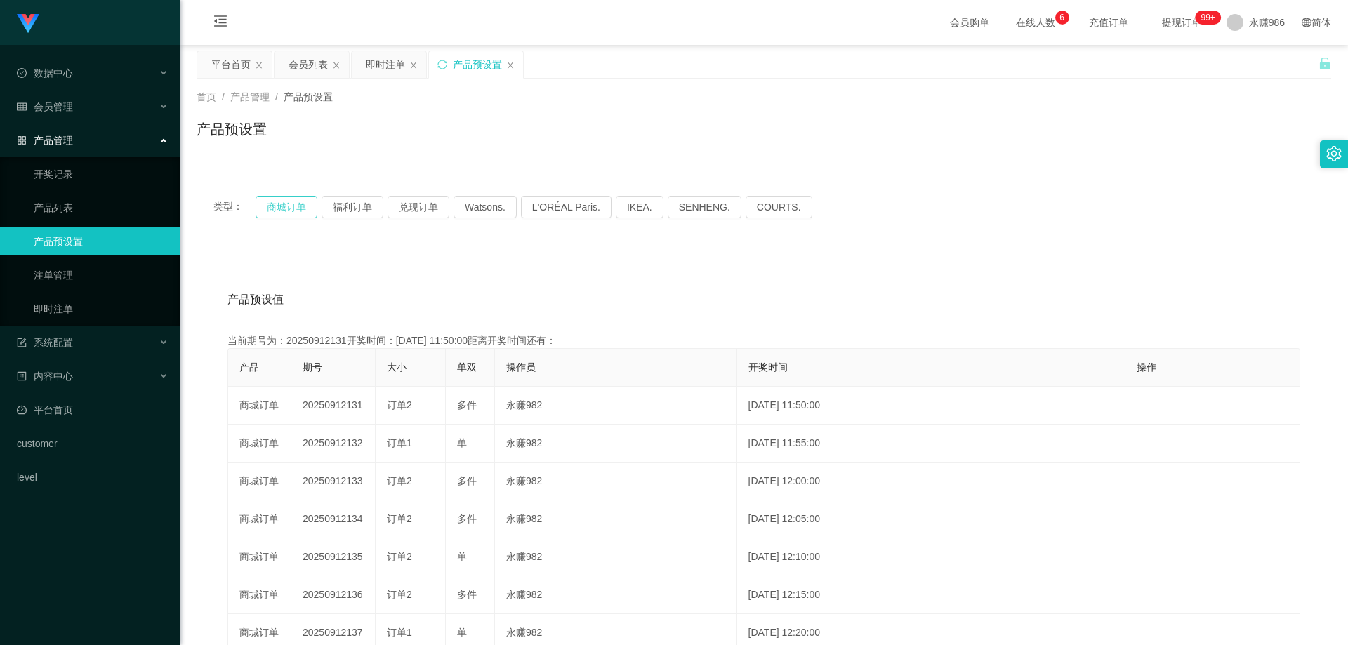
click at [287, 208] on button "商城订单" at bounding box center [287, 207] width 62 height 22
click at [86, 310] on link "即时注单" at bounding box center [101, 309] width 135 height 28
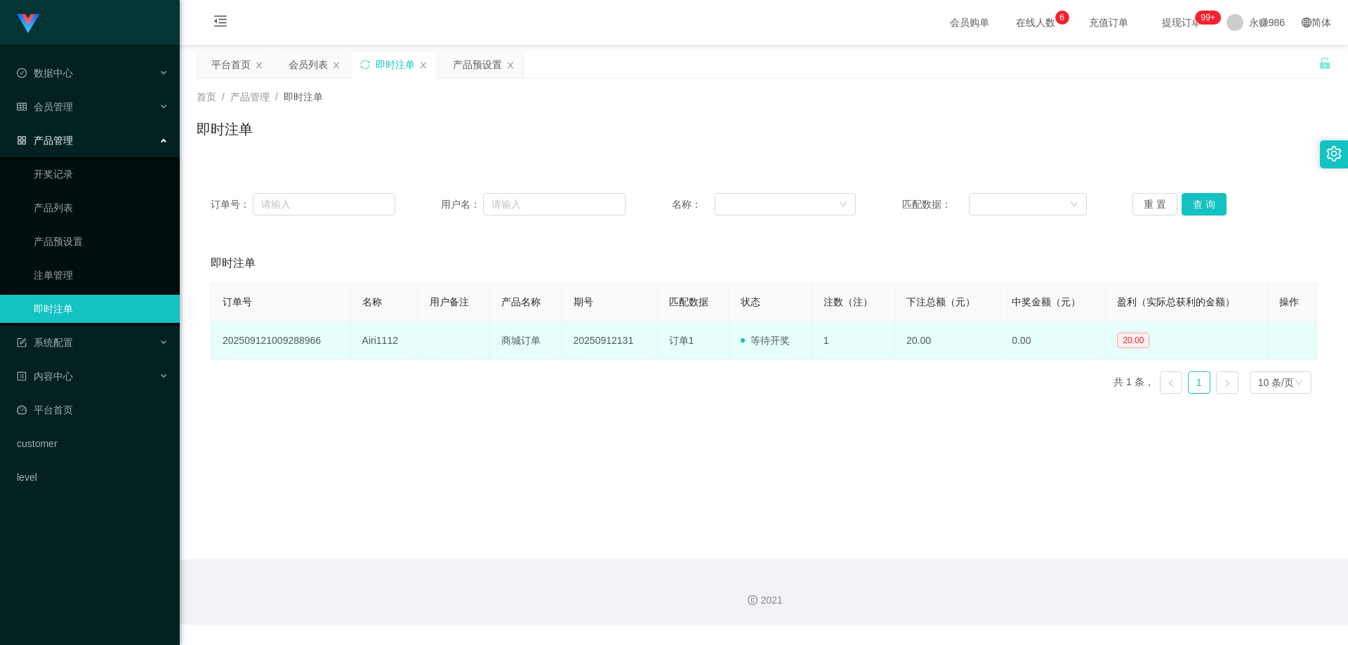
click at [372, 337] on td "Airi1112" at bounding box center [385, 341] width 68 height 39
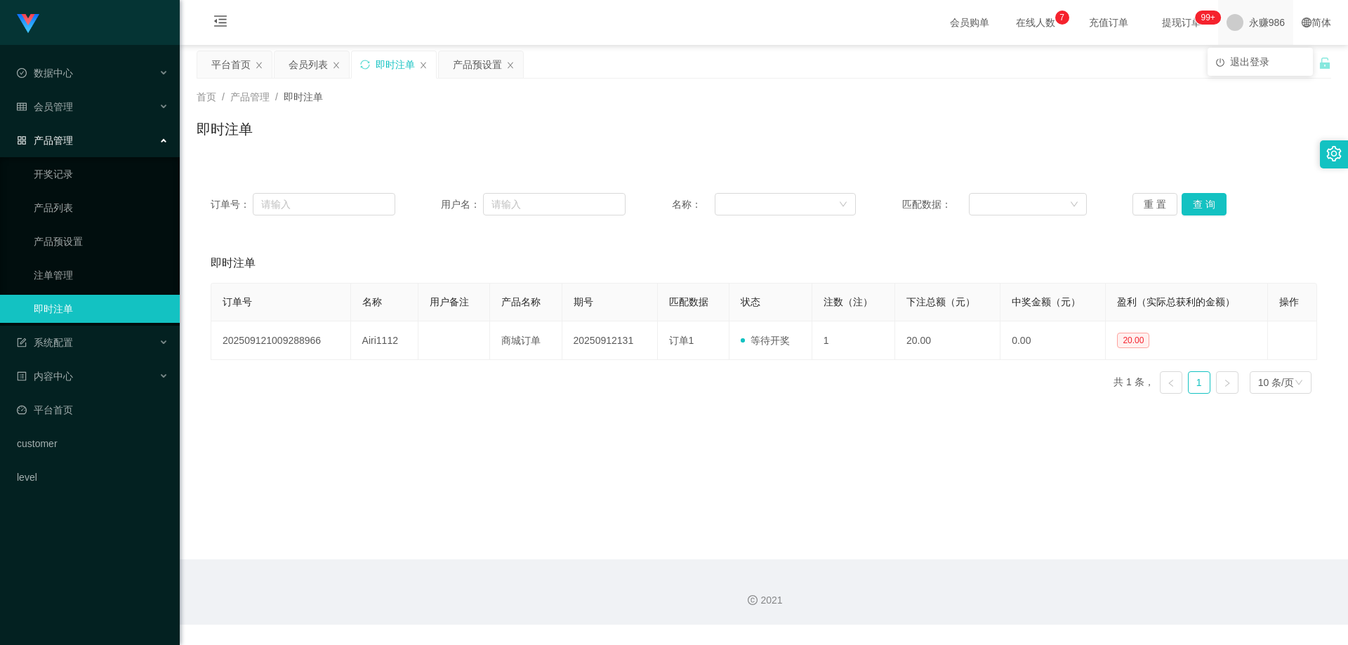
click at [1273, 27] on span "永赚986" at bounding box center [1267, 22] width 36 height 45
click at [1265, 57] on span "退出登录" at bounding box center [1249, 61] width 39 height 11
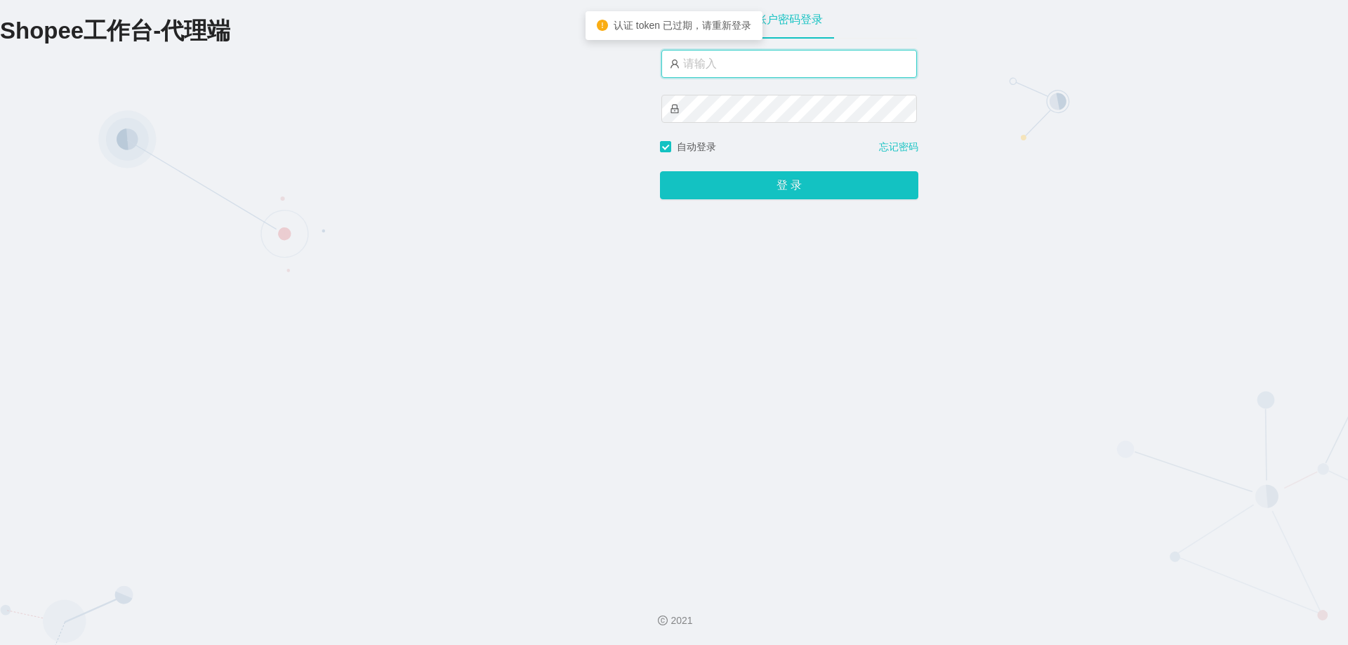
click at [771, 65] on input "text" at bounding box center [790, 64] width 256 height 28
type input "永赚981"
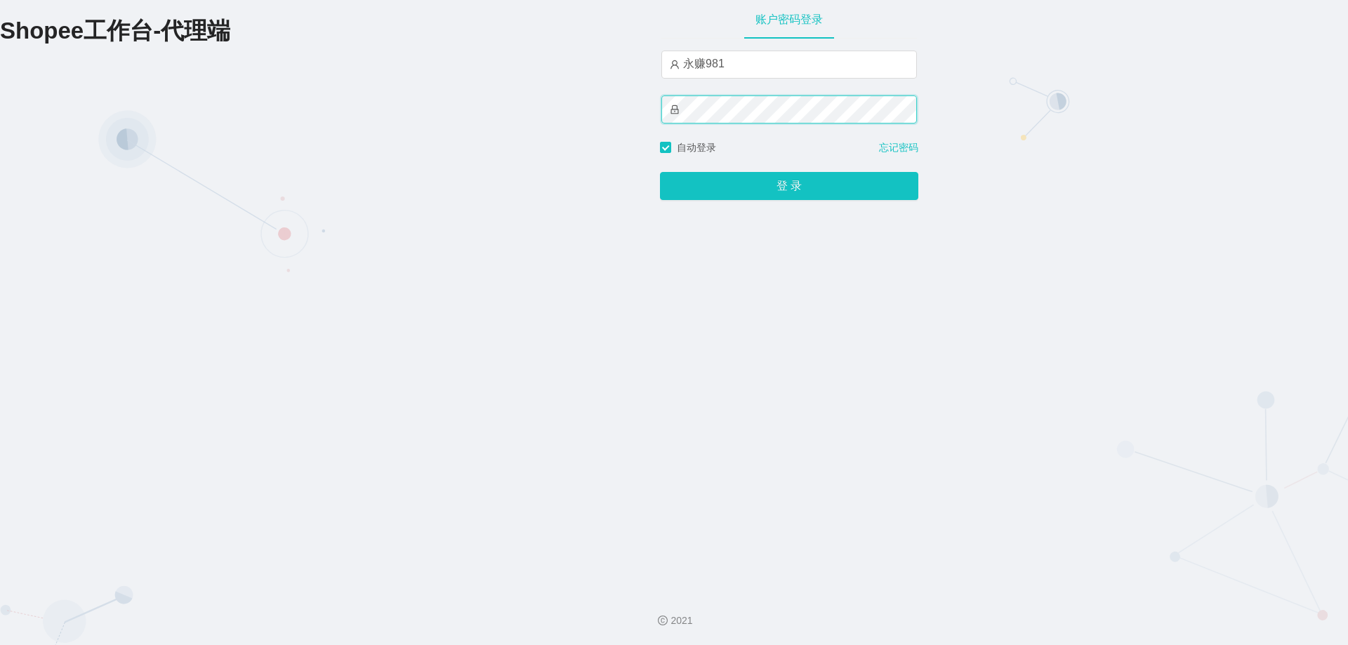
click at [660, 172] on button "登 录" at bounding box center [789, 186] width 258 height 28
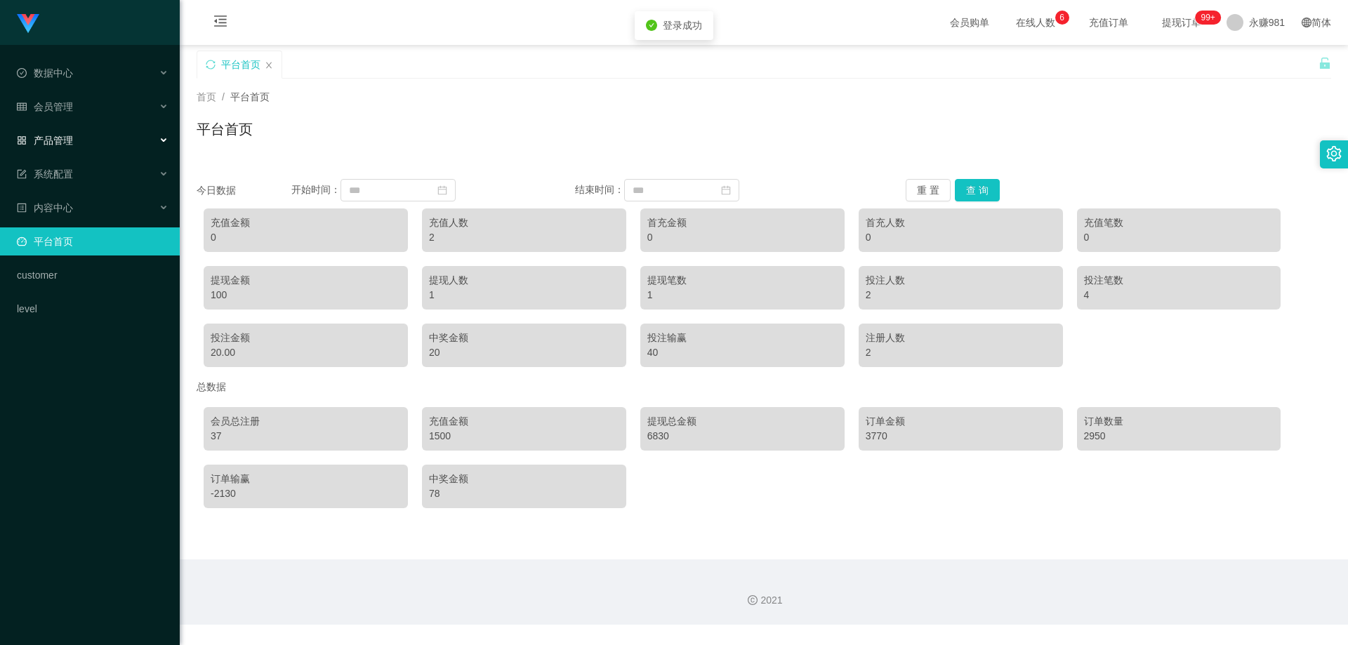
click at [71, 130] on div "产品管理" at bounding box center [90, 140] width 180 height 28
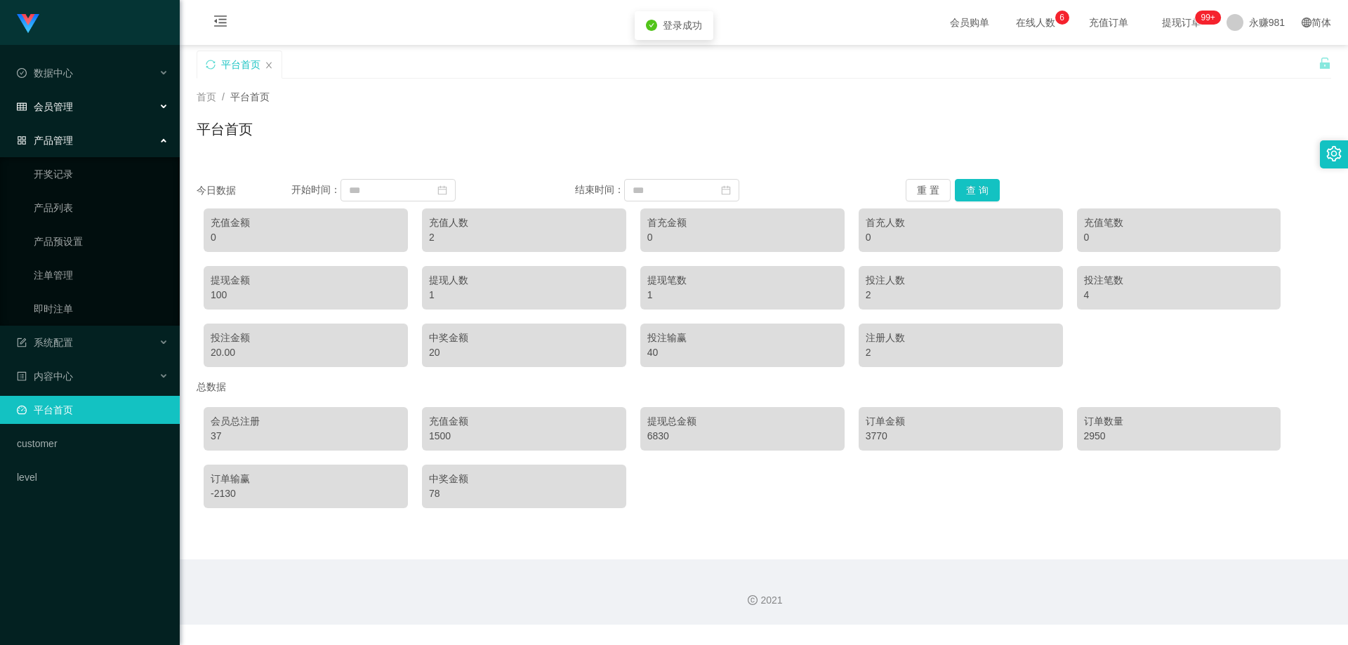
click at [81, 98] on div "会员管理" at bounding box center [90, 107] width 180 height 28
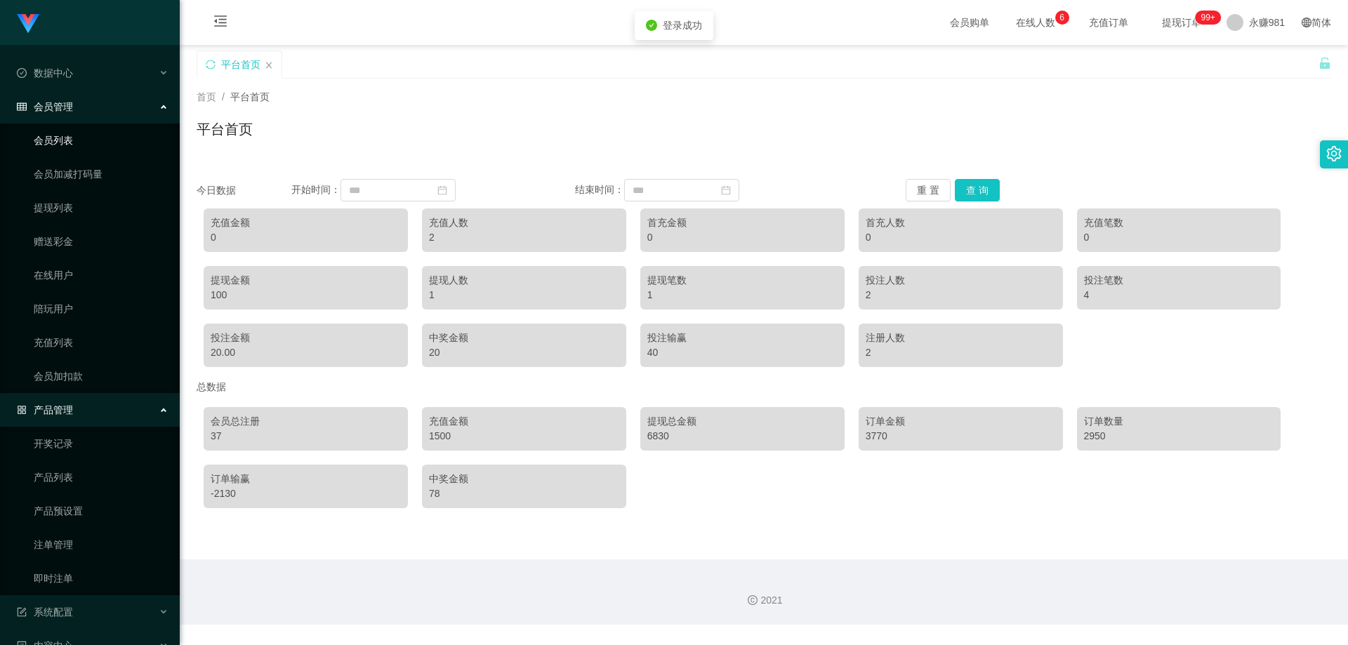
click at [86, 147] on link "会员列表" at bounding box center [101, 140] width 135 height 28
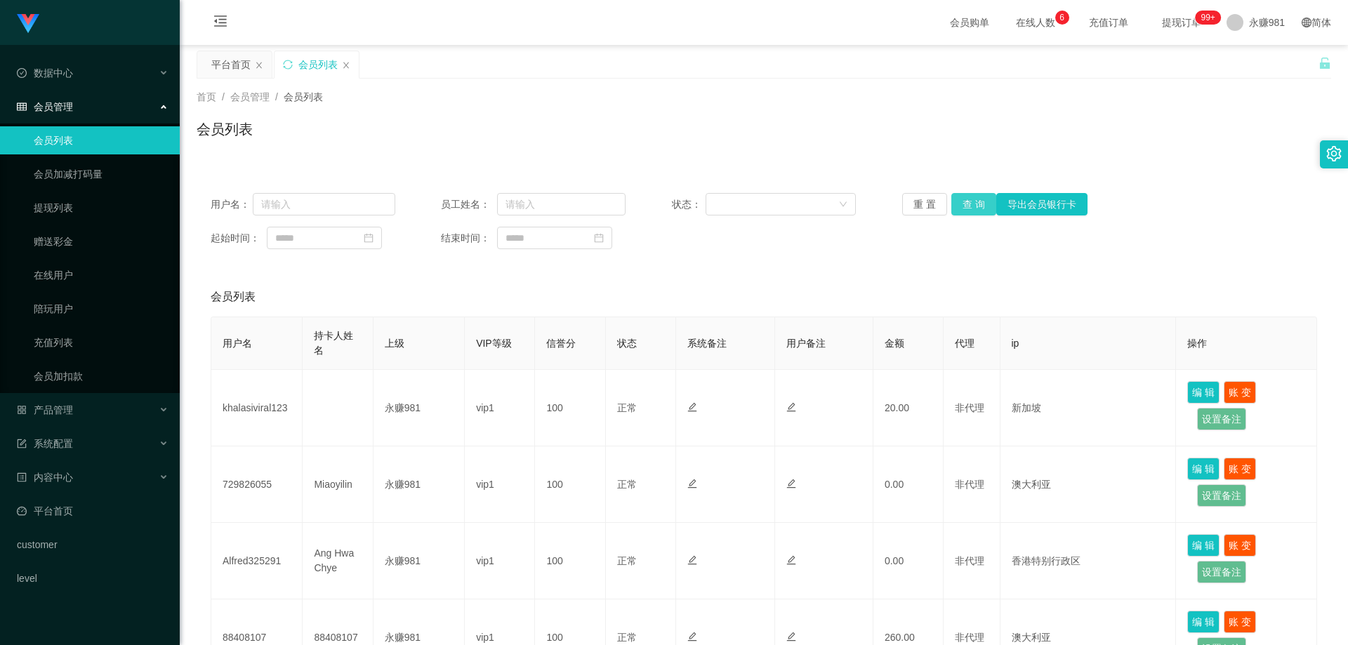
click at [969, 207] on button "查 询" at bounding box center [974, 204] width 45 height 22
click at [77, 405] on div "产品管理" at bounding box center [90, 410] width 180 height 28
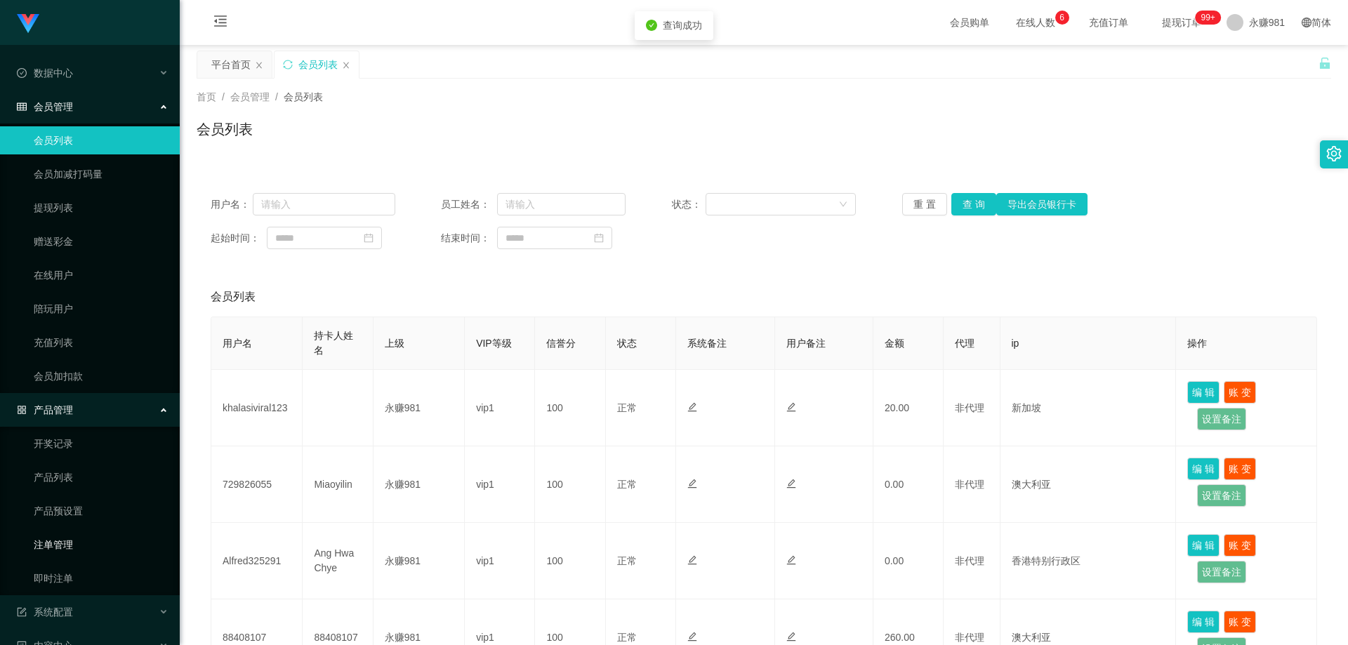
click at [77, 554] on link "注单管理" at bounding box center [101, 545] width 135 height 28
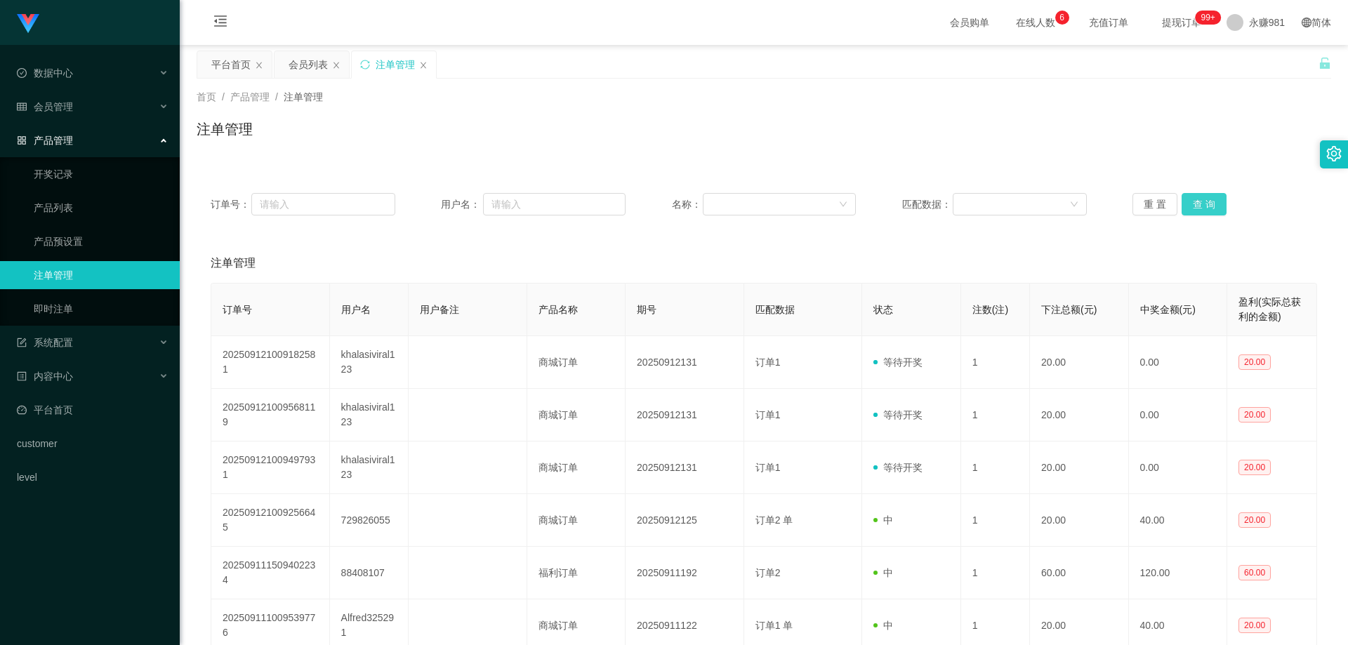
click at [1200, 206] on button "查 询" at bounding box center [1204, 204] width 45 height 22
click at [91, 311] on link "即时注单" at bounding box center [101, 309] width 135 height 28
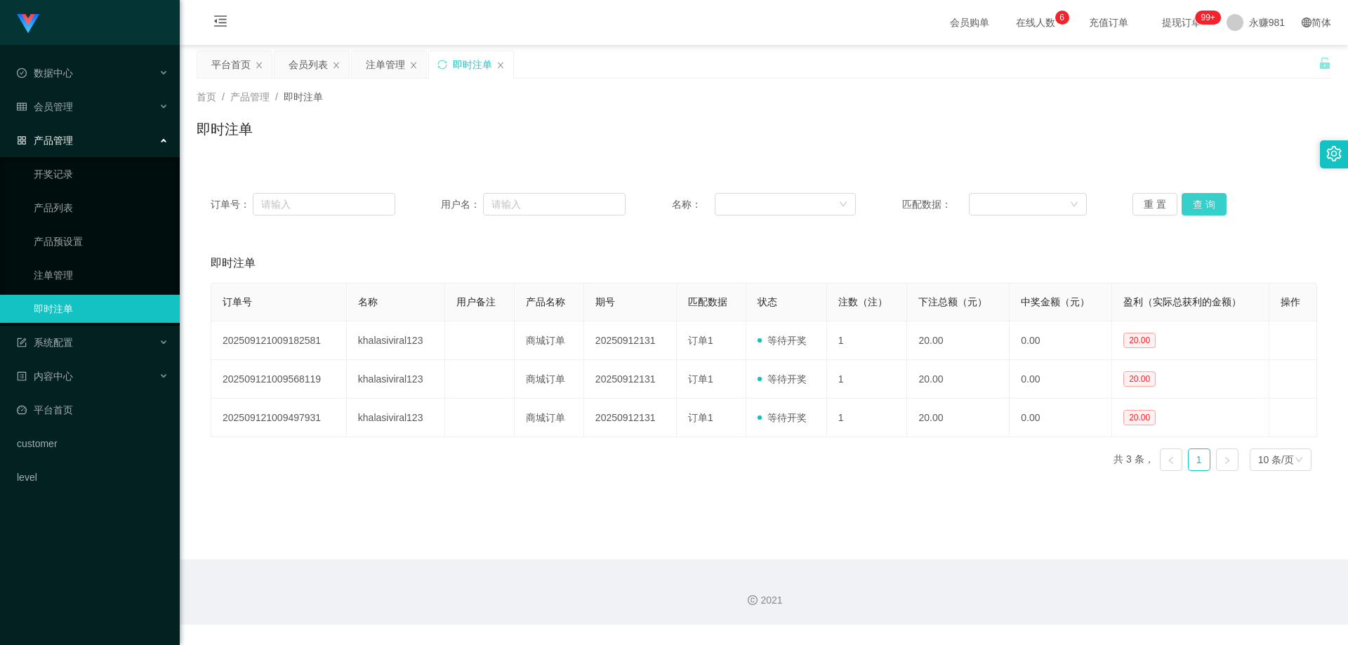
click at [1192, 212] on button "查 询" at bounding box center [1204, 204] width 45 height 22
click at [1198, 203] on button "查 询" at bounding box center [1204, 204] width 45 height 22
drag, startPoint x: 1198, startPoint y: 203, endPoint x: 695, endPoint y: 287, distance: 510.6
click at [1197, 203] on button "查 询" at bounding box center [1204, 204] width 45 height 22
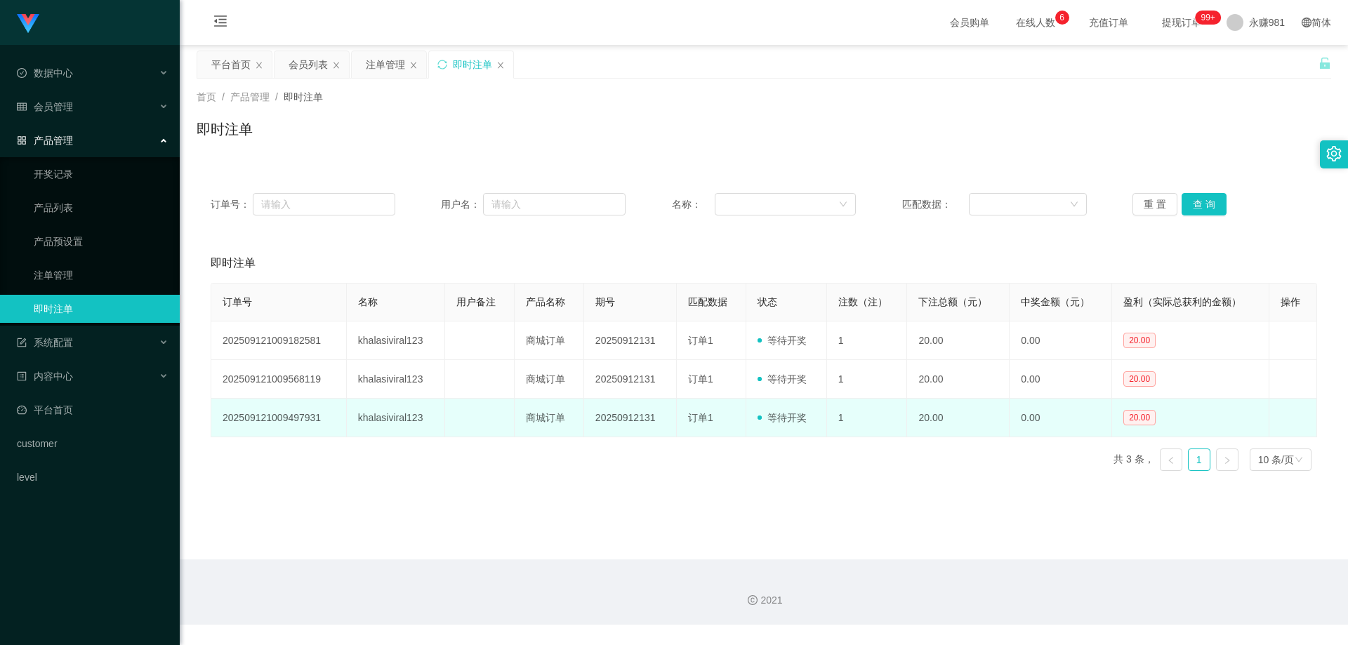
click at [401, 422] on td "khalasiviral123" at bounding box center [396, 418] width 98 height 39
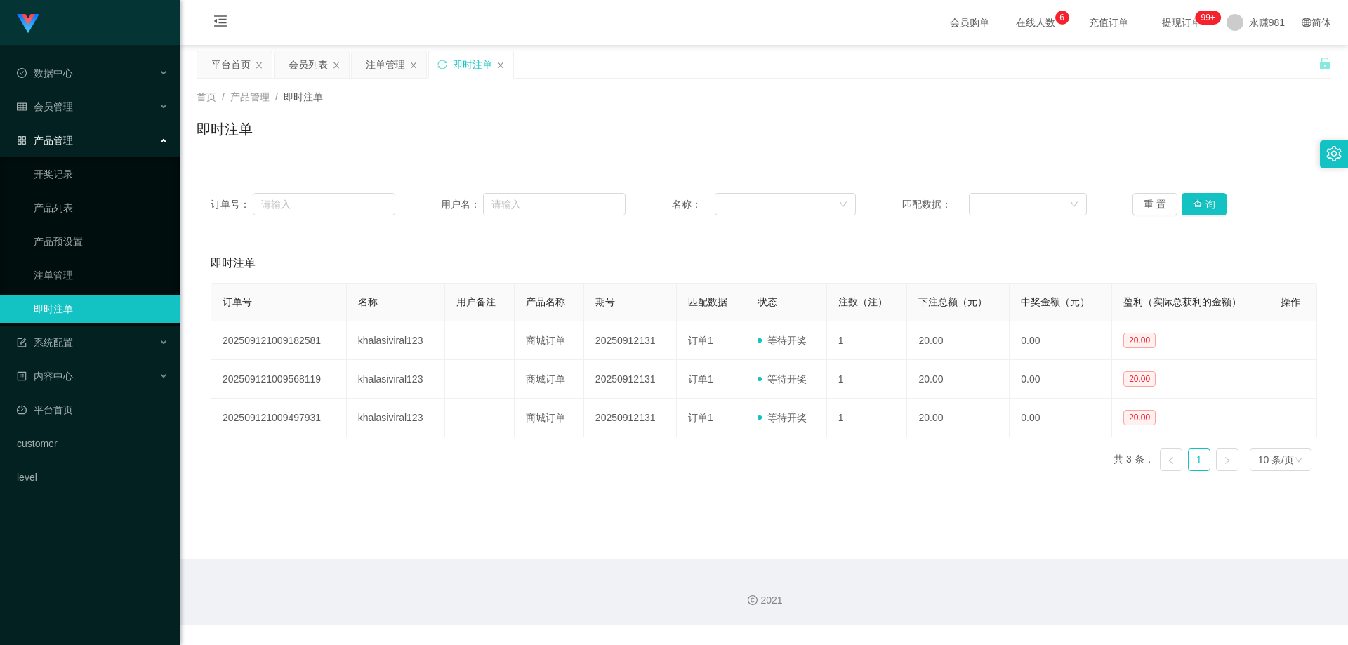
click at [1197, 187] on div "订单号： 用户名： 名称： 匹配数据： 重 置 查 询" at bounding box center [764, 204] width 1135 height 51
click at [1198, 218] on div "订单号： 用户名： 名称： 匹配数据： 重 置 查 询" at bounding box center [764, 204] width 1135 height 51
click at [1204, 207] on button "查 询" at bounding box center [1204, 204] width 45 height 22
click at [1184, 206] on button "查 询" at bounding box center [1204, 204] width 45 height 22
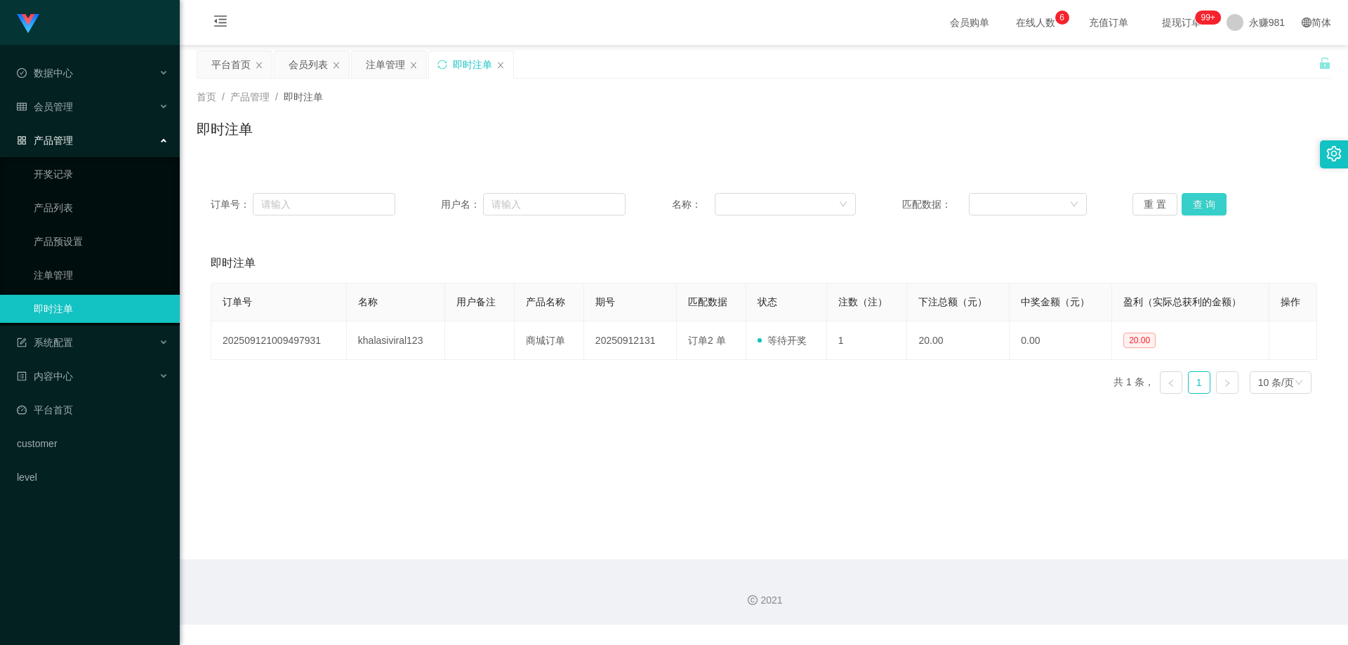
click at [1184, 206] on button "查 询" at bounding box center [1204, 204] width 45 height 22
click at [1245, 65] on span "退出登录" at bounding box center [1249, 61] width 39 height 11
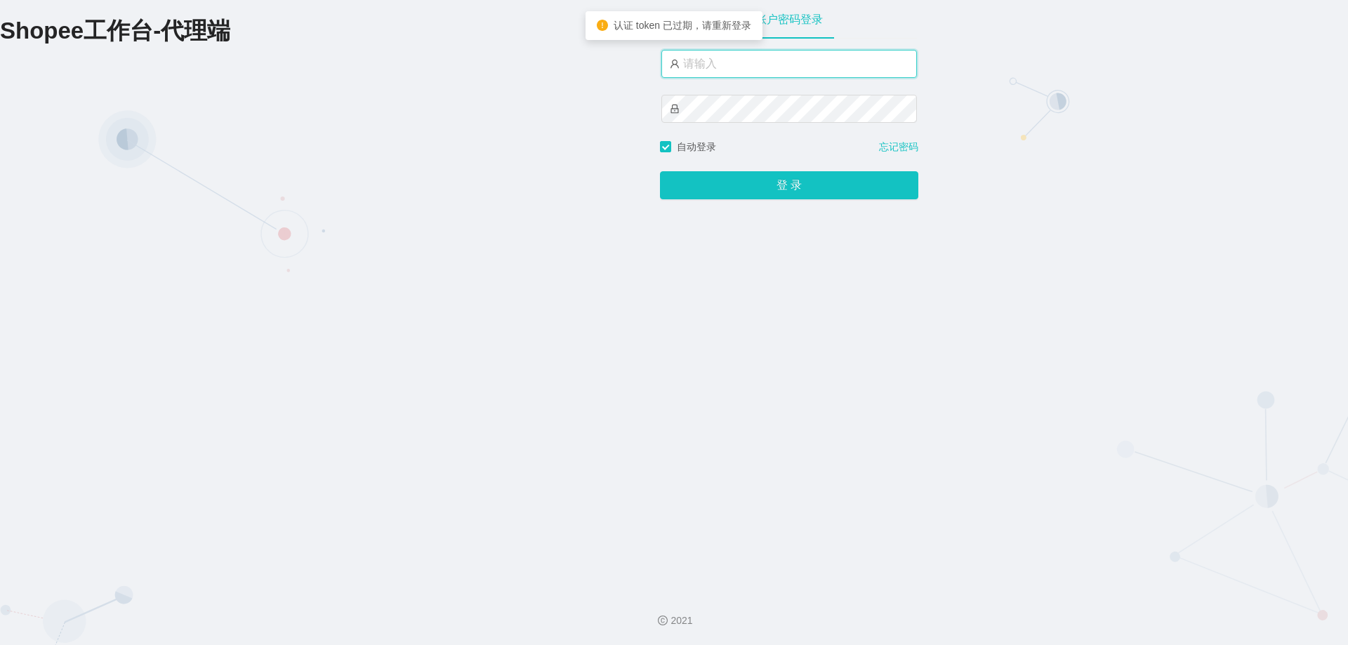
click at [834, 58] on input "text" at bounding box center [790, 64] width 256 height 28
type input "永赚986"
click at [660, 172] on button "登 录" at bounding box center [789, 186] width 258 height 28
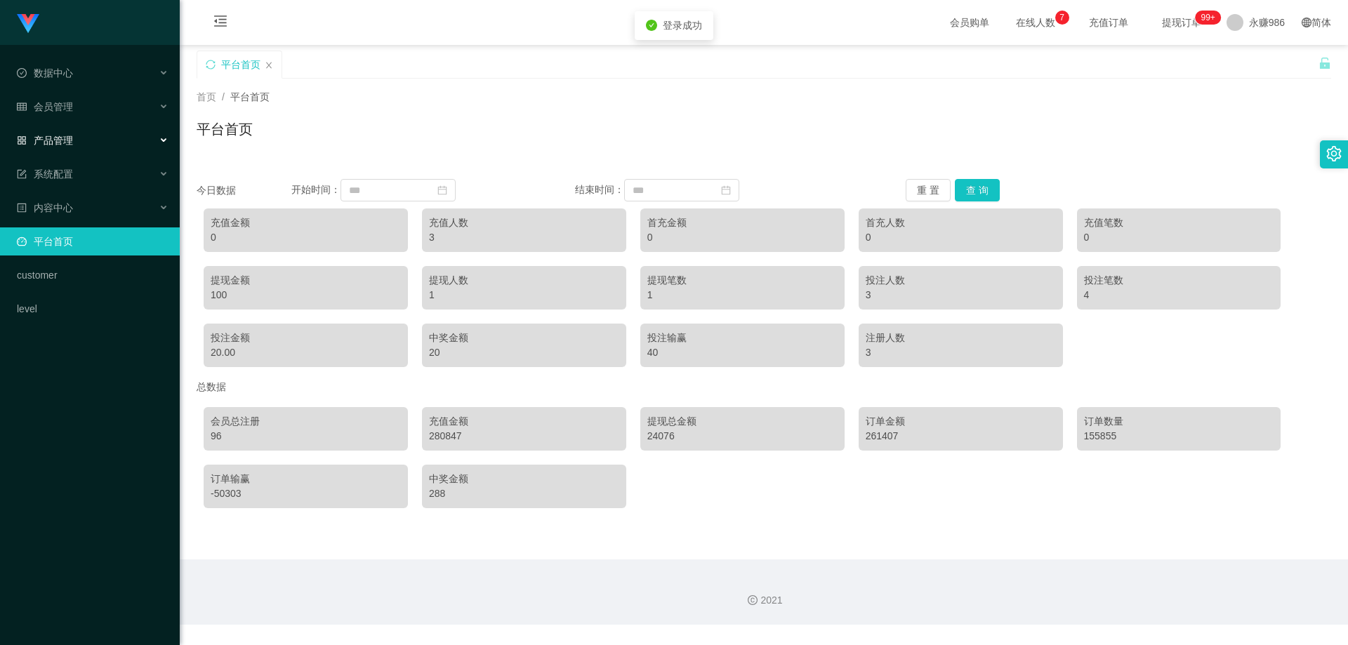
click at [70, 122] on li "会员管理" at bounding box center [90, 108] width 180 height 31
click at [79, 110] on div "会员管理" at bounding box center [90, 107] width 180 height 28
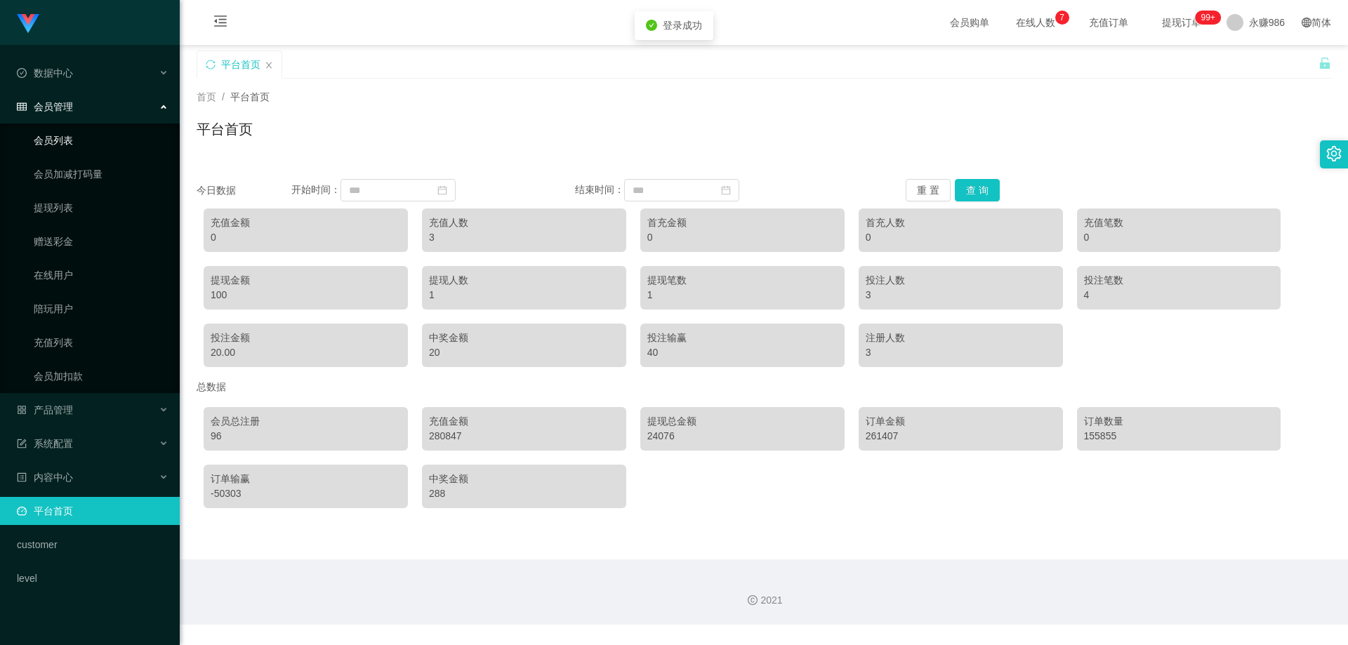
click at [72, 146] on link "会员列表" at bounding box center [101, 140] width 135 height 28
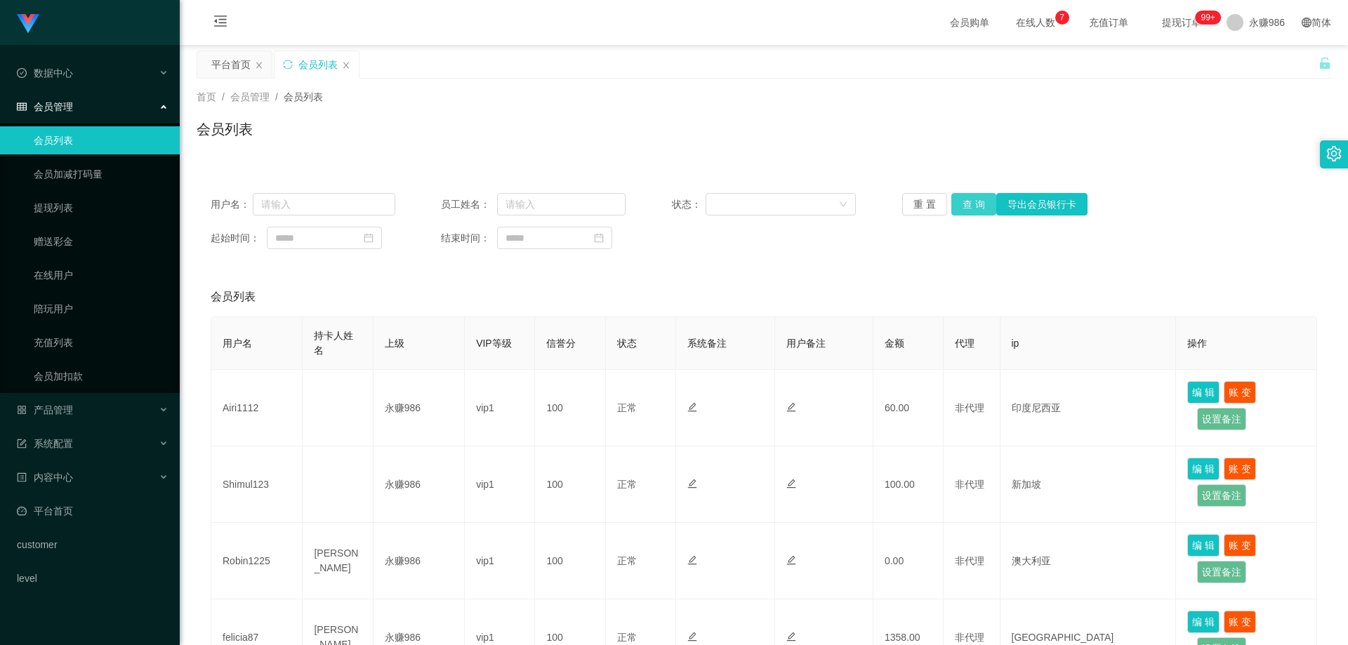
click at [976, 202] on button "查 询" at bounding box center [974, 204] width 45 height 22
click at [982, 197] on button "查 询" at bounding box center [974, 204] width 45 height 22
click at [980, 200] on button "查 询" at bounding box center [974, 204] width 45 height 22
click at [980, 200] on div "重 置 查 询 导出会员银行卡" at bounding box center [994, 204] width 185 height 22
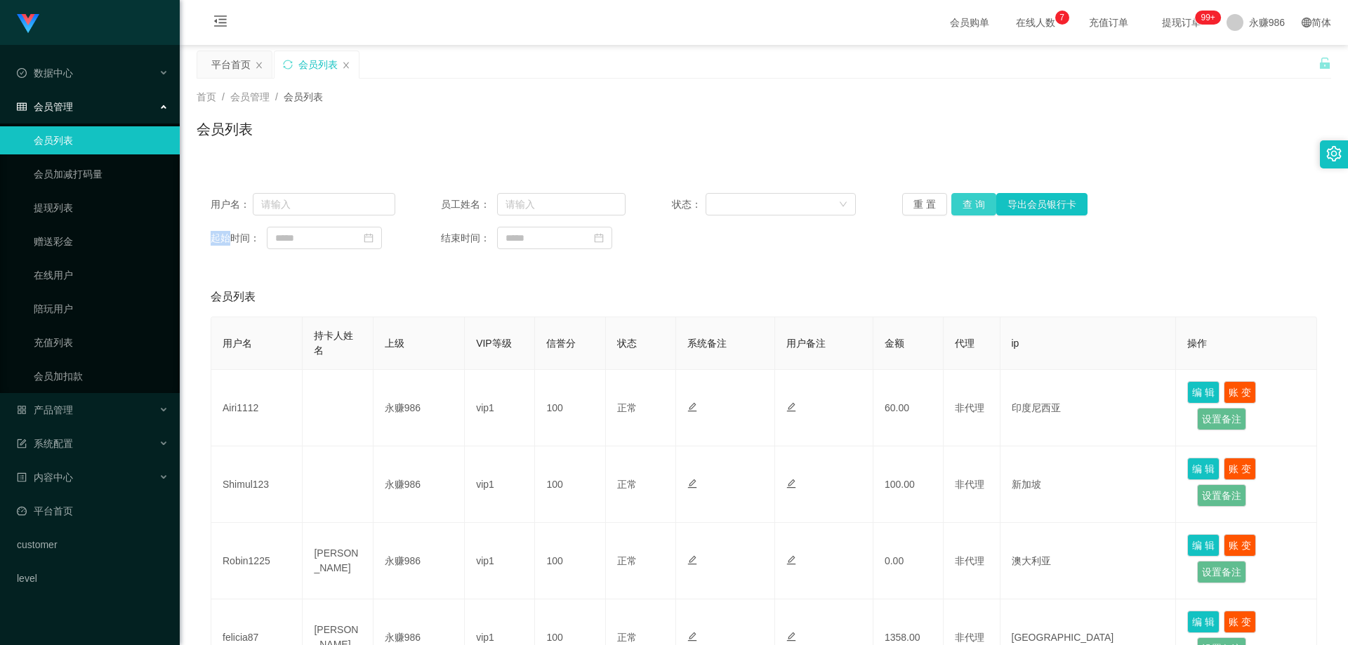
click at [983, 204] on button "查 询" at bounding box center [974, 204] width 45 height 22
click at [976, 204] on button "查 询" at bounding box center [974, 204] width 45 height 22
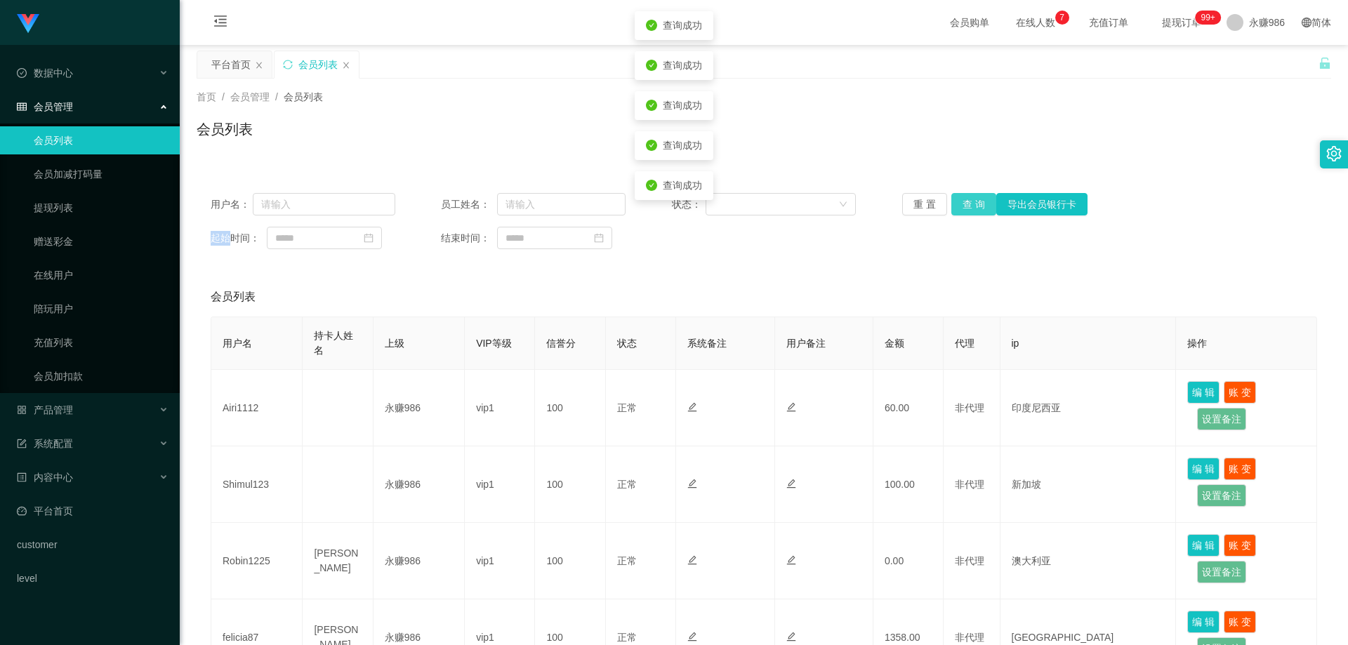
click at [976, 204] on button "查 询" at bounding box center [974, 204] width 45 height 22
click at [975, 205] on button "查 询" at bounding box center [974, 204] width 45 height 22
click at [969, 208] on button "查 询" at bounding box center [974, 204] width 45 height 22
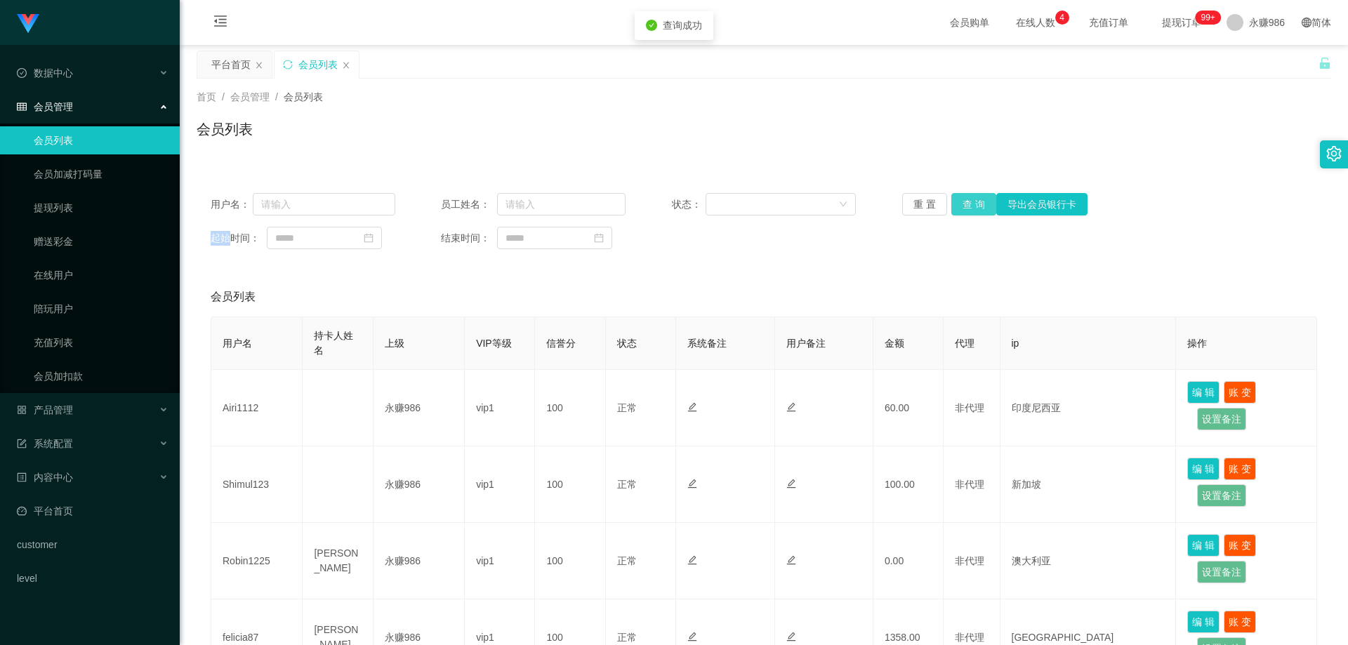
click at [969, 208] on button "查 询" at bounding box center [974, 204] width 45 height 22
click at [86, 423] on div "产品管理" at bounding box center [90, 410] width 180 height 28
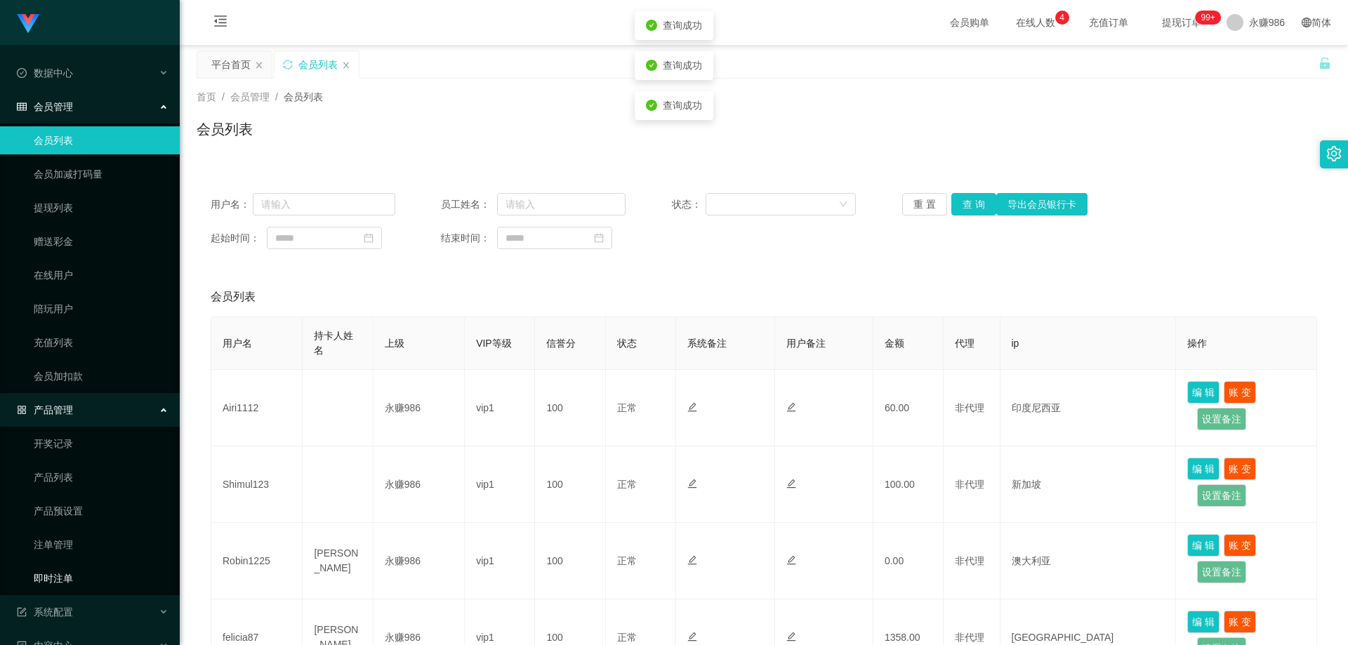
click at [70, 574] on link "即时注单" at bounding box center [101, 579] width 135 height 28
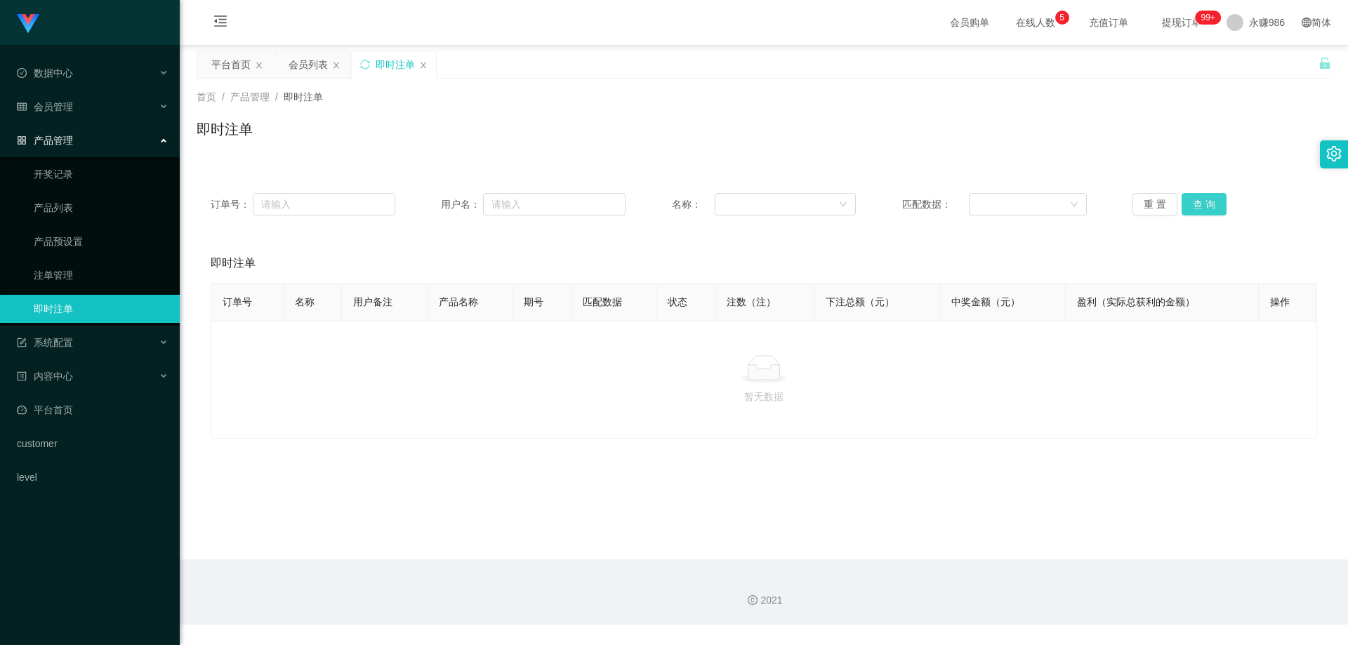
click at [1189, 202] on button "查 询" at bounding box center [1204, 204] width 45 height 22
click at [123, 284] on link "注单管理" at bounding box center [101, 275] width 135 height 28
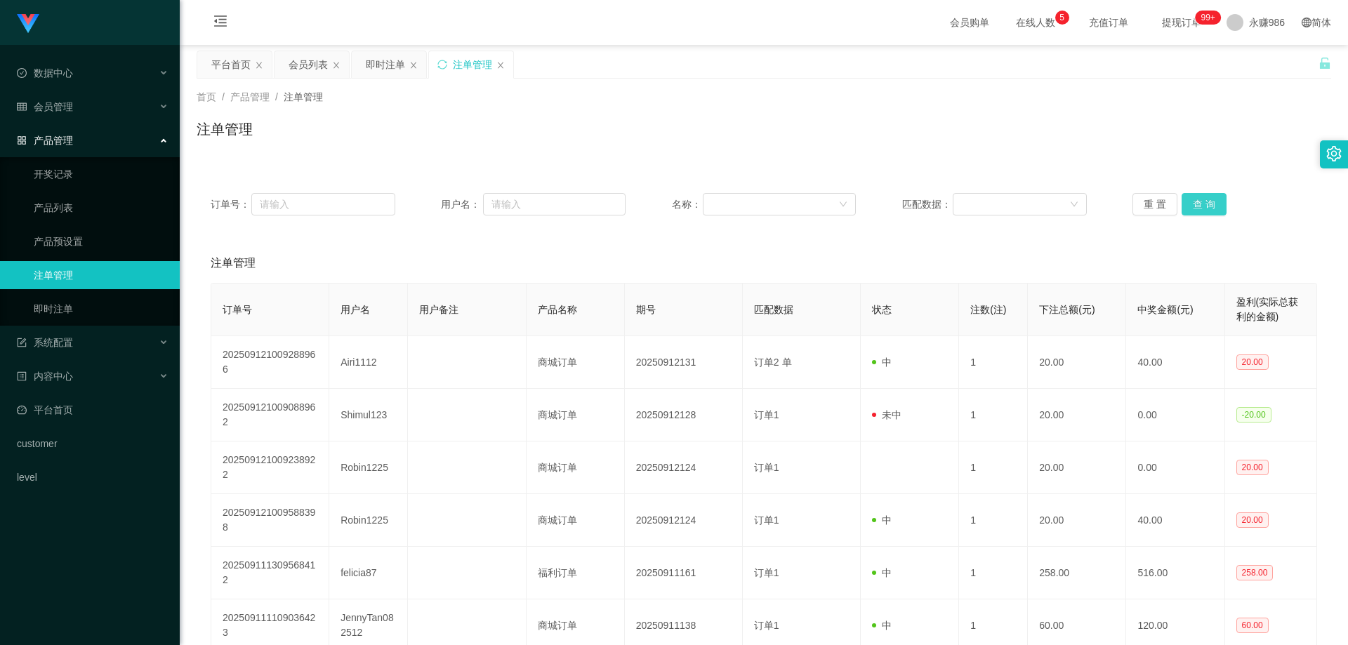
click at [1187, 210] on button "查 询" at bounding box center [1204, 204] width 45 height 22
click at [87, 105] on div "会员管理" at bounding box center [90, 107] width 180 height 28
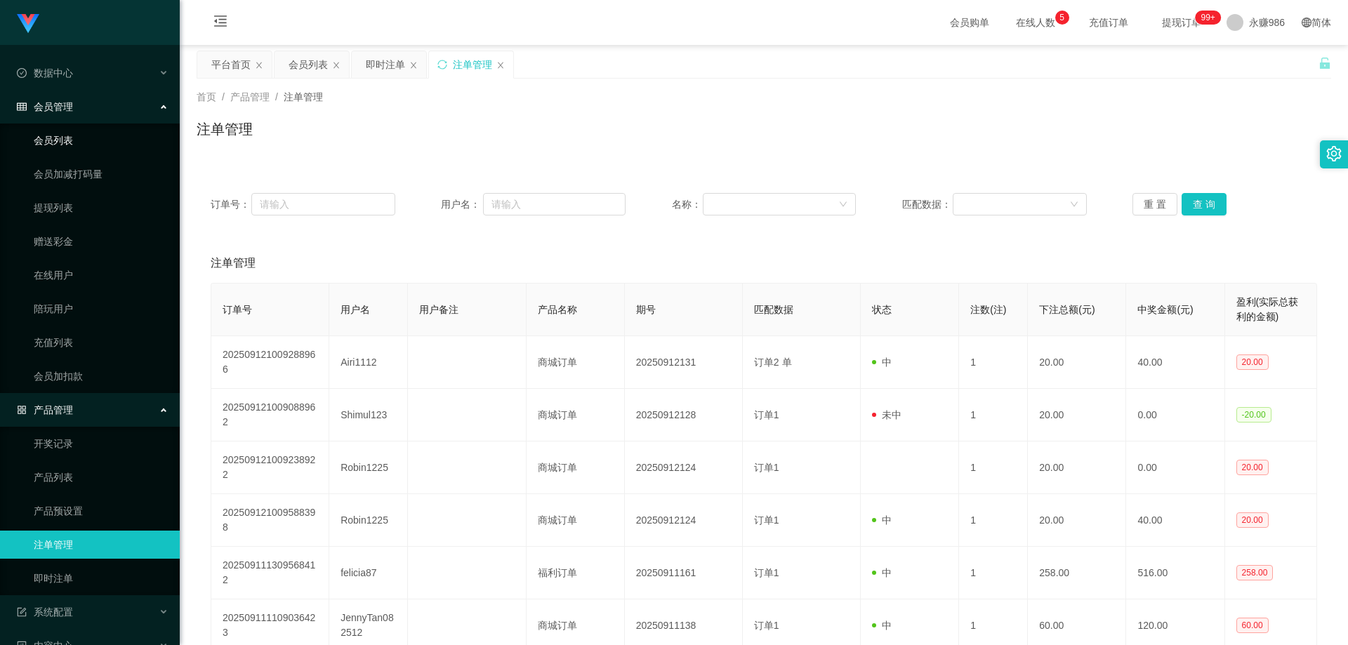
click at [69, 145] on link "会员列表" at bounding box center [101, 140] width 135 height 28
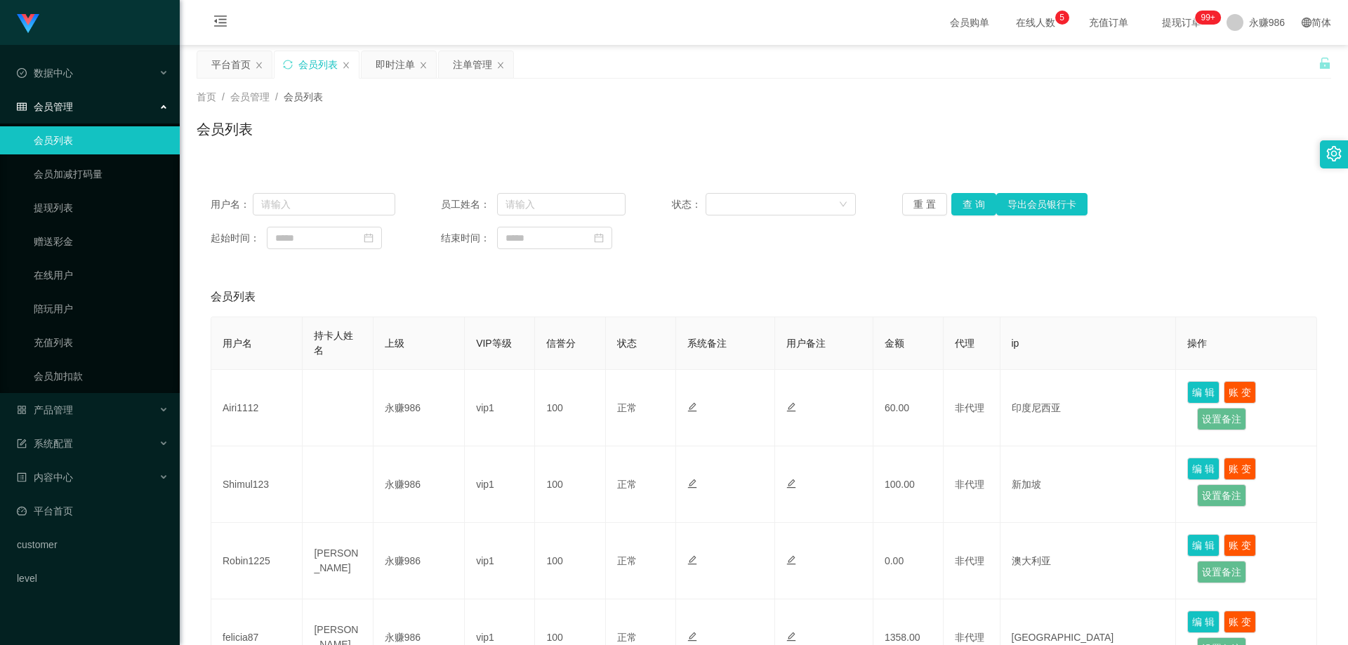
click at [958, 190] on div "用户名： 员工姓名： 状态： 重 置 查 询 导出会员银行卡 起始时间： 结束时间：" at bounding box center [764, 221] width 1135 height 84
click at [962, 203] on button "查 询" at bounding box center [974, 204] width 45 height 22
click at [957, 199] on button "查 询" at bounding box center [974, 204] width 45 height 22
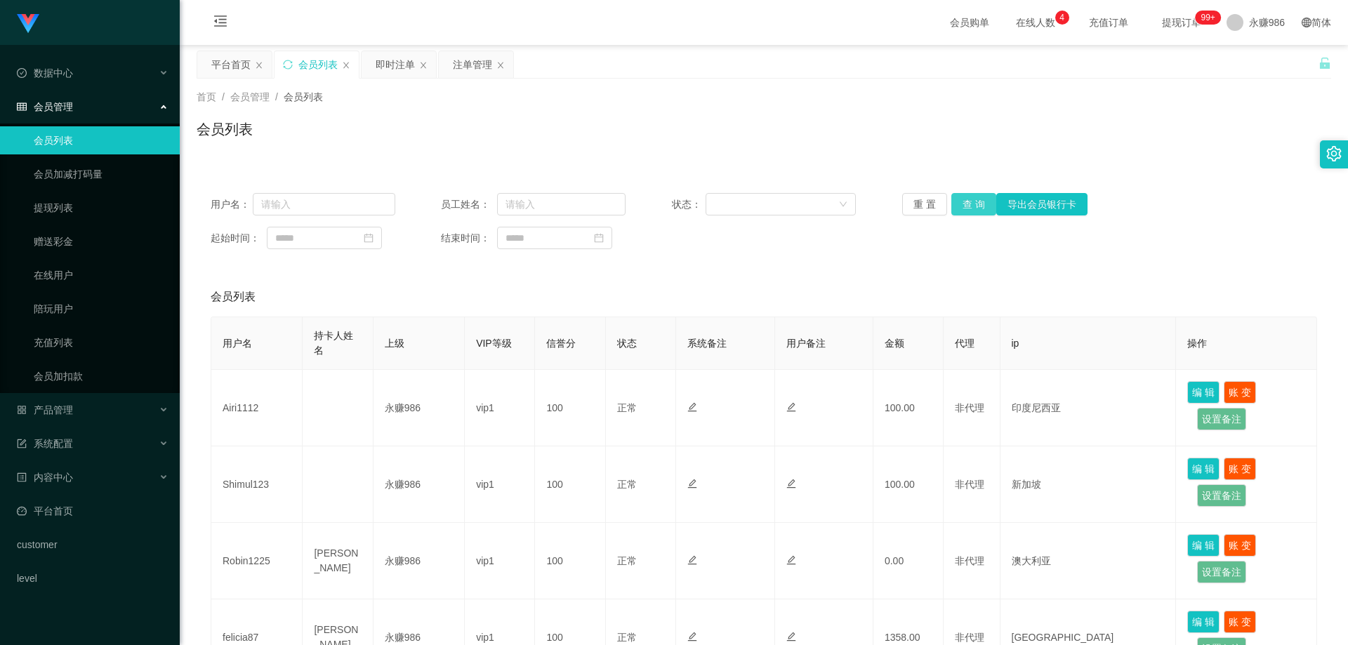
click at [959, 194] on button "查 询" at bounding box center [974, 204] width 45 height 22
click at [954, 198] on button "查 询" at bounding box center [974, 204] width 45 height 22
click at [1239, 56] on span "退出登录" at bounding box center [1249, 61] width 39 height 11
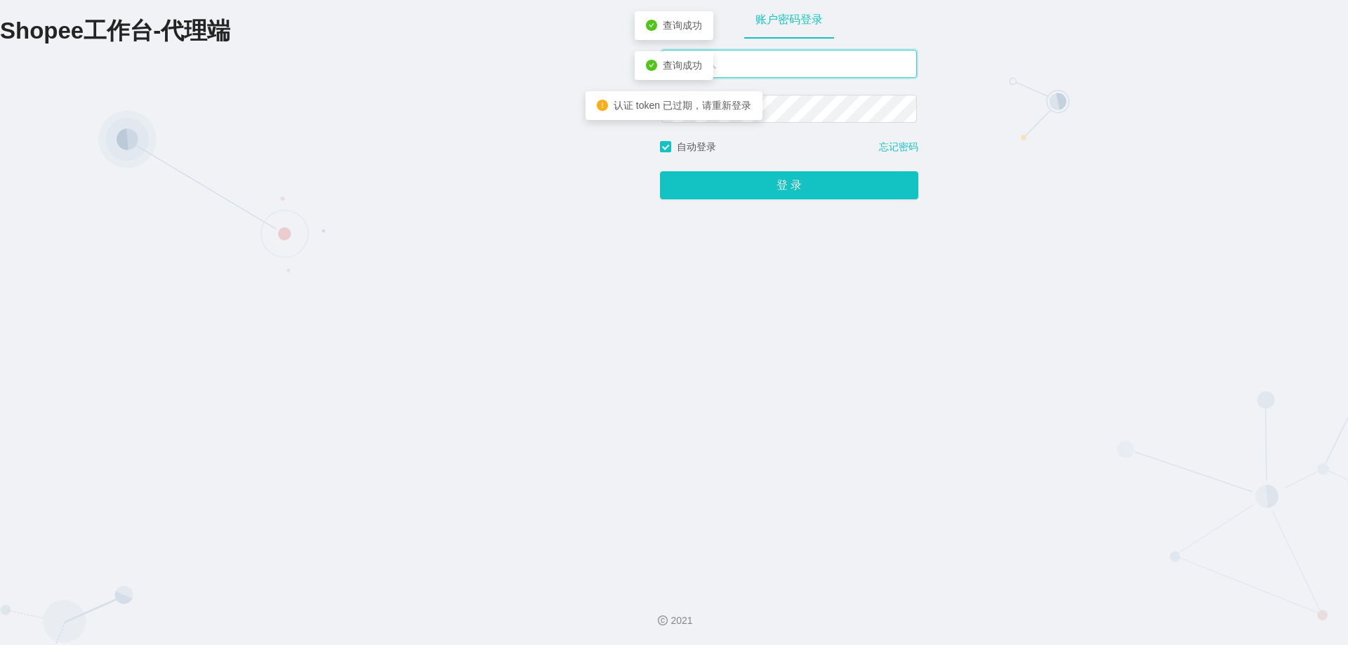
click at [817, 61] on input "text" at bounding box center [790, 64] width 256 height 28
type input "永赚981"
click at [660, 172] on button "登 录" at bounding box center [789, 186] width 258 height 28
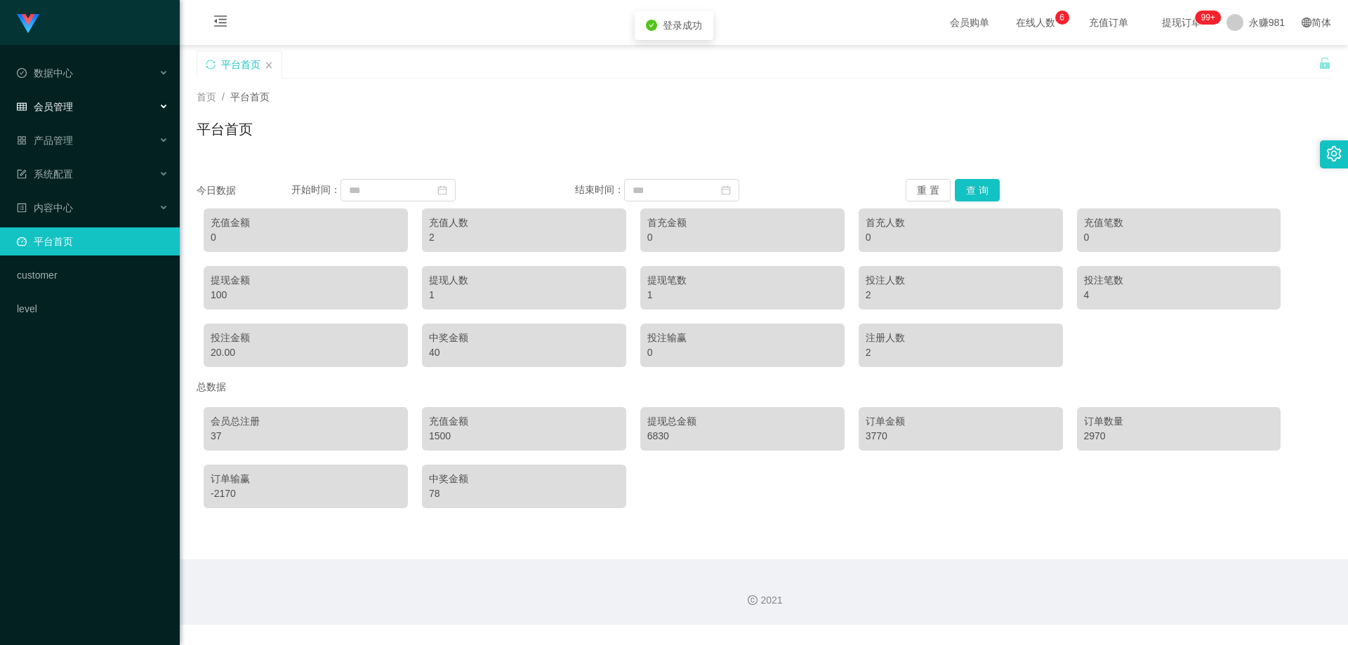
click at [84, 100] on div "会员管理" at bounding box center [90, 107] width 180 height 28
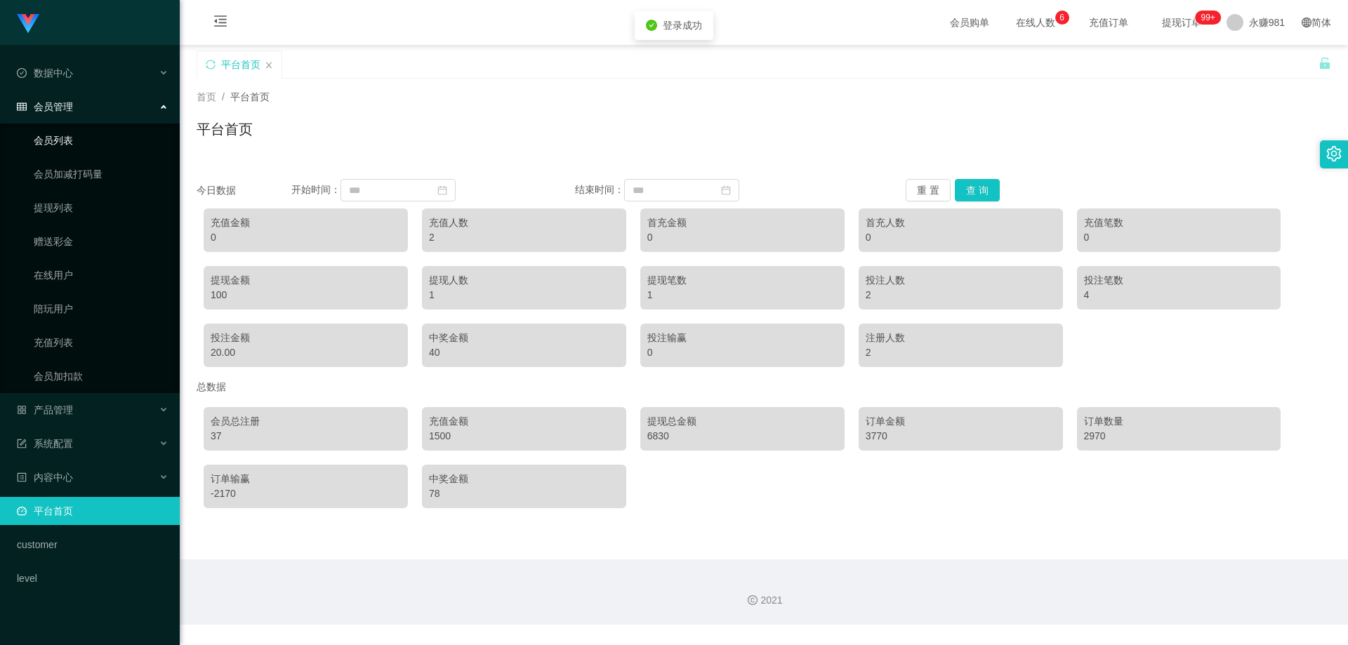
click at [74, 141] on link "会员列表" at bounding box center [101, 140] width 135 height 28
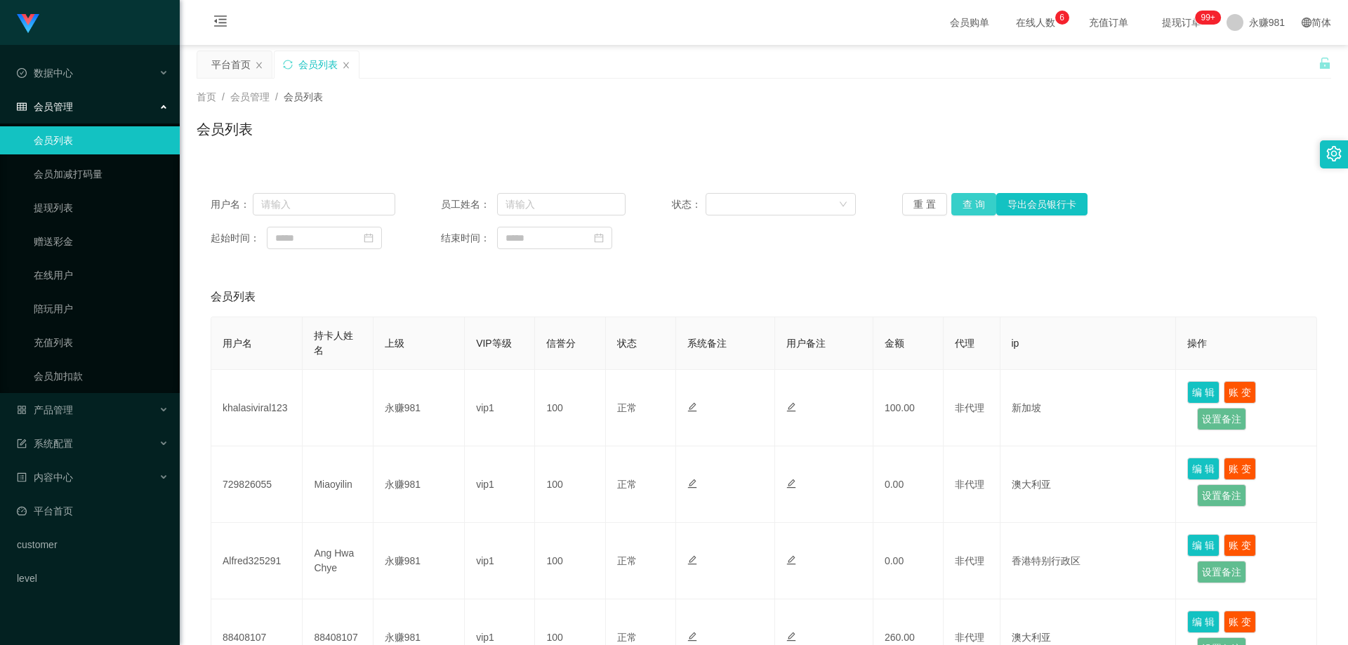
click at [963, 197] on button "查 询" at bounding box center [974, 204] width 45 height 22
click at [963, 197] on div "重 置 查 询 导出会员银行卡" at bounding box center [994, 204] width 185 height 22
click at [1250, 60] on span "退出登录" at bounding box center [1249, 61] width 39 height 11
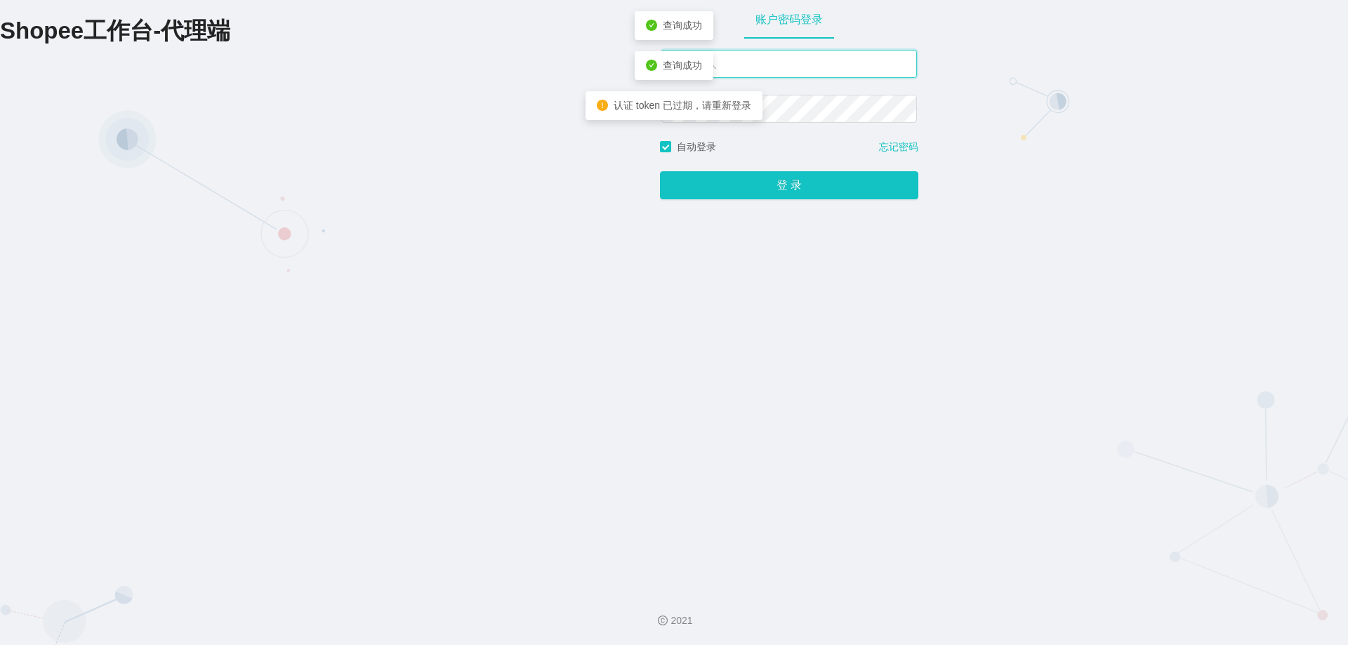
click at [735, 57] on input "text" at bounding box center [790, 64] width 256 height 28
click at [735, 56] on input "text" at bounding box center [790, 64] width 256 height 28
type input "永赚986"
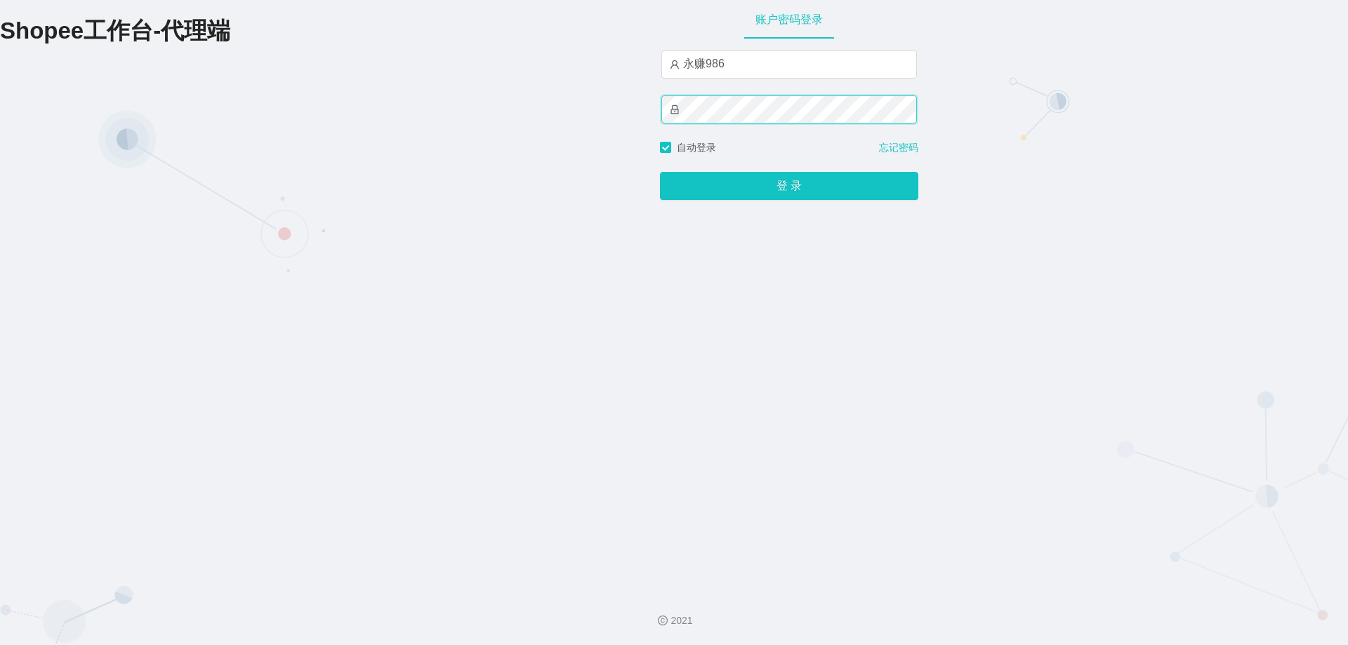
click at [660, 172] on button "登 录" at bounding box center [789, 186] width 258 height 28
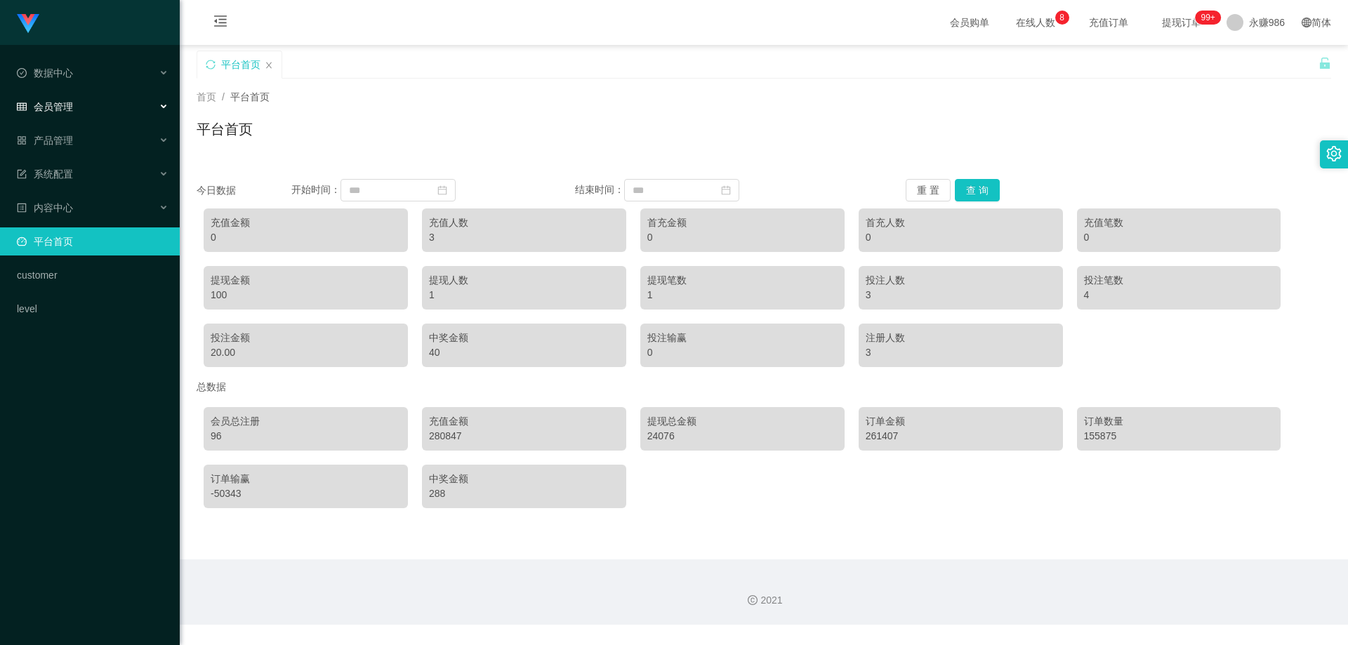
click at [77, 112] on div "会员管理" at bounding box center [90, 107] width 180 height 28
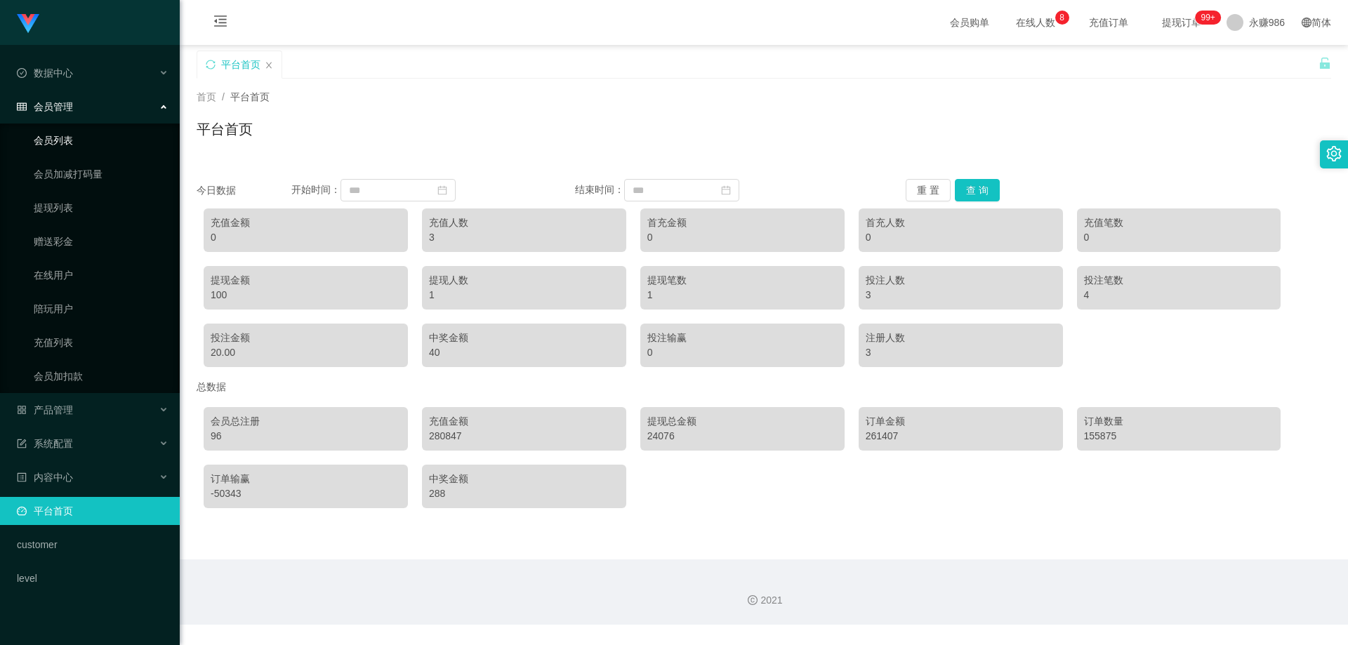
click at [81, 136] on link "会员列表" at bounding box center [101, 140] width 135 height 28
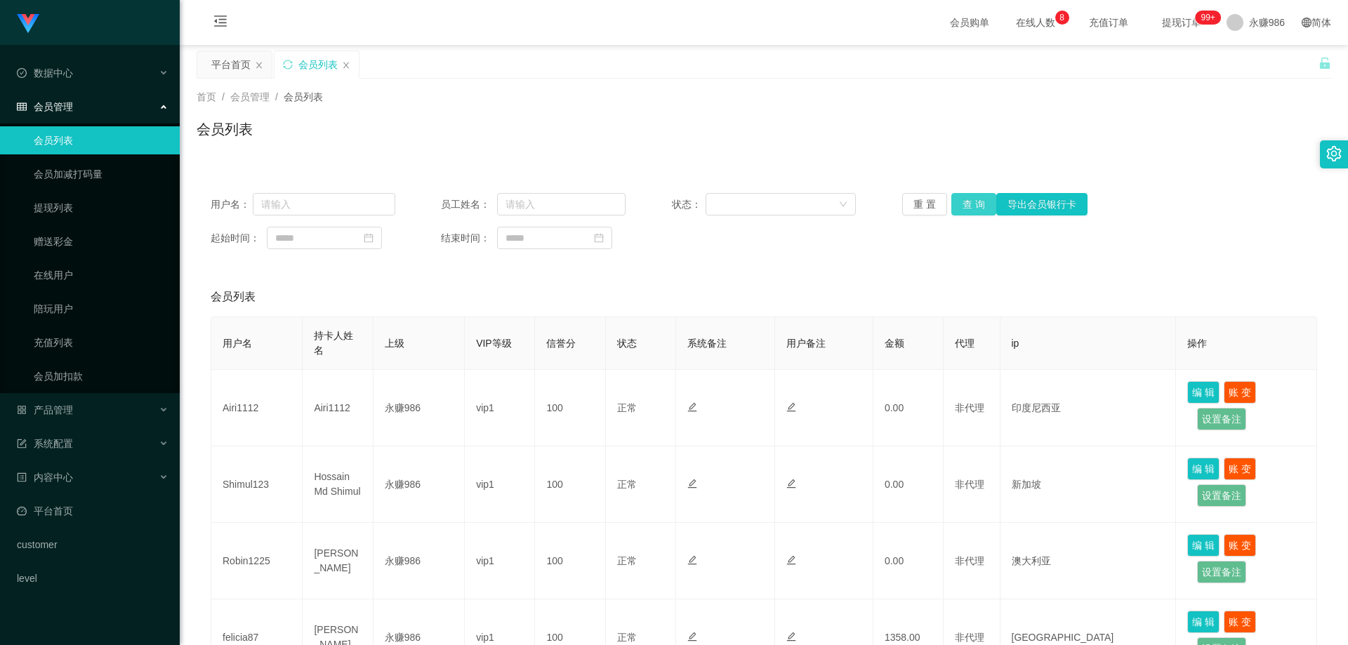
click at [957, 204] on button "查 询" at bounding box center [974, 204] width 45 height 22
click at [67, 211] on link "提现列表" at bounding box center [101, 208] width 135 height 28
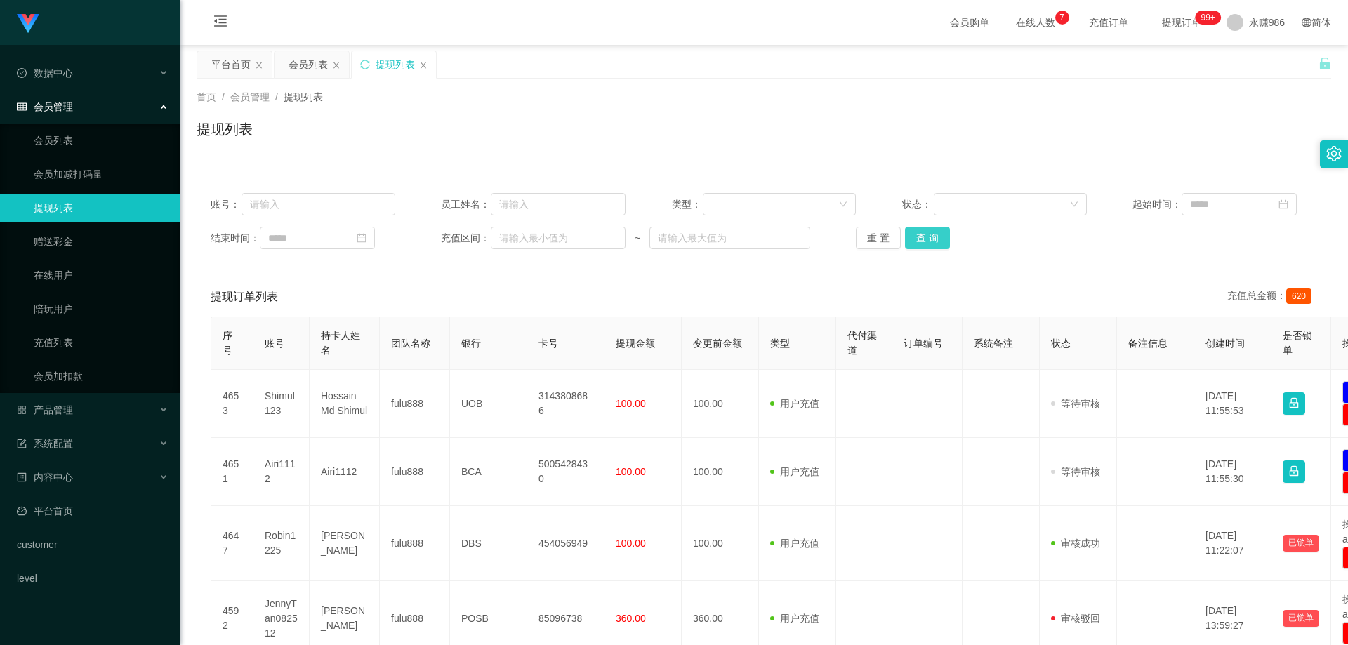
click at [919, 245] on button "查 询" at bounding box center [927, 238] width 45 height 22
click at [919, 245] on div "重 置 查 询" at bounding box center [948, 238] width 185 height 22
click at [919, 245] on button "查 询" at bounding box center [927, 238] width 45 height 22
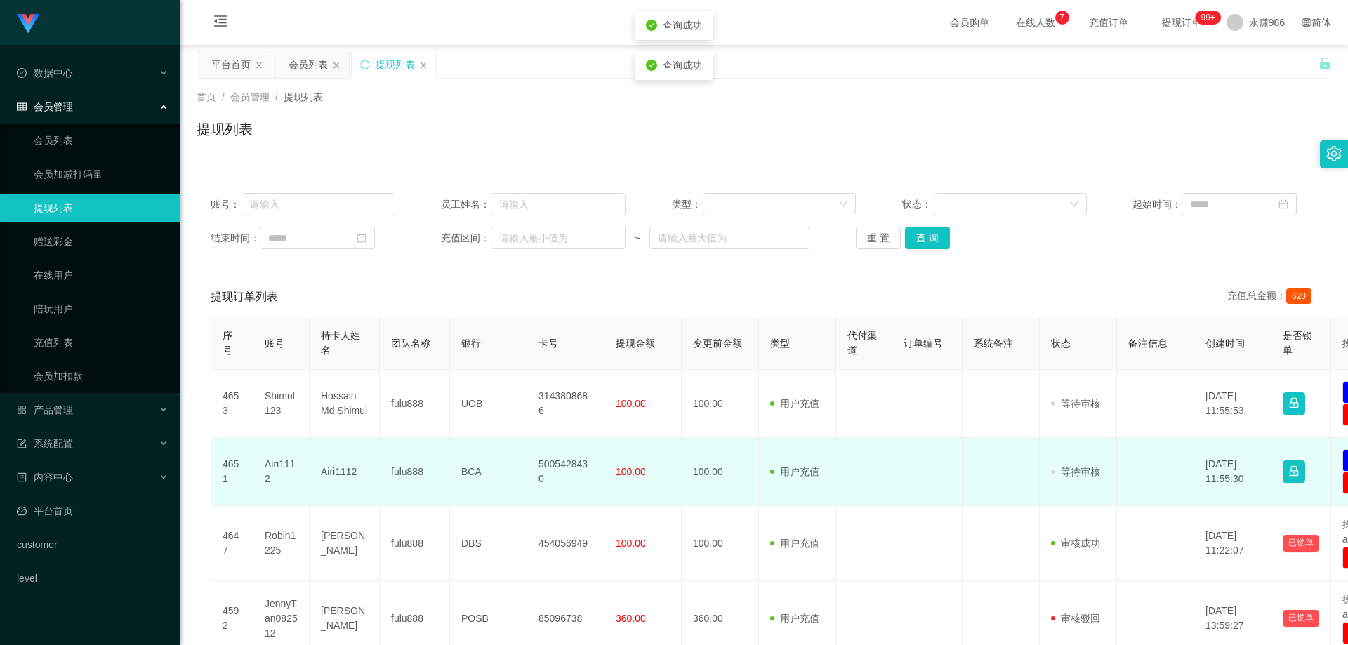
click at [343, 471] on td "Airi1112" at bounding box center [345, 472] width 70 height 68
click at [339, 471] on td "Airi1112" at bounding box center [345, 472] width 70 height 68
click at [327, 477] on td "Airi1112" at bounding box center [345, 472] width 70 height 68
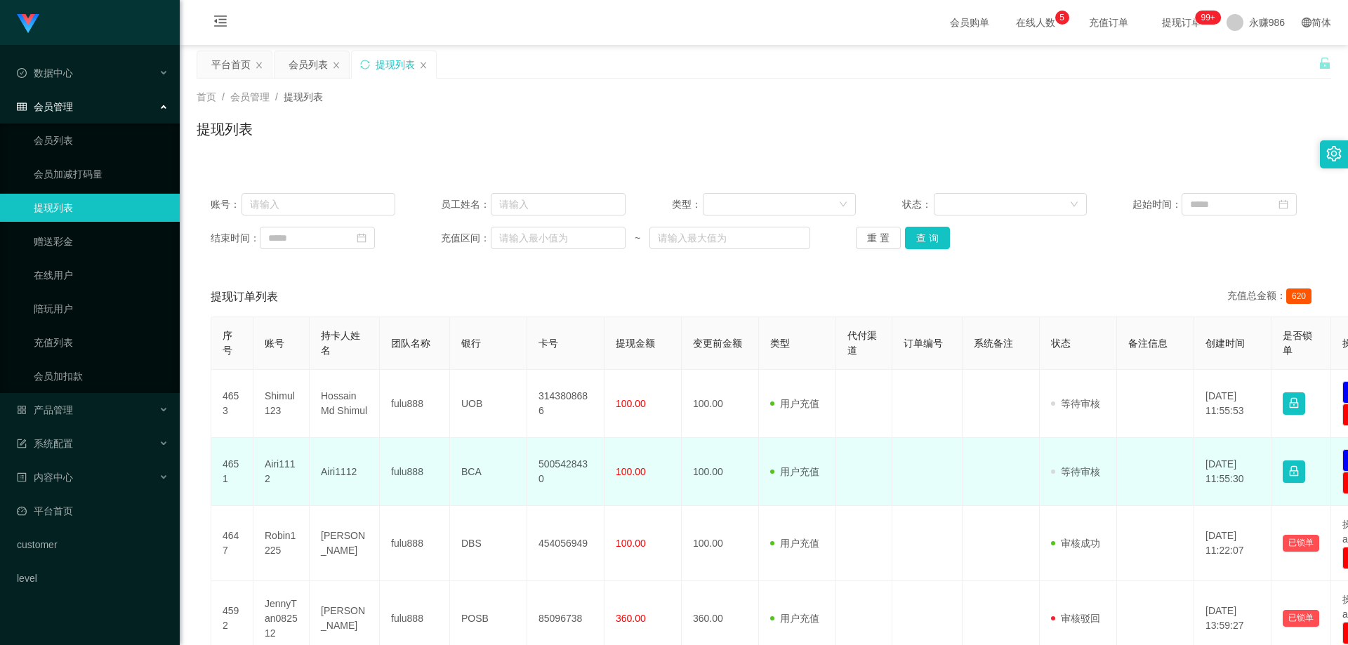
click at [331, 476] on td "Airi1112" at bounding box center [345, 472] width 70 height 68
click at [472, 471] on td "BCA" at bounding box center [488, 472] width 77 height 68
drag, startPoint x: 376, startPoint y: 520, endPoint x: 453, endPoint y: 506, distance: 78.7
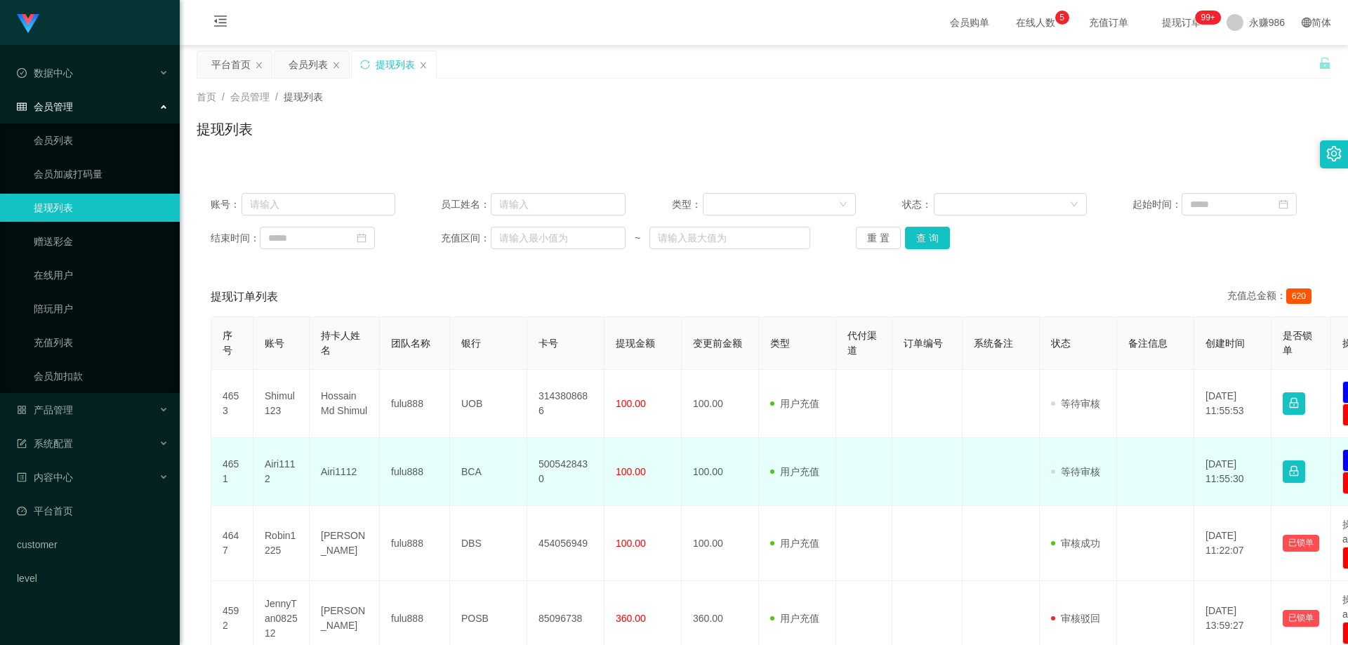
click at [376, 520] on td "[PERSON_NAME]" at bounding box center [345, 543] width 70 height 75
click at [579, 473] on td "5005428430" at bounding box center [565, 472] width 77 height 68
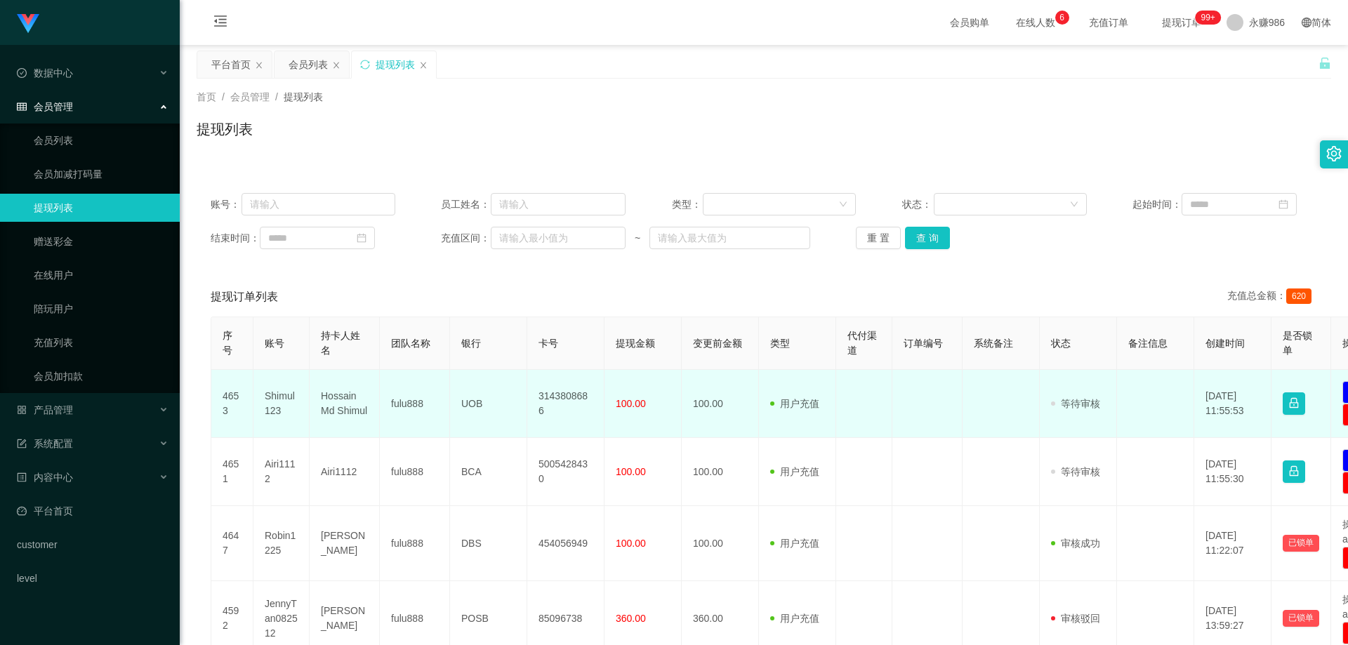
click at [395, 398] on td "fulu888" at bounding box center [415, 404] width 70 height 68
click at [320, 409] on td "Hossain Md Shimul" at bounding box center [345, 404] width 70 height 68
click at [322, 409] on td "Hossain Md Shimul" at bounding box center [345, 404] width 70 height 68
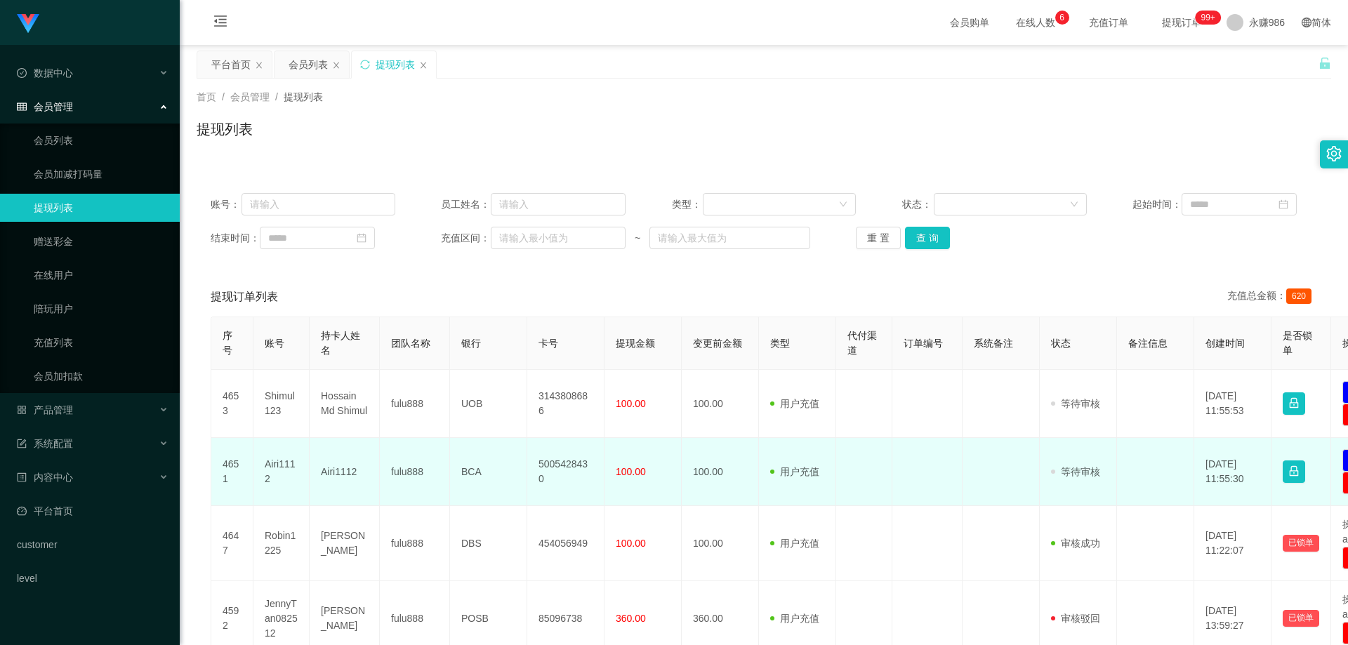
click at [381, 473] on td "fulu888" at bounding box center [415, 472] width 70 height 68
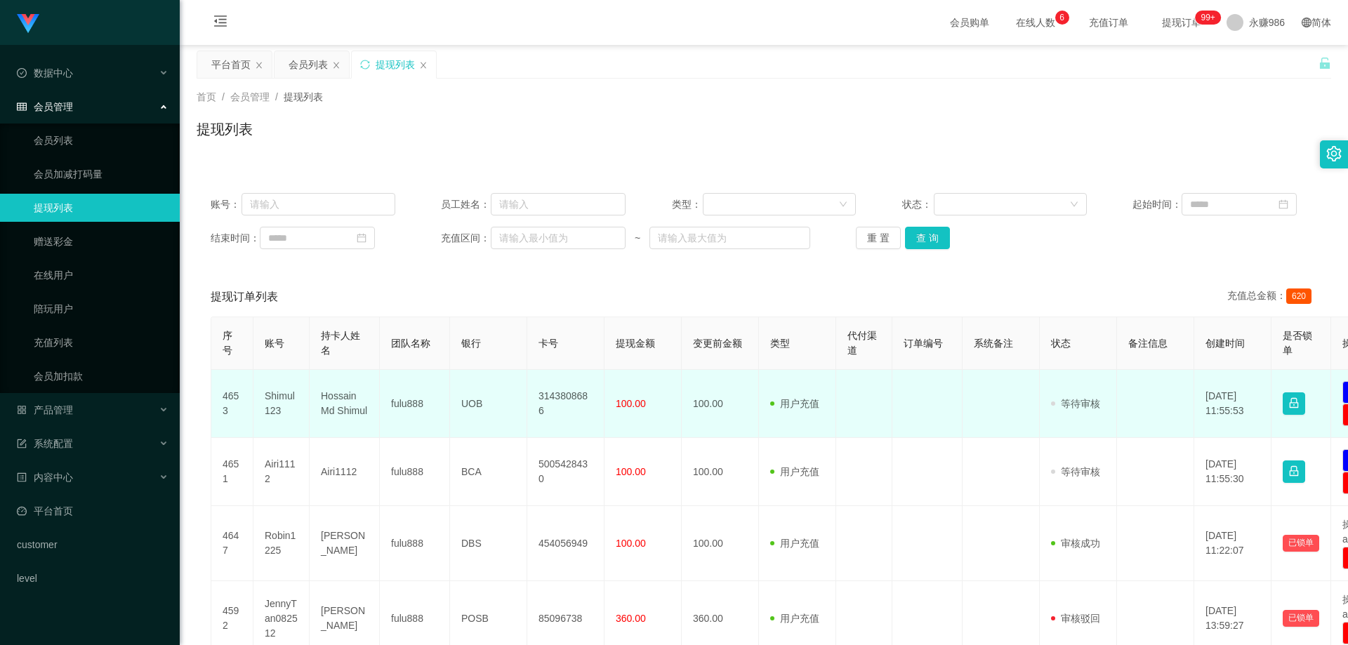
click at [464, 403] on td "UOB" at bounding box center [488, 404] width 77 height 68
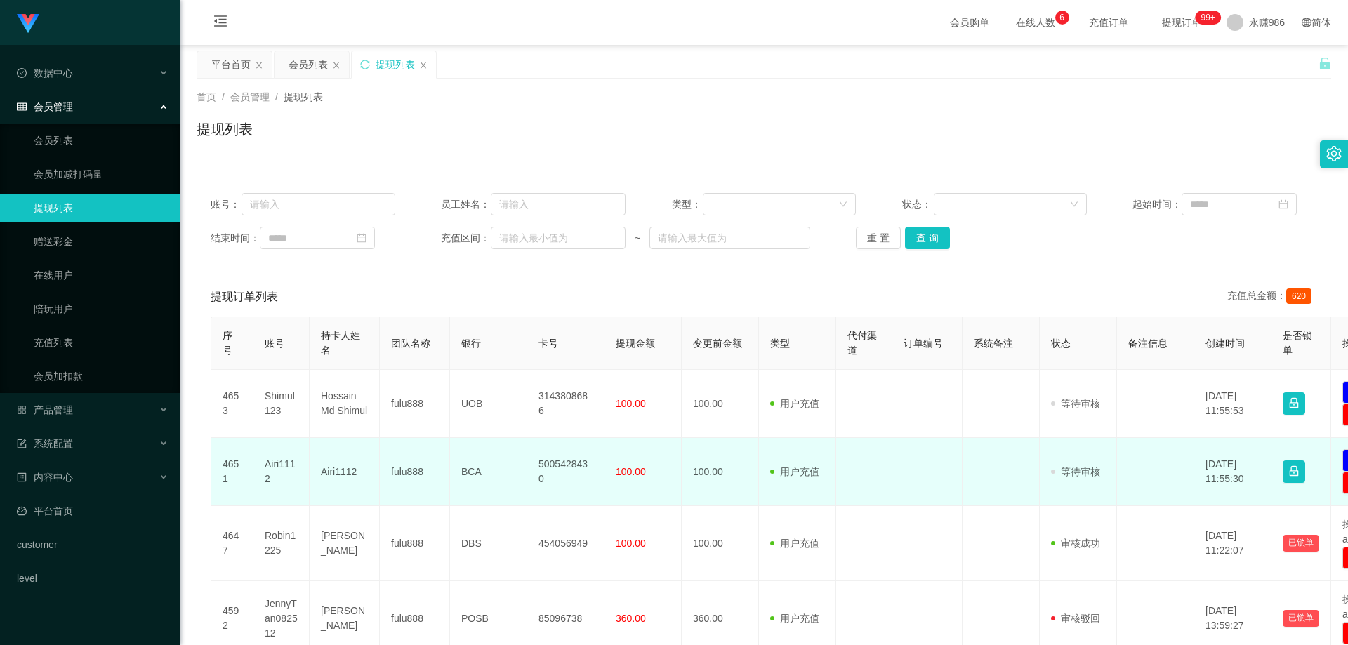
click at [351, 463] on td "Airi1112" at bounding box center [345, 472] width 70 height 68
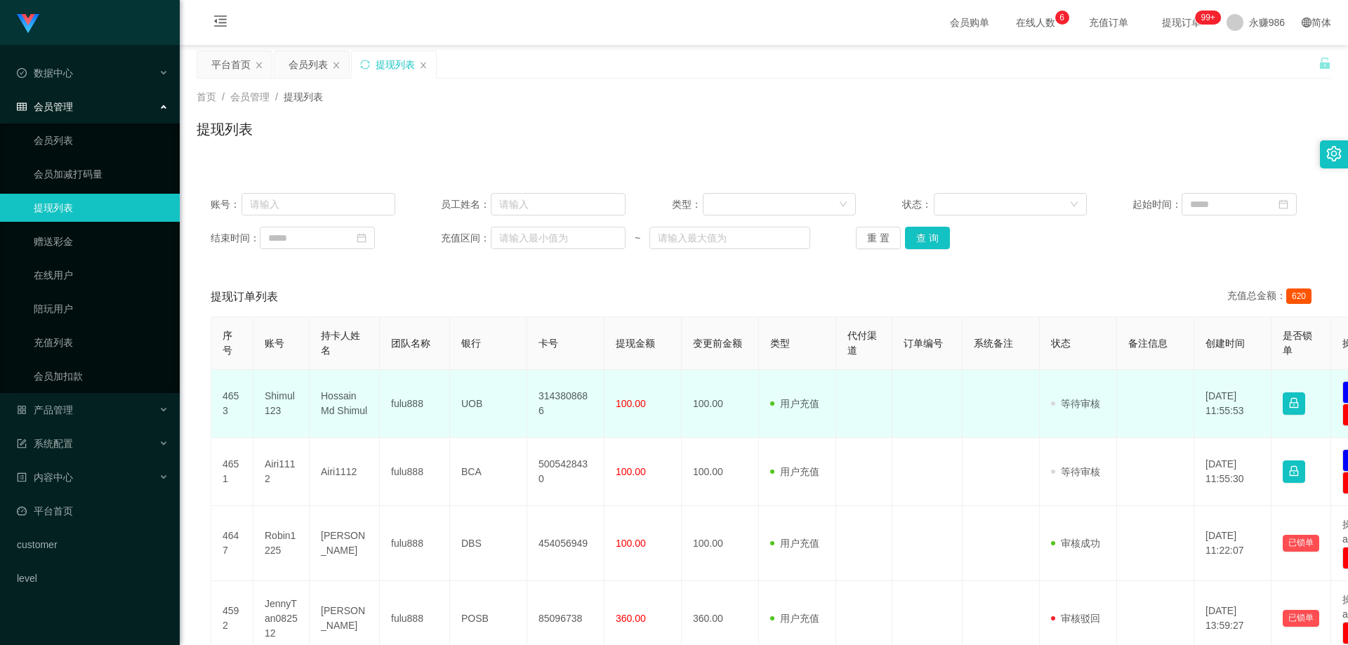
click at [557, 407] on td "3143808686" at bounding box center [565, 404] width 77 height 68
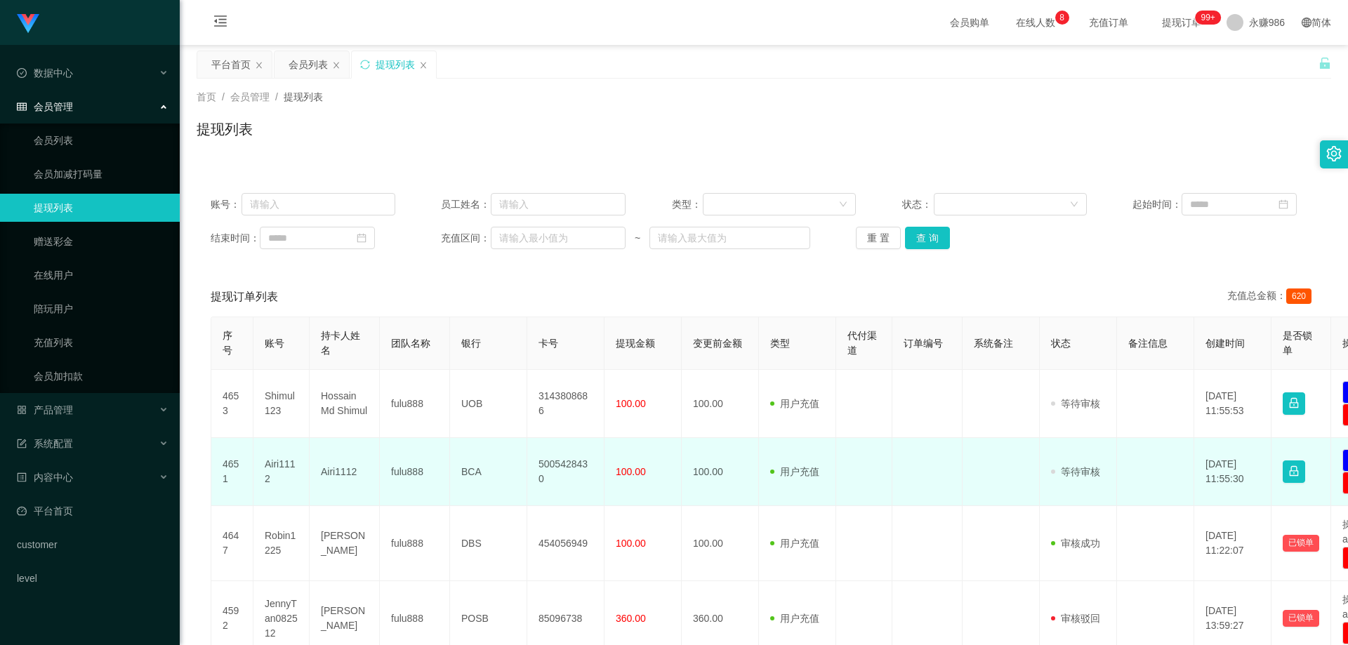
click at [280, 460] on td "Airi1112" at bounding box center [282, 472] width 56 height 68
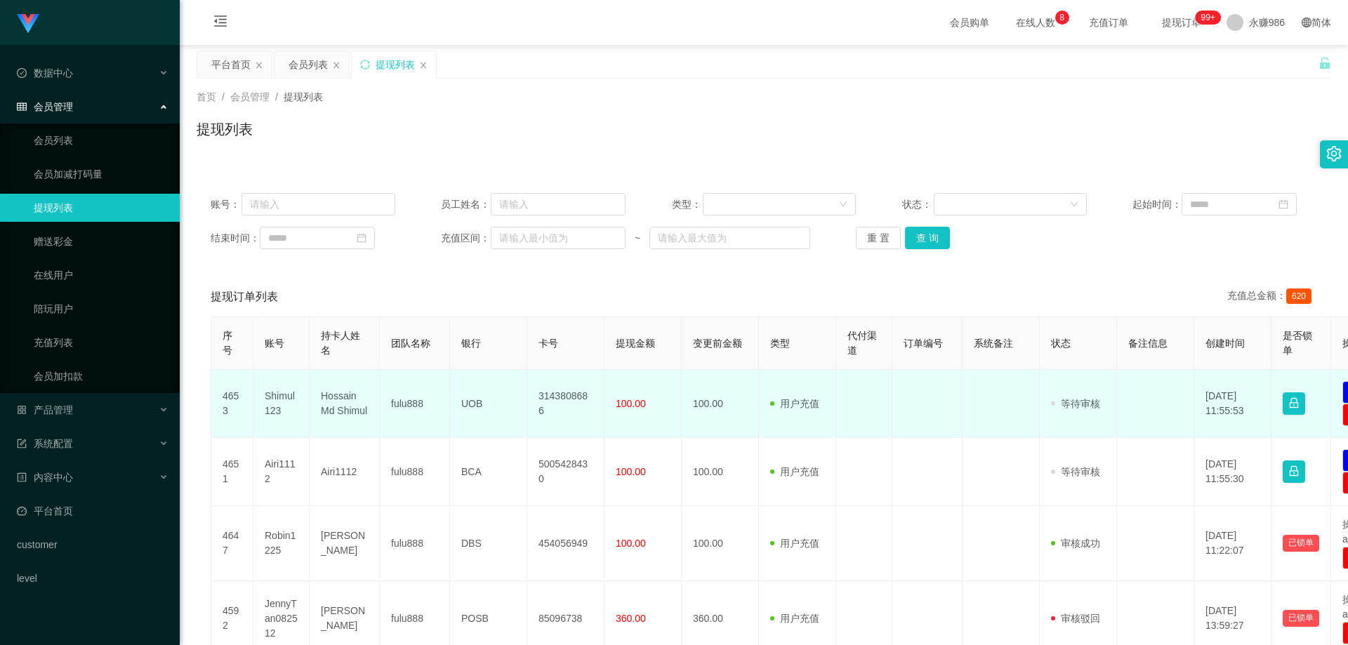
click at [277, 400] on td "Shimul123" at bounding box center [282, 404] width 56 height 68
drag, startPoint x: 277, startPoint y: 400, endPoint x: 328, endPoint y: 401, distance: 50.6
click at [277, 400] on td "Shimul123" at bounding box center [282, 404] width 56 height 68
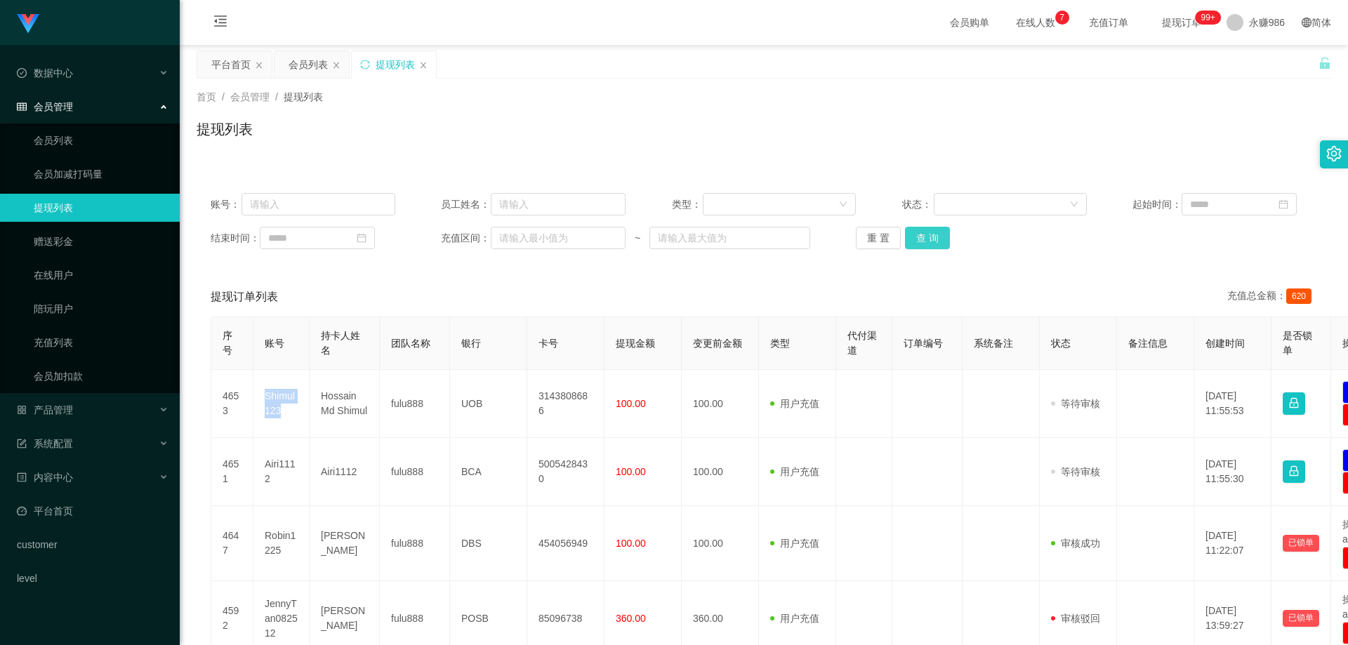
click at [928, 235] on button "查 询" at bounding box center [927, 238] width 45 height 22
click at [950, 230] on div "重 置 查 询" at bounding box center [948, 238] width 185 height 22
click at [939, 235] on button "查 询" at bounding box center [927, 238] width 45 height 22
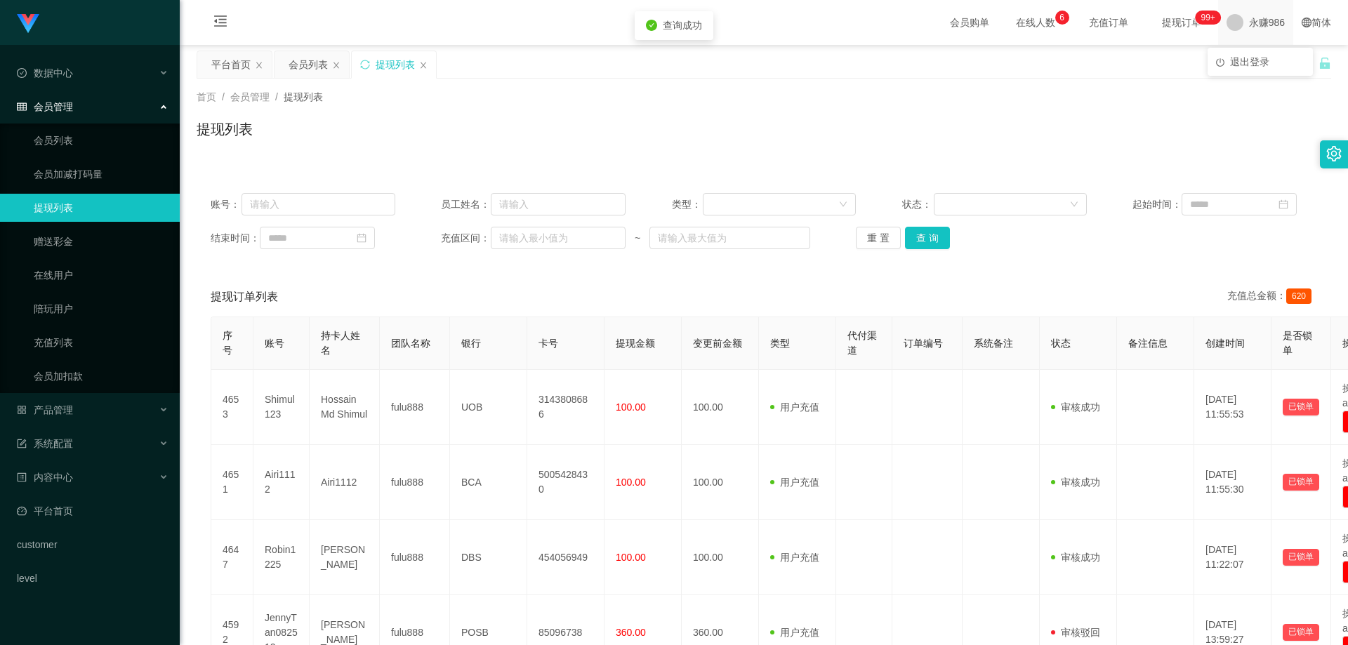
click at [1259, 22] on span "永赚986" at bounding box center [1267, 22] width 36 height 45
click at [1241, 75] on ul "退出登录" at bounding box center [1260, 62] width 105 height 28
click at [1255, 56] on span "退出登录" at bounding box center [1249, 61] width 39 height 11
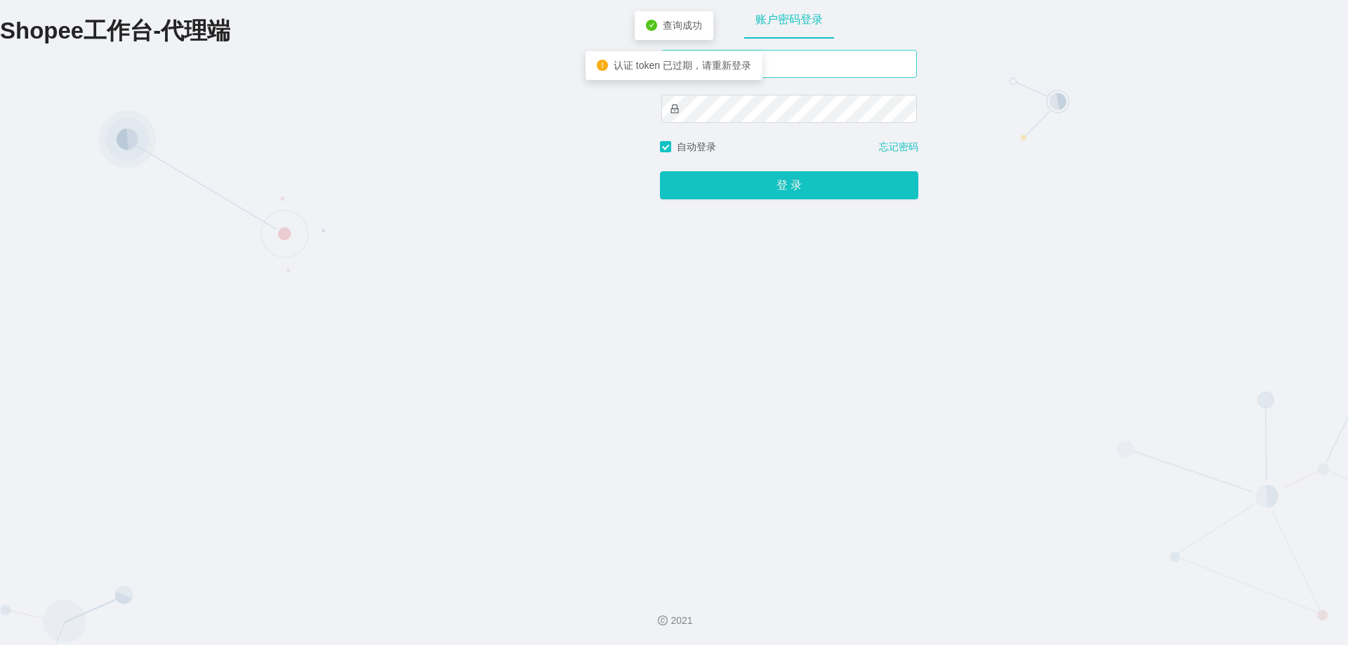
drag, startPoint x: 770, startPoint y: 44, endPoint x: 784, endPoint y: 65, distance: 24.7
click at [770, 49] on div "账户密码登录" at bounding box center [789, 70] width 258 height 140
click at [789, 68] on input "text" at bounding box center [790, 64] width 256 height 28
type input "永赚981"
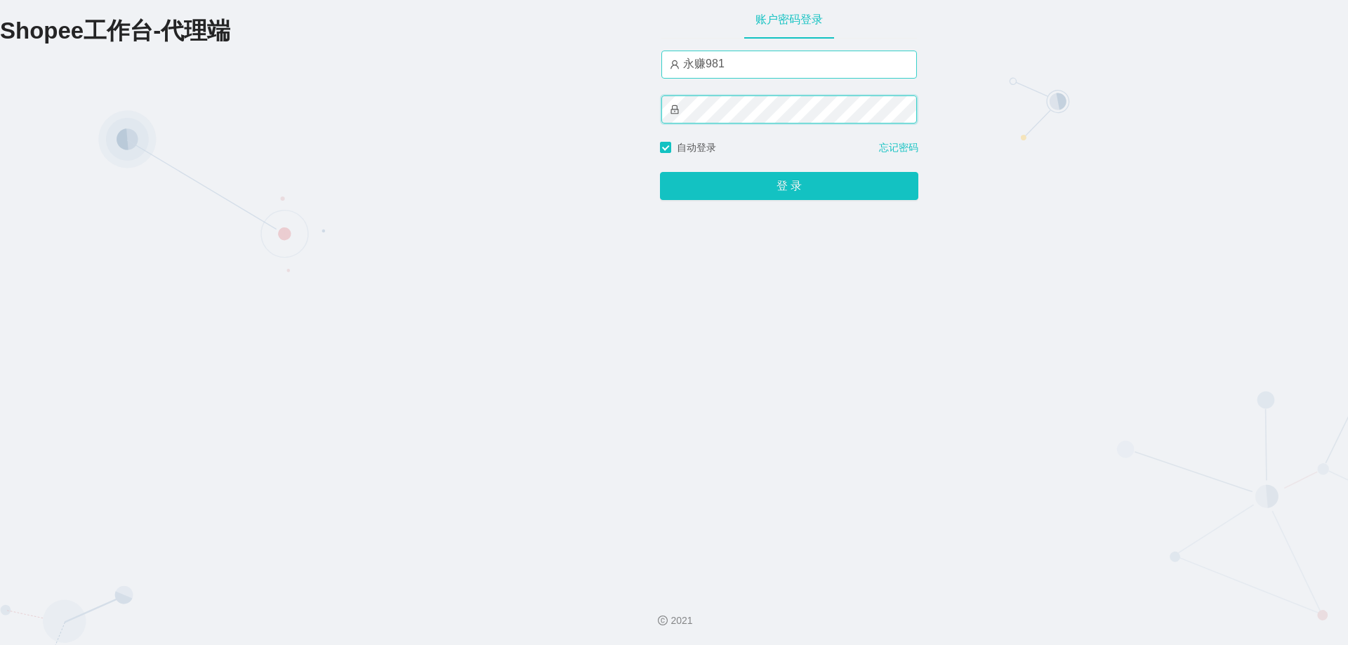
click at [660, 172] on button "登 录" at bounding box center [789, 186] width 258 height 28
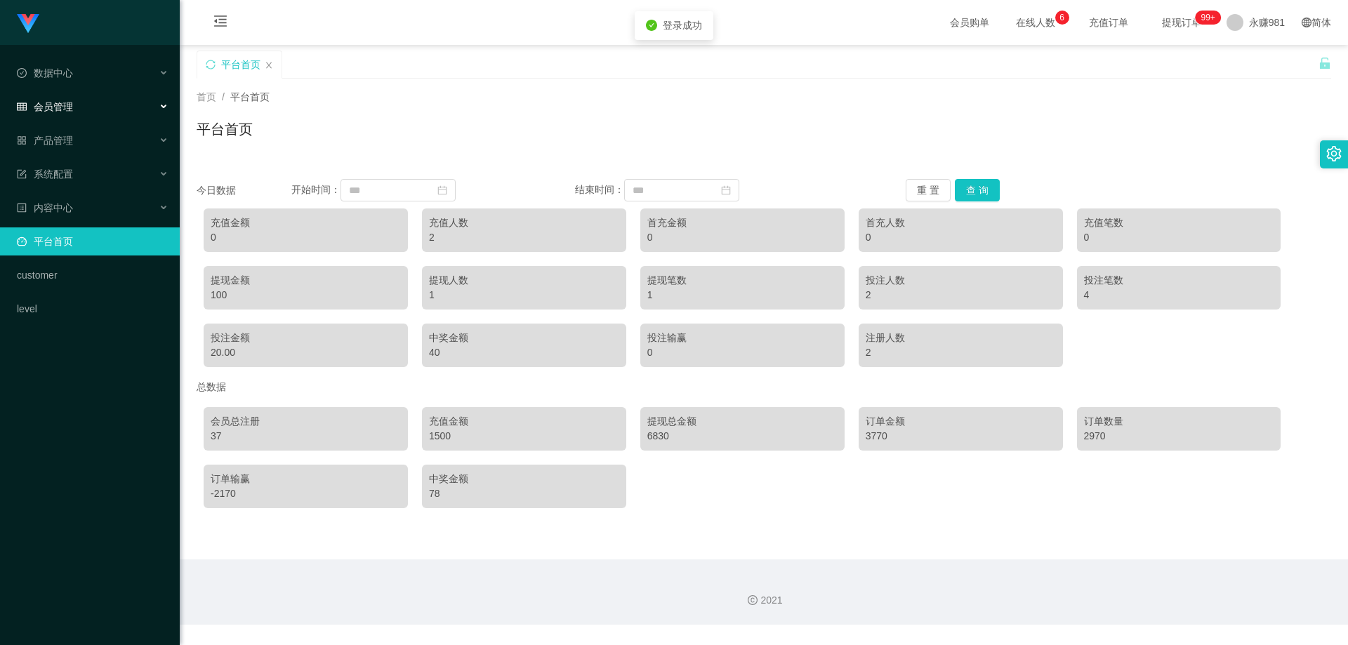
click at [84, 98] on div "会员管理" at bounding box center [90, 107] width 180 height 28
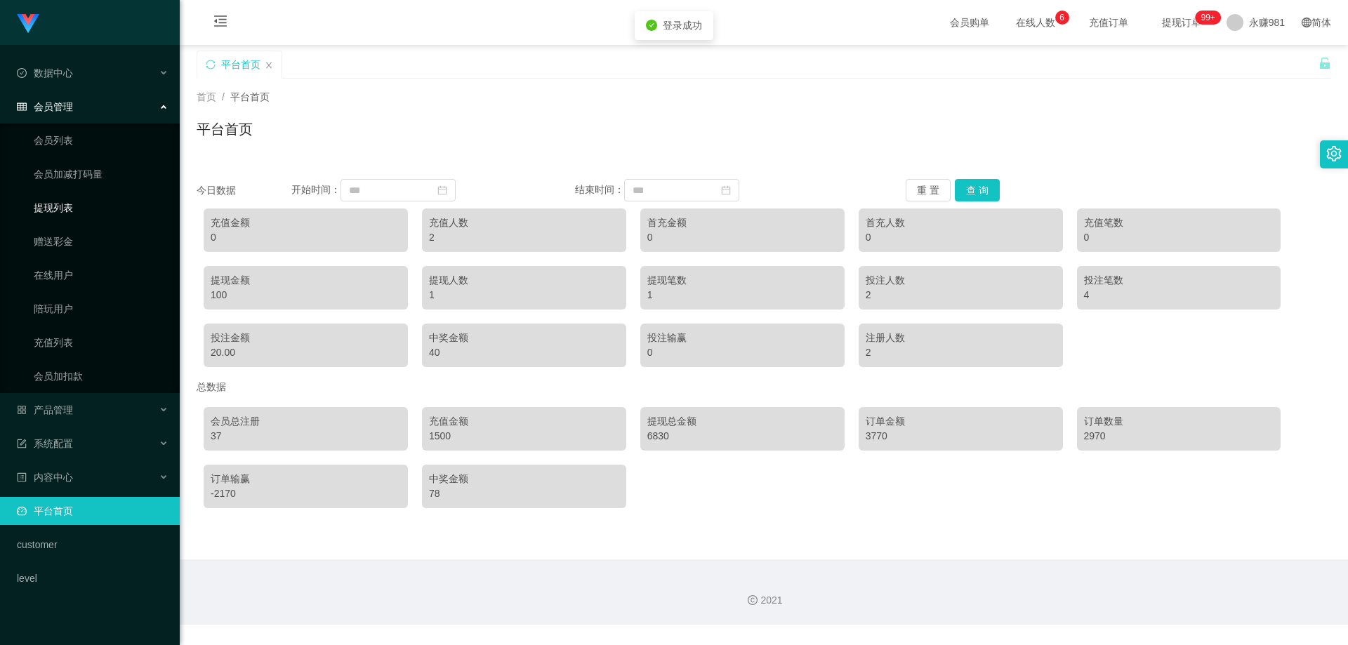
click at [67, 214] on link "提现列表" at bounding box center [101, 208] width 135 height 28
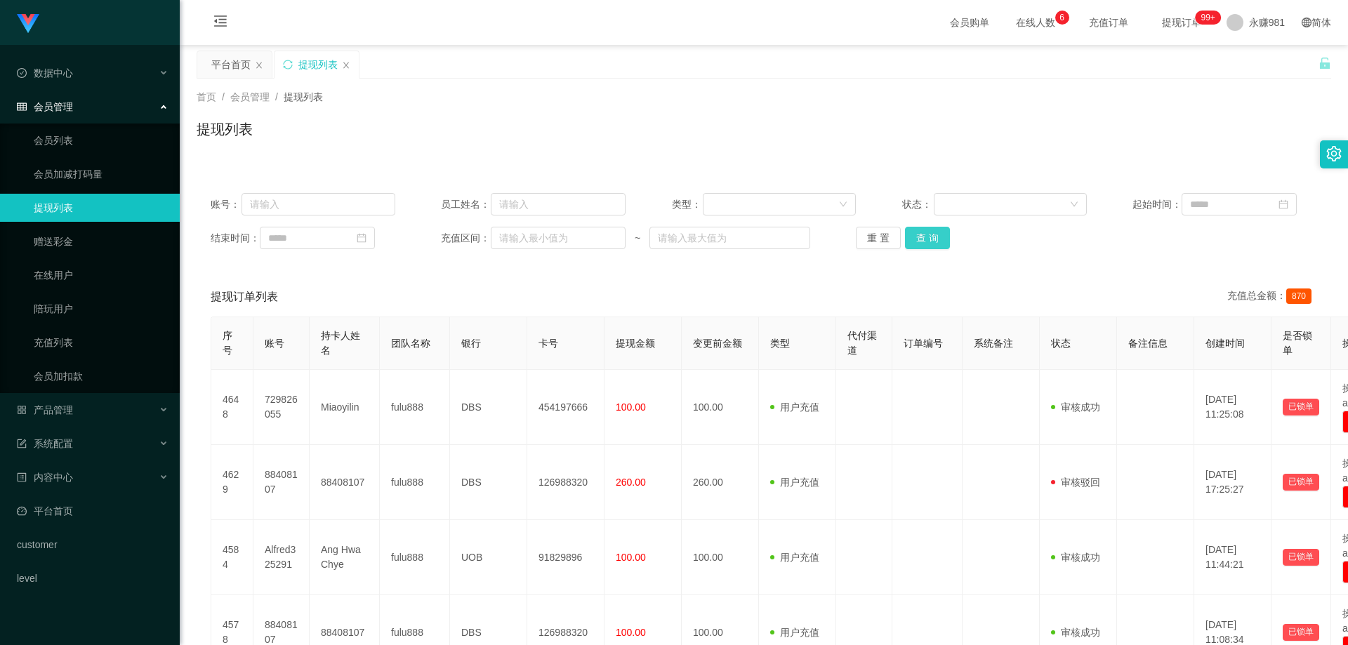
click at [925, 247] on button "查 询" at bounding box center [927, 238] width 45 height 22
click at [925, 247] on div "重 置 查 询" at bounding box center [948, 238] width 185 height 22
click at [81, 131] on link "会员列表" at bounding box center [101, 140] width 135 height 28
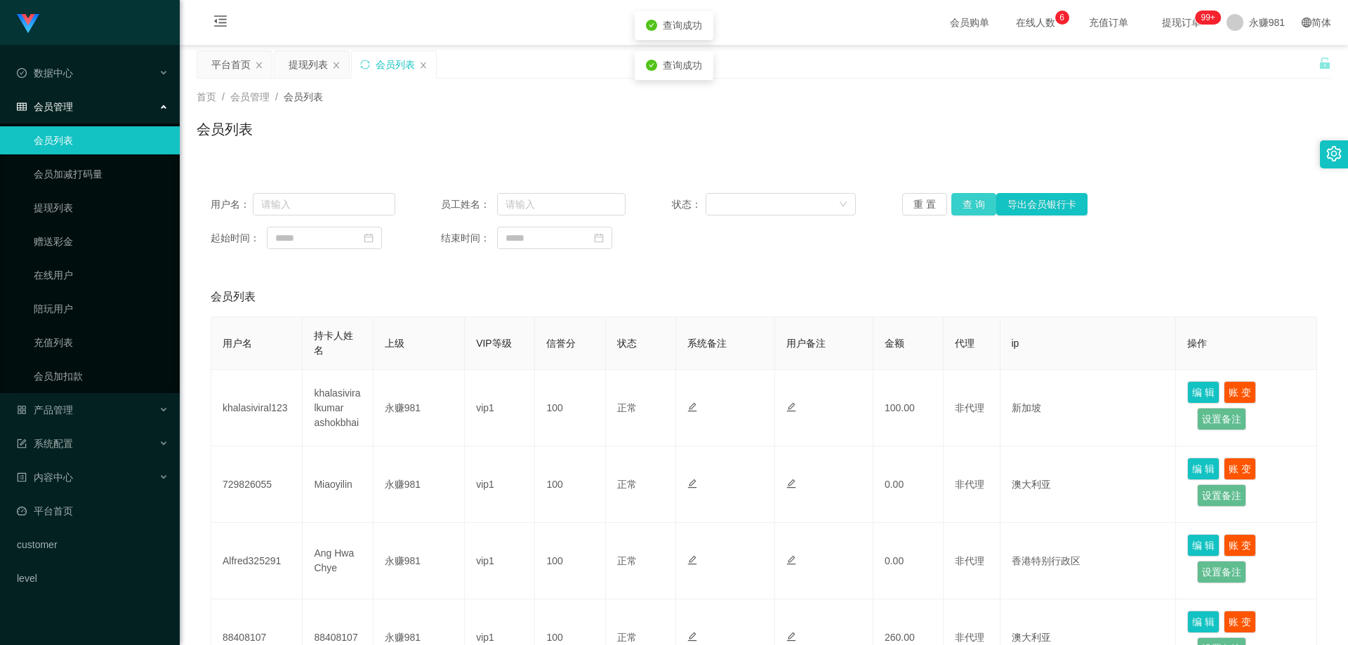
click at [961, 205] on button "查 询" at bounding box center [974, 204] width 45 height 22
click at [961, 205] on div "重 置 查 询 导出会员银行卡" at bounding box center [994, 204] width 185 height 22
click at [961, 205] on button "查 询" at bounding box center [974, 204] width 45 height 22
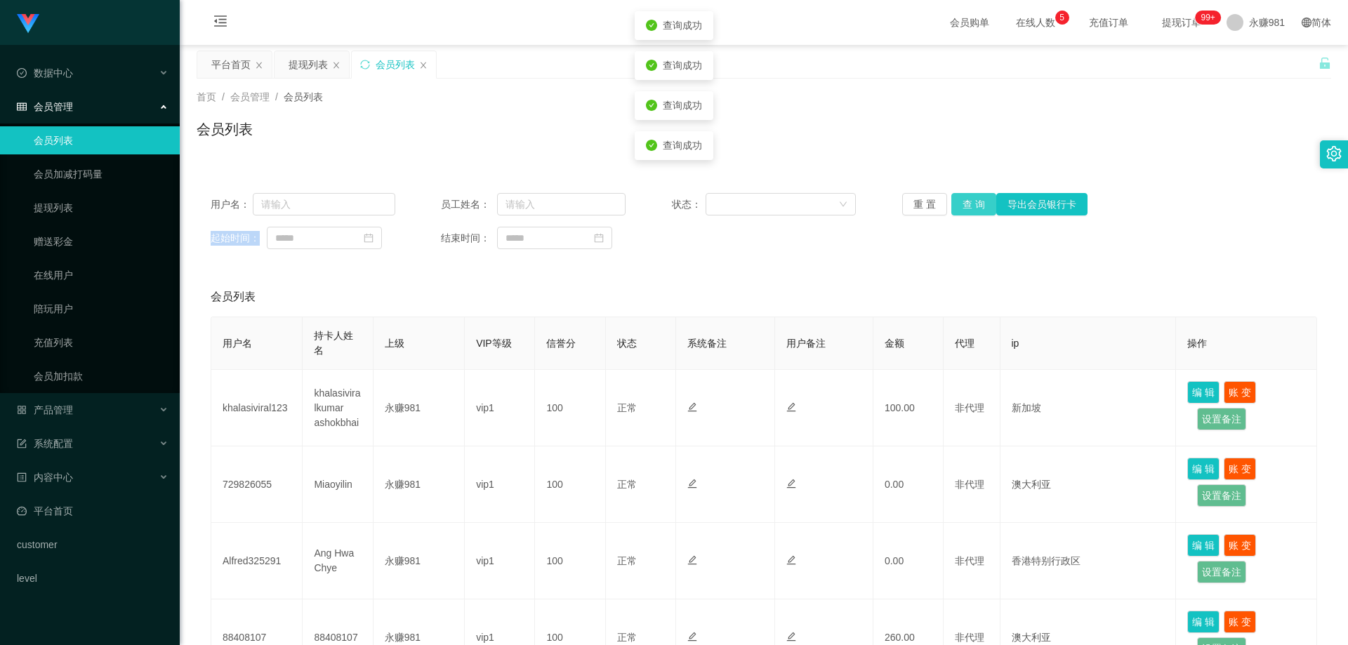
click at [961, 205] on button "查 询" at bounding box center [974, 204] width 45 height 22
click at [961, 205] on div "重 置 查 询 导出会员银行卡" at bounding box center [994, 204] width 185 height 22
click at [961, 205] on button "查 询" at bounding box center [974, 204] width 45 height 22
click at [976, 204] on button "查 询" at bounding box center [974, 204] width 45 height 22
click at [79, 418] on div "产品管理" at bounding box center [90, 410] width 180 height 28
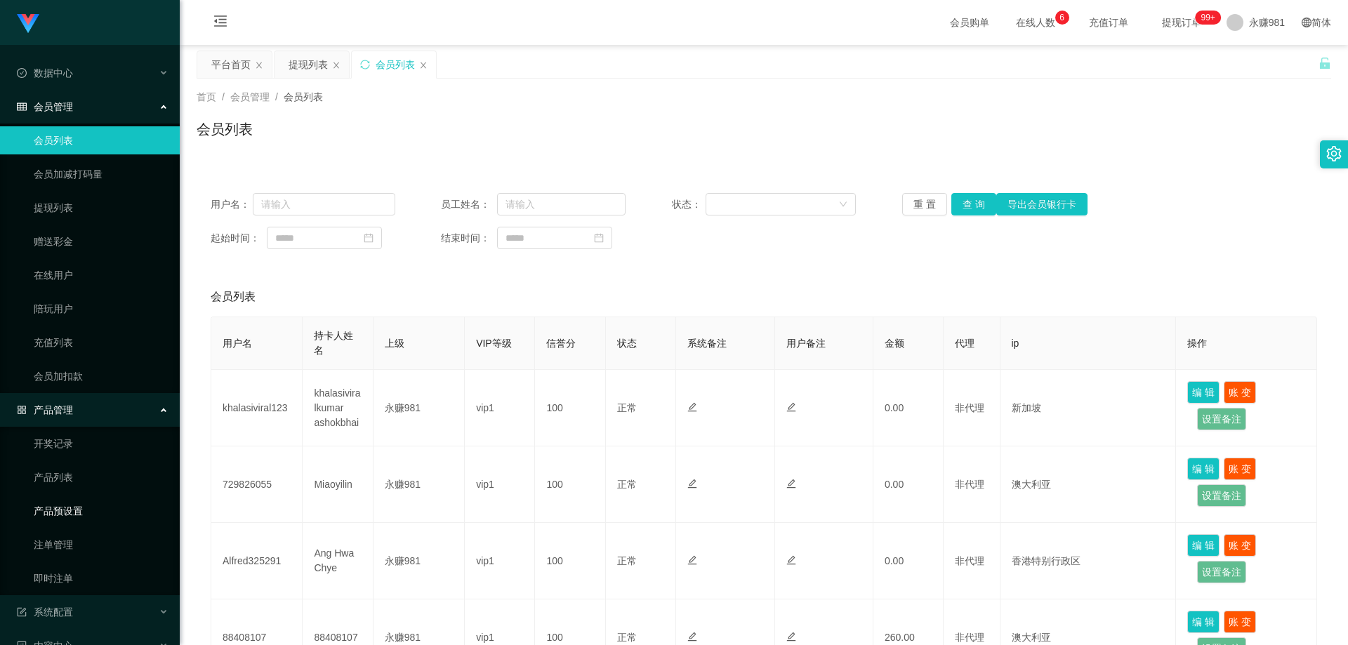
click at [85, 505] on link "产品预设置" at bounding box center [101, 511] width 135 height 28
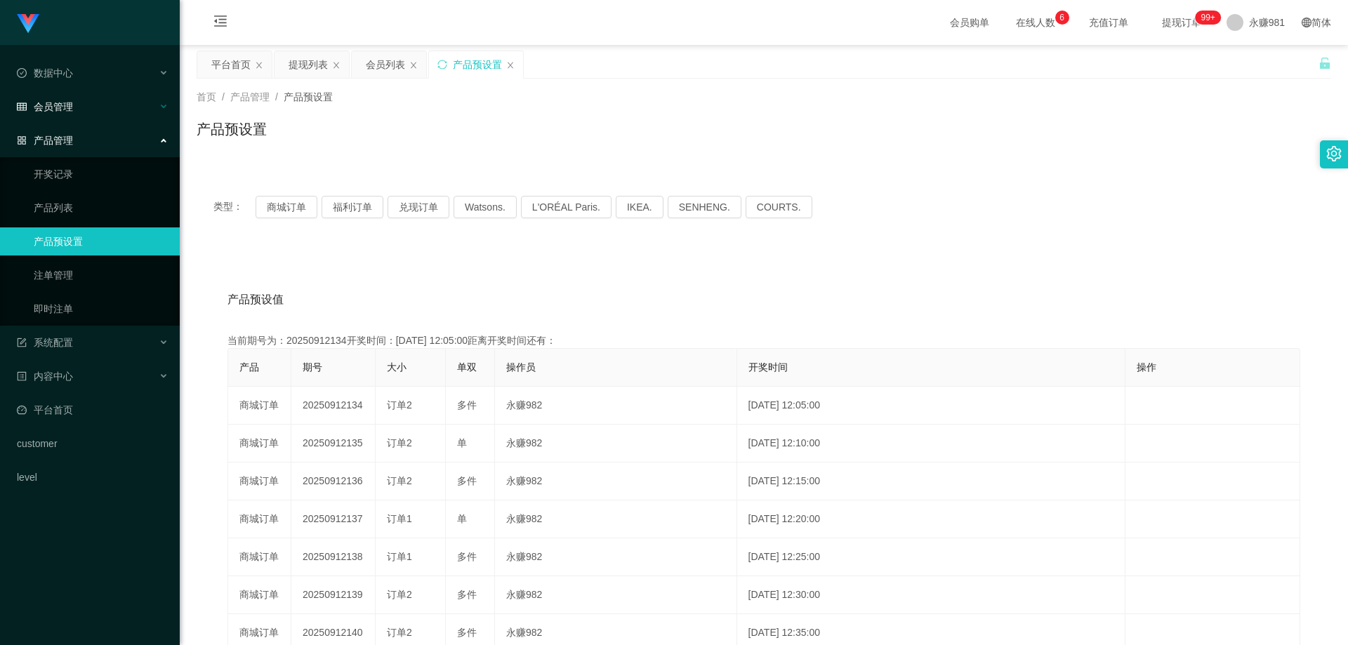
click at [89, 107] on div "会员管理" at bounding box center [90, 107] width 180 height 28
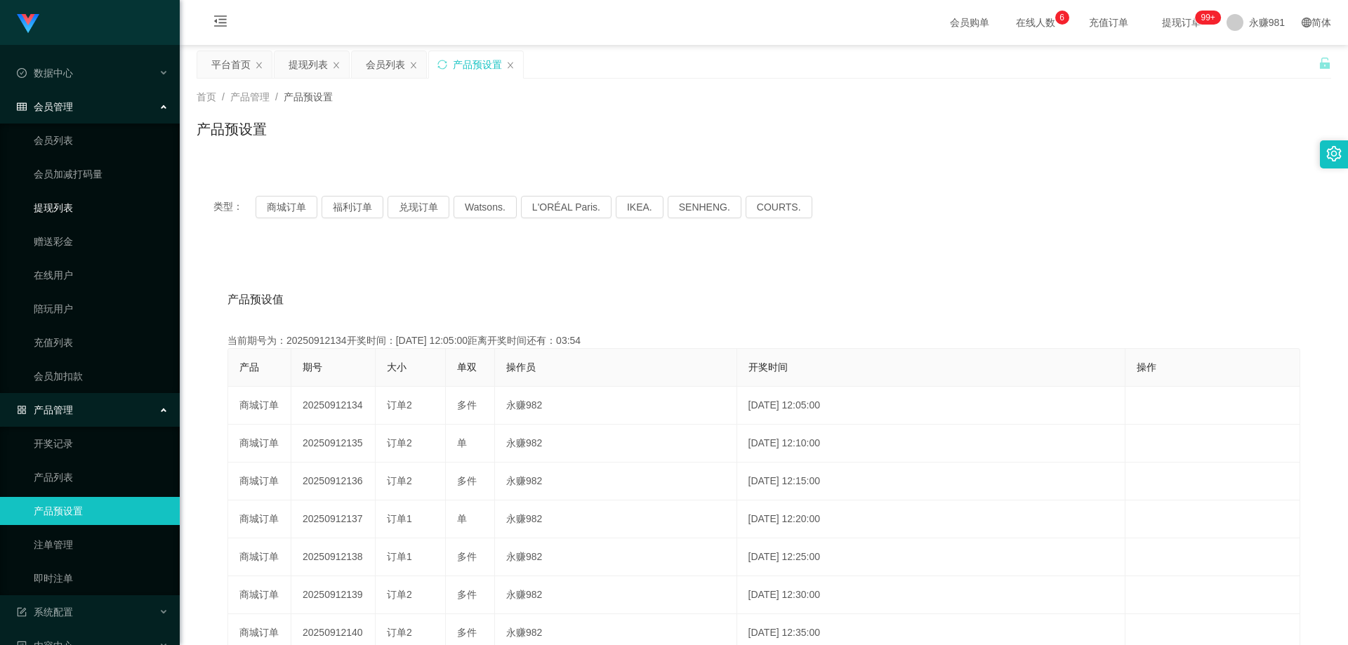
click at [73, 199] on link "提现列表" at bounding box center [101, 208] width 135 height 28
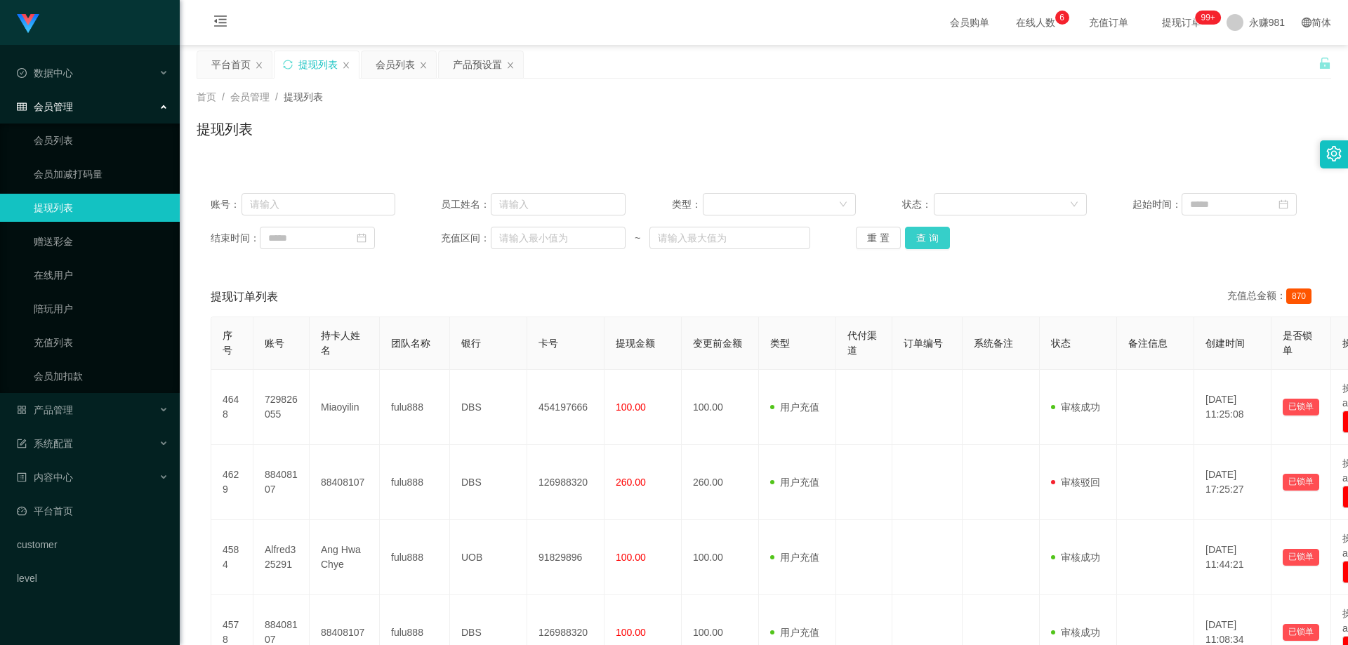
click at [931, 234] on button "查 询" at bounding box center [927, 238] width 45 height 22
click at [931, 235] on div "重 置 查 询" at bounding box center [948, 238] width 185 height 22
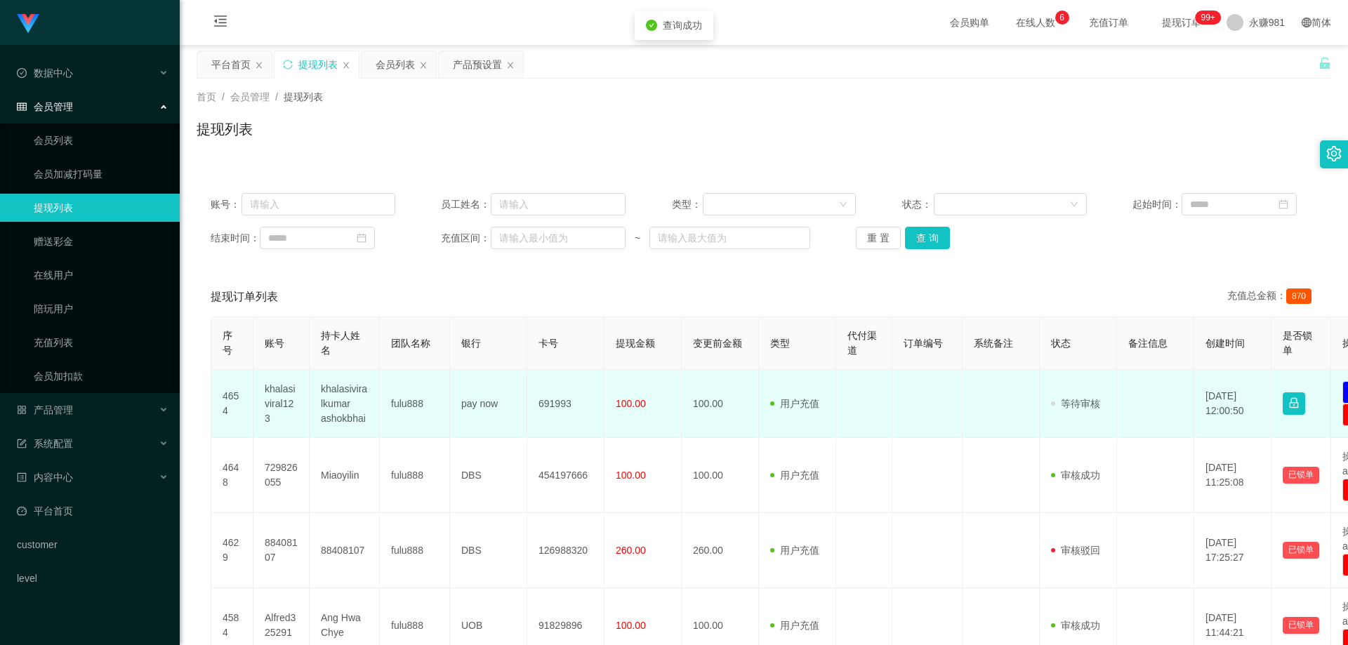
click at [338, 394] on td "khalasiviralkumar ashokbhai" at bounding box center [345, 404] width 70 height 68
click at [341, 393] on td "khalasiviralkumar ashokbhai" at bounding box center [345, 404] width 70 height 68
drag, startPoint x: 317, startPoint y: 387, endPoint x: 374, endPoint y: 423, distance: 66.6
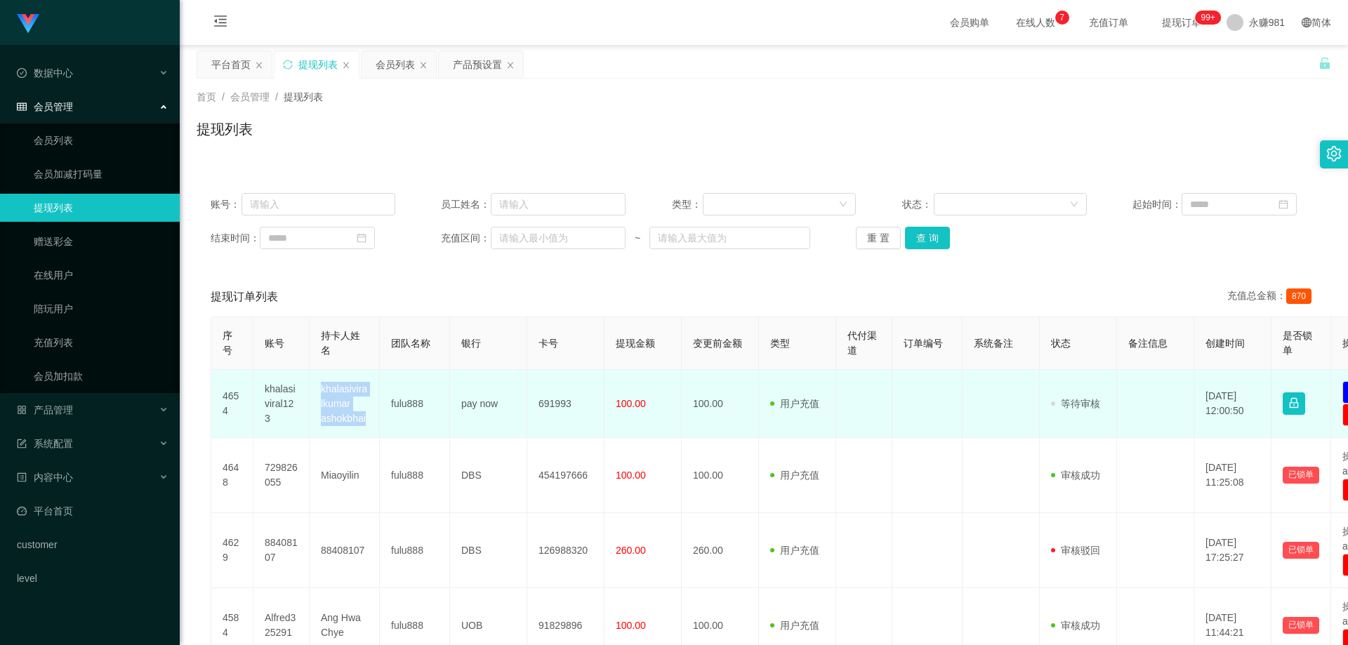
click at [374, 423] on td "khalasiviralkumar ashokbhai" at bounding box center [345, 404] width 70 height 68
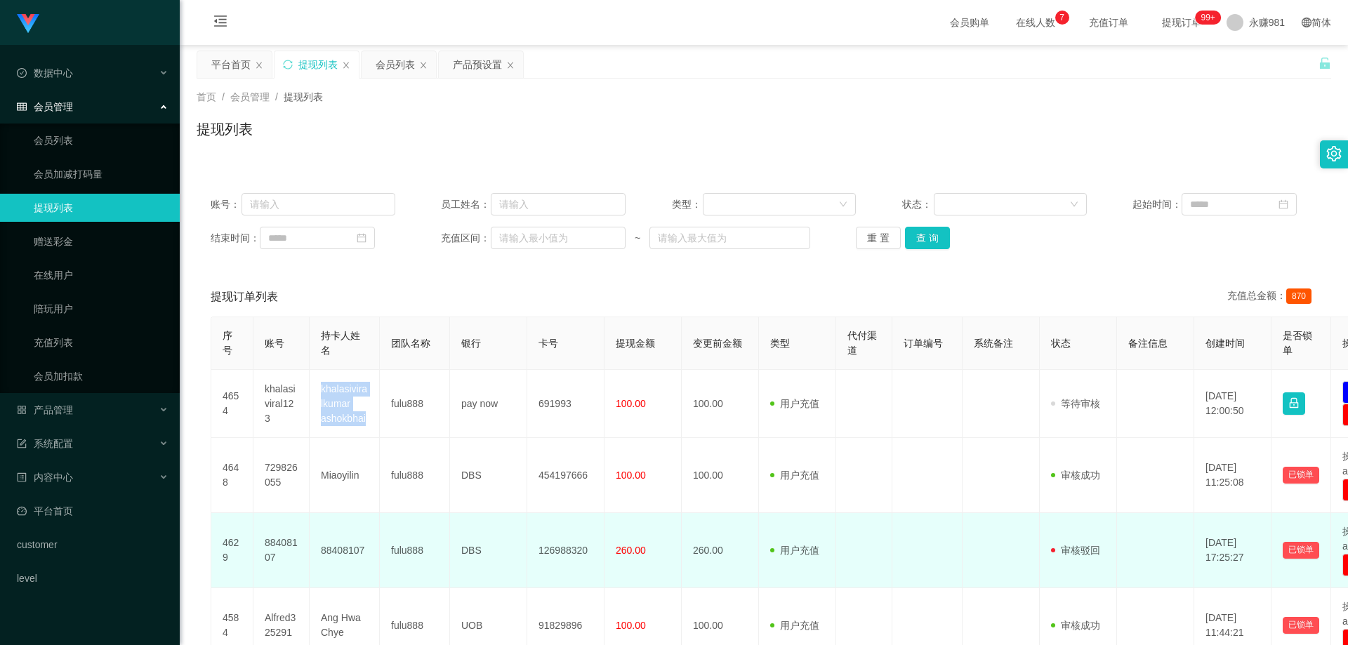
drag, startPoint x: 667, startPoint y: 562, endPoint x: 629, endPoint y: 569, distance: 37.9
click at [667, 562] on td "260.00" at bounding box center [643, 550] width 77 height 75
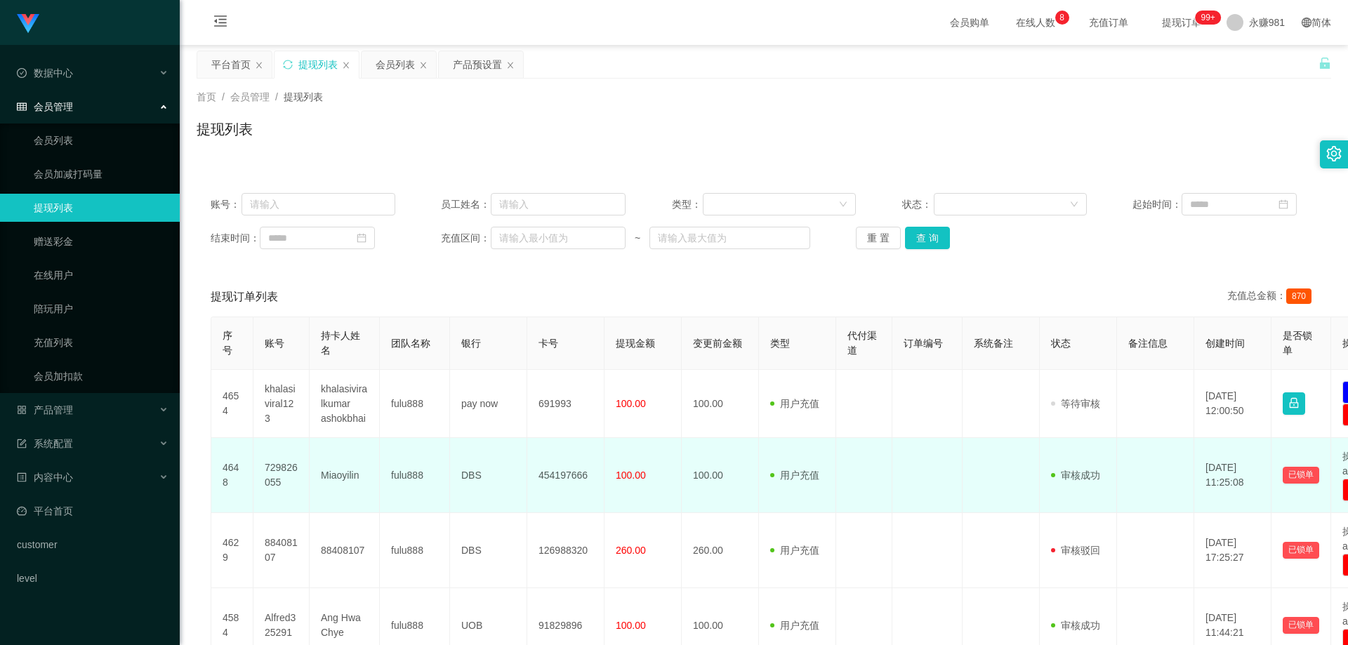
click at [901, 494] on td at bounding box center [928, 475] width 70 height 75
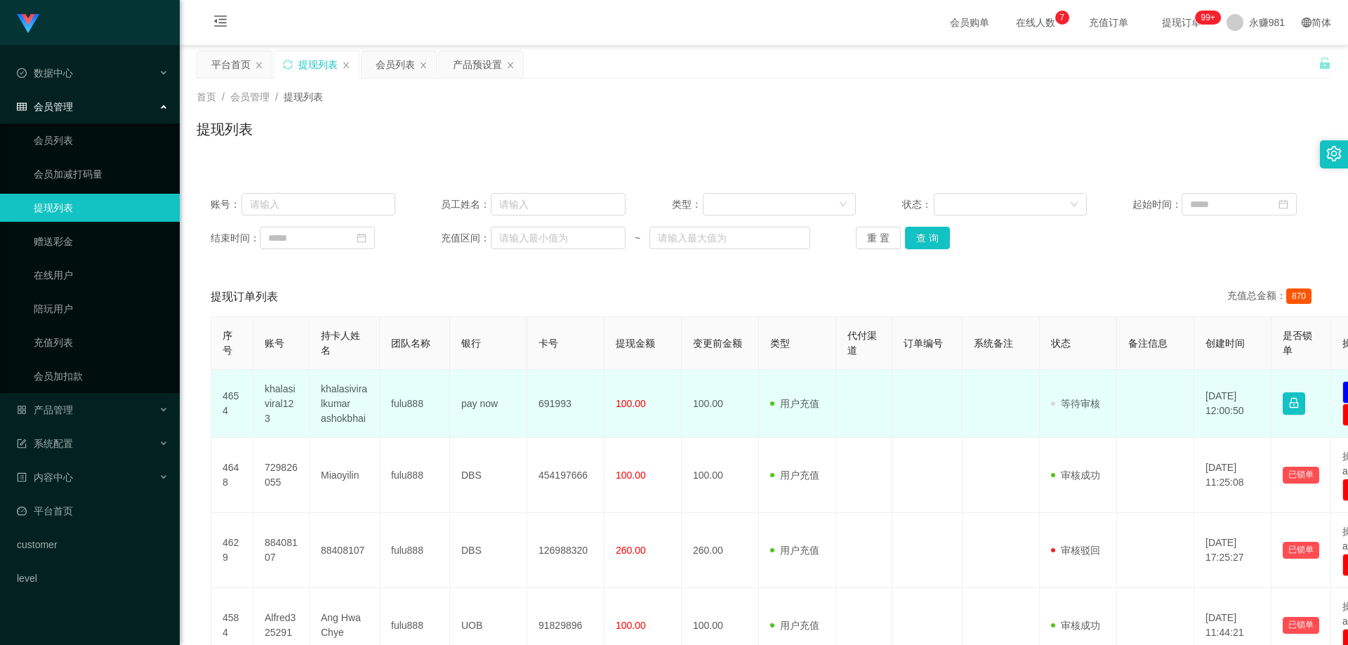
click at [281, 407] on td "khalasiviral123" at bounding box center [282, 404] width 56 height 68
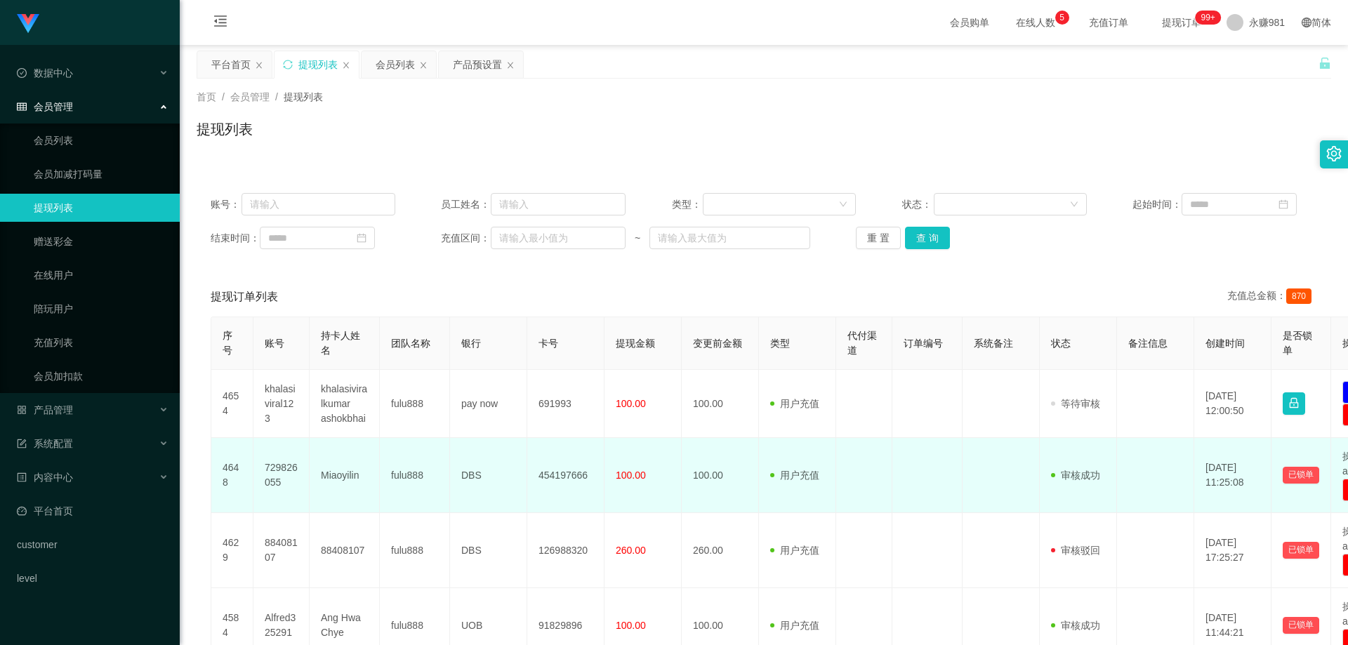
click at [277, 476] on td "729826055" at bounding box center [282, 475] width 56 height 75
click at [273, 469] on td "729826055" at bounding box center [282, 475] width 56 height 75
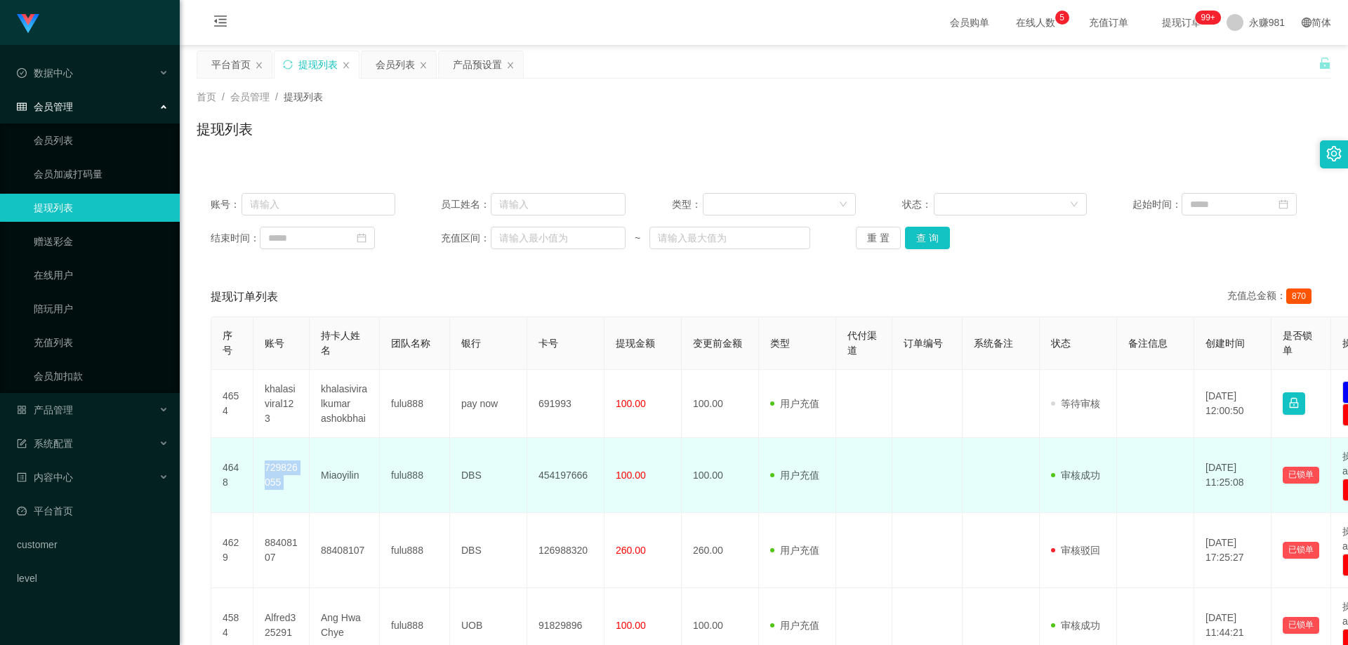
click at [273, 473] on td "729826055" at bounding box center [282, 475] width 56 height 75
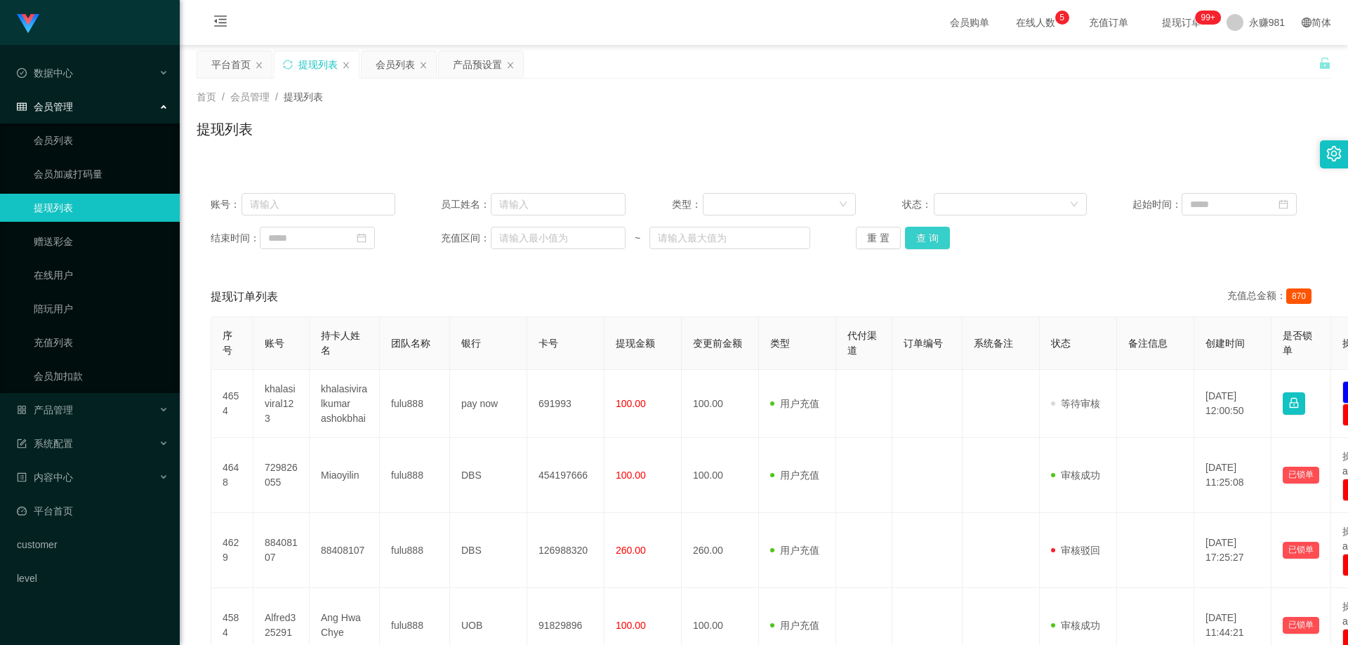
click at [938, 247] on button "查 询" at bounding box center [927, 238] width 45 height 22
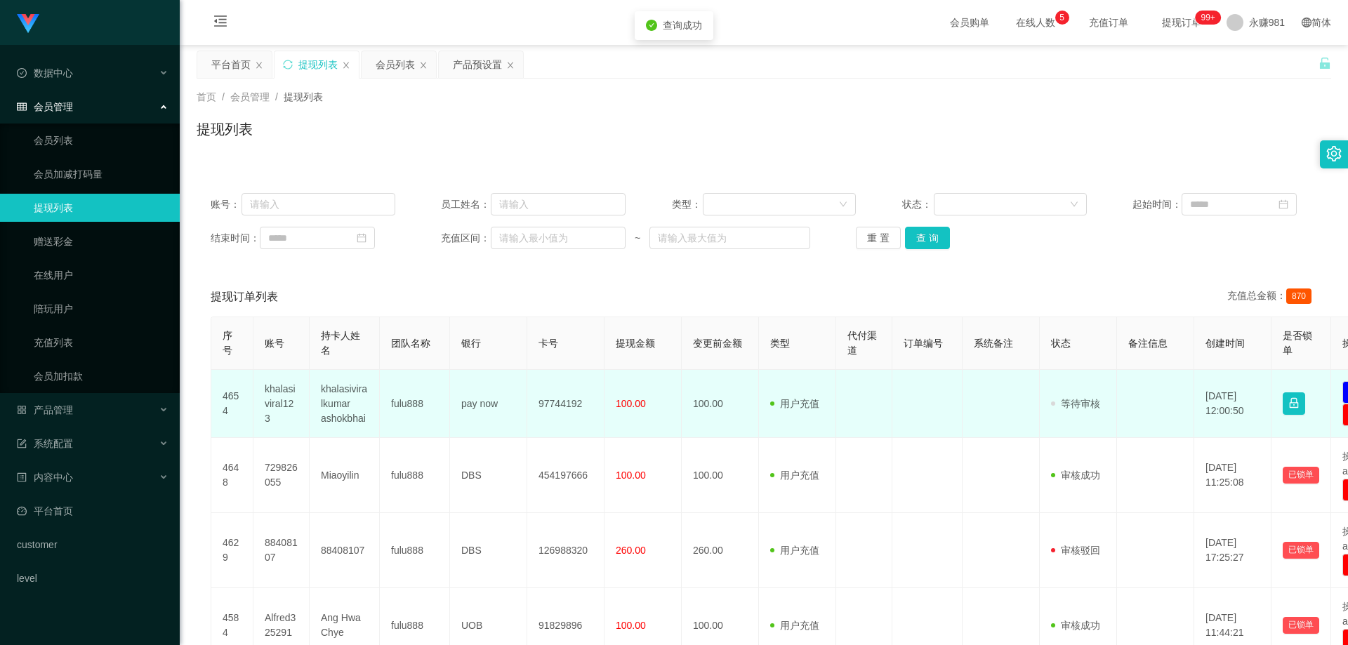
click at [261, 391] on td "khalasiviral123" at bounding box center [282, 404] width 56 height 68
click at [280, 393] on td "khalasiviral123" at bounding box center [282, 404] width 56 height 68
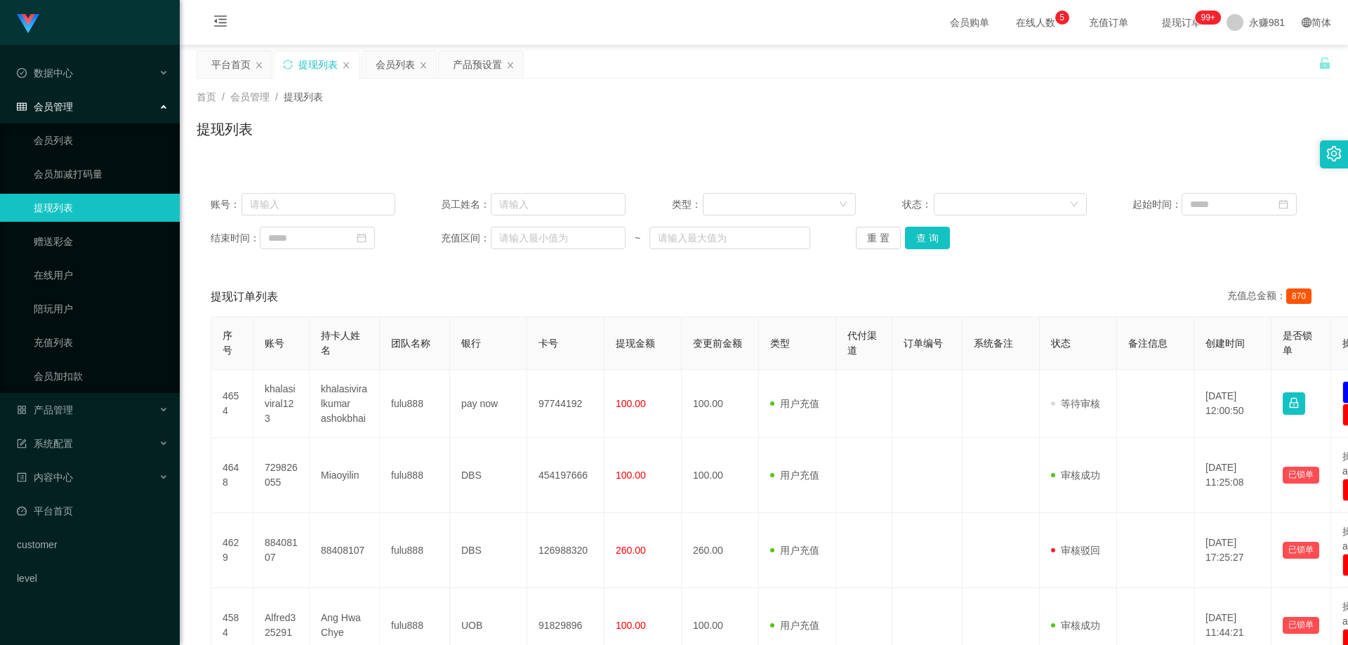
click at [1238, 67] on div "平台首页 提现列表 会员列表 产品预设置" at bounding box center [758, 75] width 1122 height 48
click at [1233, 58] on span "退出登录" at bounding box center [1249, 61] width 39 height 11
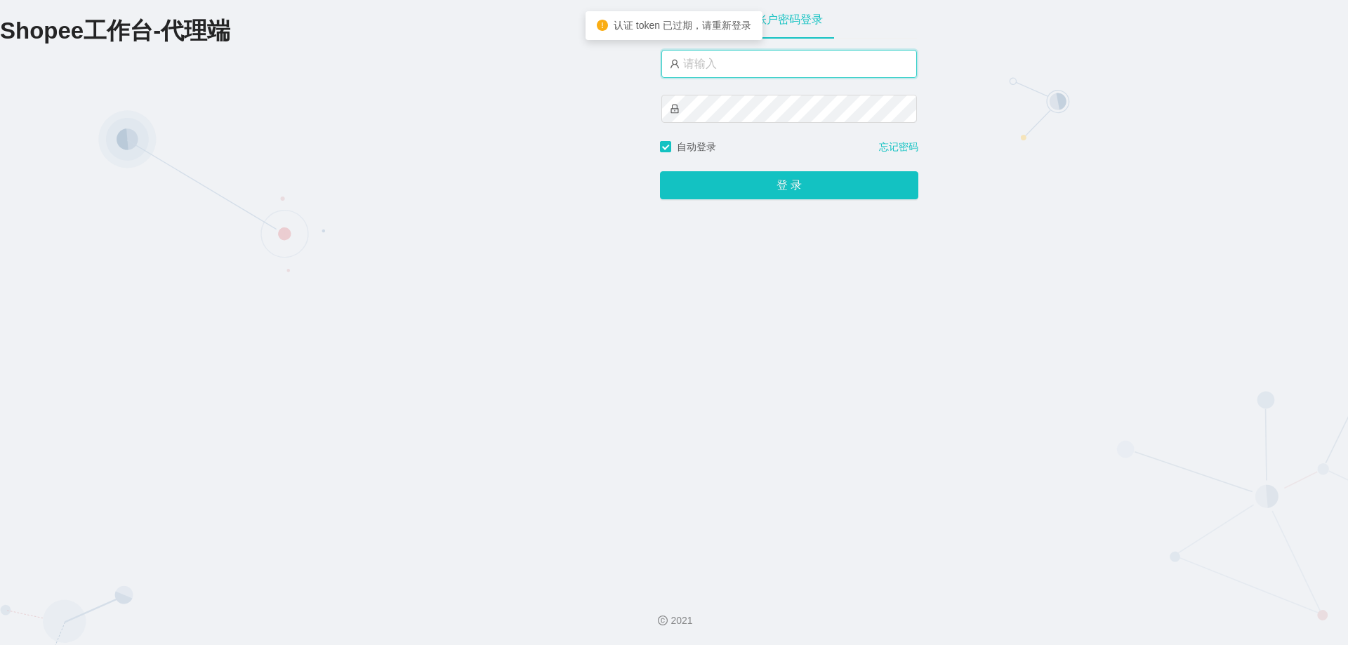
click at [739, 66] on input "text" at bounding box center [790, 64] width 256 height 28
drag, startPoint x: 739, startPoint y: 66, endPoint x: 743, endPoint y: 77, distance: 12.0
click at [740, 68] on input "text" at bounding box center [790, 64] width 256 height 28
type input "永赚986"
click at [660, 172] on button "登 录" at bounding box center [789, 186] width 258 height 28
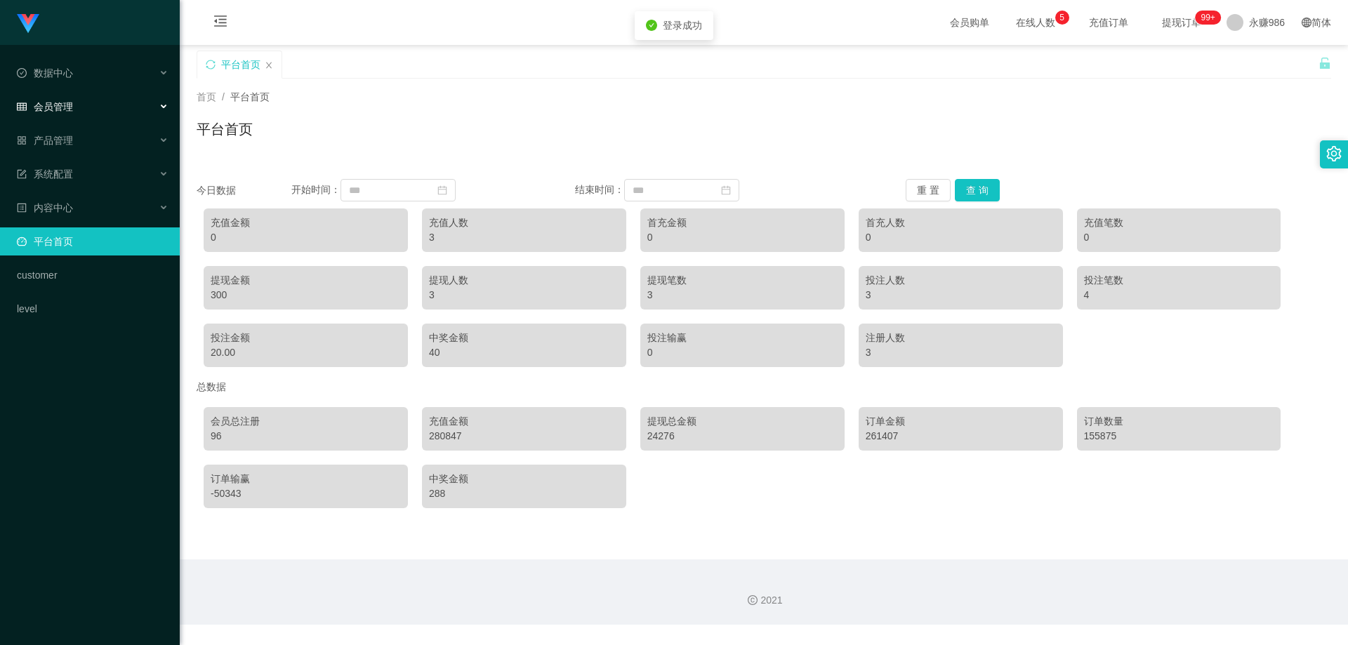
click at [62, 104] on span "会员管理" at bounding box center [45, 106] width 56 height 11
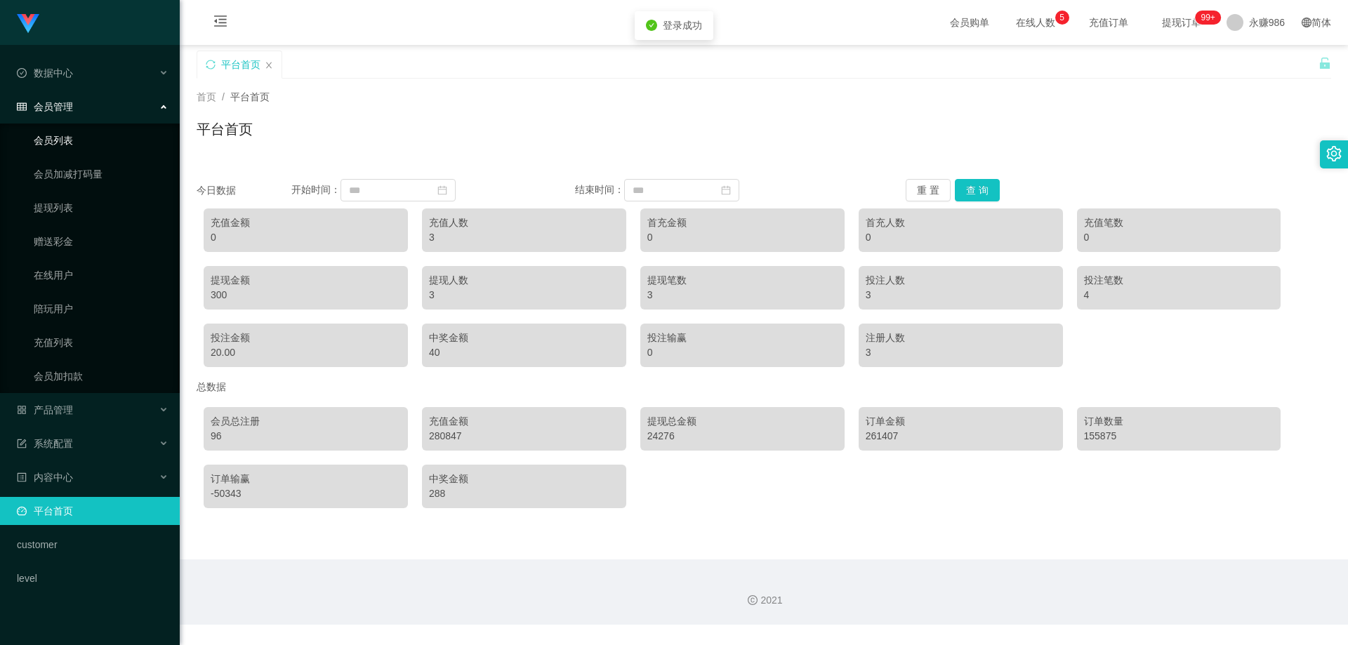
click at [71, 145] on link "会员列表" at bounding box center [101, 140] width 135 height 28
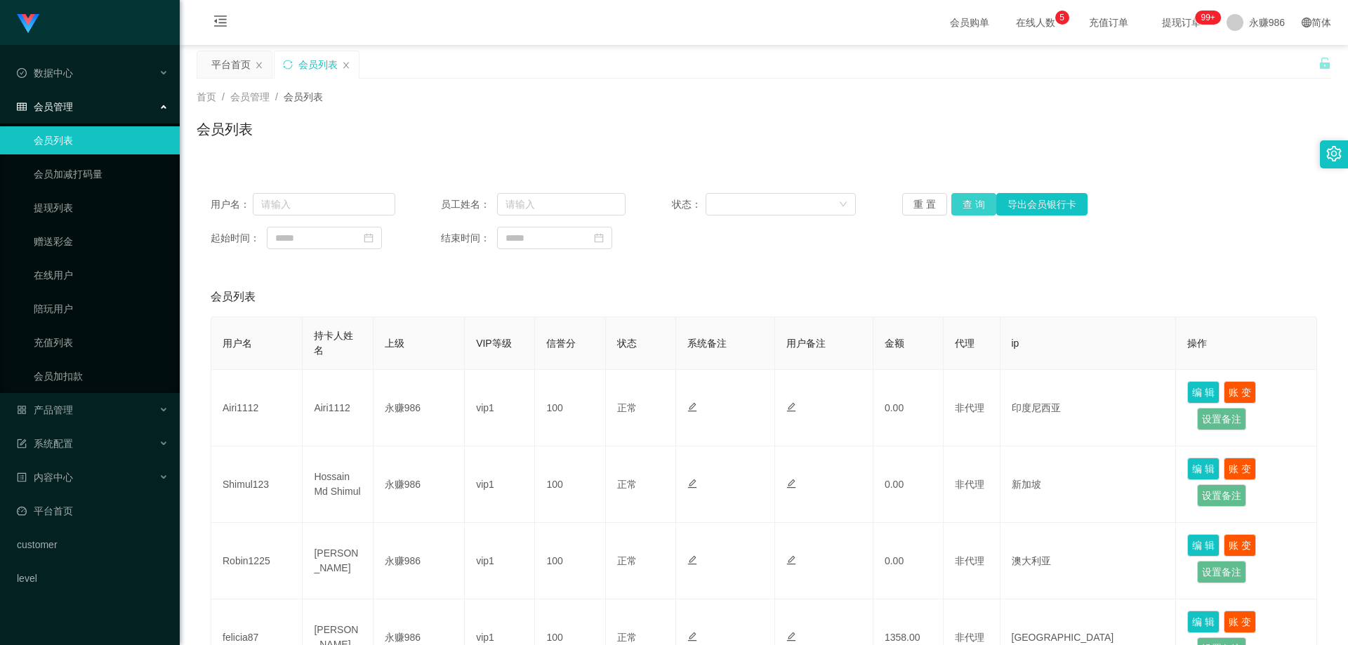
click at [966, 214] on button "查 询" at bounding box center [974, 204] width 45 height 22
click at [98, 409] on div "产品管理" at bounding box center [90, 410] width 180 height 28
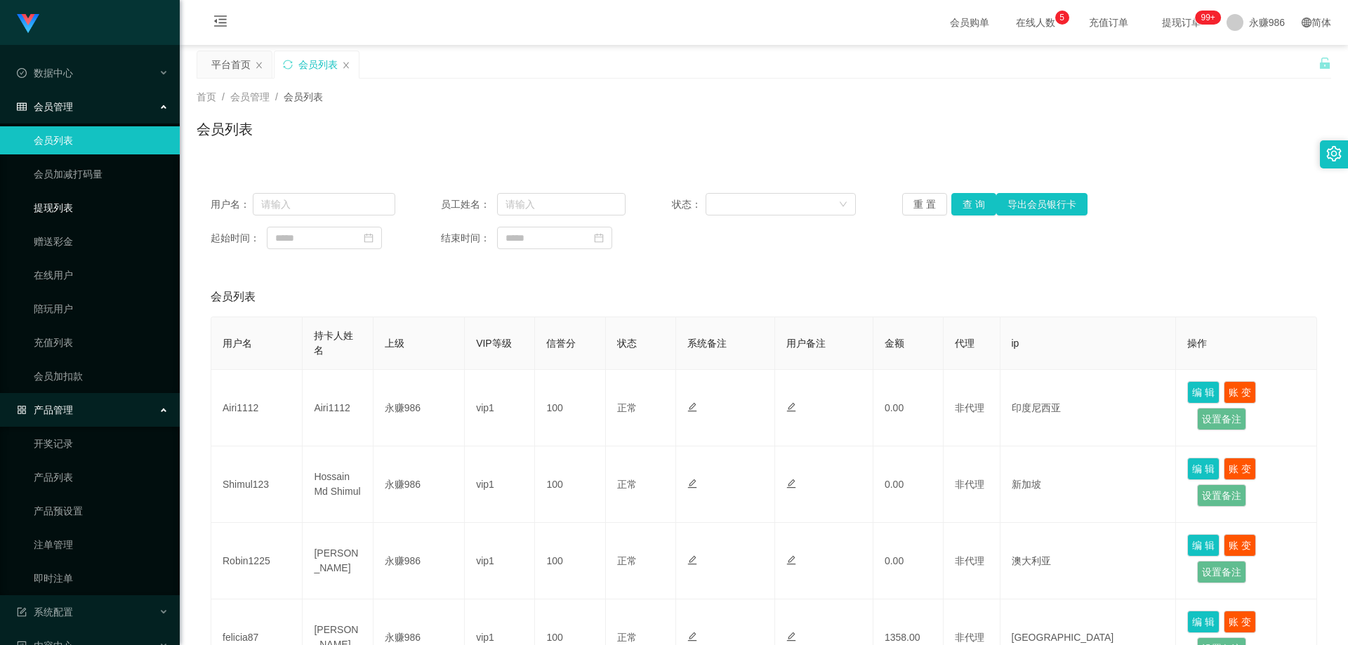
click at [73, 207] on link "提现列表" at bounding box center [101, 208] width 135 height 28
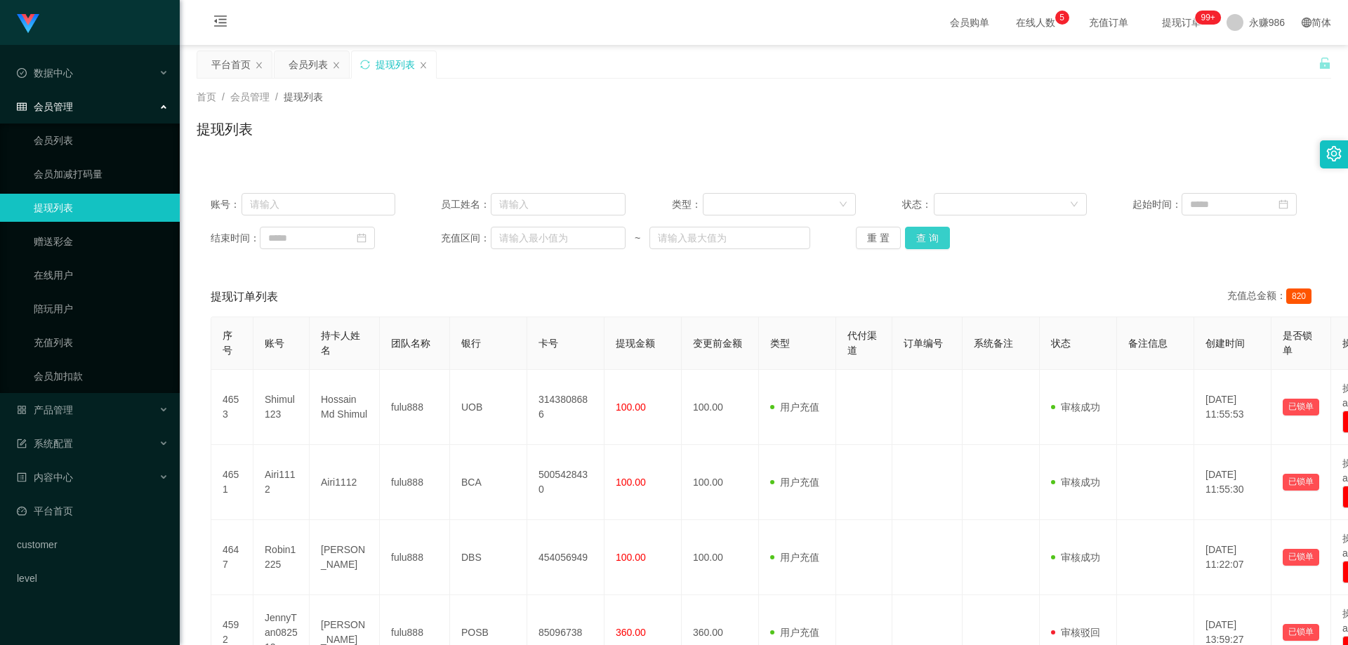
click at [917, 237] on button "查 询" at bounding box center [927, 238] width 45 height 22
click at [917, 237] on div "重 置 查 询" at bounding box center [948, 238] width 185 height 22
click at [917, 237] on button "查 询" at bounding box center [927, 238] width 45 height 22
click at [917, 237] on div "重 置 查 询" at bounding box center [948, 238] width 185 height 22
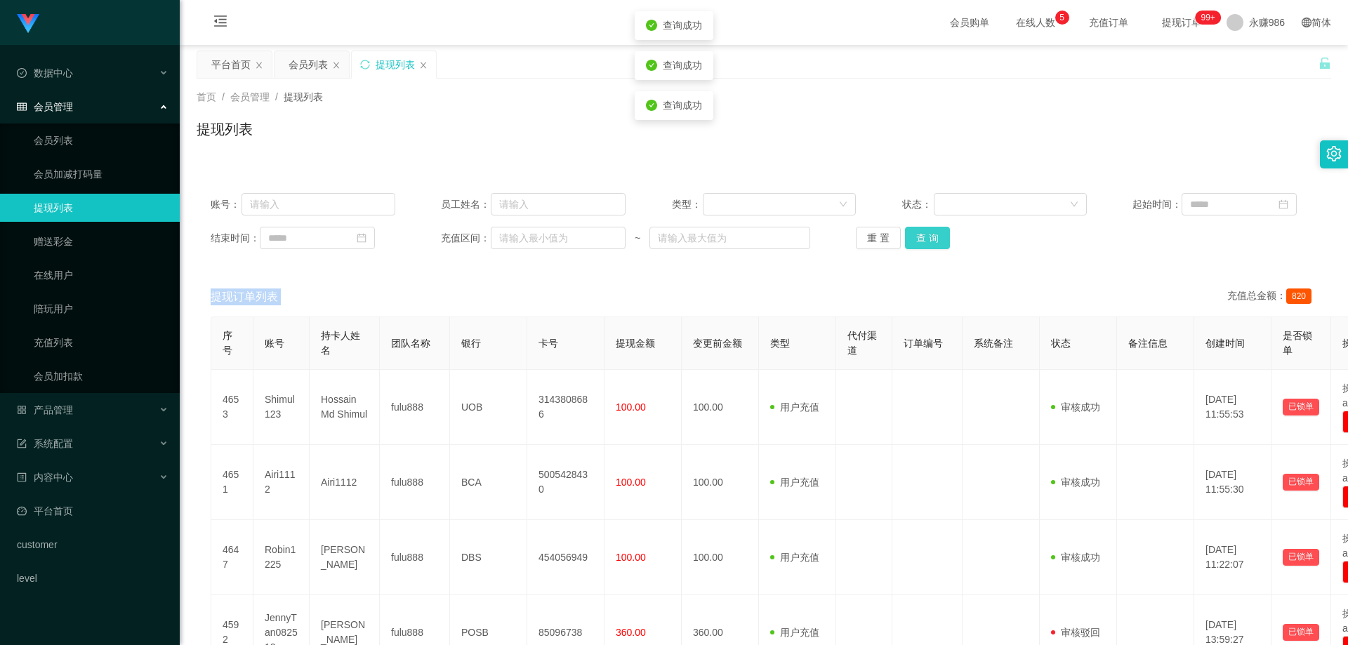
click at [917, 237] on button "查 询" at bounding box center [927, 238] width 45 height 22
click at [917, 237] on div "重 置 查 询" at bounding box center [948, 238] width 185 height 22
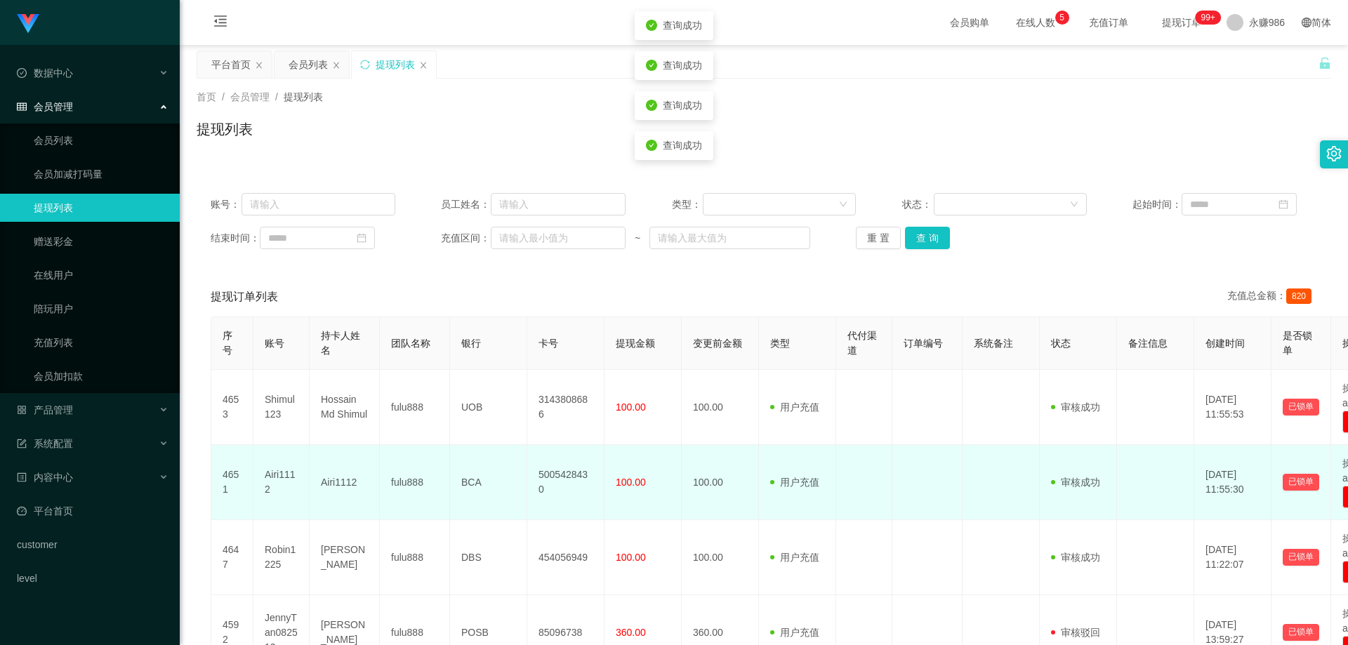
click at [264, 476] on td "Airi1112" at bounding box center [282, 482] width 56 height 75
